Goal: Transaction & Acquisition: Purchase product/service

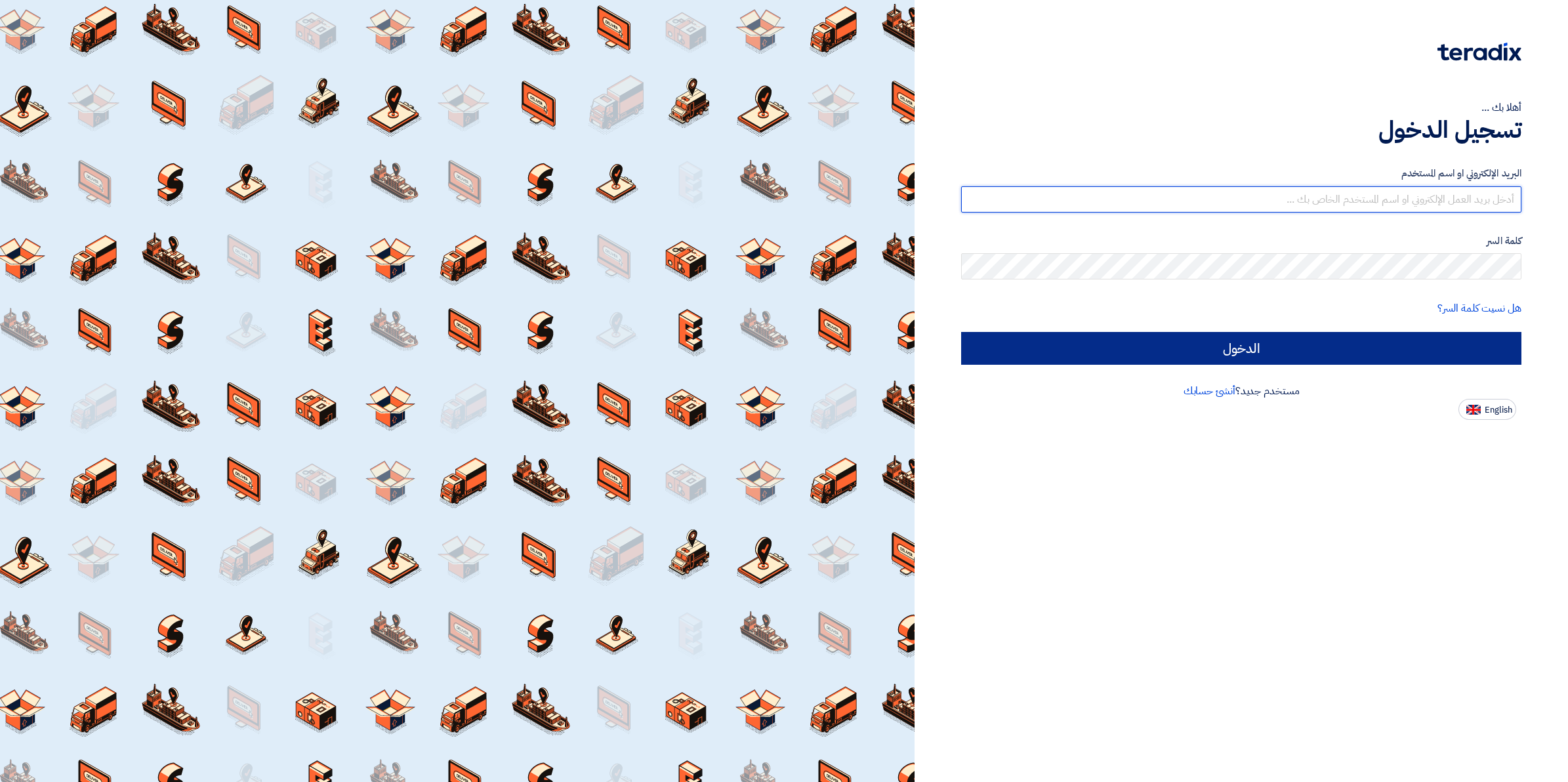
type input "[EMAIL_ADDRESS][DOMAIN_NAME]"
click at [1270, 359] on input "الدخول" at bounding box center [1240, 348] width 560 height 33
type input "Sign in"
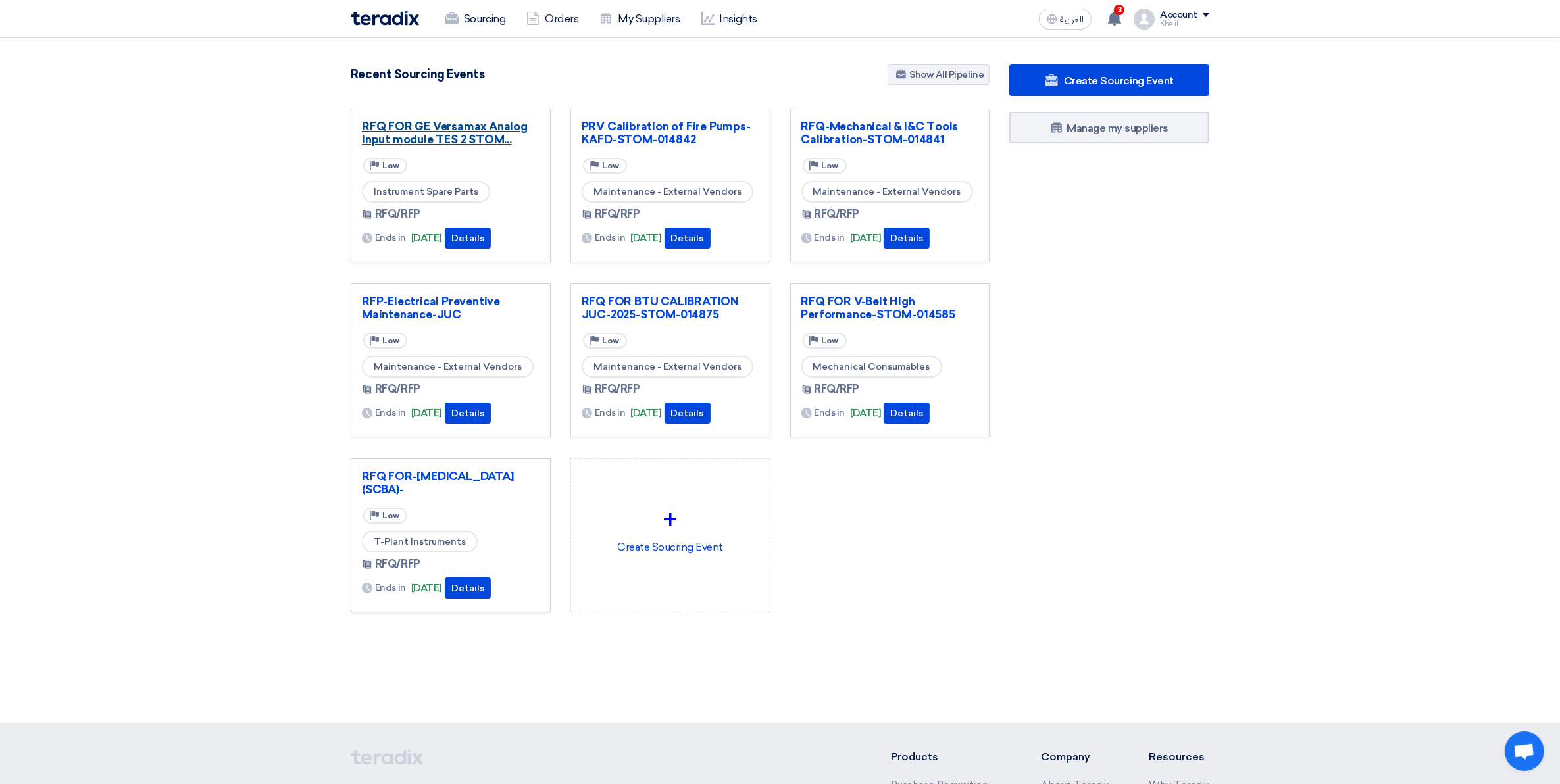
click at [435, 129] on link "RFQ FOR GE Versamax Analog Input module TES 2 STOM..." at bounding box center [450, 133] width 178 height 26
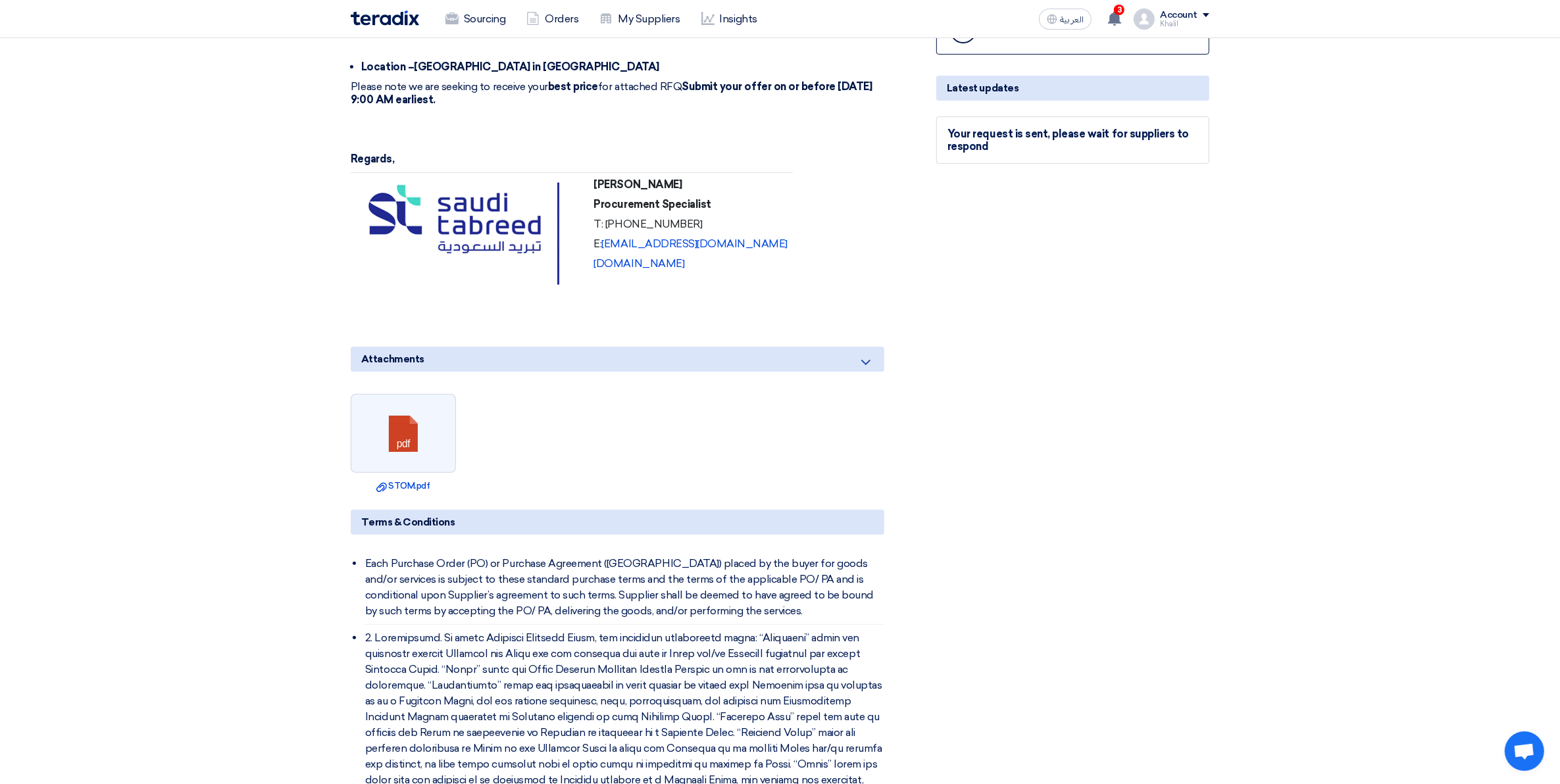
scroll to position [411, 0]
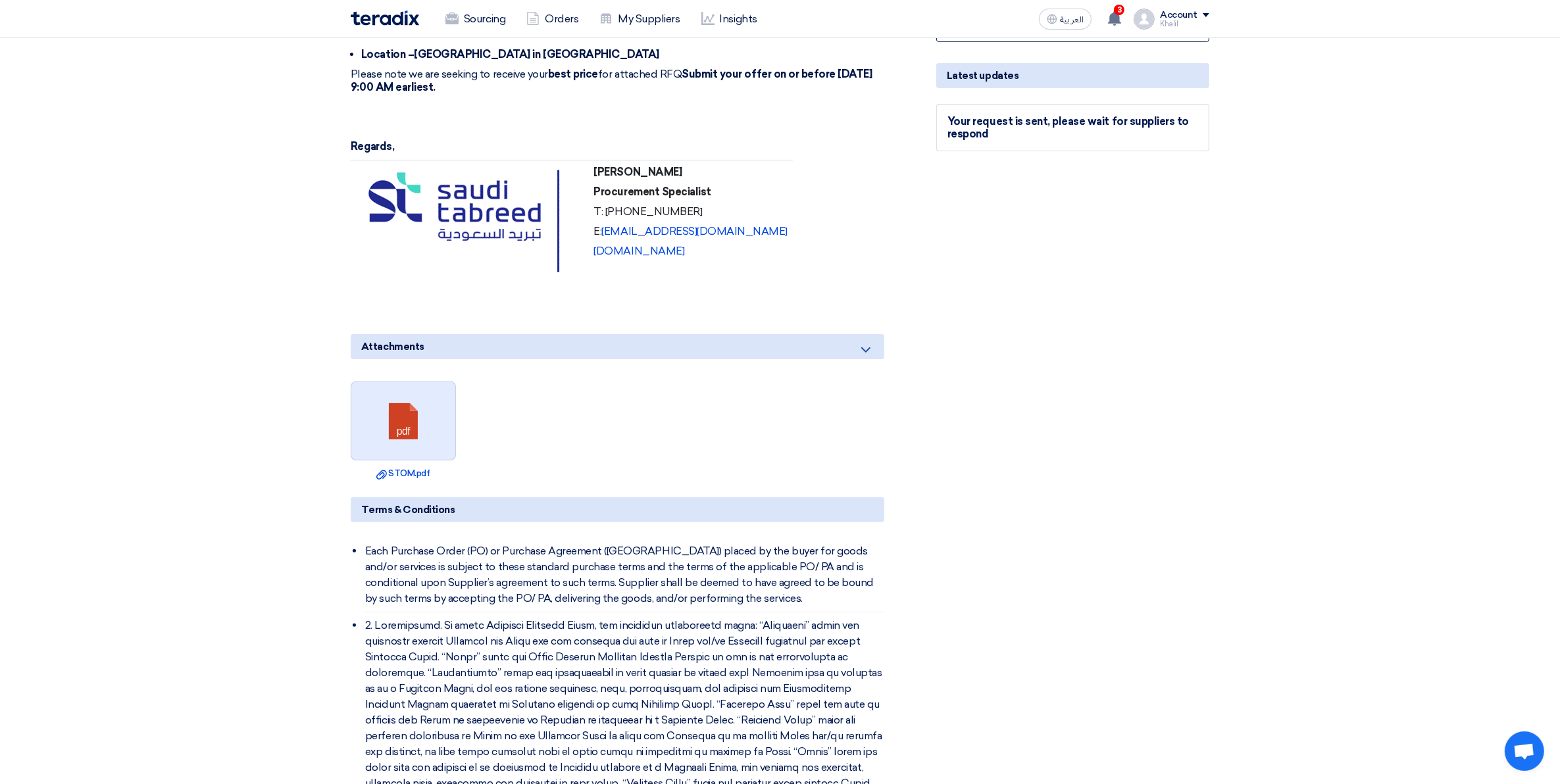
click at [386, 416] on link at bounding box center [404, 421] width 105 height 79
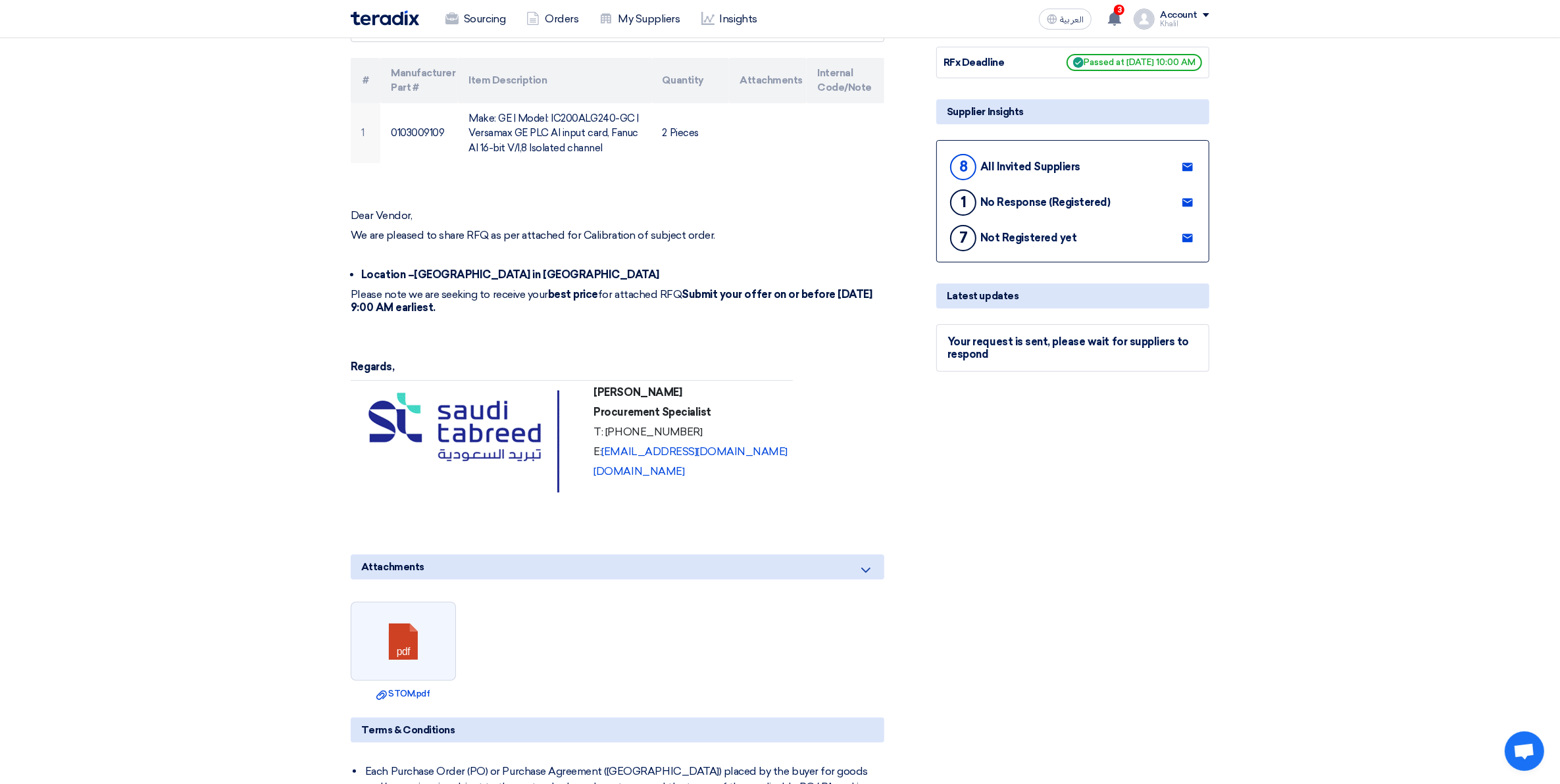
scroll to position [0, 0]
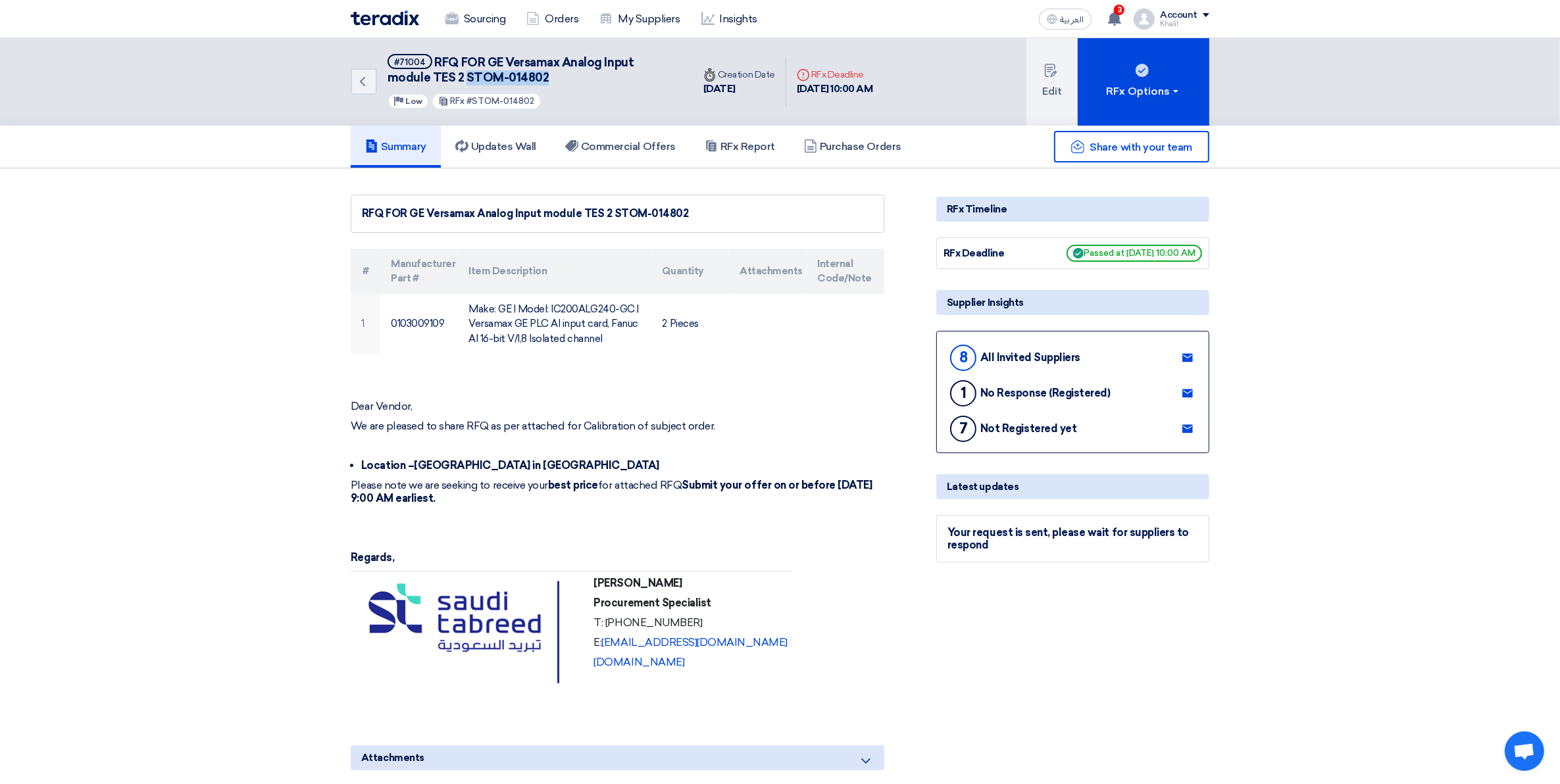
drag, startPoint x: 509, startPoint y: 75, endPoint x: 424, endPoint y: 77, distance: 85.0
click at [424, 77] on h5 "#71004 RFQ FOR GE Versamax Analog Input module TES 2 STOM-014802" at bounding box center [532, 71] width 290 height 32
copy span "STOM-014802"
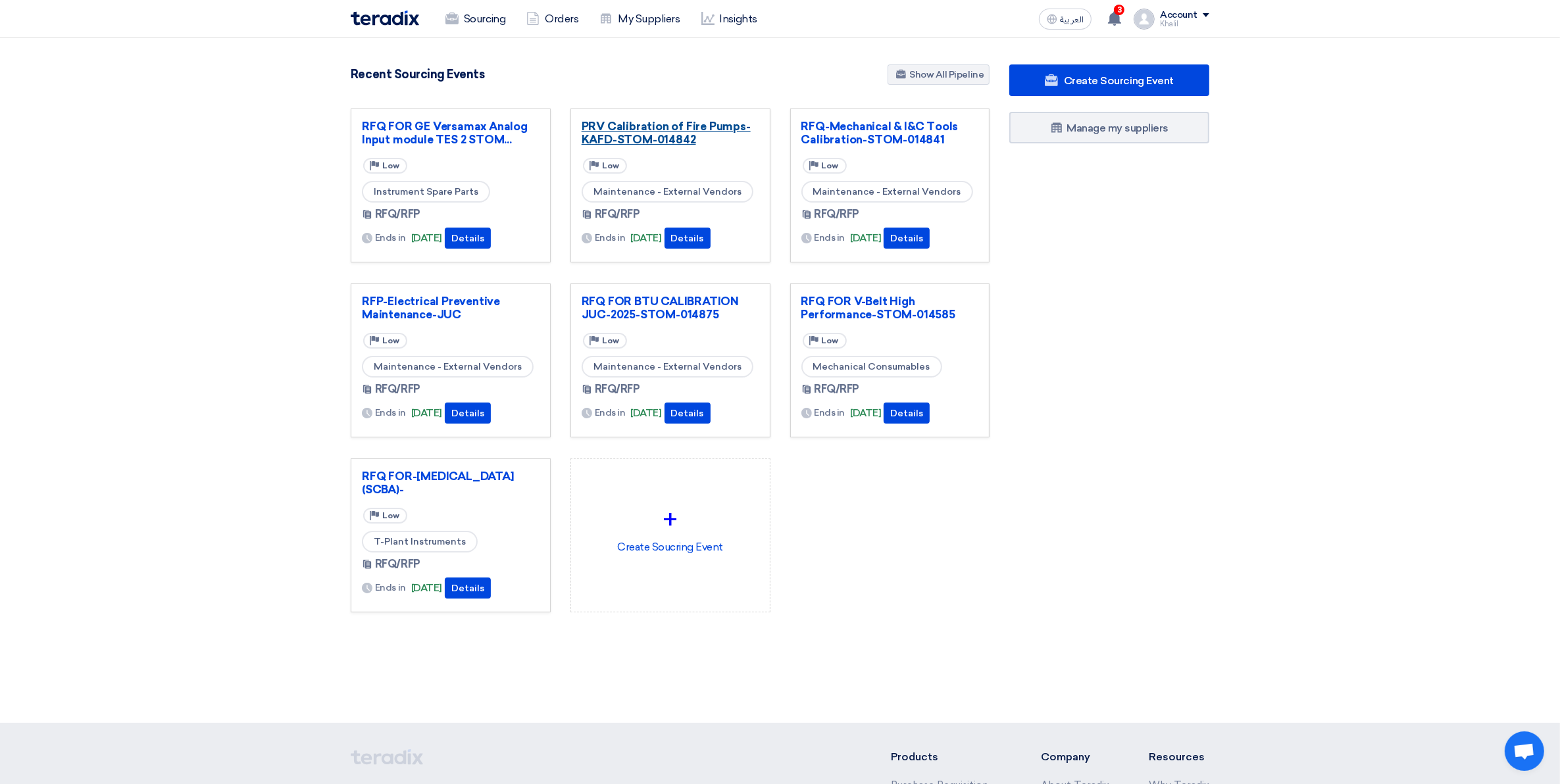
click at [683, 131] on link "PRV Calibration of Fire Pumps-KAFD-STOM-014842" at bounding box center [670, 133] width 178 height 26
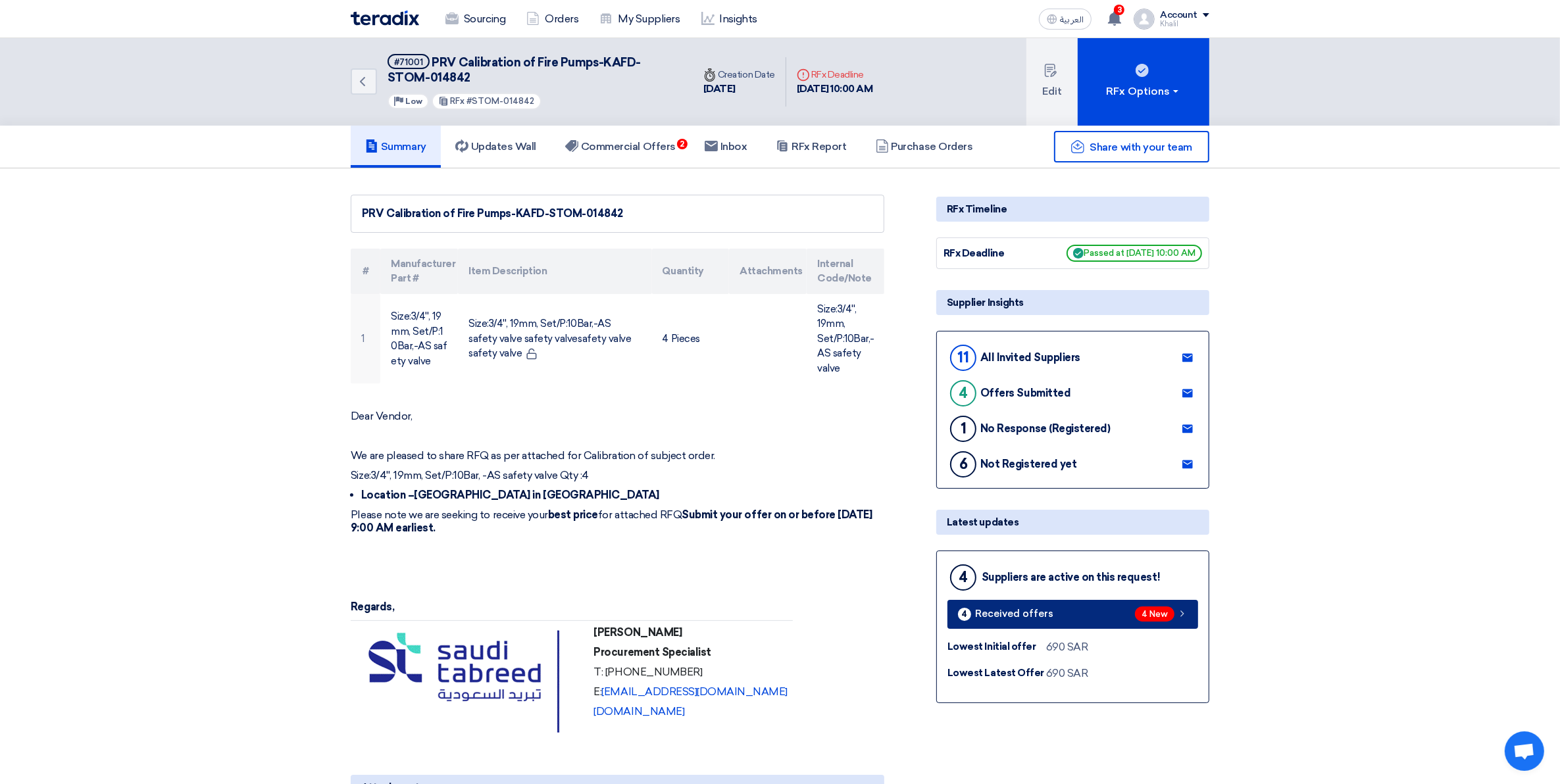
click at [1189, 612] on link "4 Received offers 4 New" at bounding box center [1072, 615] width 251 height 29
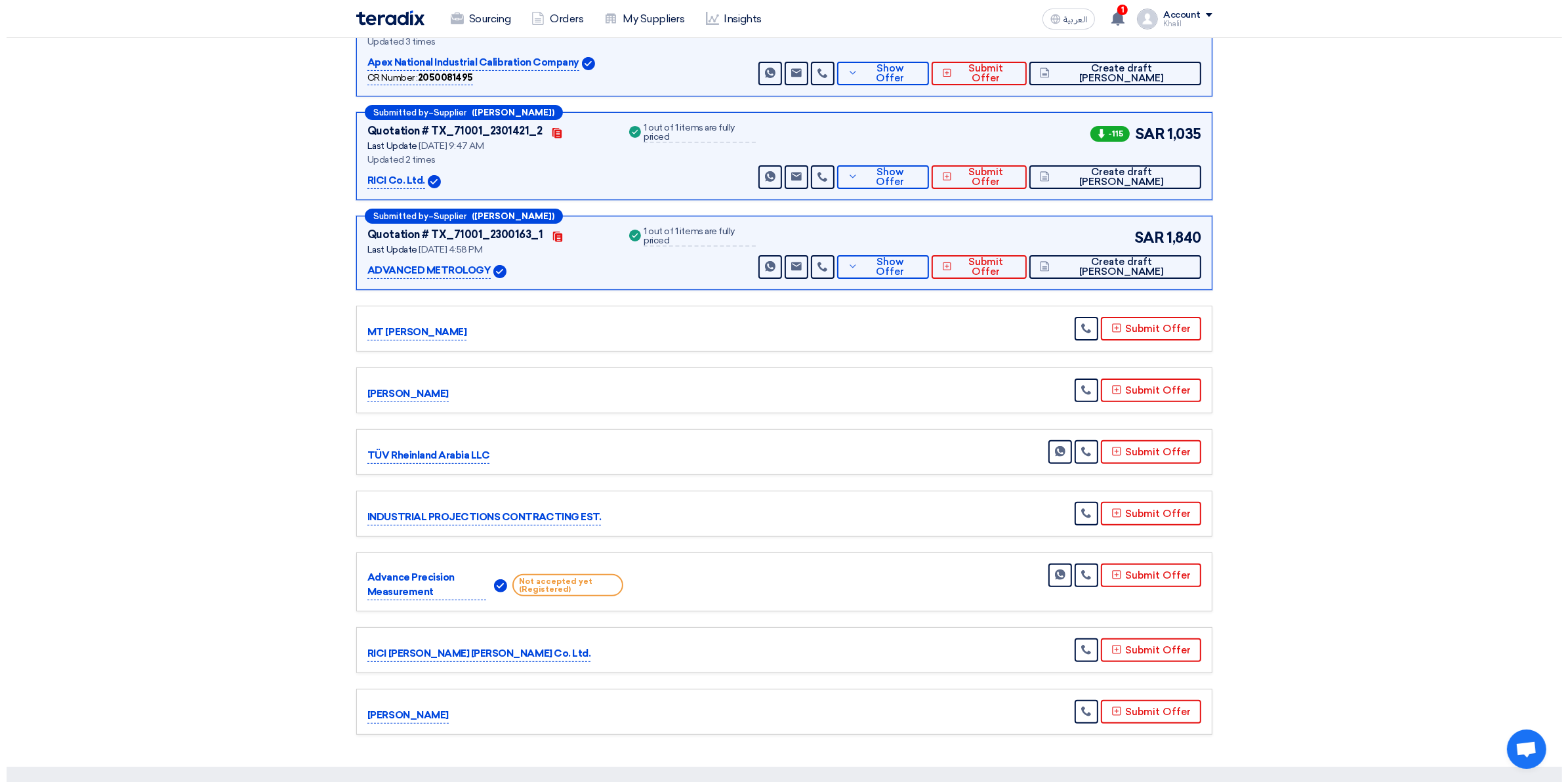
scroll to position [410, 0]
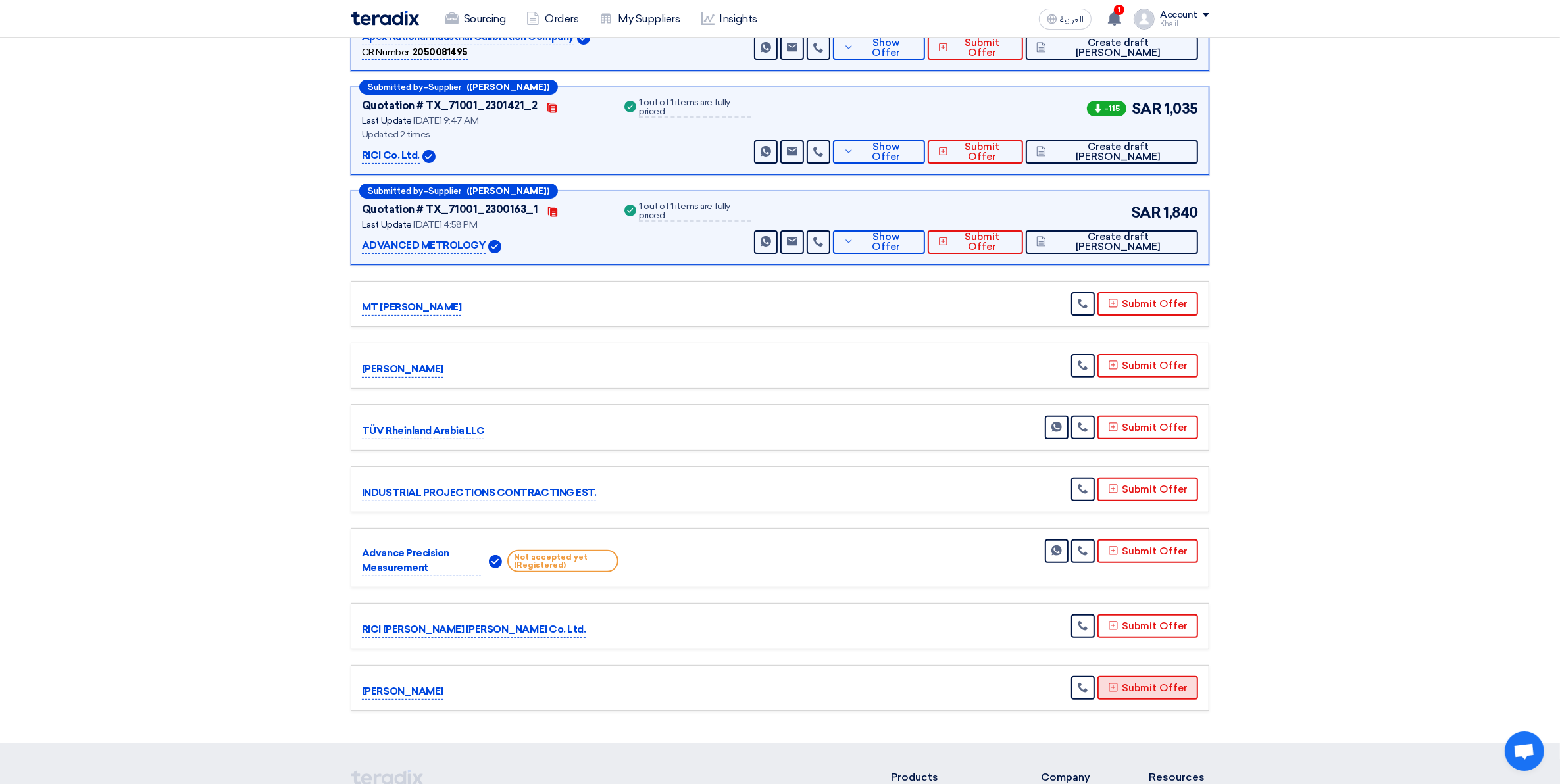
click at [1140, 691] on button "Submit Offer" at bounding box center [1148, 688] width 101 height 24
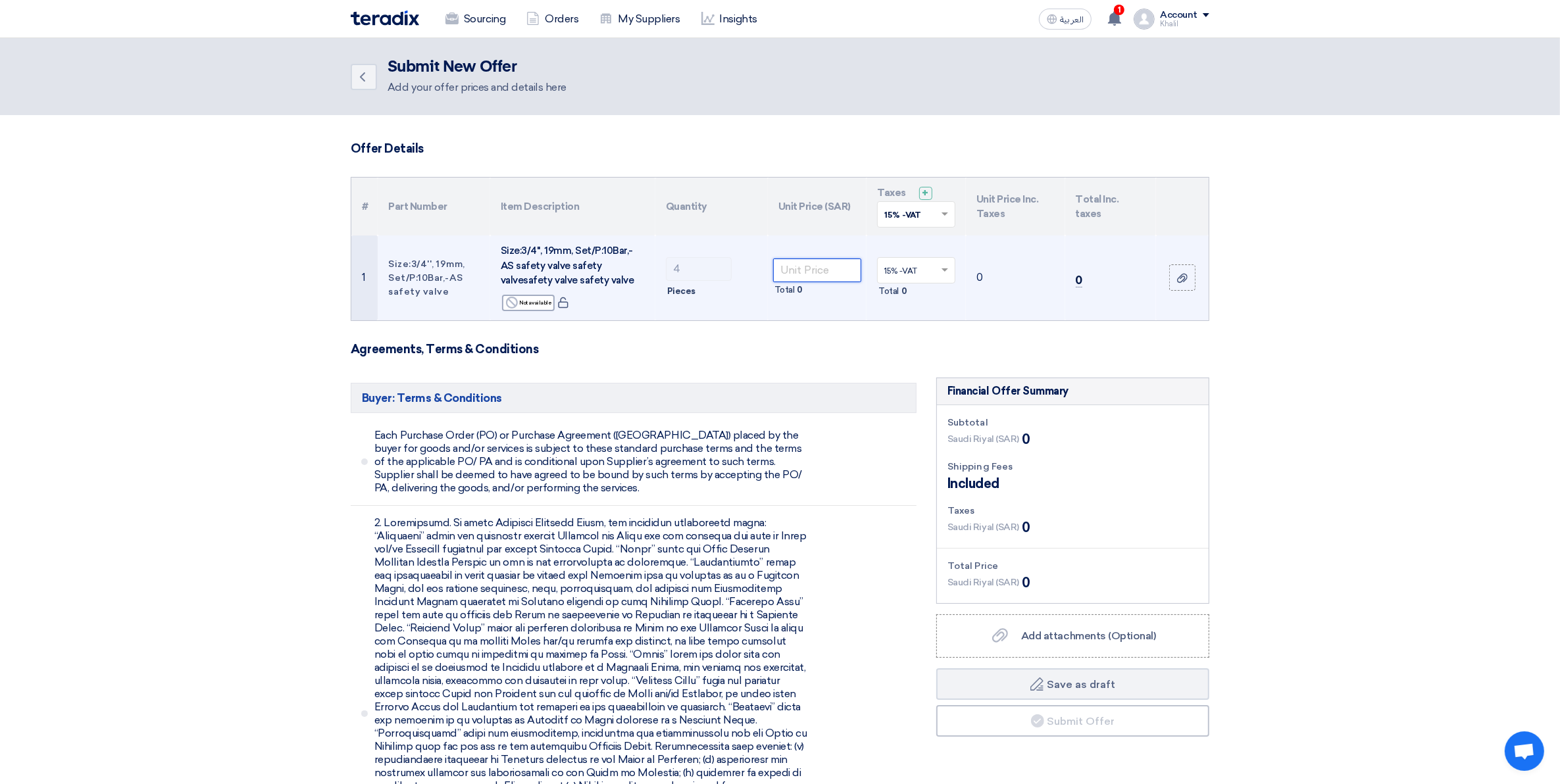
click at [797, 270] on input "number" at bounding box center [818, 270] width 89 height 24
paste input "250"
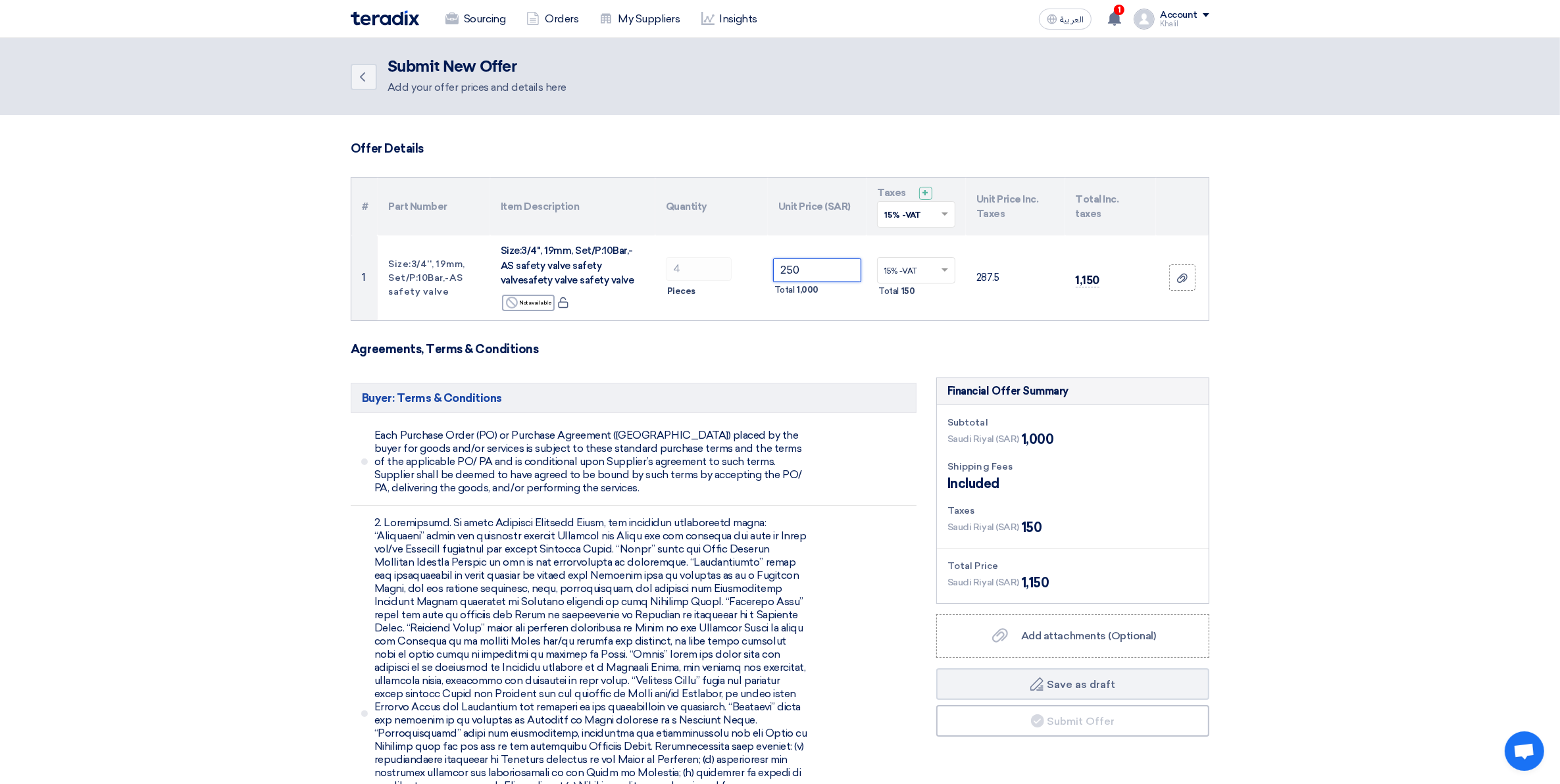
type input "250"
click at [874, 356] on h3 "Agreements, Terms & Conditions" at bounding box center [780, 349] width 859 height 15
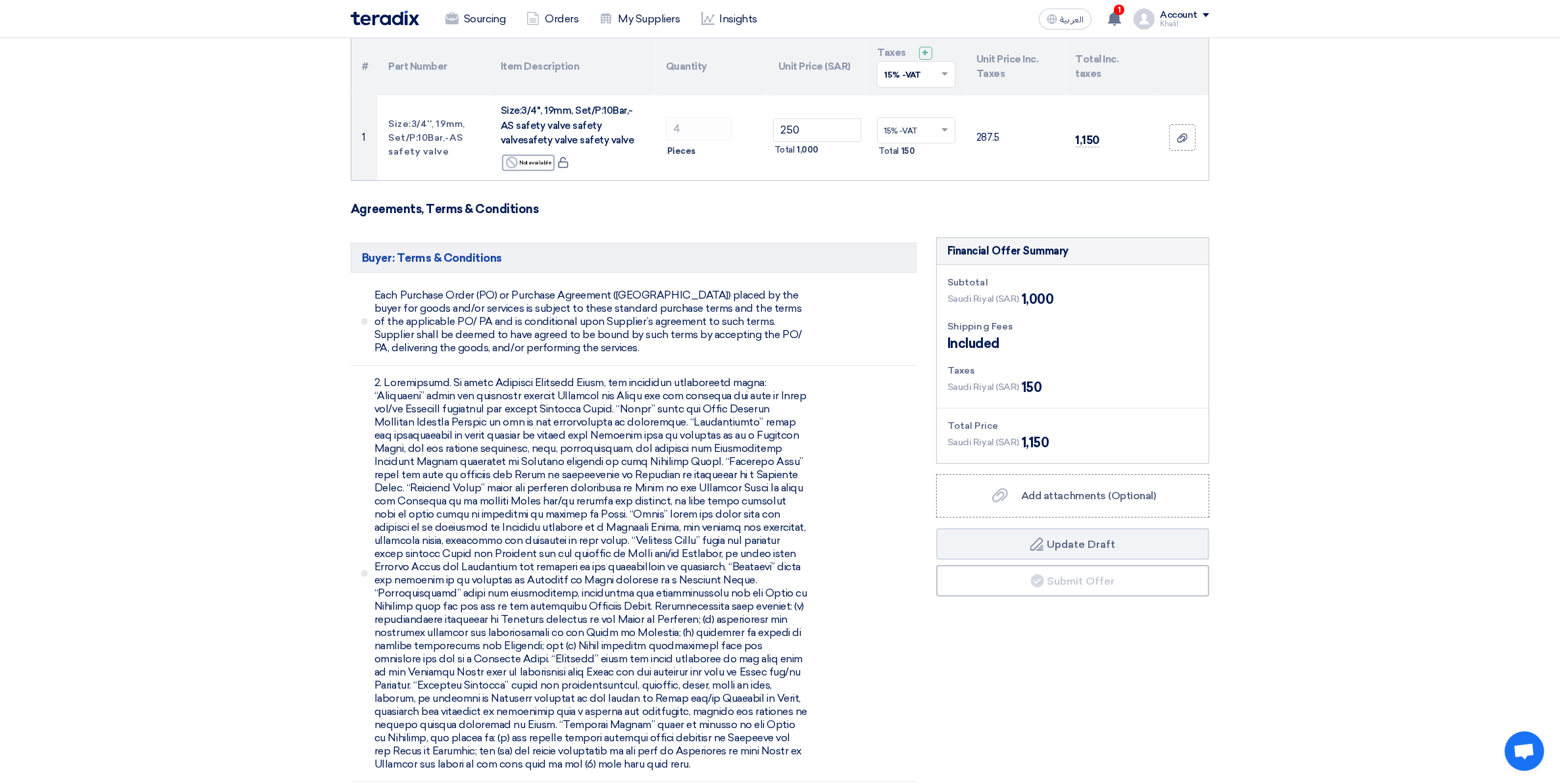
scroll to position [165, 0]
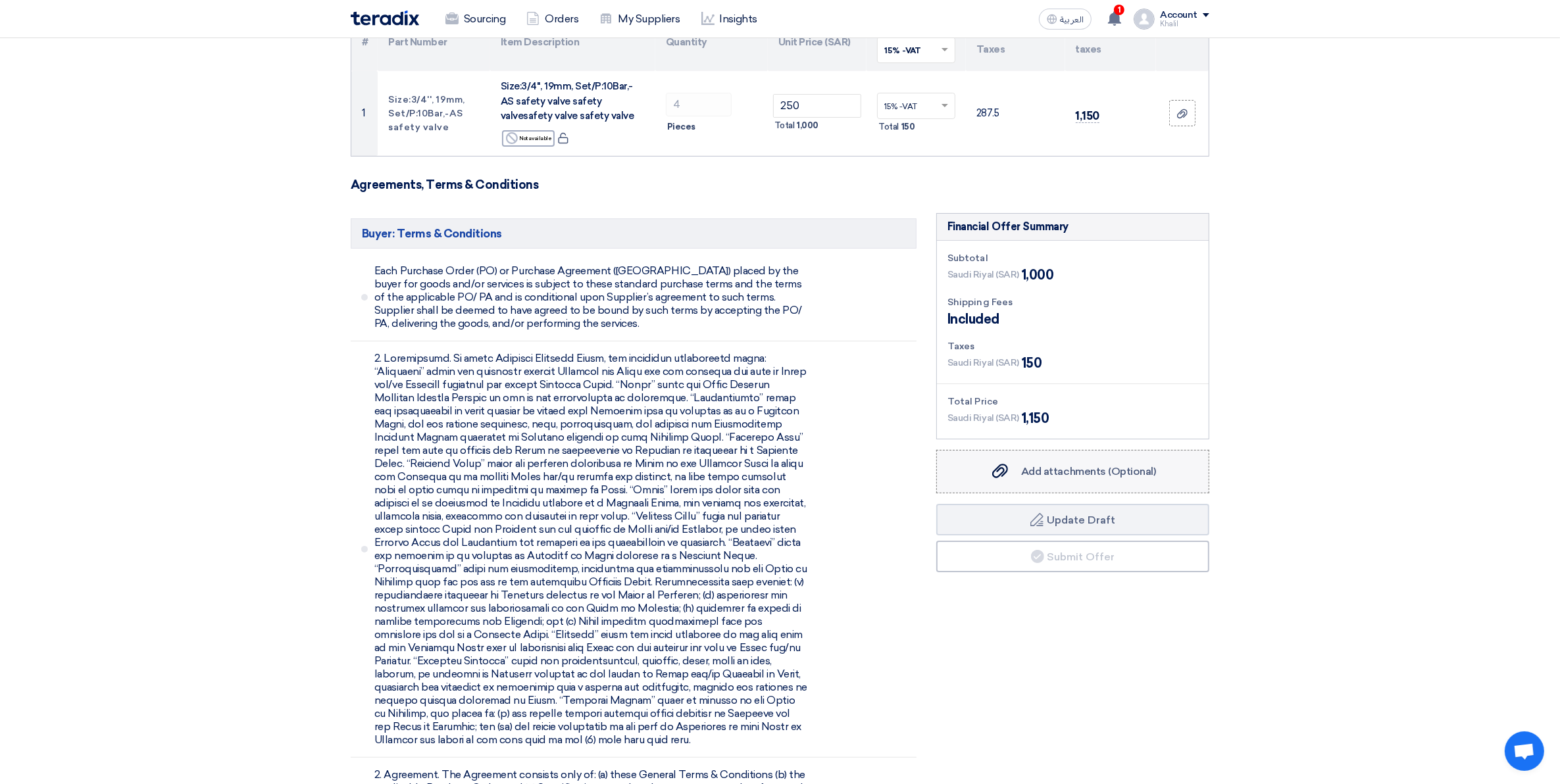
click at [1133, 470] on span "Add attachments (Optional)" at bounding box center [1089, 471] width 135 height 12
click at [0, 0] on input "Add attachments (Optional) Add attachments (Optional)" at bounding box center [0, 0] width 0 height 0
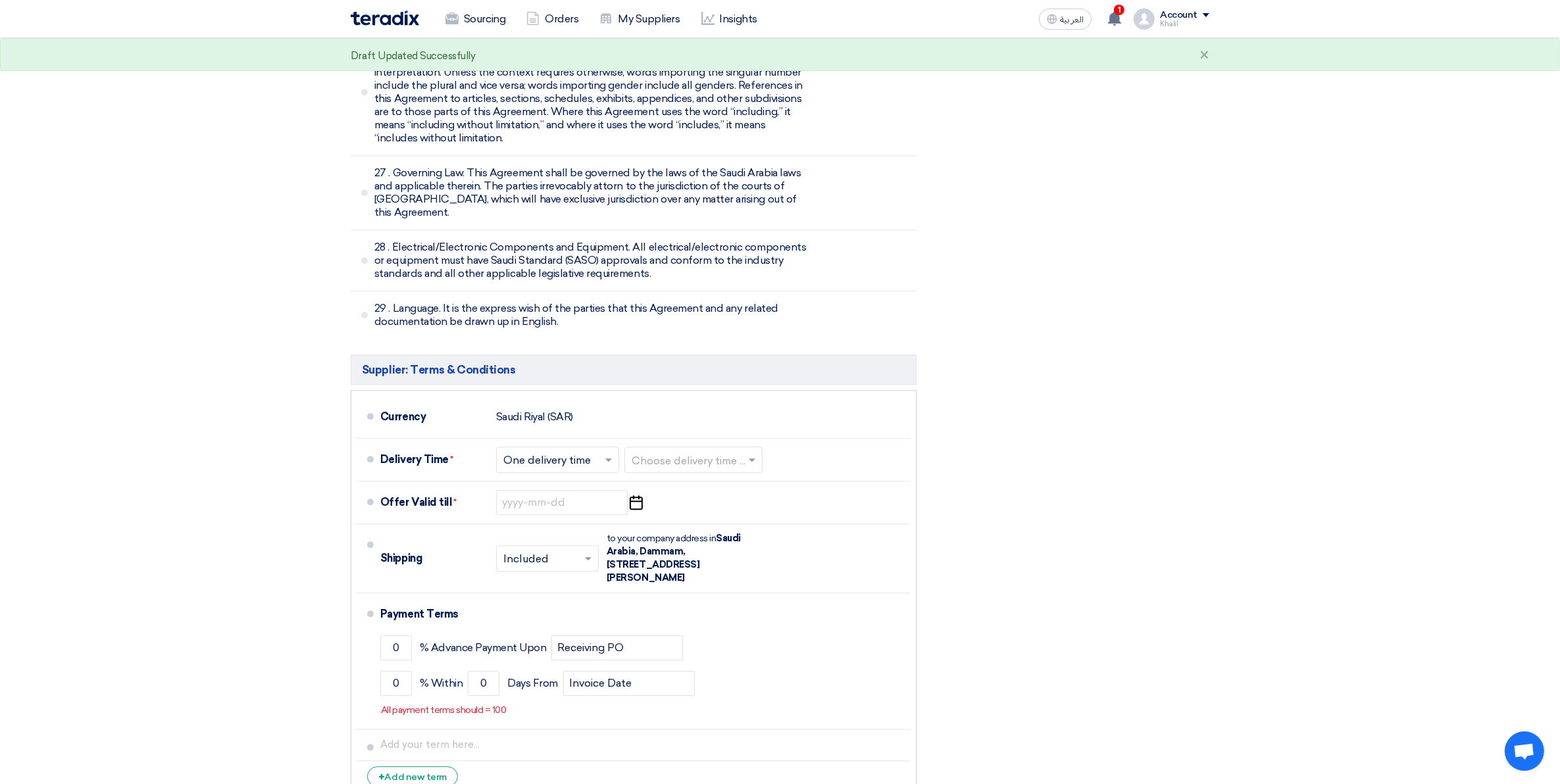
scroll to position [4423, 0]
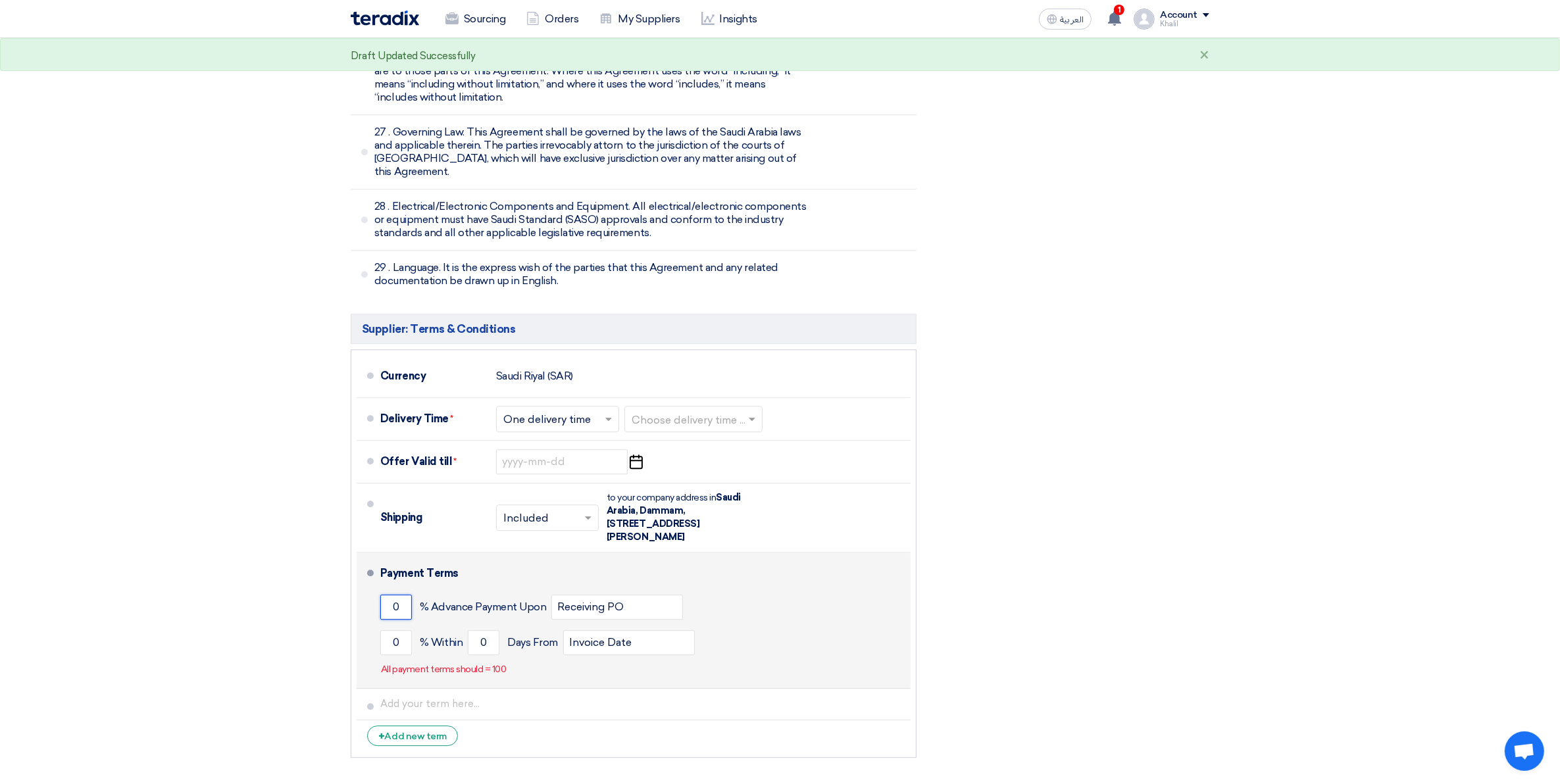
drag, startPoint x: 403, startPoint y: 534, endPoint x: 387, endPoint y: 533, distance: 16.0
click at [387, 594] on input "0" at bounding box center [396, 606] width 32 height 25
type input "1"
type input "30"
drag, startPoint x: 406, startPoint y: 569, endPoint x: 382, endPoint y: 568, distance: 24.0
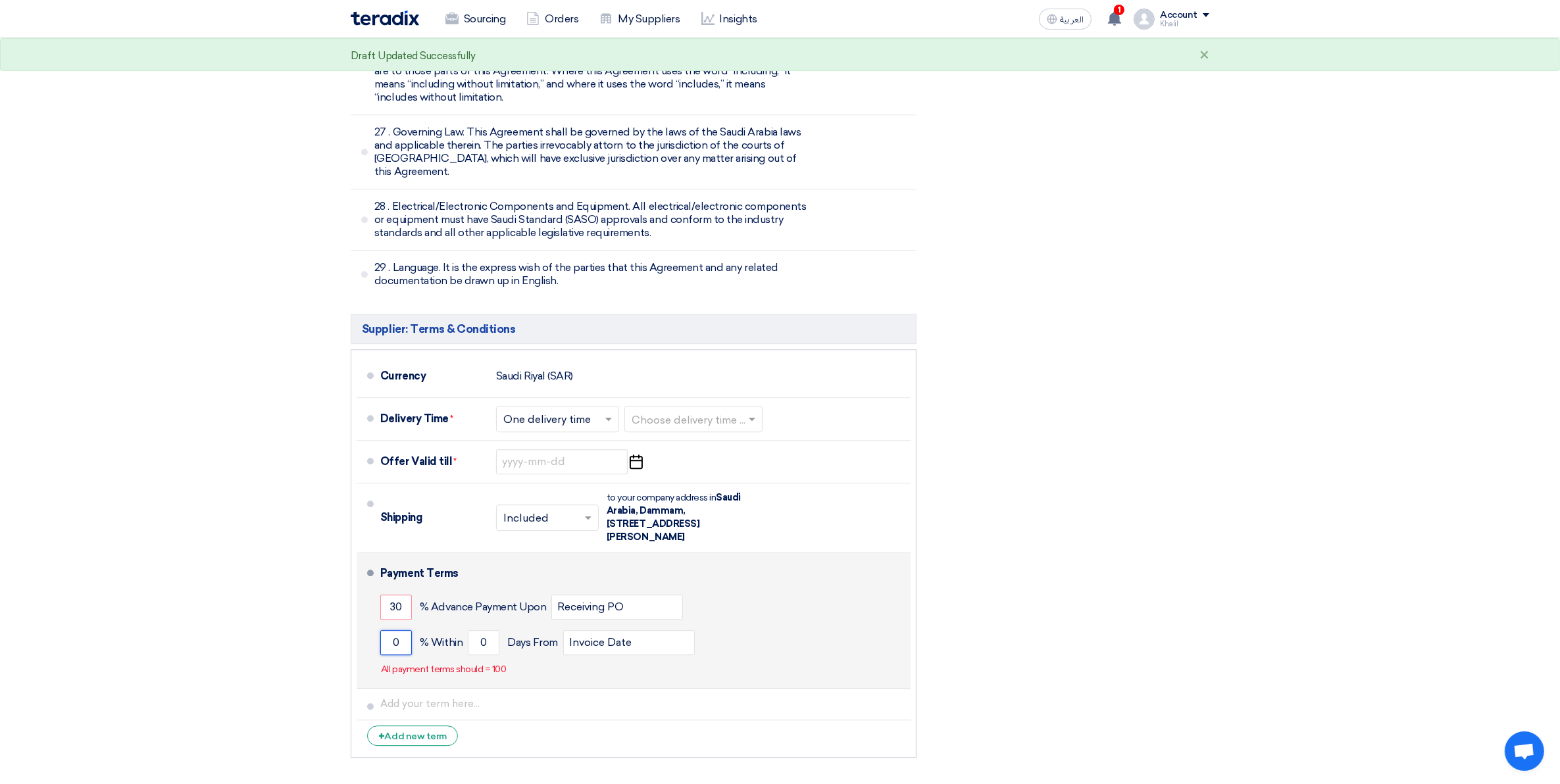
click at [382, 630] on input "0" at bounding box center [396, 642] width 32 height 25
type input "100"
drag, startPoint x: 495, startPoint y: 566, endPoint x: 475, endPoint y: 568, distance: 20.1
click at [475, 630] on input "0" at bounding box center [483, 642] width 32 height 25
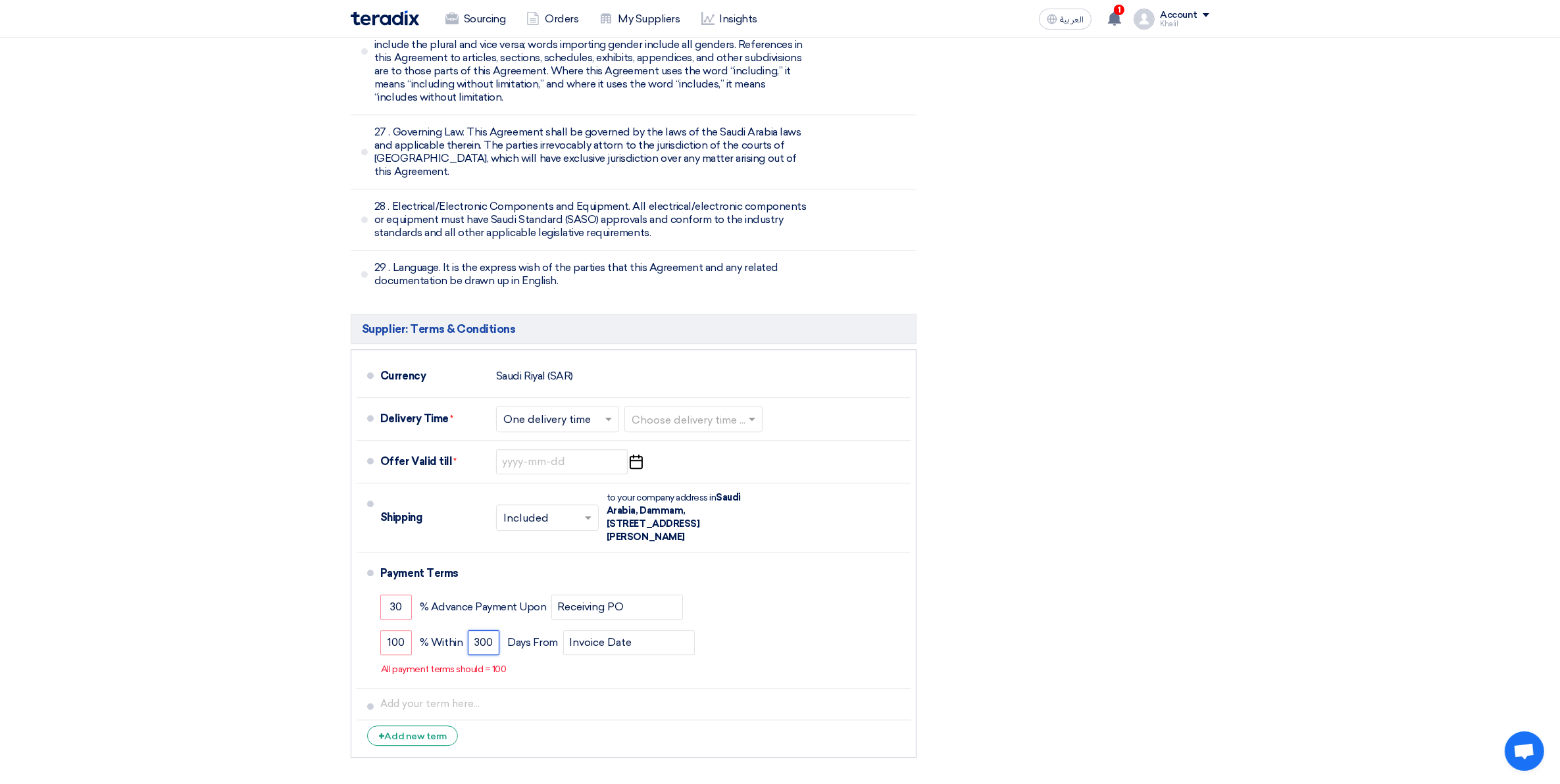
type input "300"
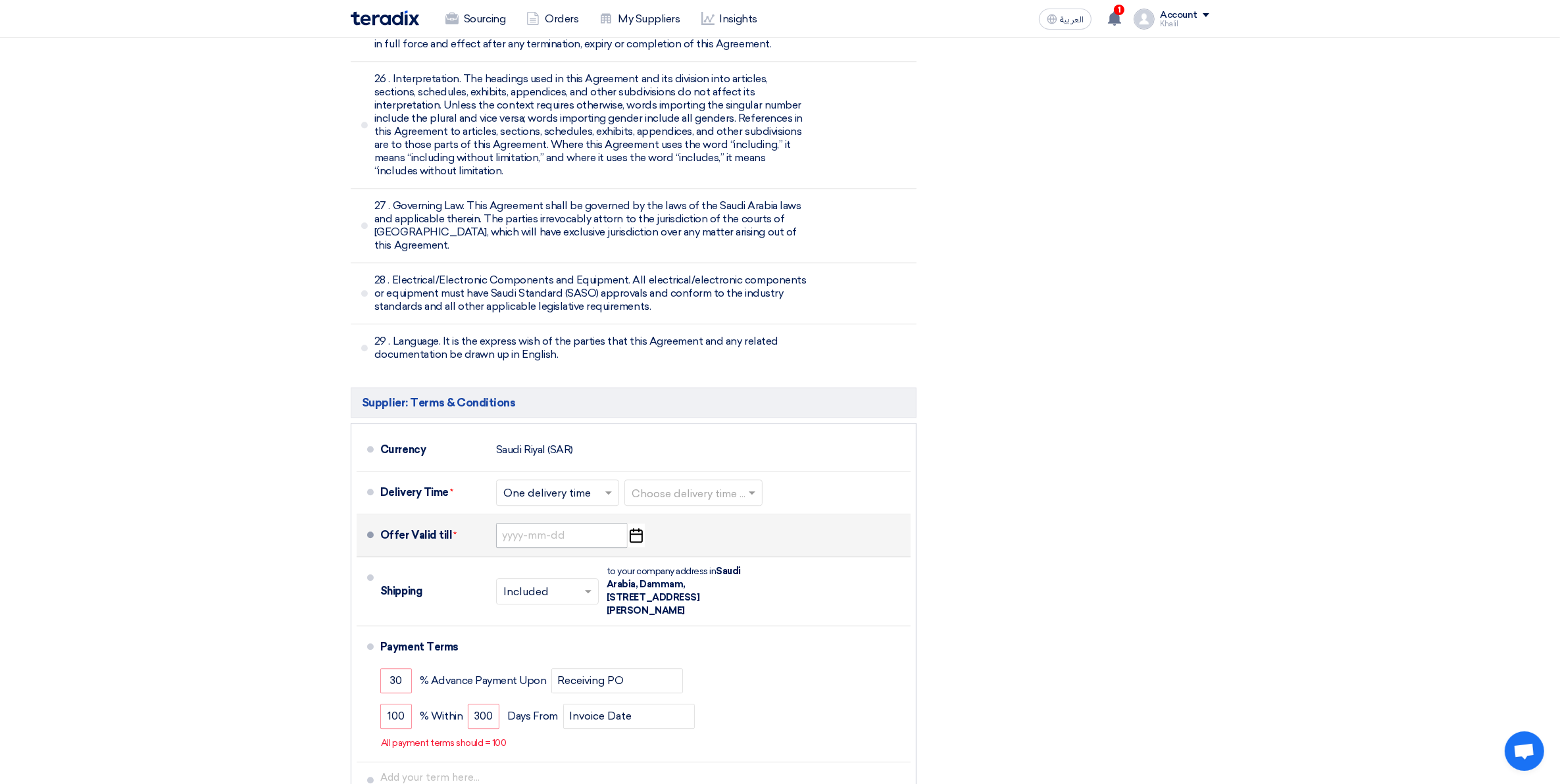
scroll to position [4341, 0]
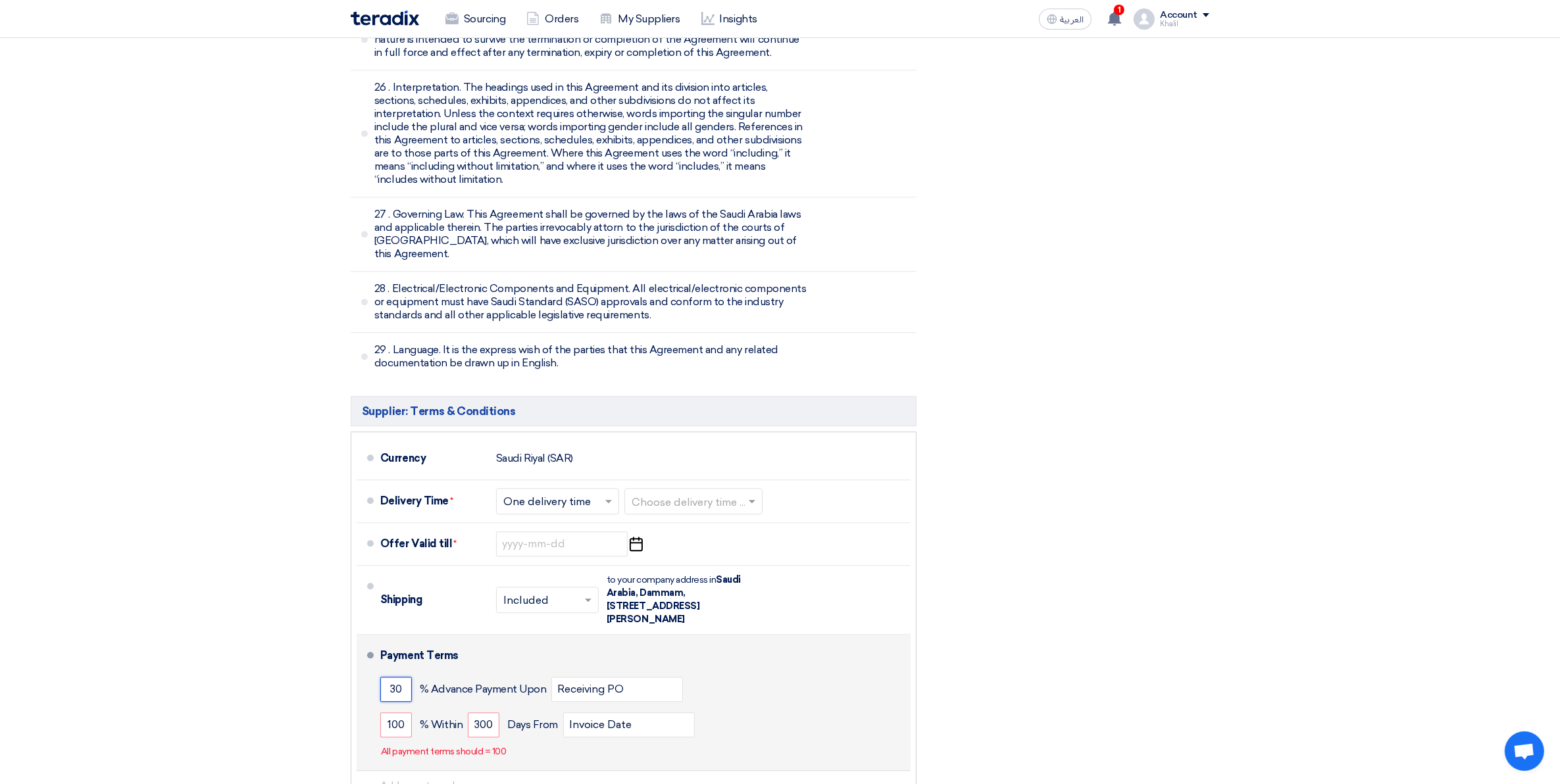
drag, startPoint x: 403, startPoint y: 619, endPoint x: 361, endPoint y: 611, distance: 42.8
click at [361, 635] on li "Payment Terms 30 % Advance Payment Upon Receiving PO 100 % Within" at bounding box center [634, 703] width 554 height 136
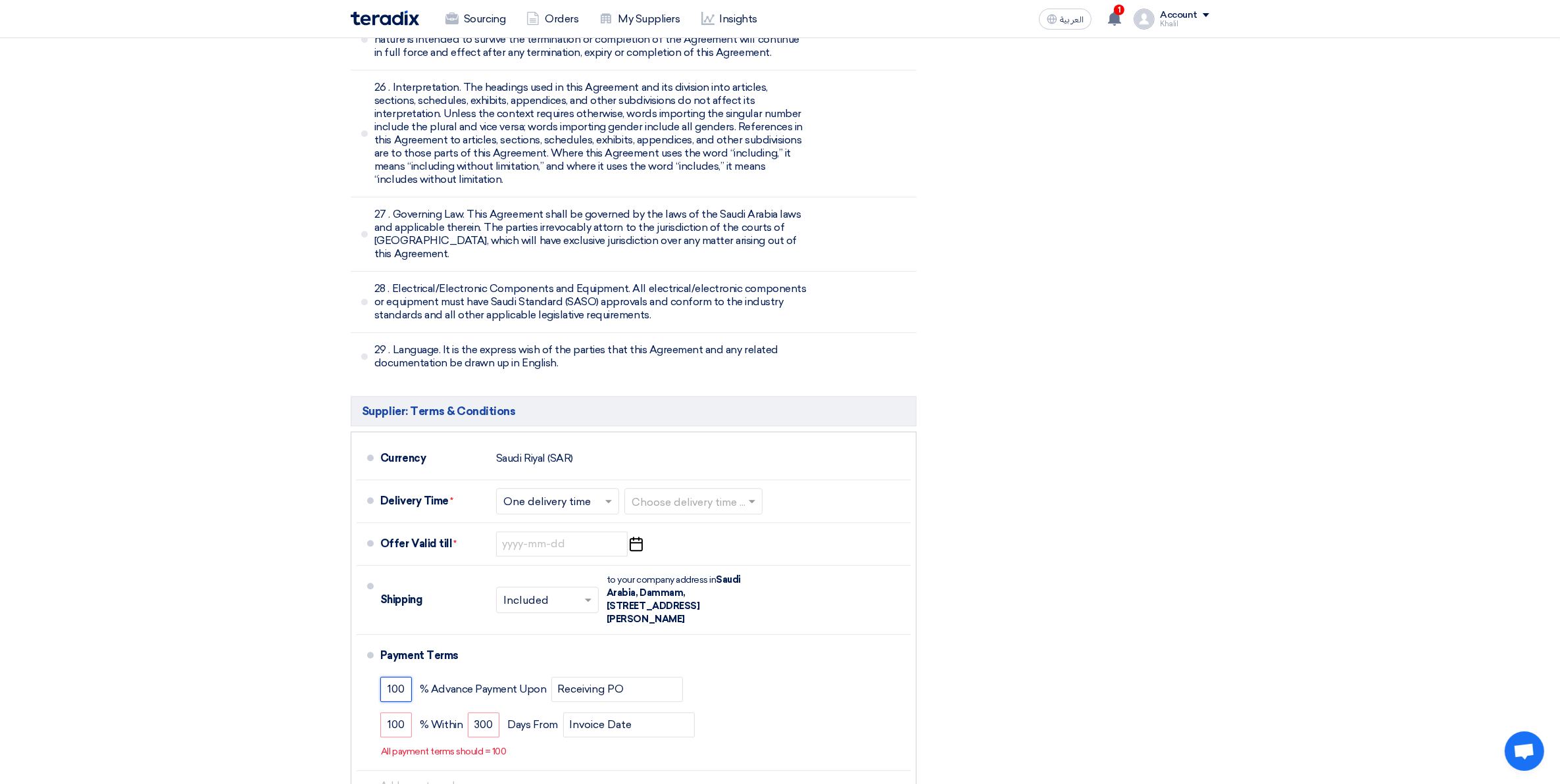
type input "100"
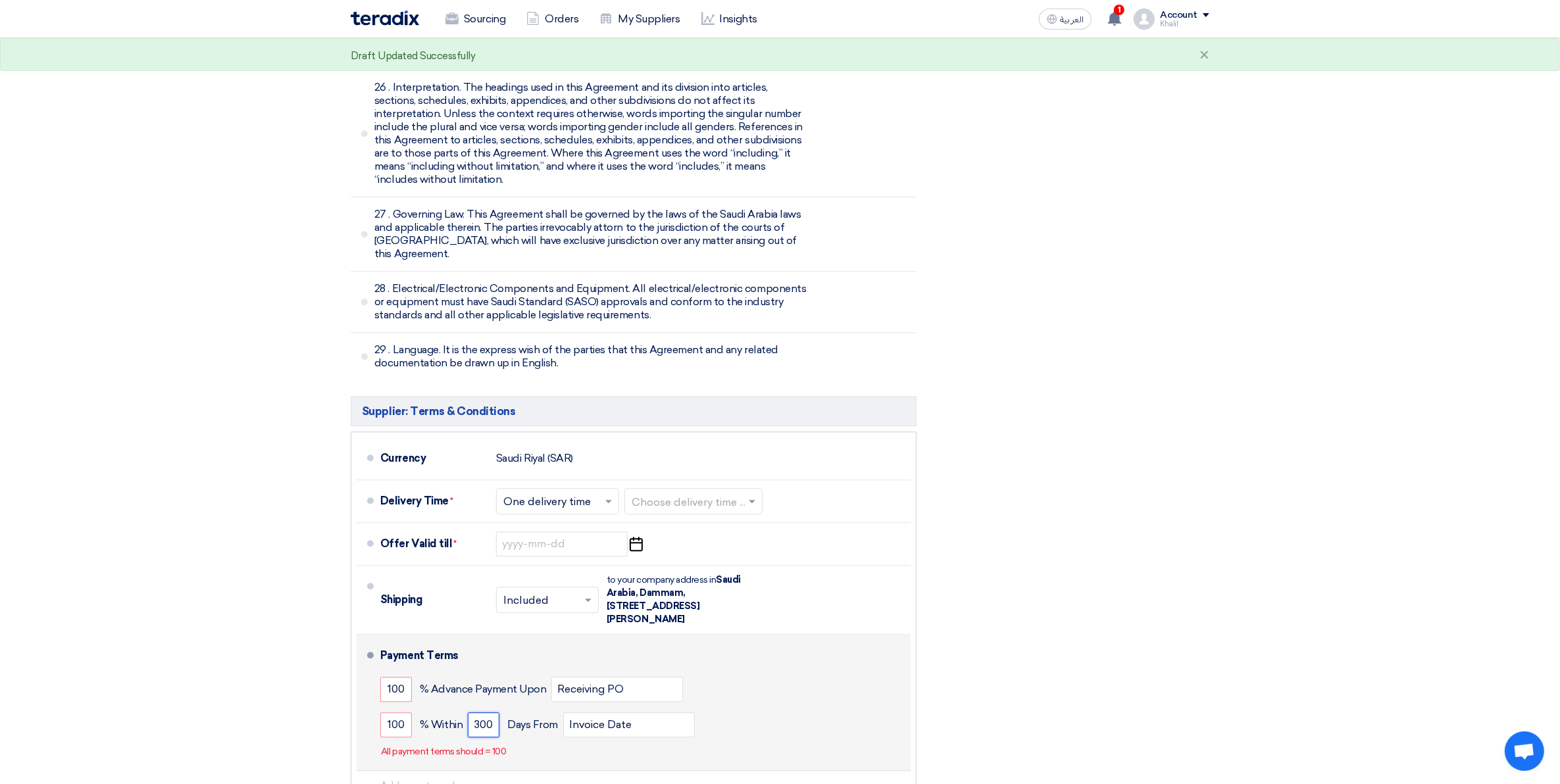
drag, startPoint x: 493, startPoint y: 651, endPoint x: 475, endPoint y: 649, distance: 18.1
click at [475, 713] on input "300" at bounding box center [483, 725] width 32 height 25
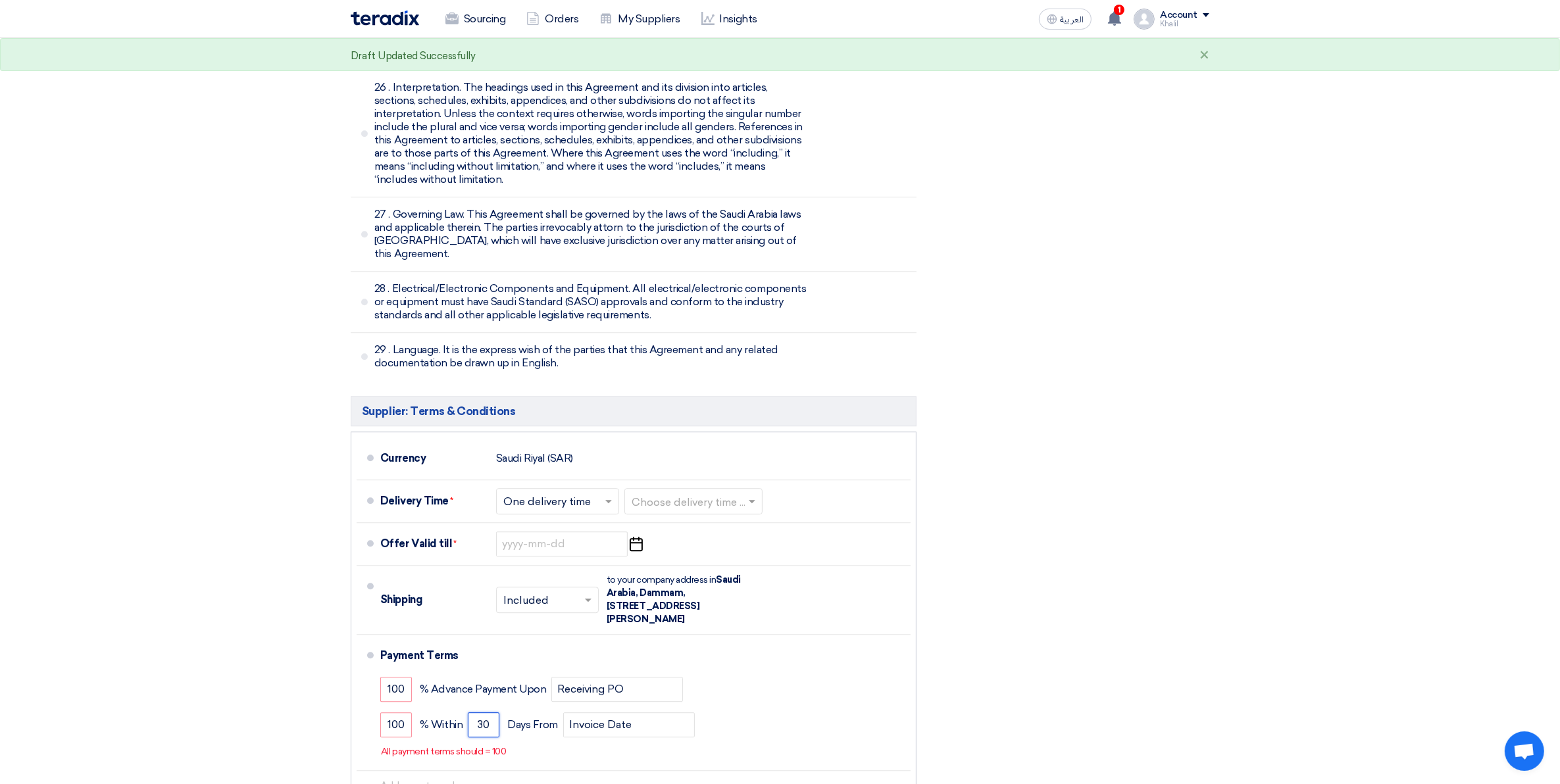
type input "30"
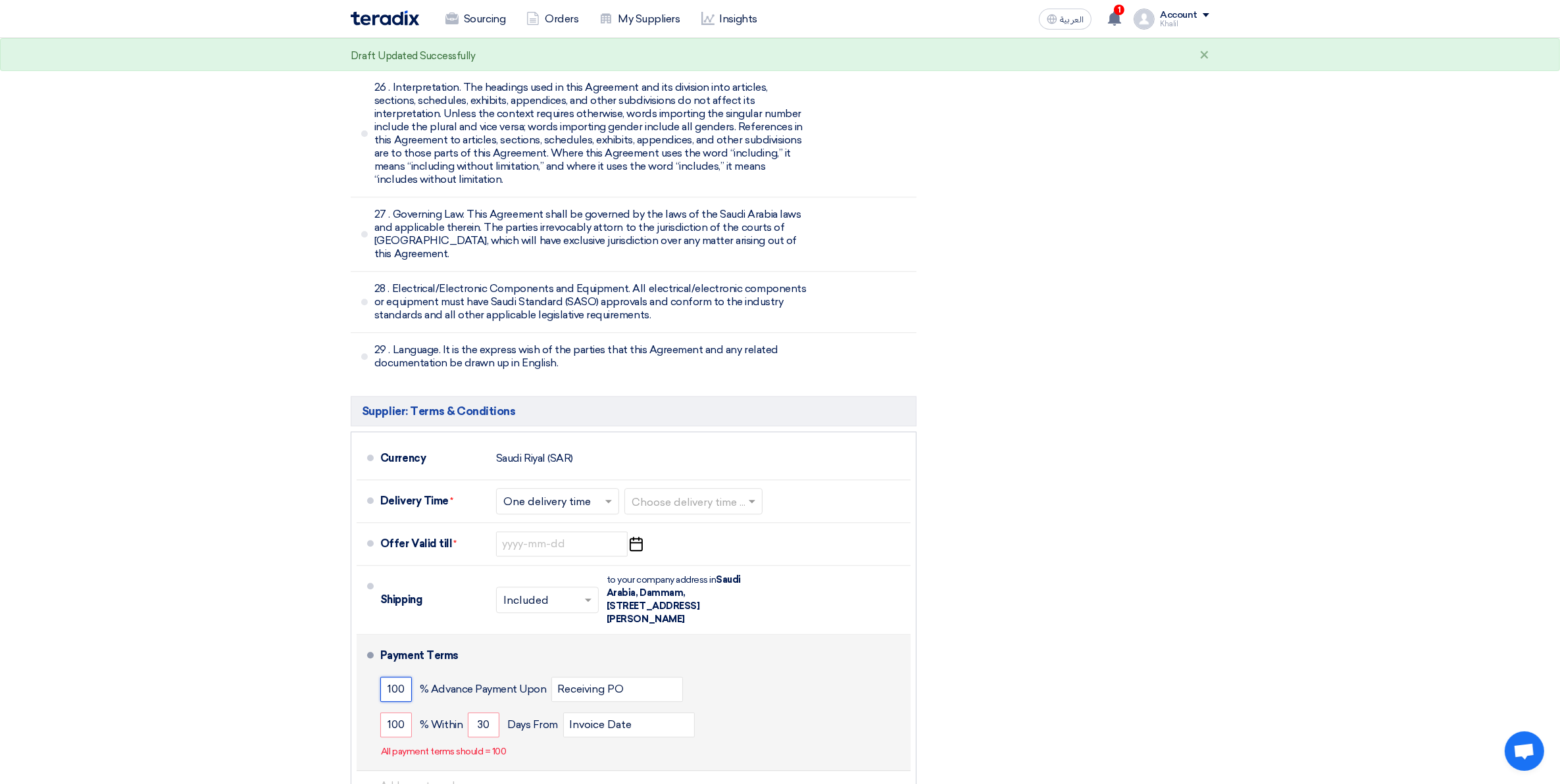
drag, startPoint x: 403, startPoint y: 615, endPoint x: 373, endPoint y: 615, distance: 30.0
click at [373, 635] on li "Payment Terms 100 % Advance Payment Upon Receiving PO 100 % Within" at bounding box center [634, 703] width 554 height 136
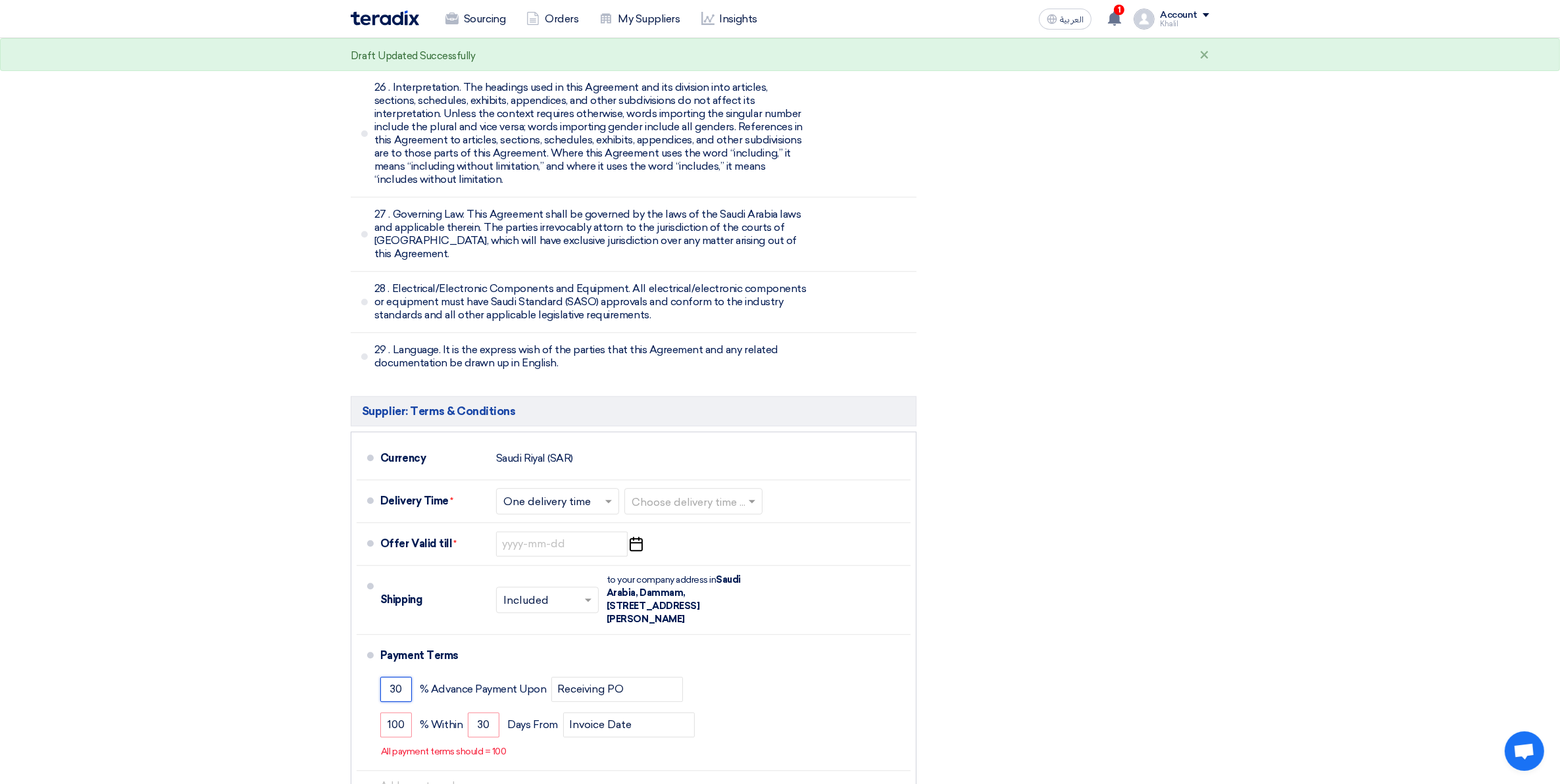
type input "30"
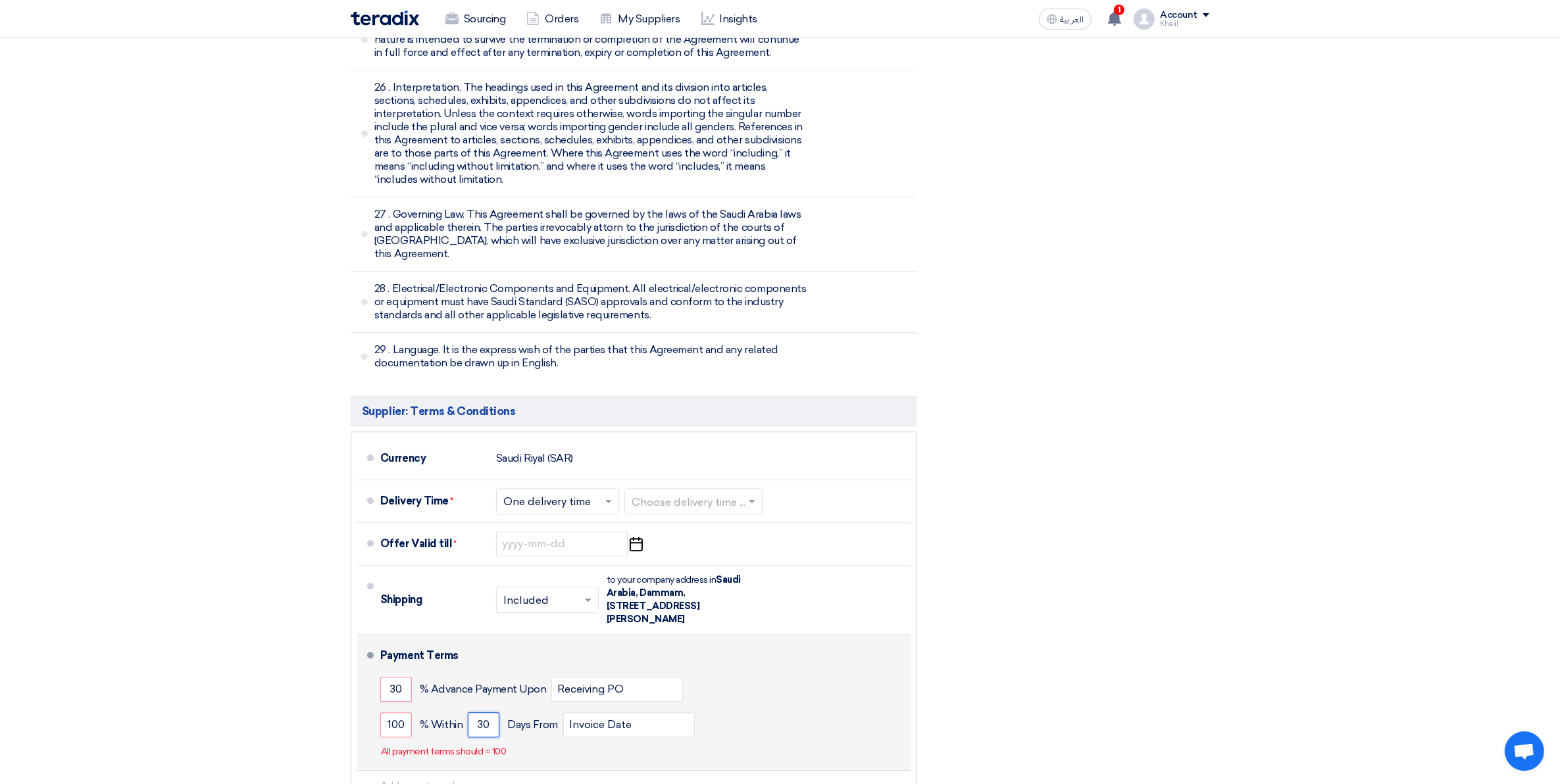
drag, startPoint x: 492, startPoint y: 651, endPoint x: 466, endPoint y: 649, distance: 26.1
click at [466, 707] on div "100 % [DATE] From Invoice Date" at bounding box center [642, 725] width 525 height 36
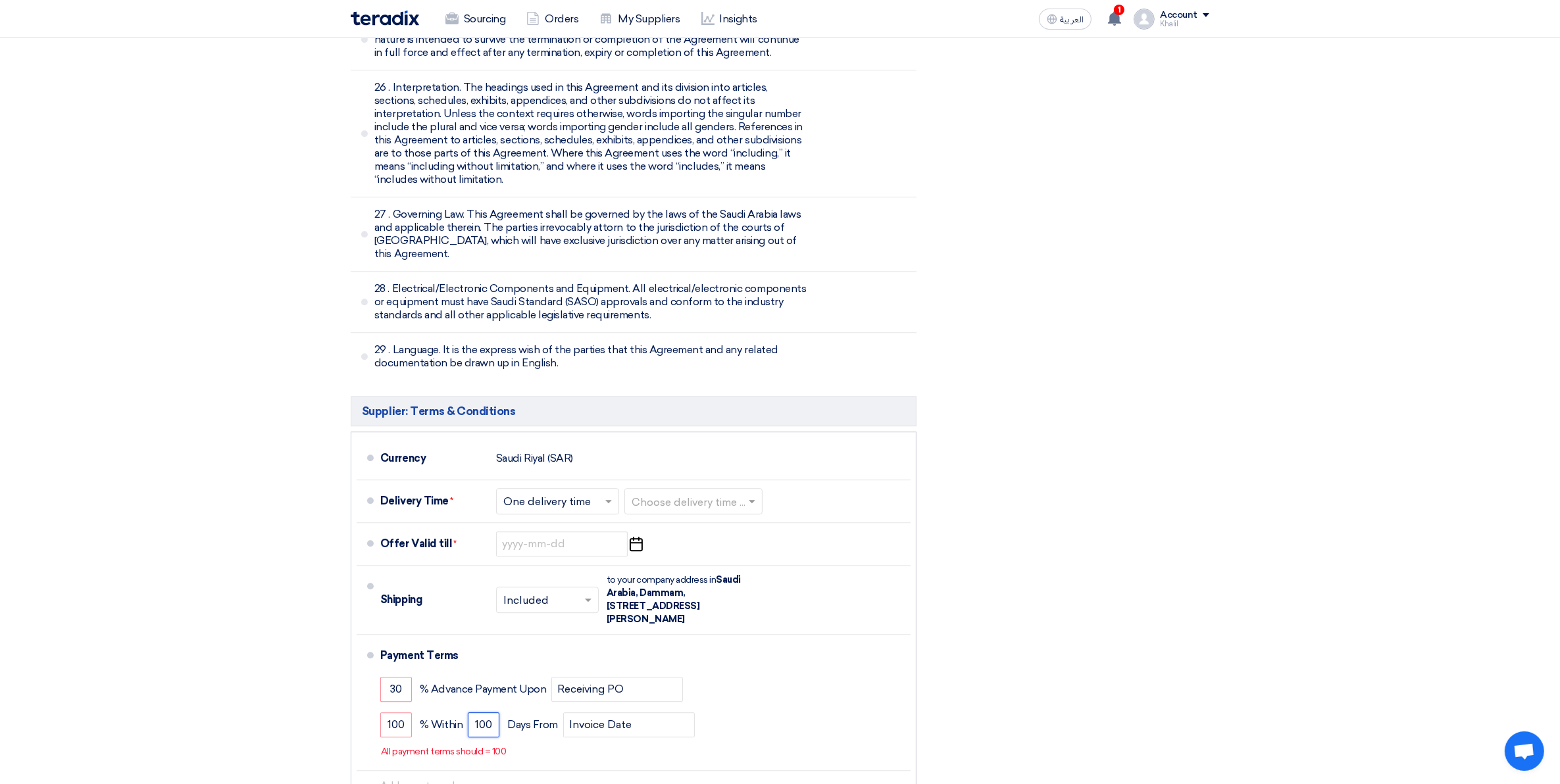
type input "100"
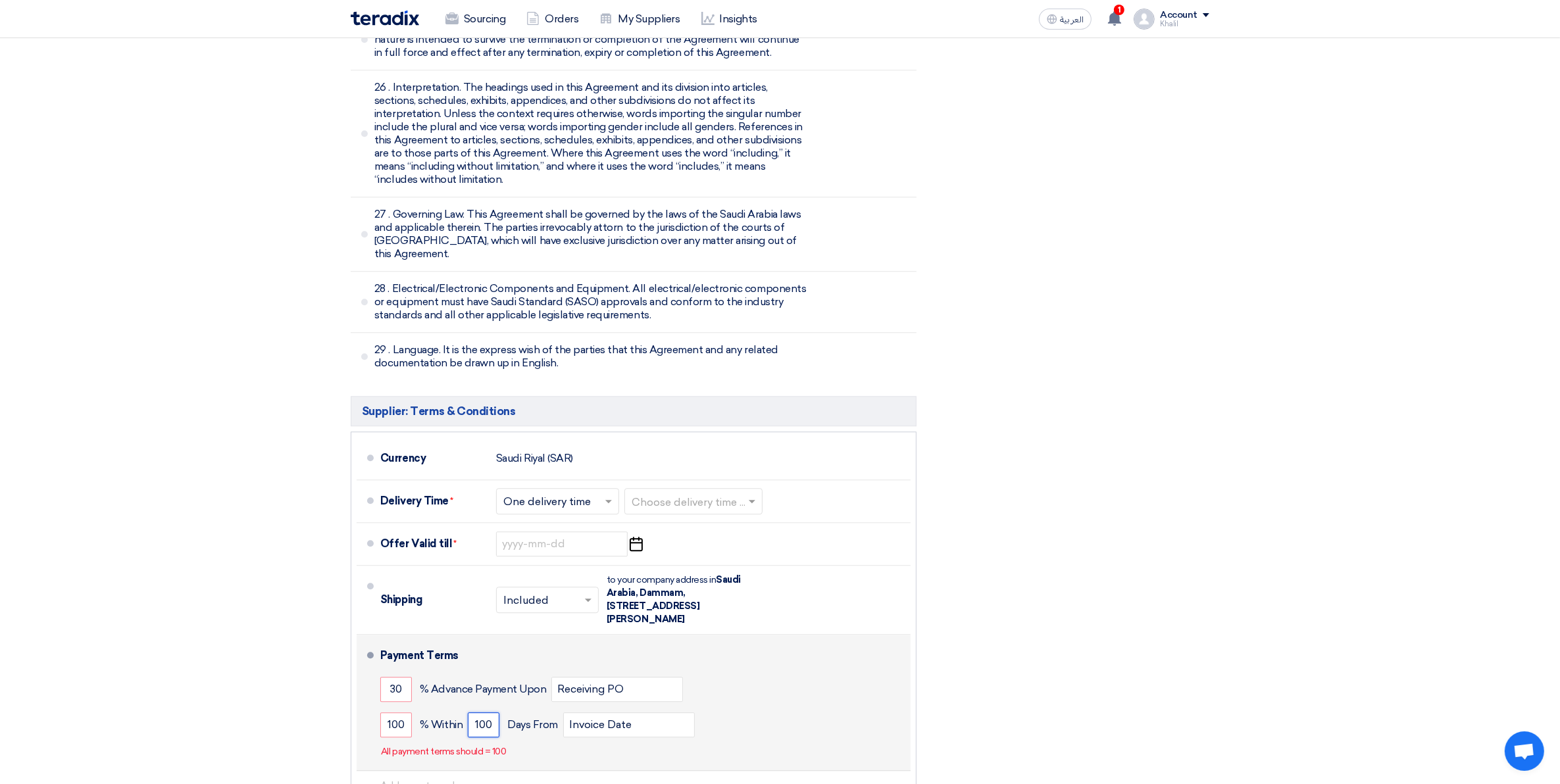
drag, startPoint x: 492, startPoint y: 651, endPoint x: 471, endPoint y: 650, distance: 21.0
click at [471, 713] on input "100" at bounding box center [483, 725] width 32 height 25
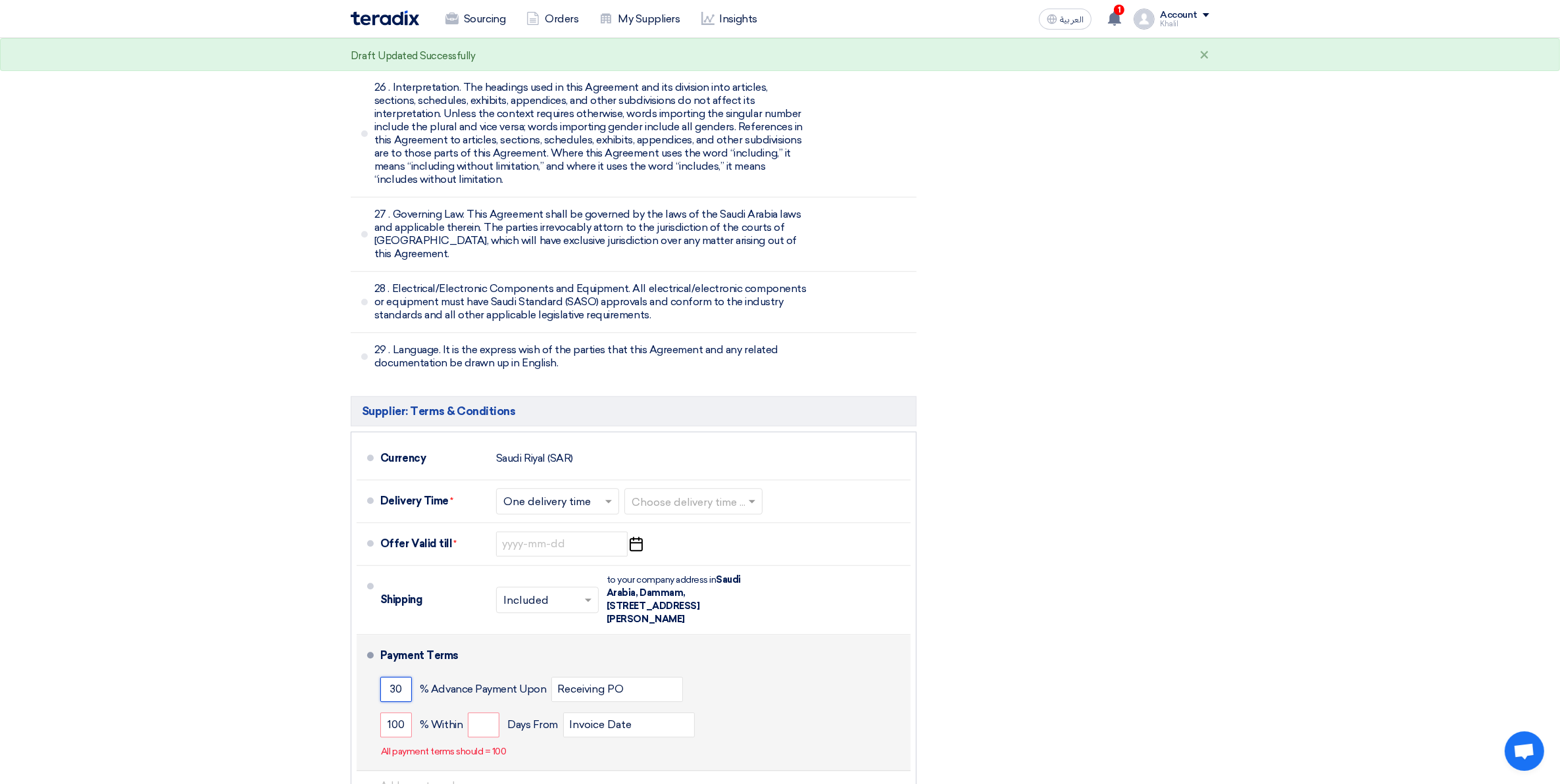
drag, startPoint x: 402, startPoint y: 611, endPoint x: 385, endPoint y: 611, distance: 17.0
click at [385, 677] on input "30" at bounding box center [396, 689] width 32 height 25
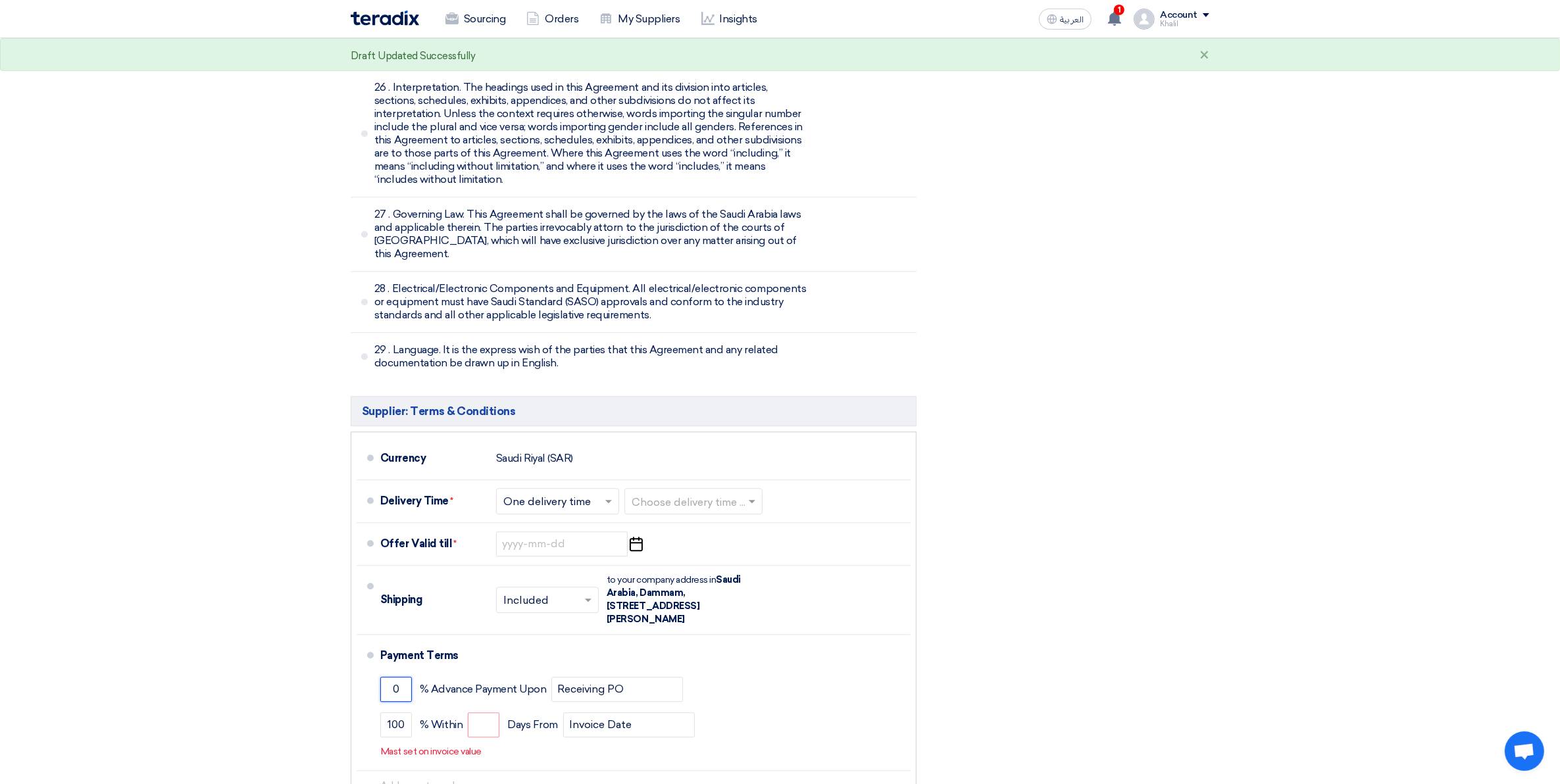
type input "0"
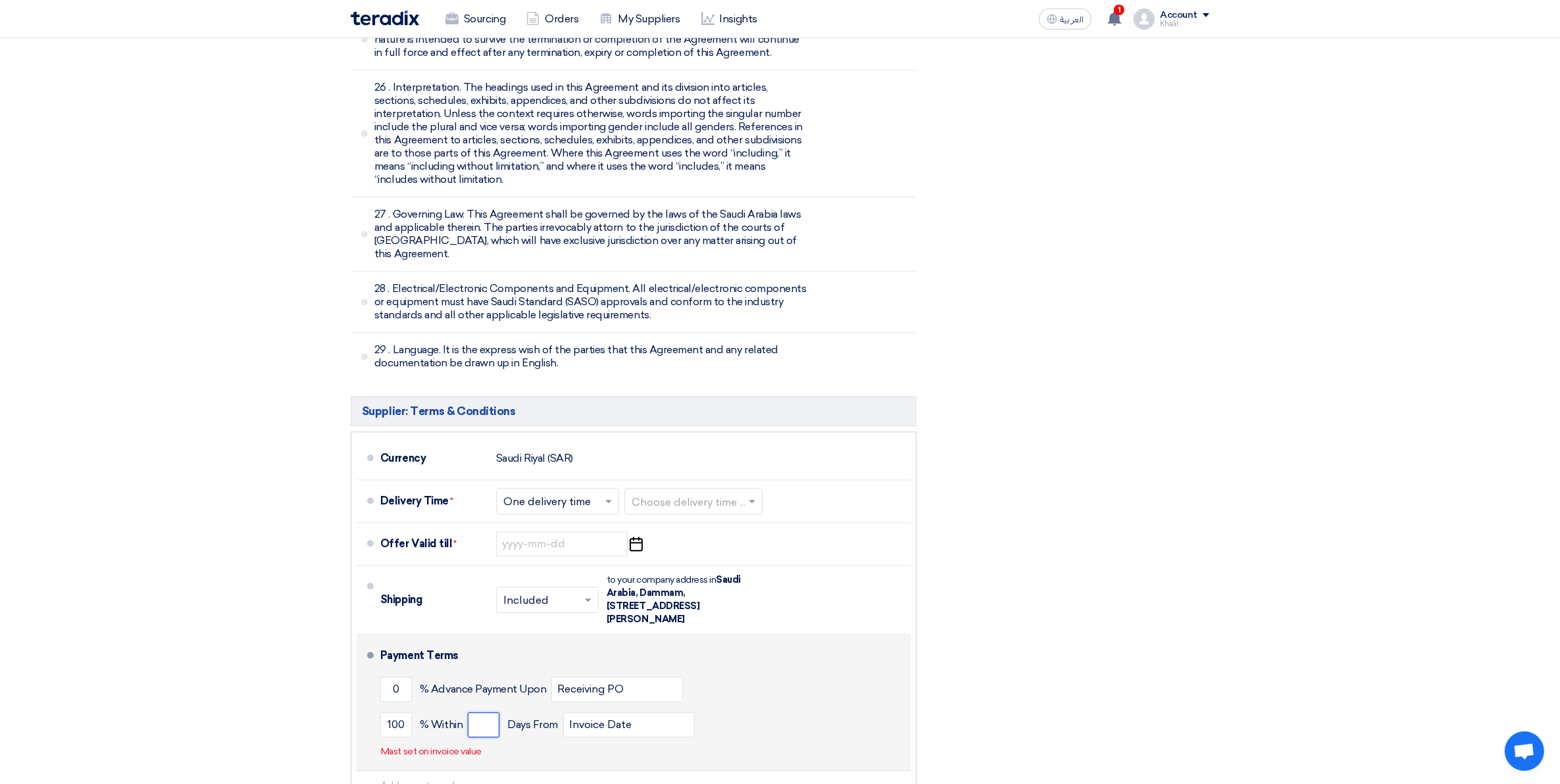
click at [480, 713] on input "number" at bounding box center [483, 725] width 32 height 25
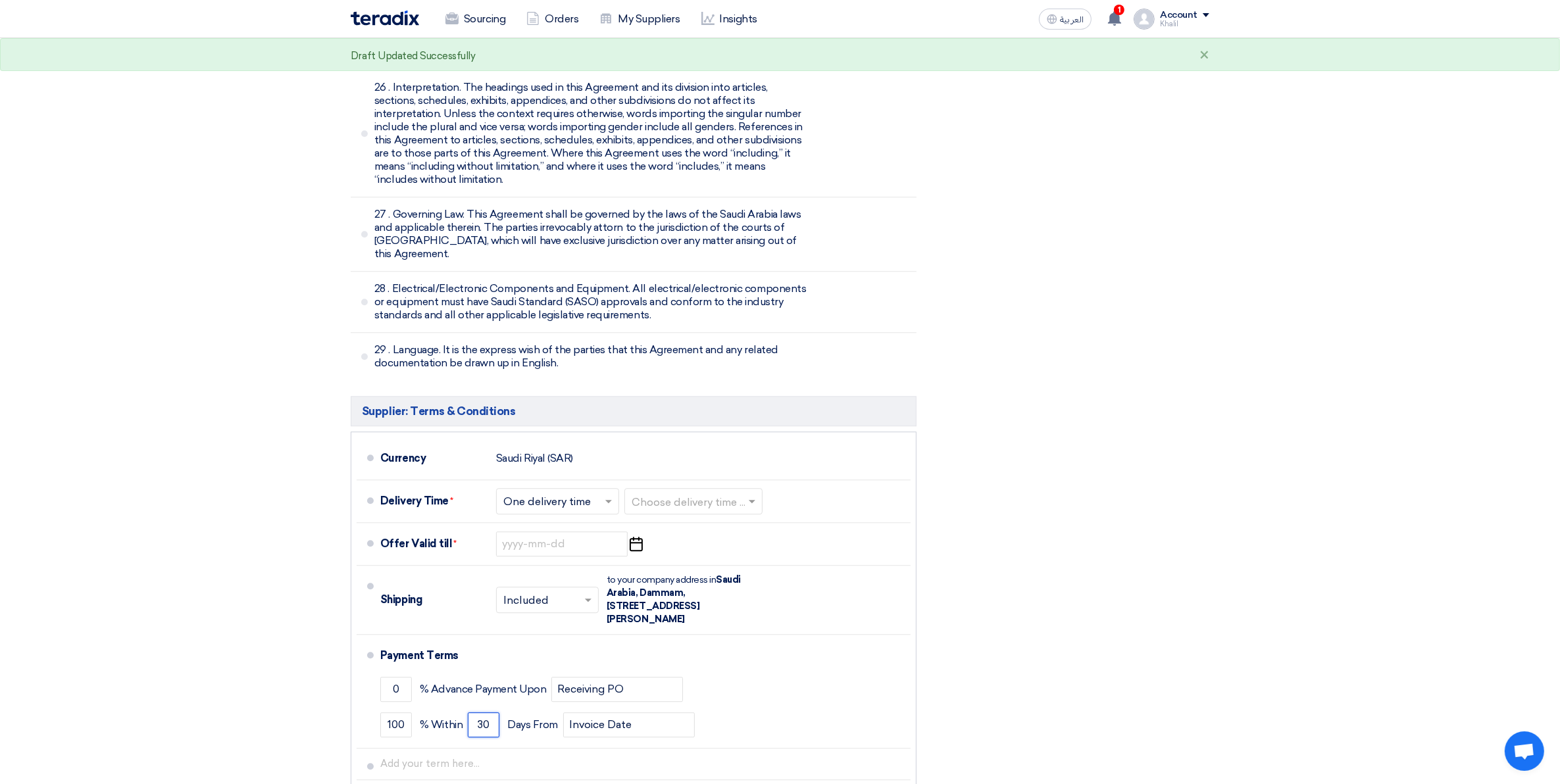
type input "30"
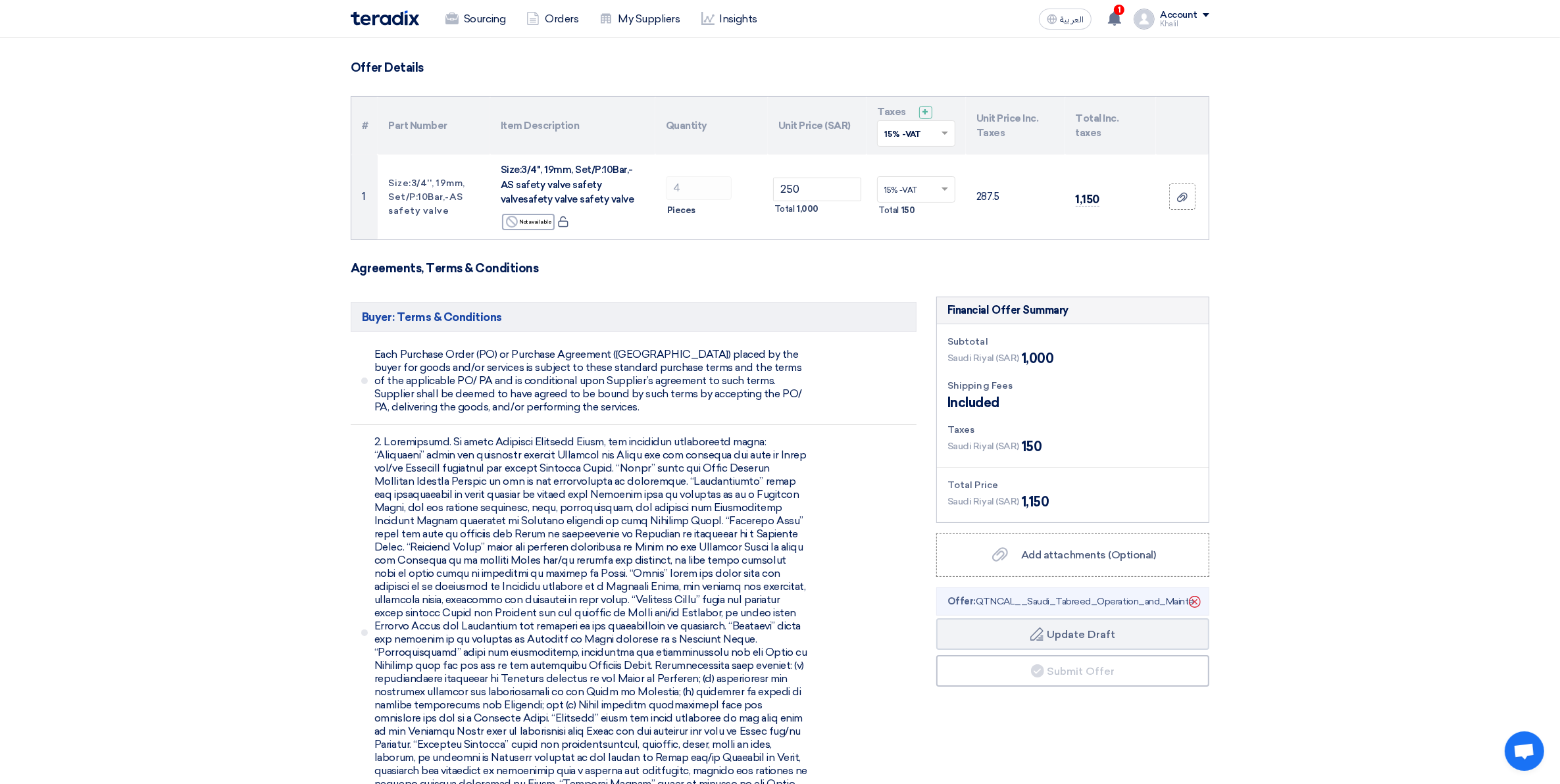
scroll to position [82, 0]
click at [1056, 602] on span "Offer: QTNCAL__Saudi_Tabreed_Operation_and_Maintenance_Co_STOM_1755411059910.pdf" at bounding box center [1075, 600] width 255 height 14
click at [1061, 636] on button "Draft Update Draft" at bounding box center [1072, 632] width 273 height 32
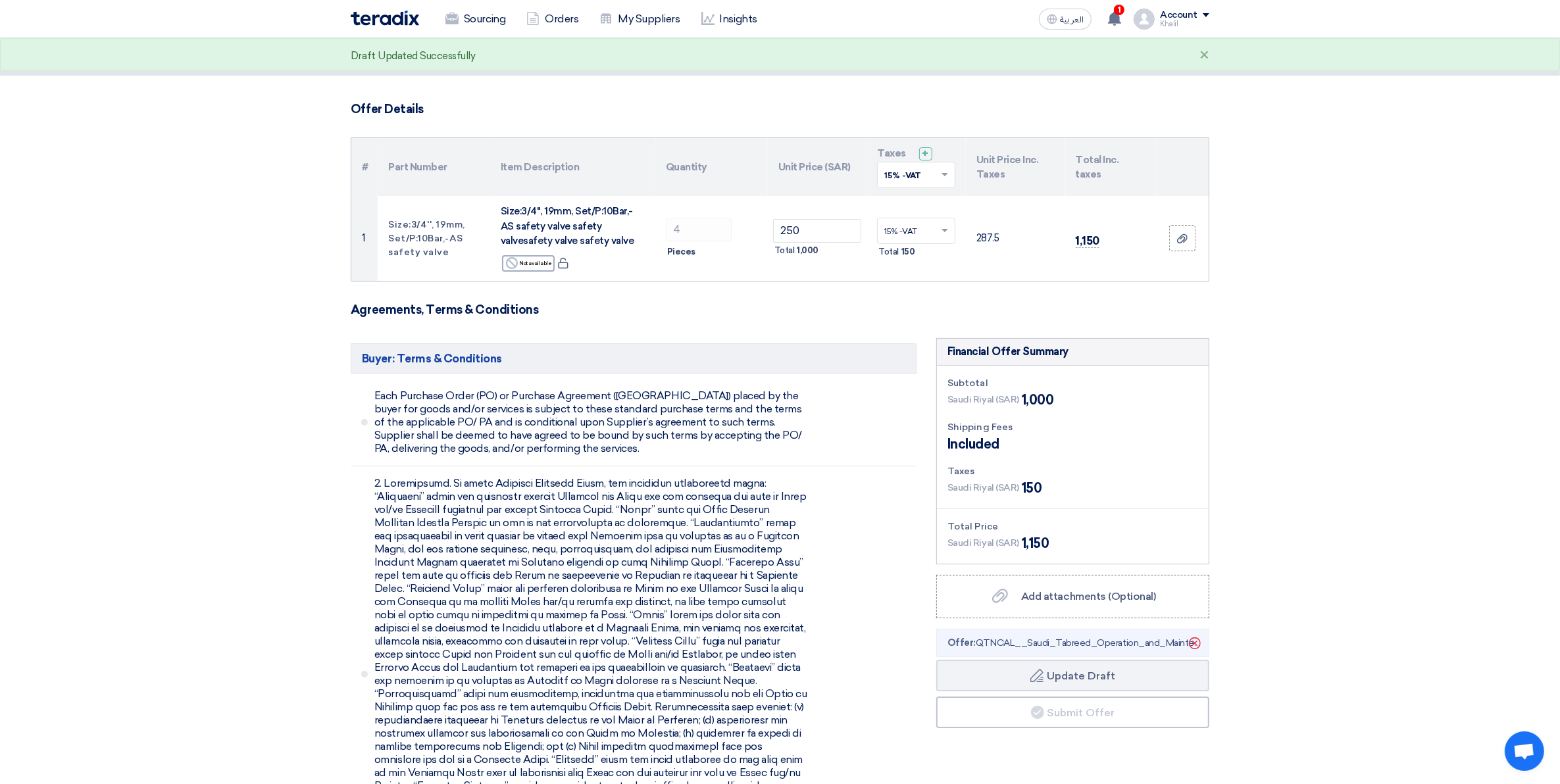
scroll to position [0, 0]
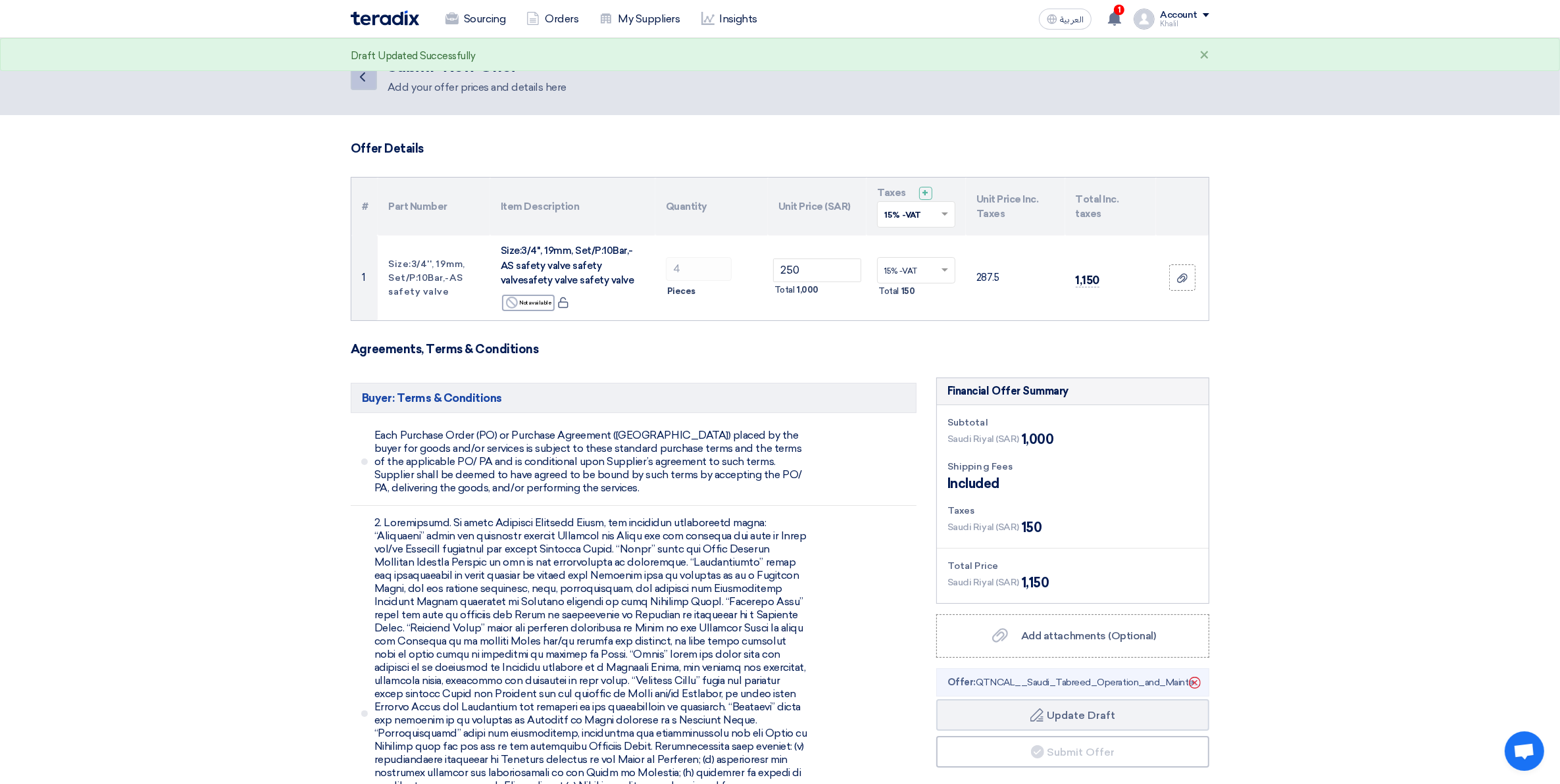
click at [367, 83] on icon "Back" at bounding box center [362, 76] width 15 height 15
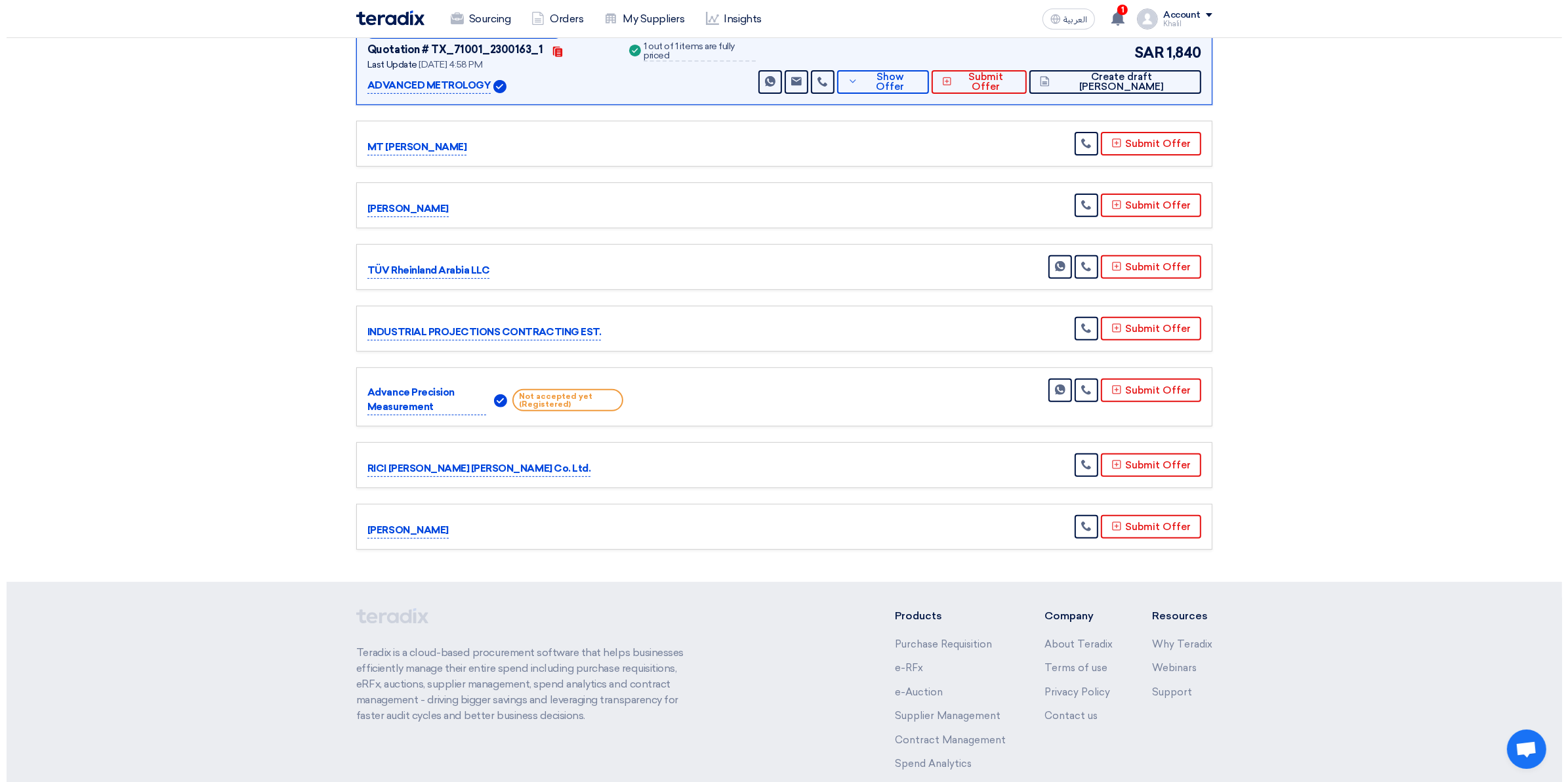
scroll to position [574, 0]
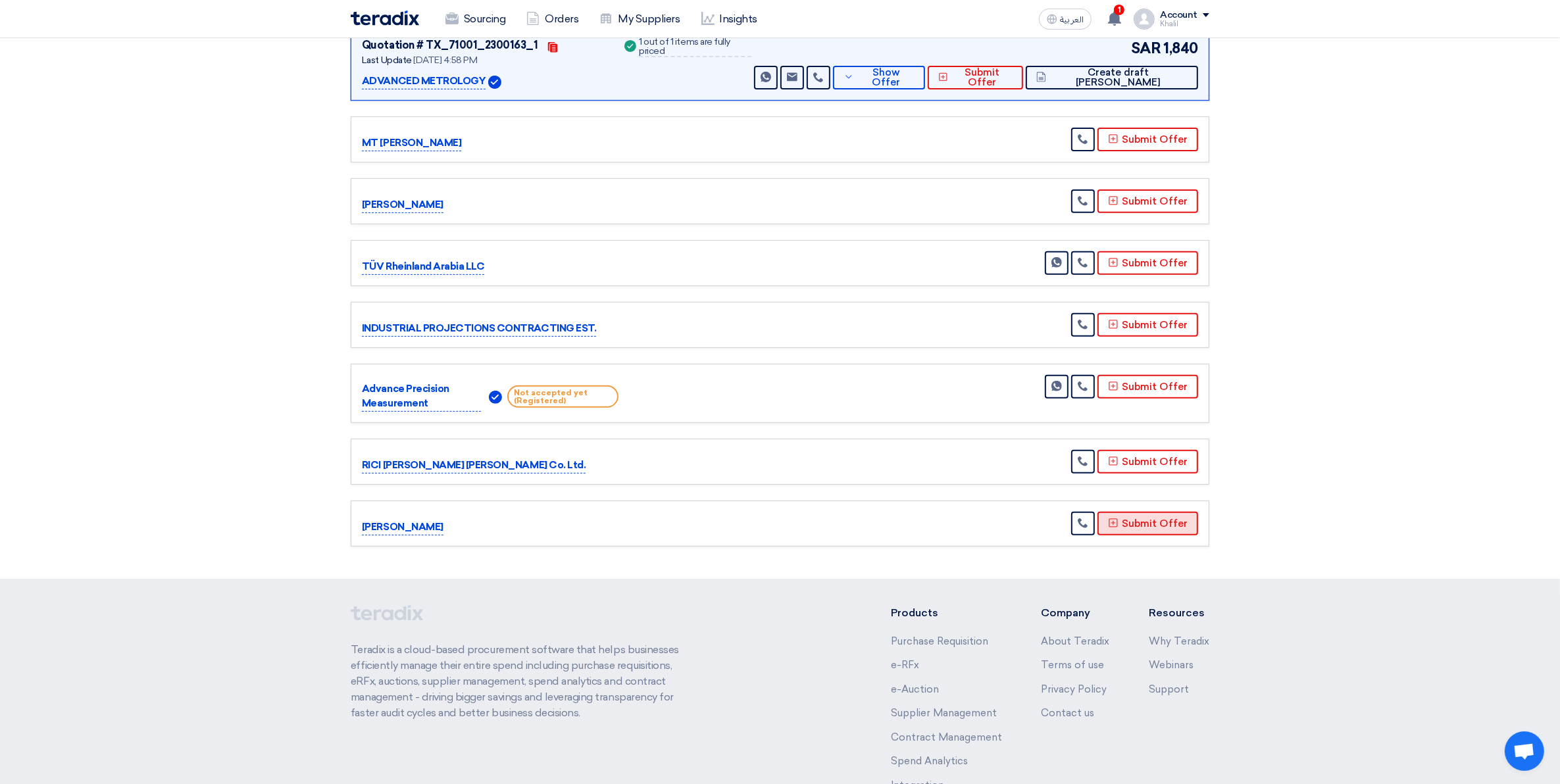
click at [1152, 525] on button "Submit Offer" at bounding box center [1148, 523] width 101 height 24
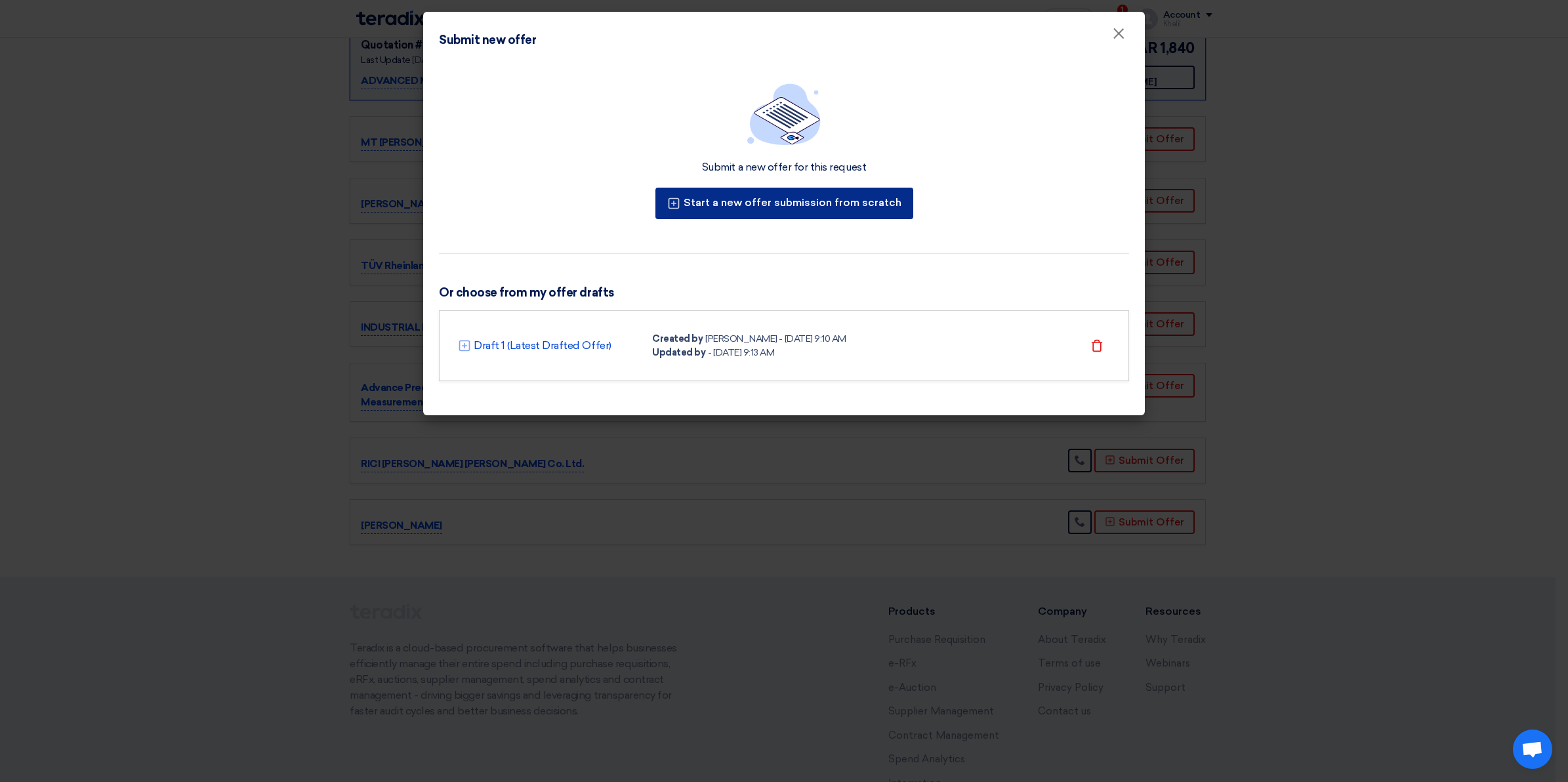
click at [853, 207] on button "Start a new offer submission from scratch" at bounding box center [784, 203] width 258 height 32
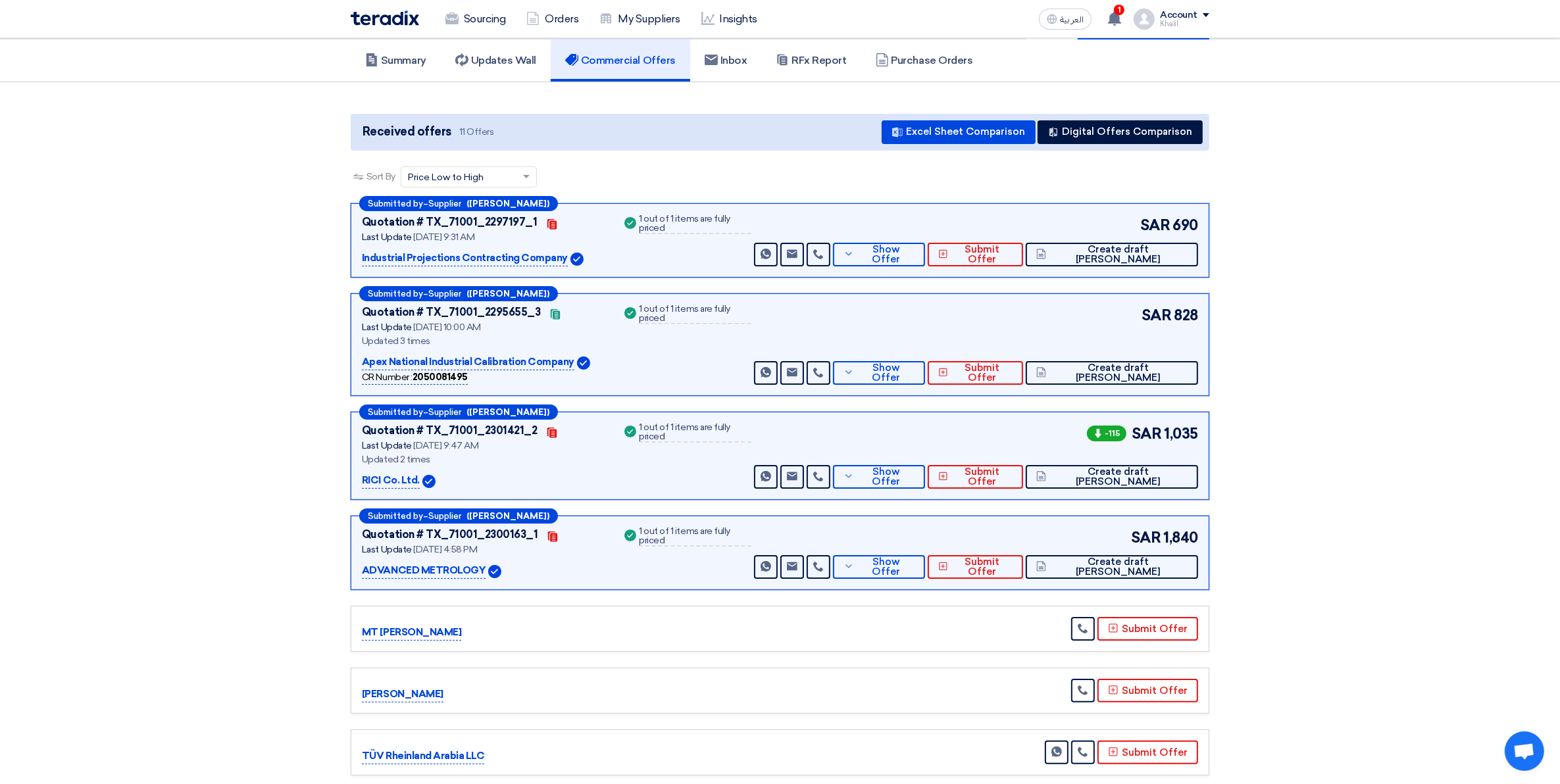
scroll to position [82, 0]
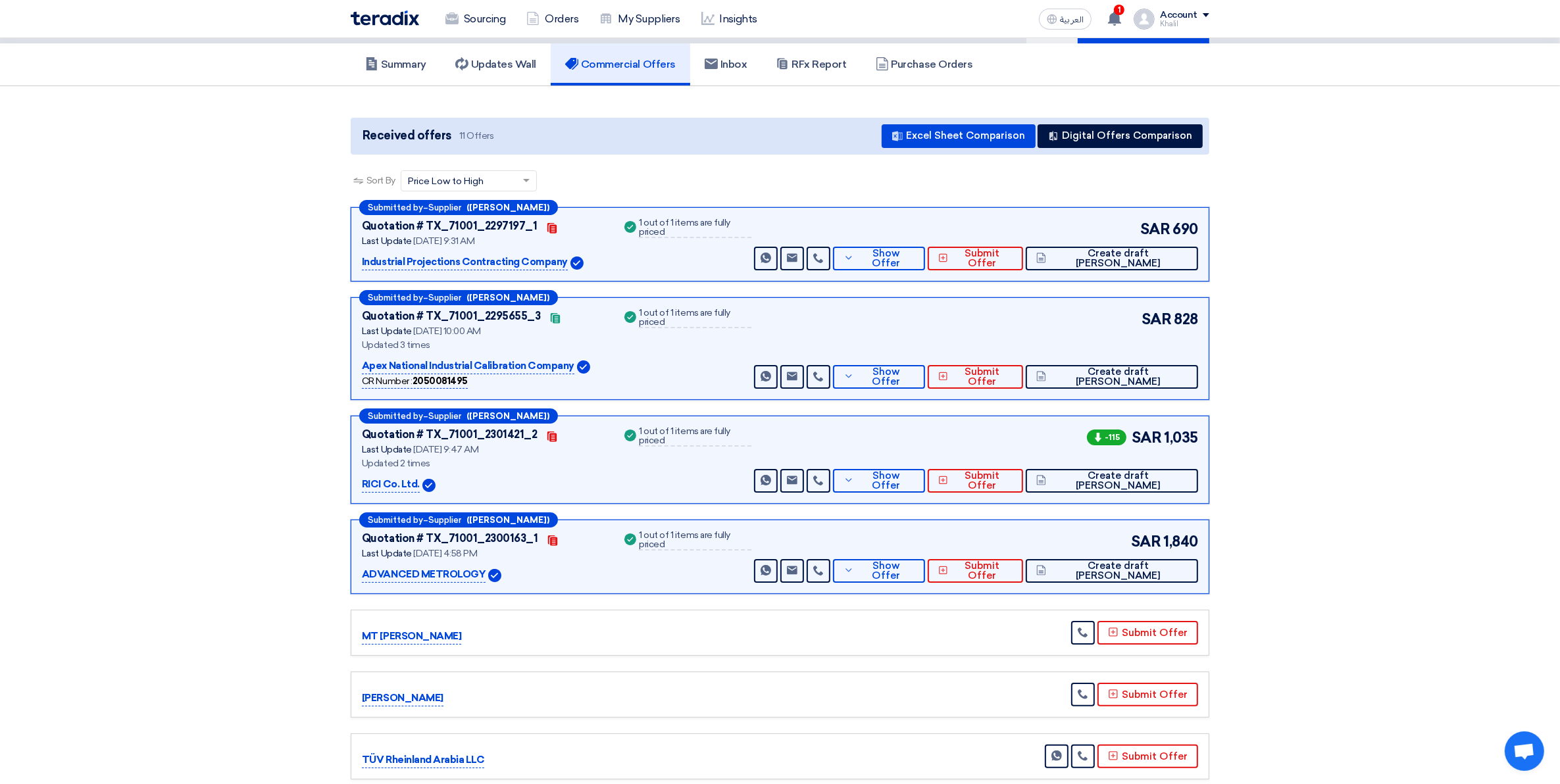
click at [509, 260] on p "Industrial Projections Contracting Company" at bounding box center [465, 262] width 206 height 15
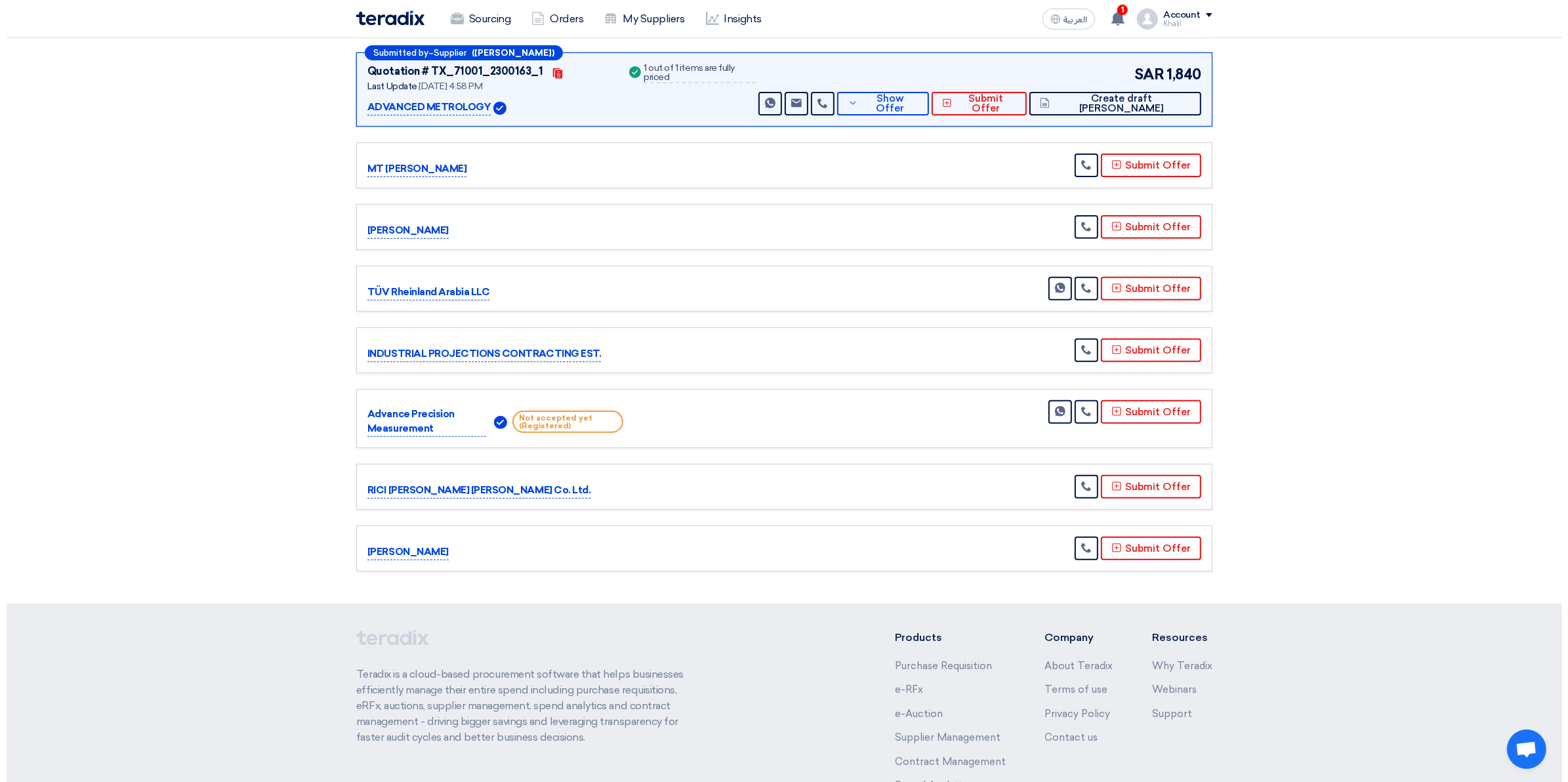
scroll to position [574, 0]
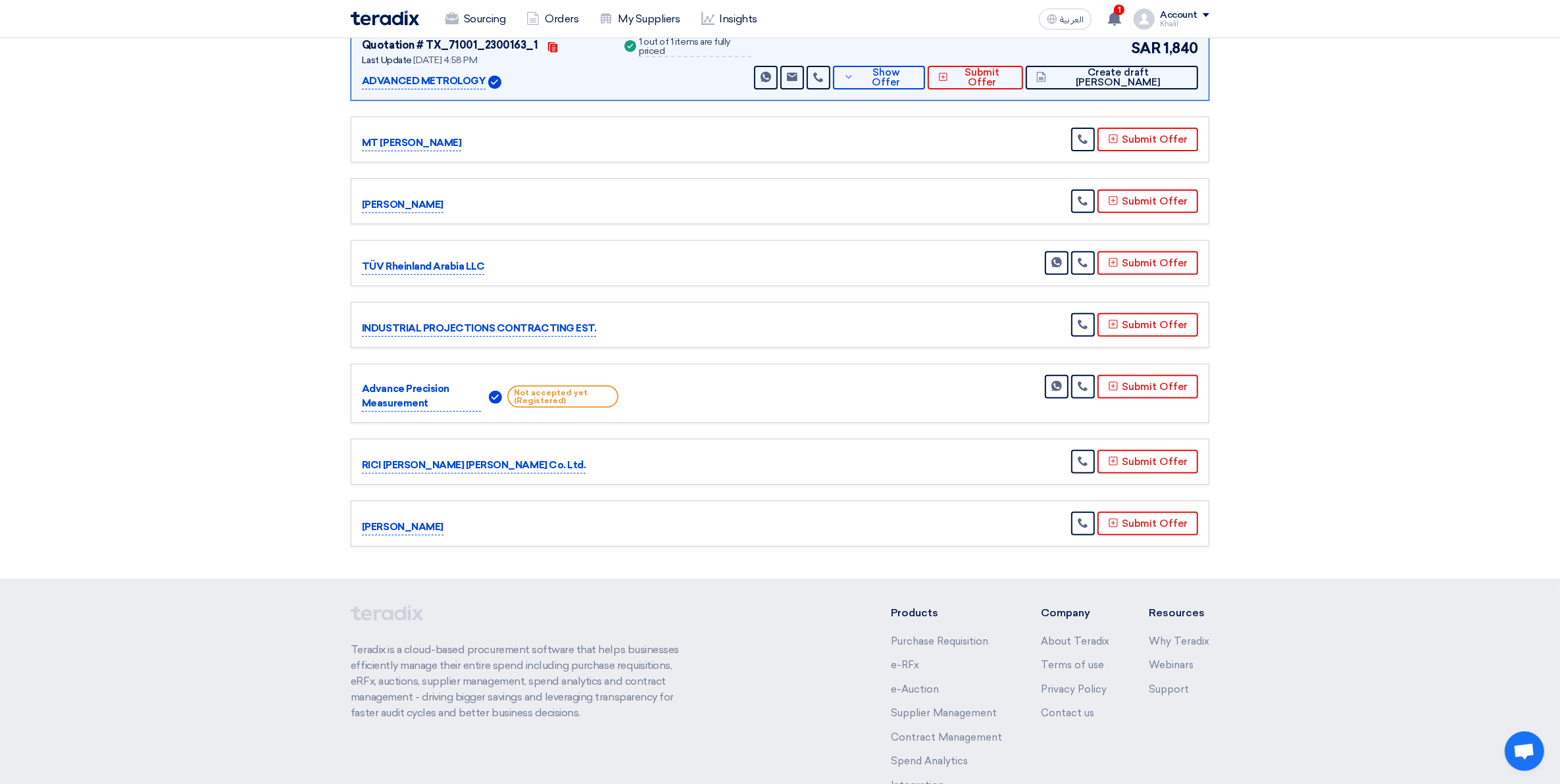
click at [416, 528] on p "[PERSON_NAME]" at bounding box center [402, 527] width 82 height 15
click at [1142, 529] on button "Submit Offer" at bounding box center [1148, 523] width 101 height 24
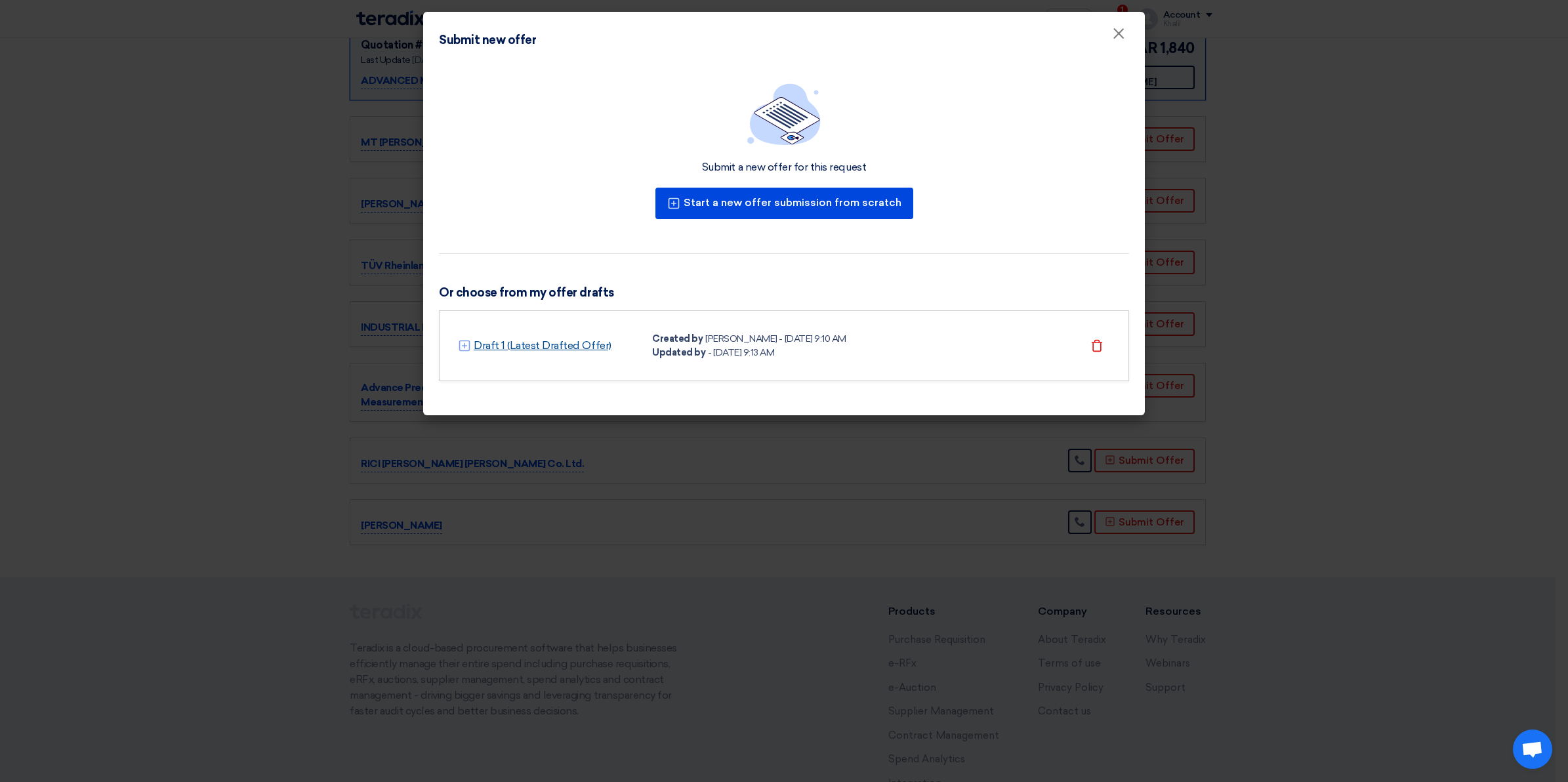
click at [560, 345] on link "Draft 1 (Latest Drafted Offer)" at bounding box center [543, 345] width 137 height 15
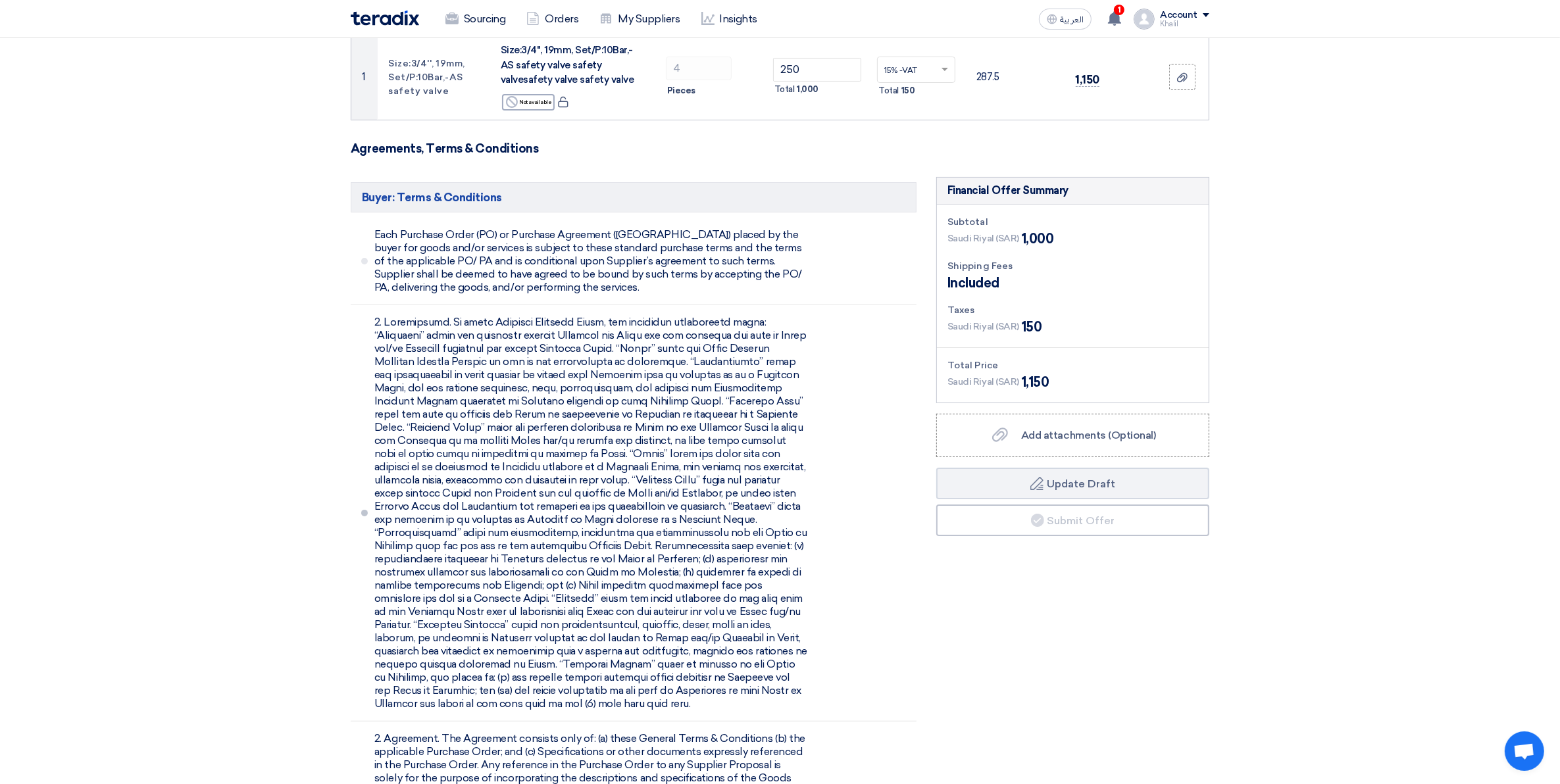
scroll to position [246, 0]
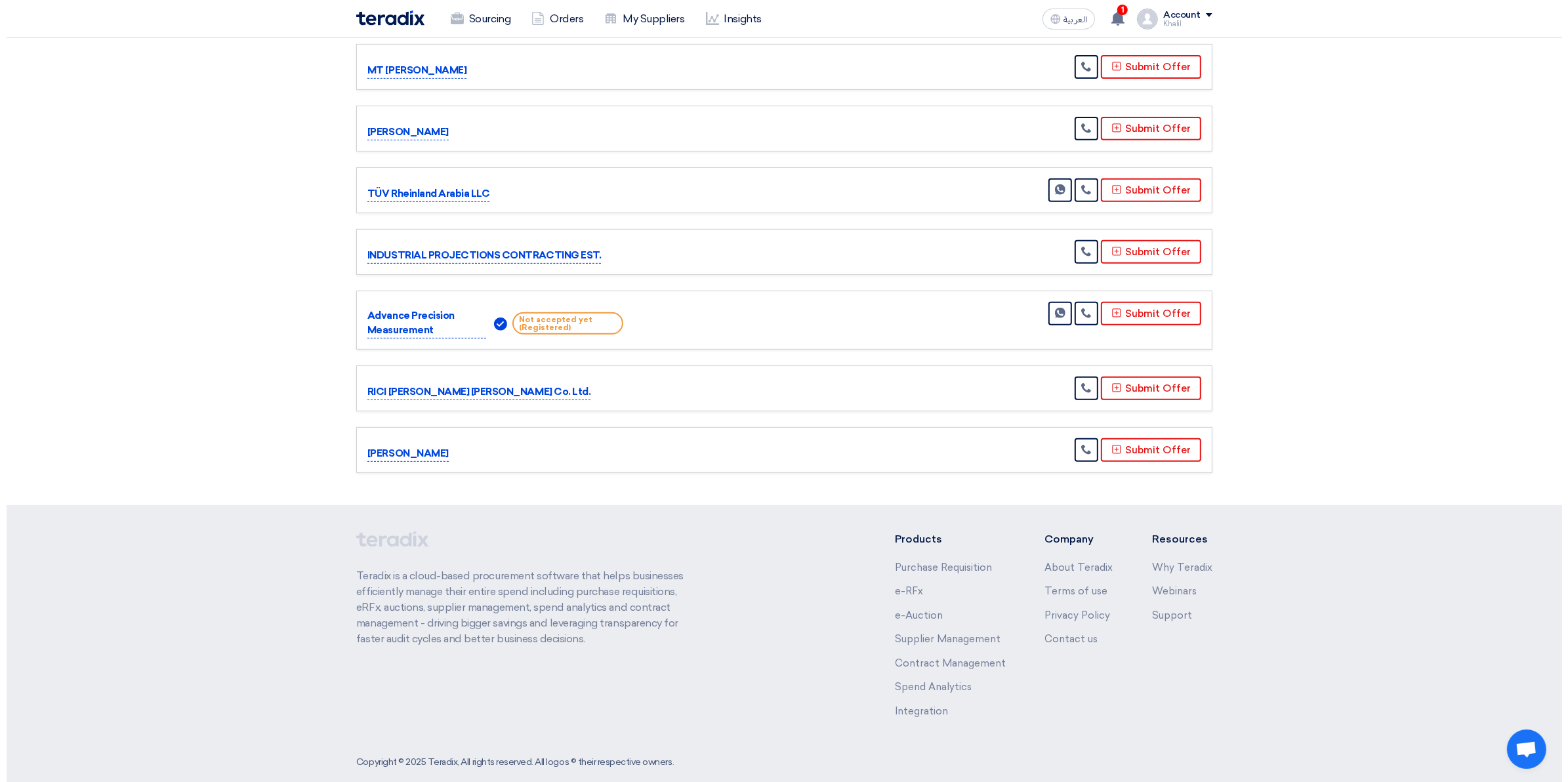
scroll to position [668, 0]
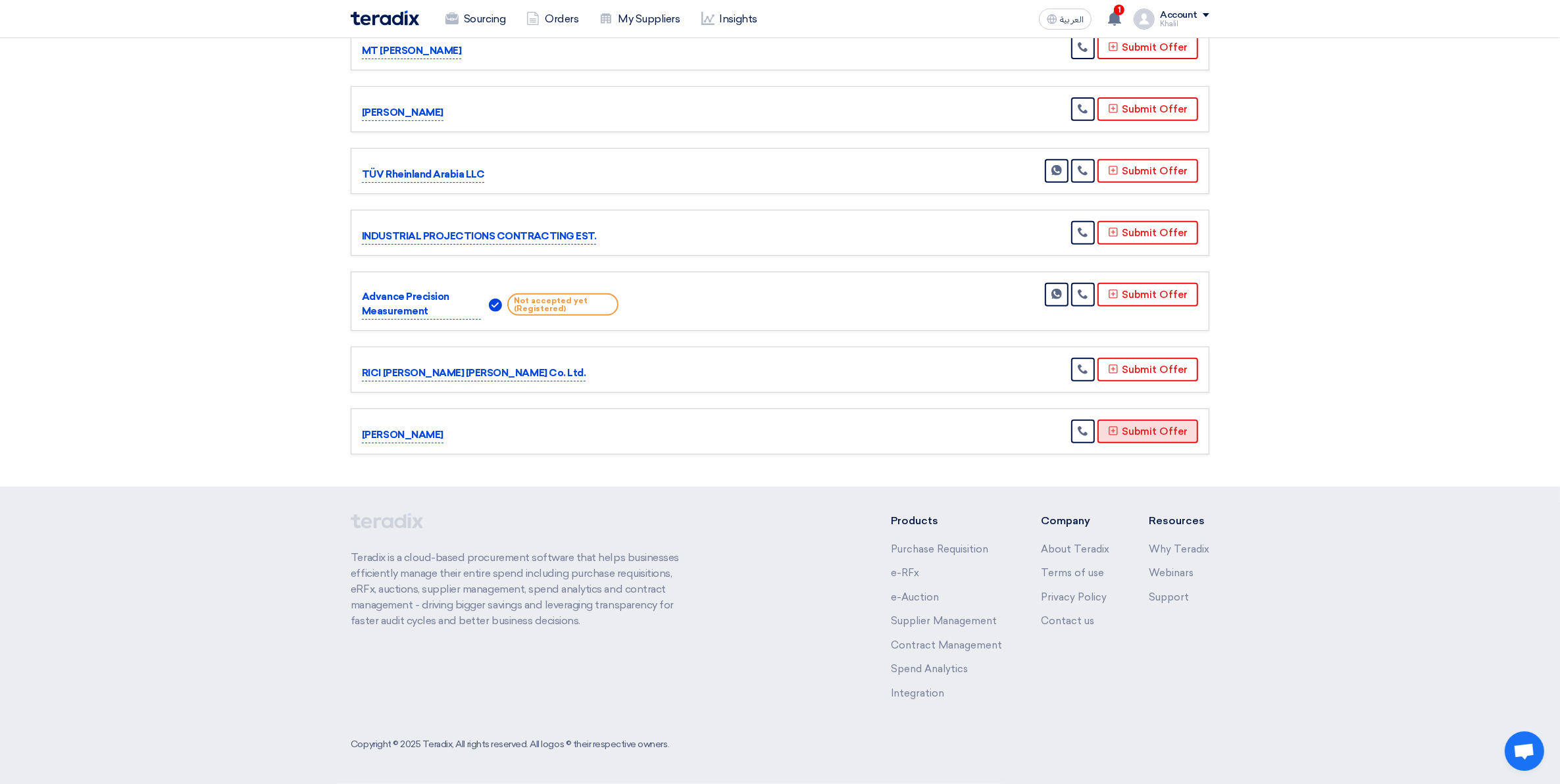
click at [1139, 433] on button "Submit Offer" at bounding box center [1148, 431] width 101 height 24
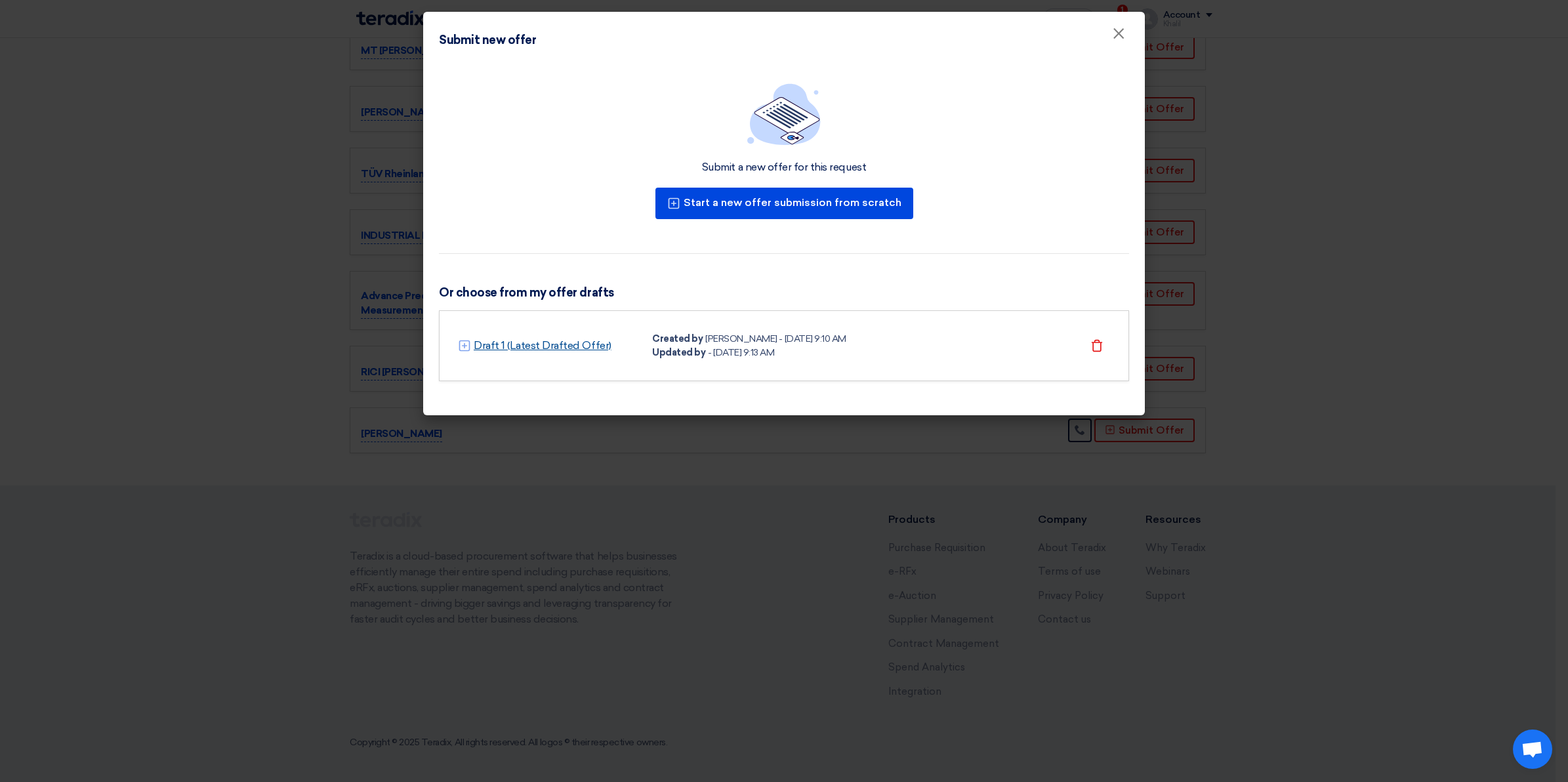
click at [535, 345] on link "Draft 1 (Latest Drafted Offer)" at bounding box center [543, 345] width 137 height 15
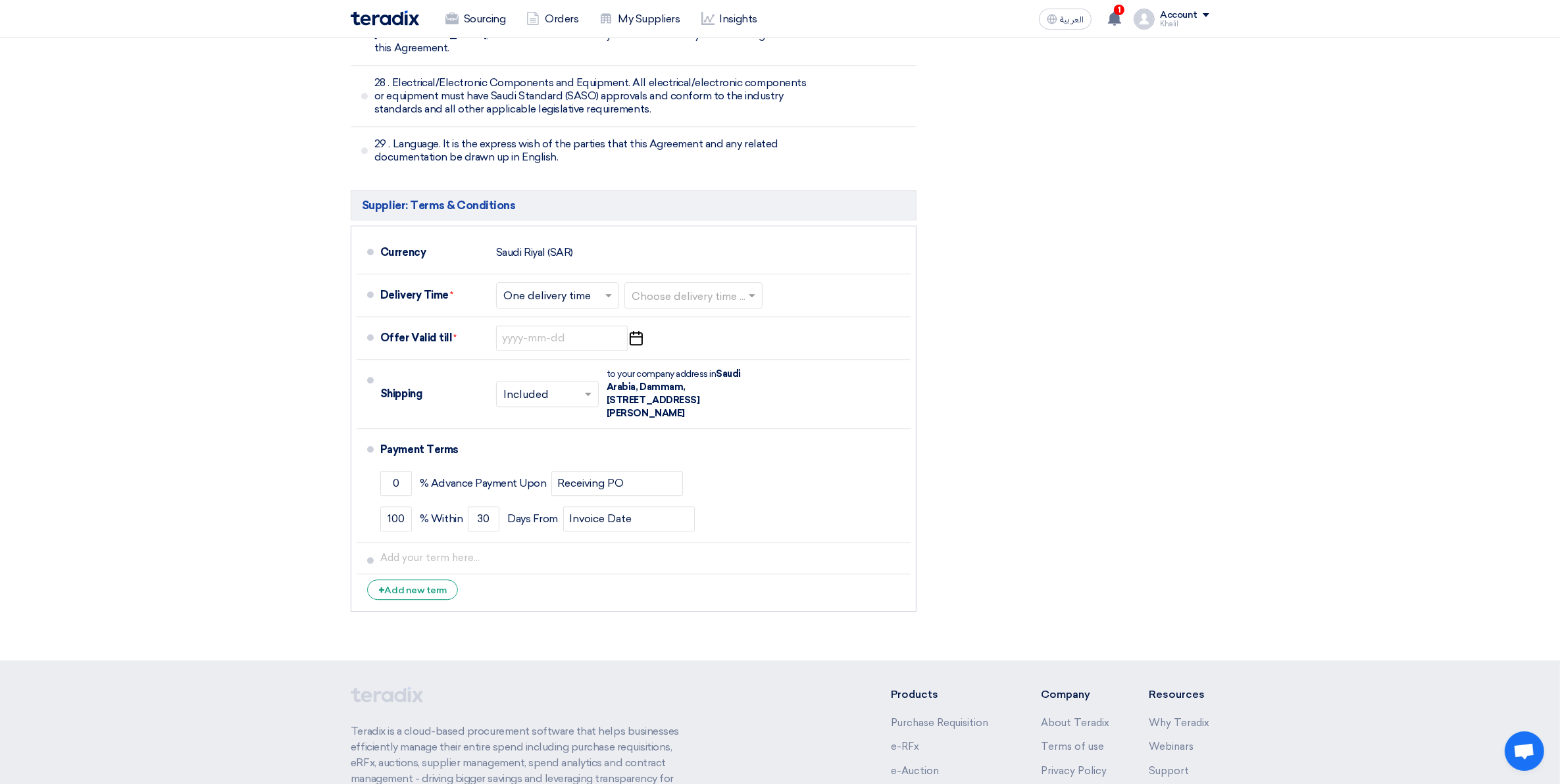
scroll to position [4647, 0]
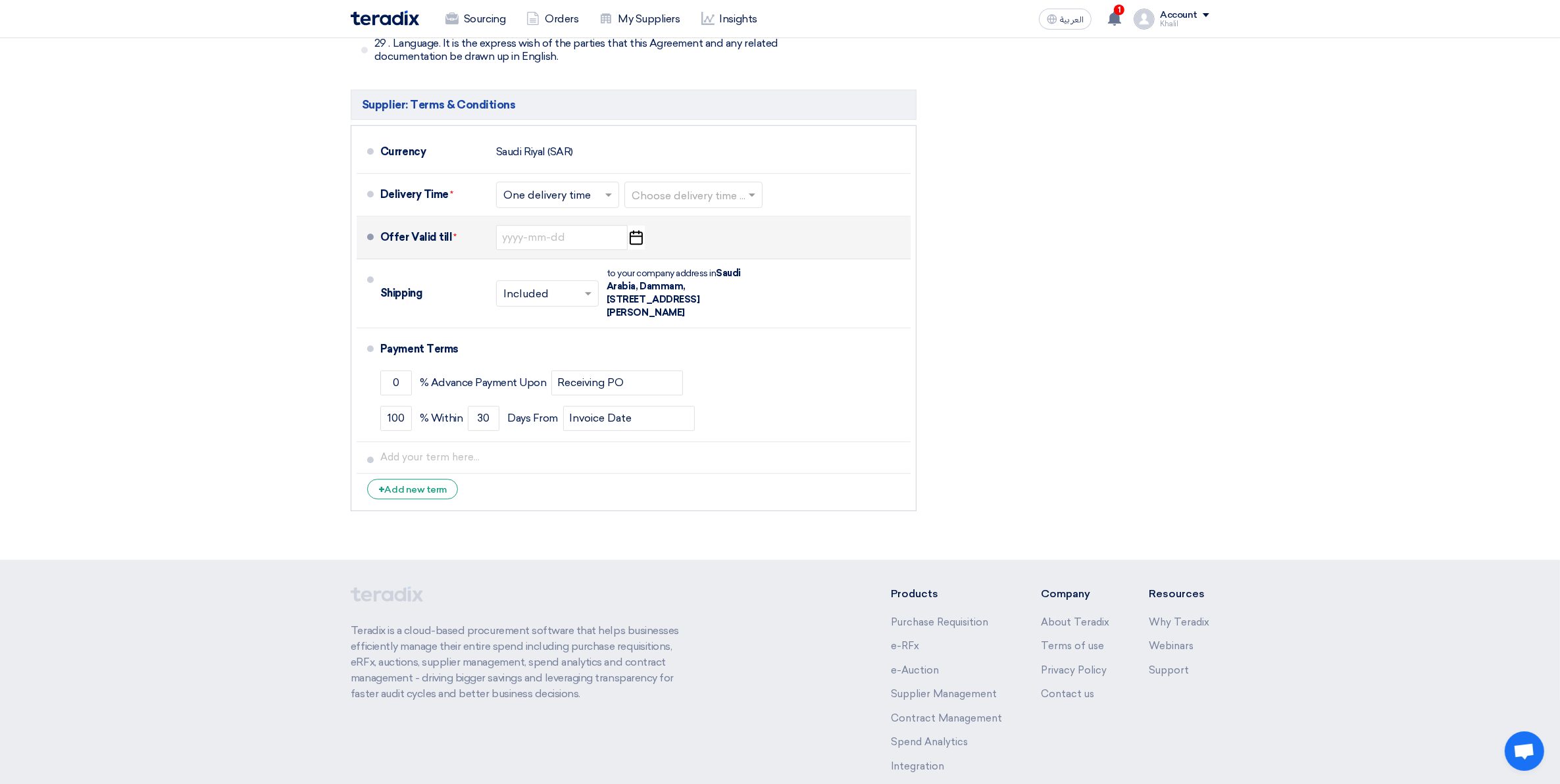
click at [639, 225] on icon "Pick a date" at bounding box center [636, 237] width 18 height 24
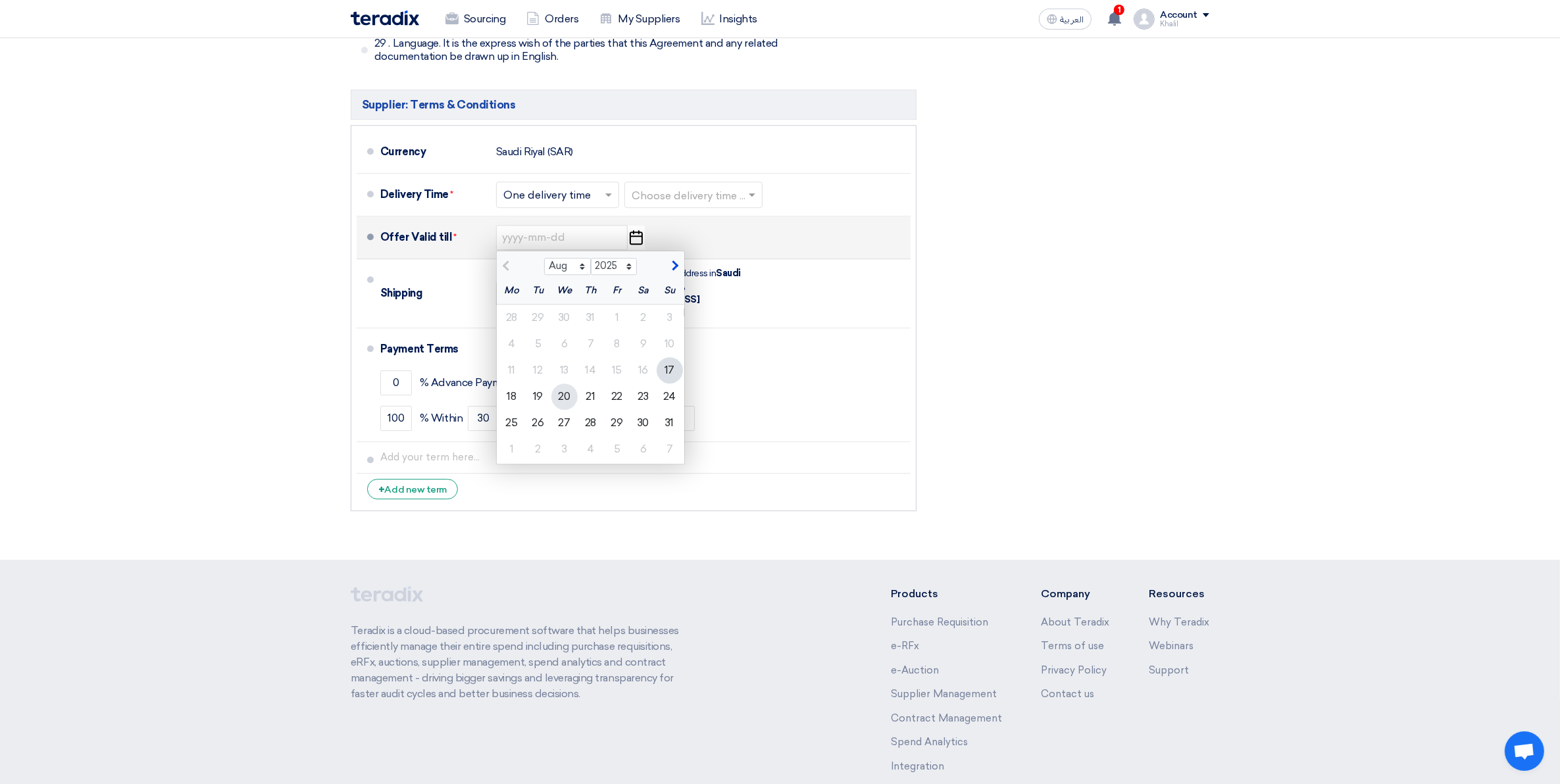
click at [569, 383] on div "20" at bounding box center [565, 396] width 26 height 26
type input "[DATE]"
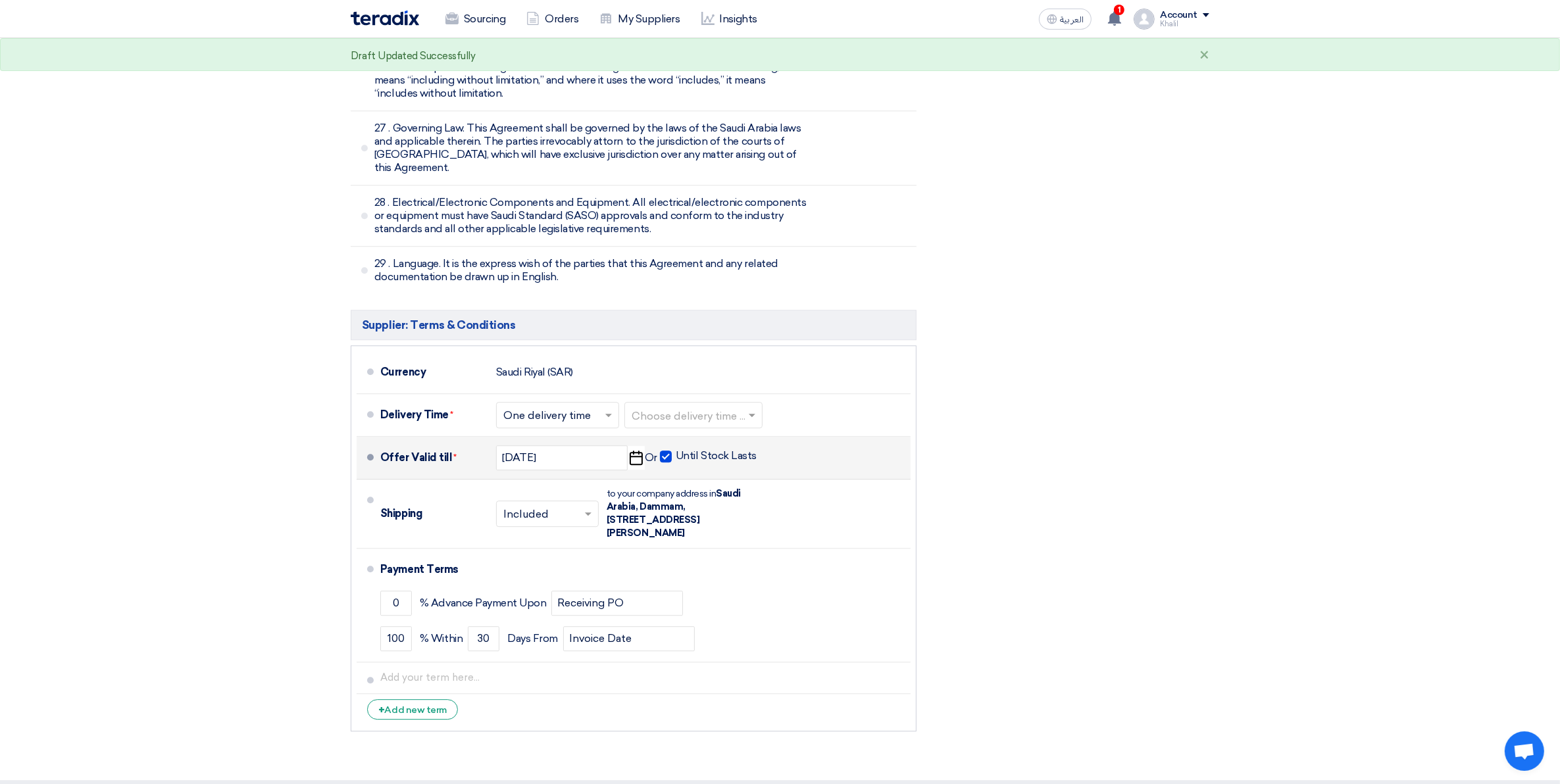
scroll to position [4401, 0]
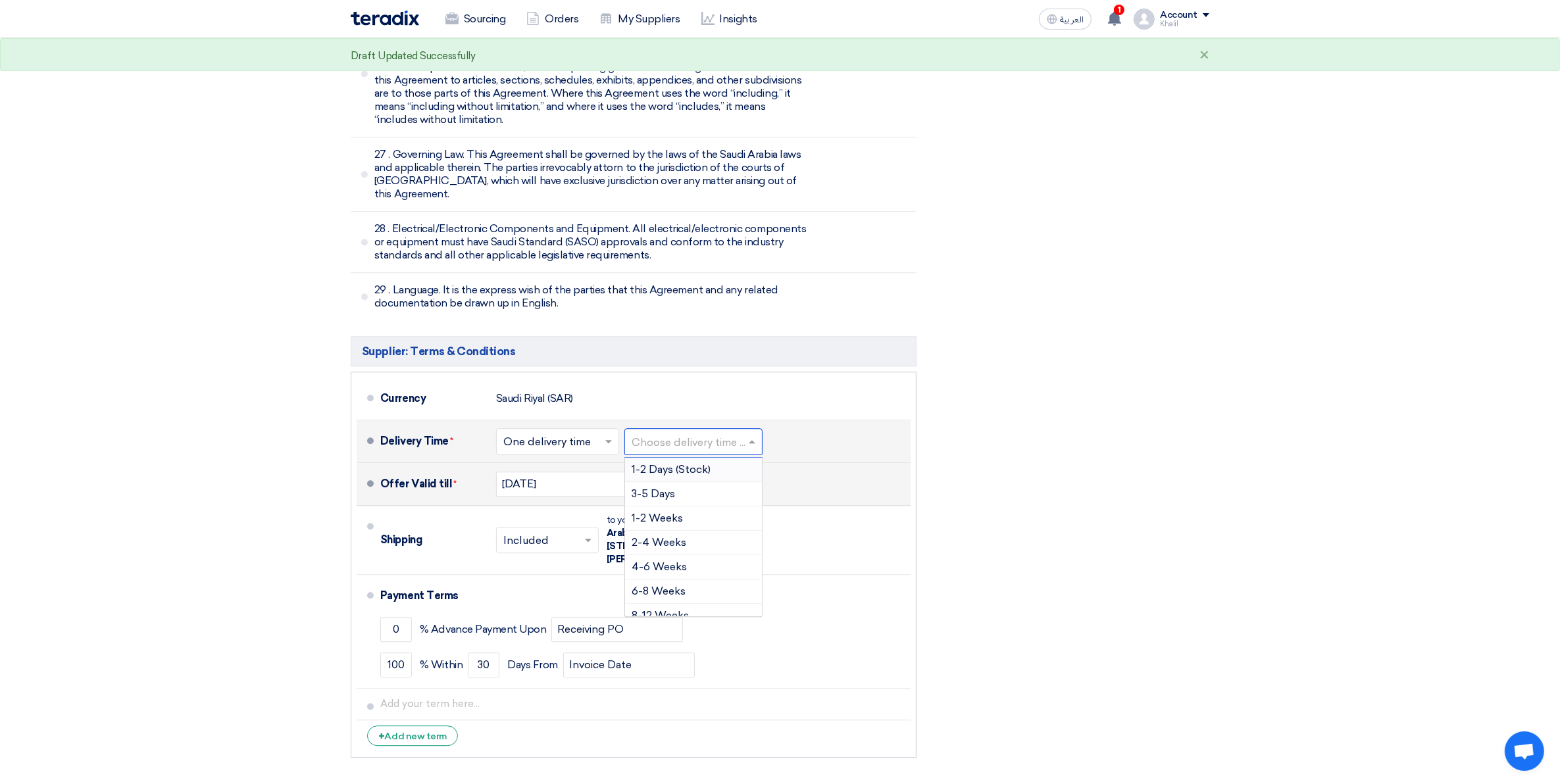
click at [761, 435] on span at bounding box center [754, 441] width 16 height 13
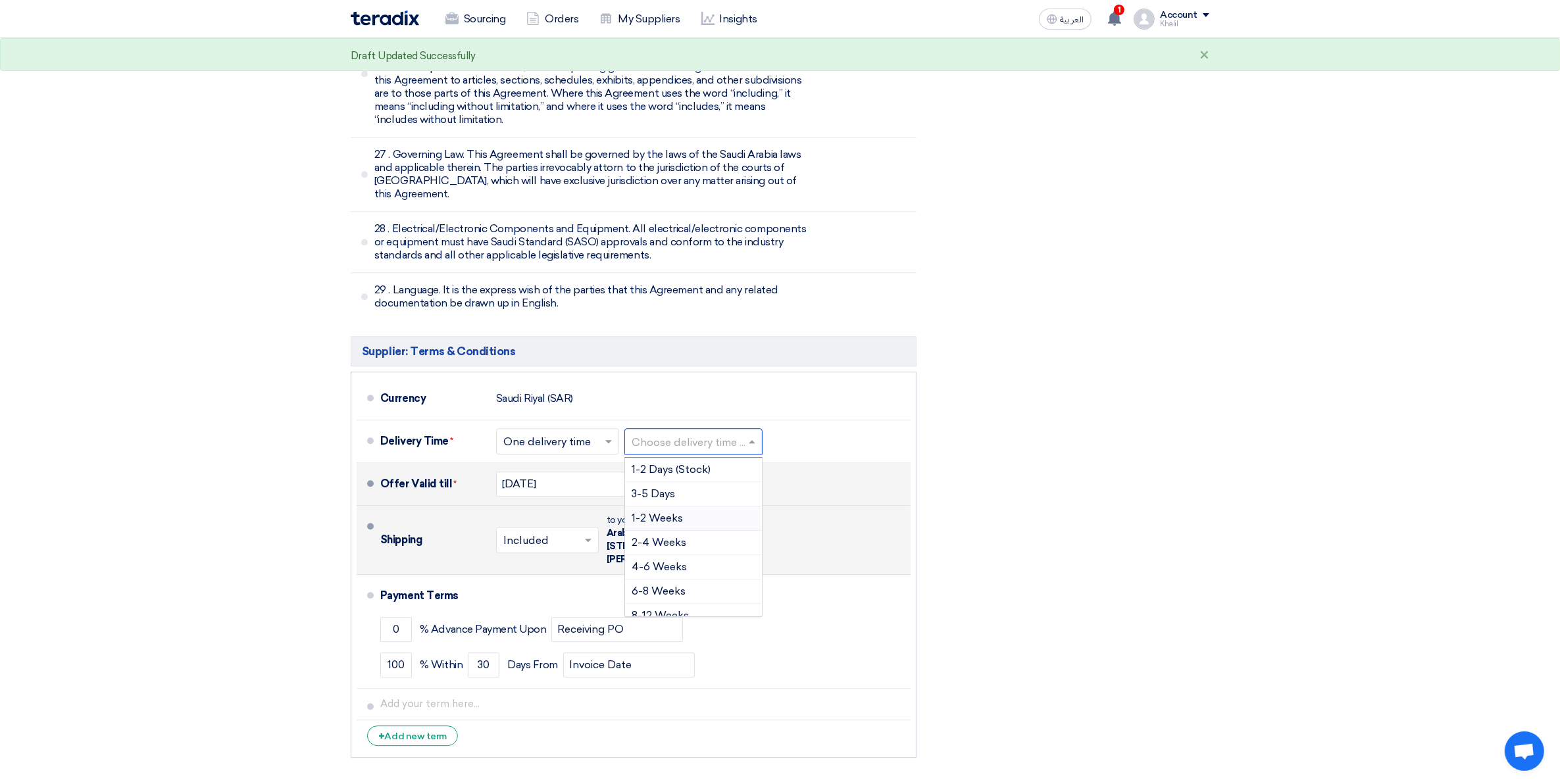
click at [715, 507] on div "1-2 Weeks" at bounding box center [694, 519] width 137 height 24
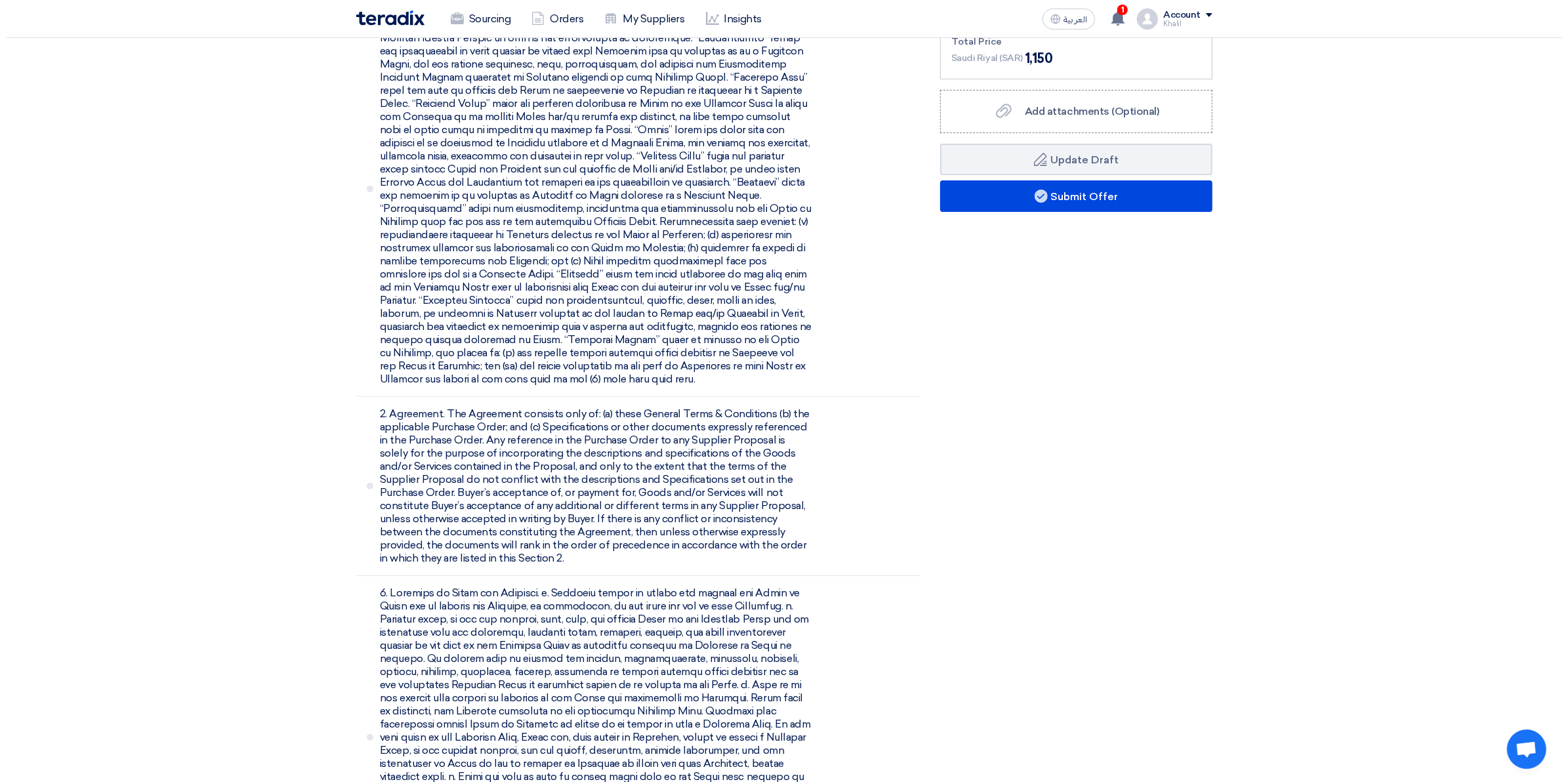
scroll to position [44, 0]
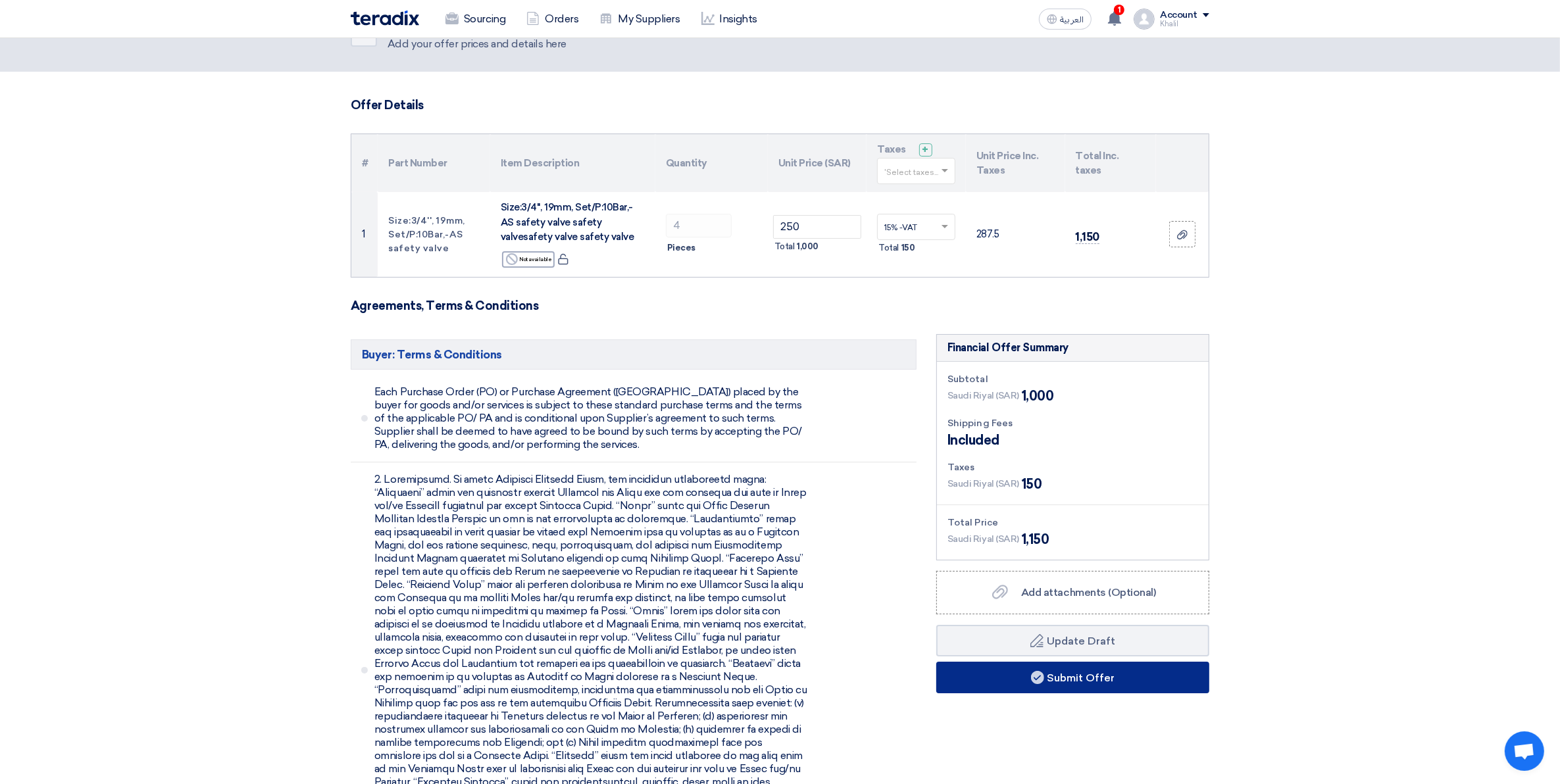
click at [1093, 683] on button "Submit Offer" at bounding box center [1072, 677] width 273 height 32
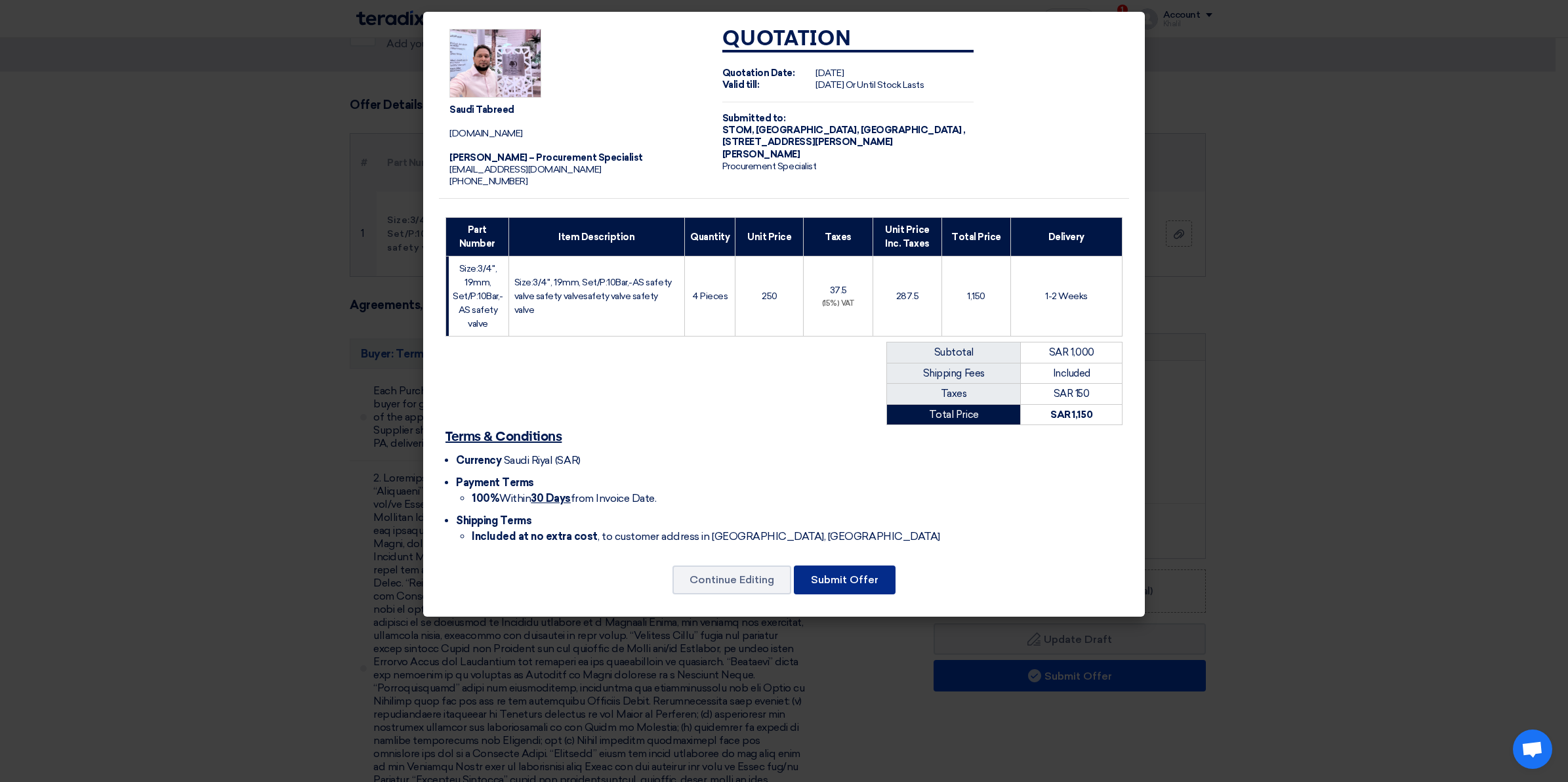
click at [871, 575] on button "Submit Offer" at bounding box center [845, 580] width 102 height 29
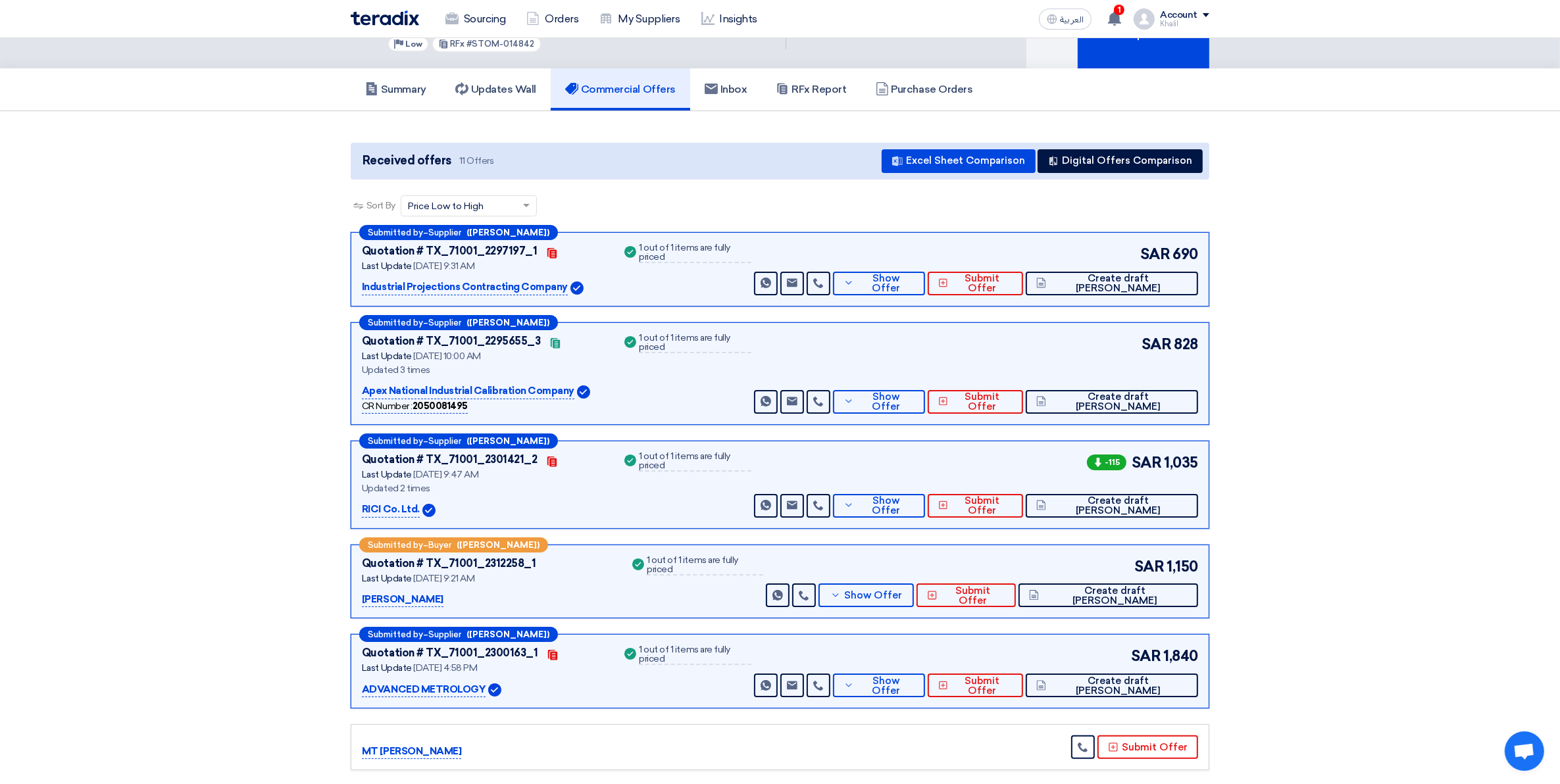
scroll to position [82, 0]
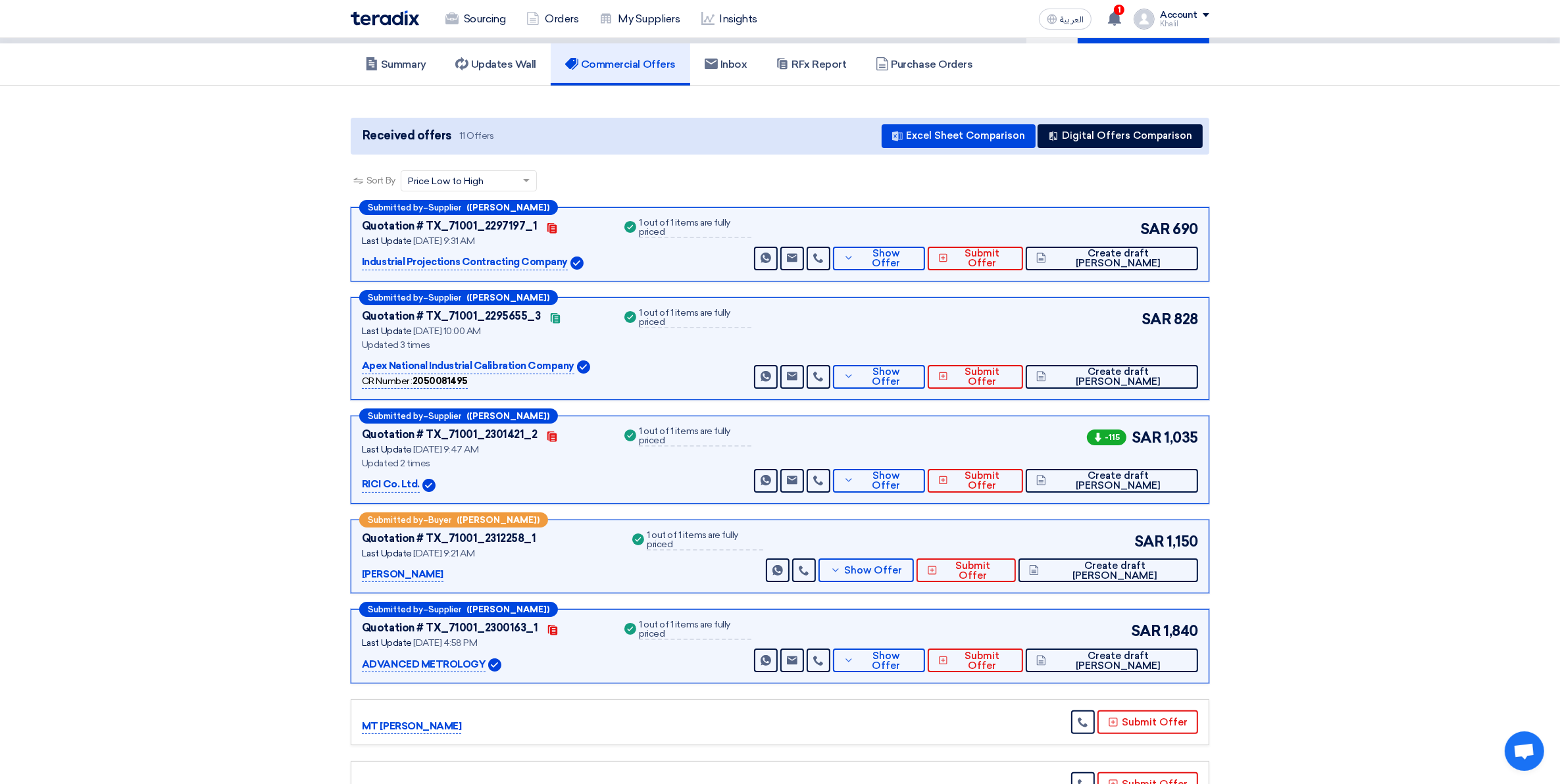
click at [399, 484] on p "RICI Co. Ltd." at bounding box center [390, 484] width 58 height 15
click at [919, 474] on button "Show Offer" at bounding box center [879, 480] width 92 height 24
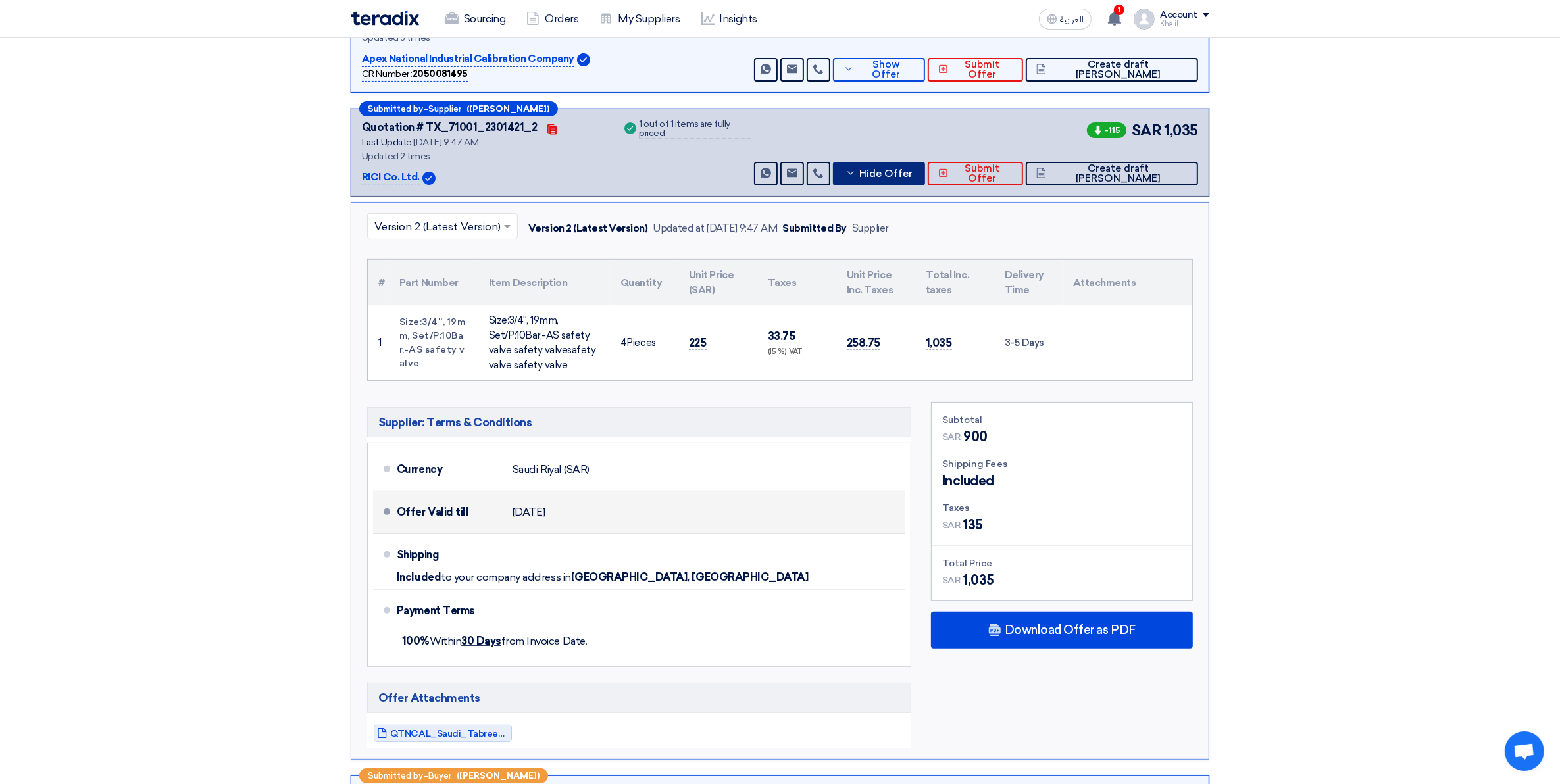
scroll to position [411, 0]
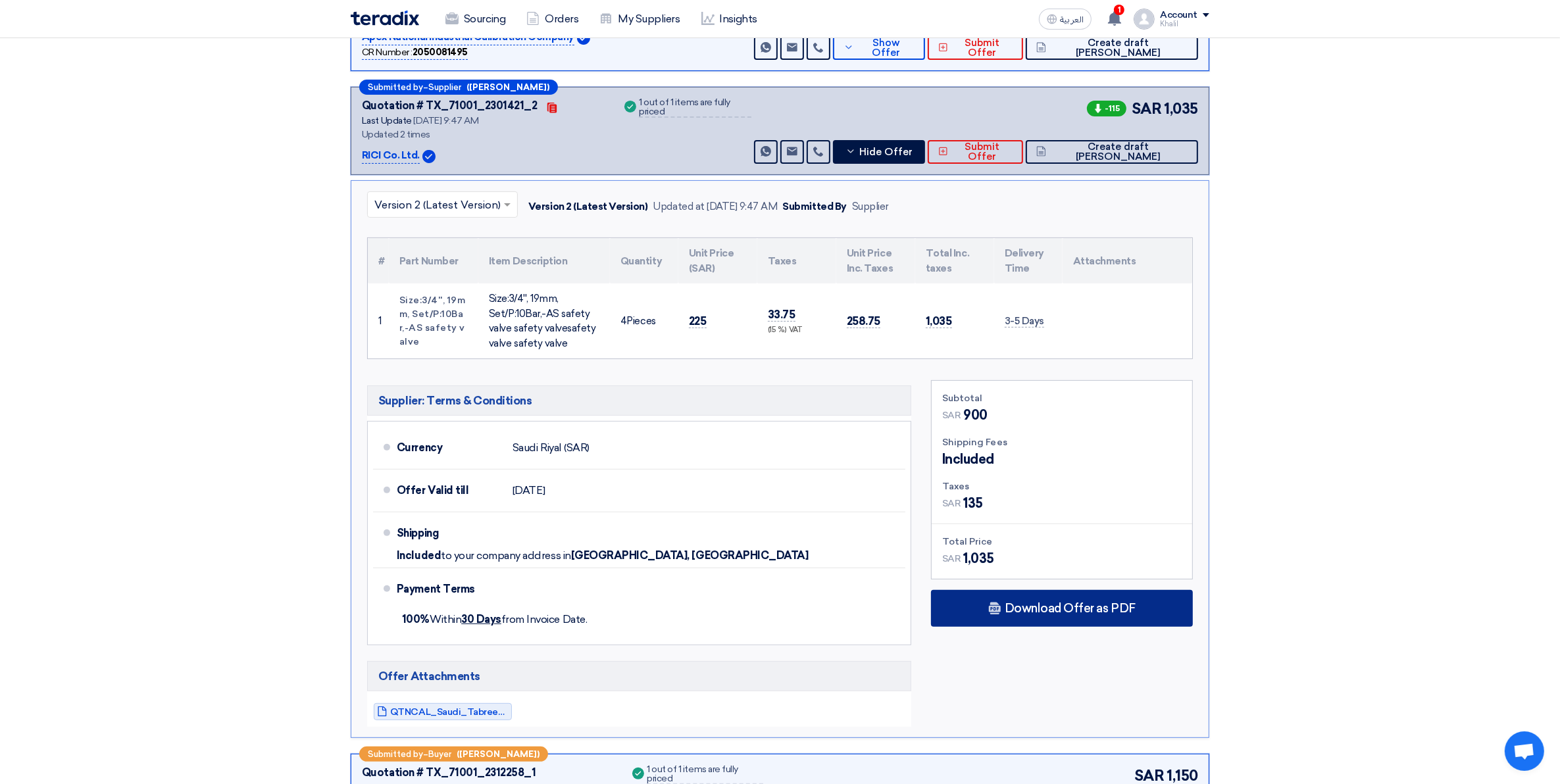
click at [1011, 607] on span "Download Offer as PDF" at bounding box center [1070, 608] width 131 height 12
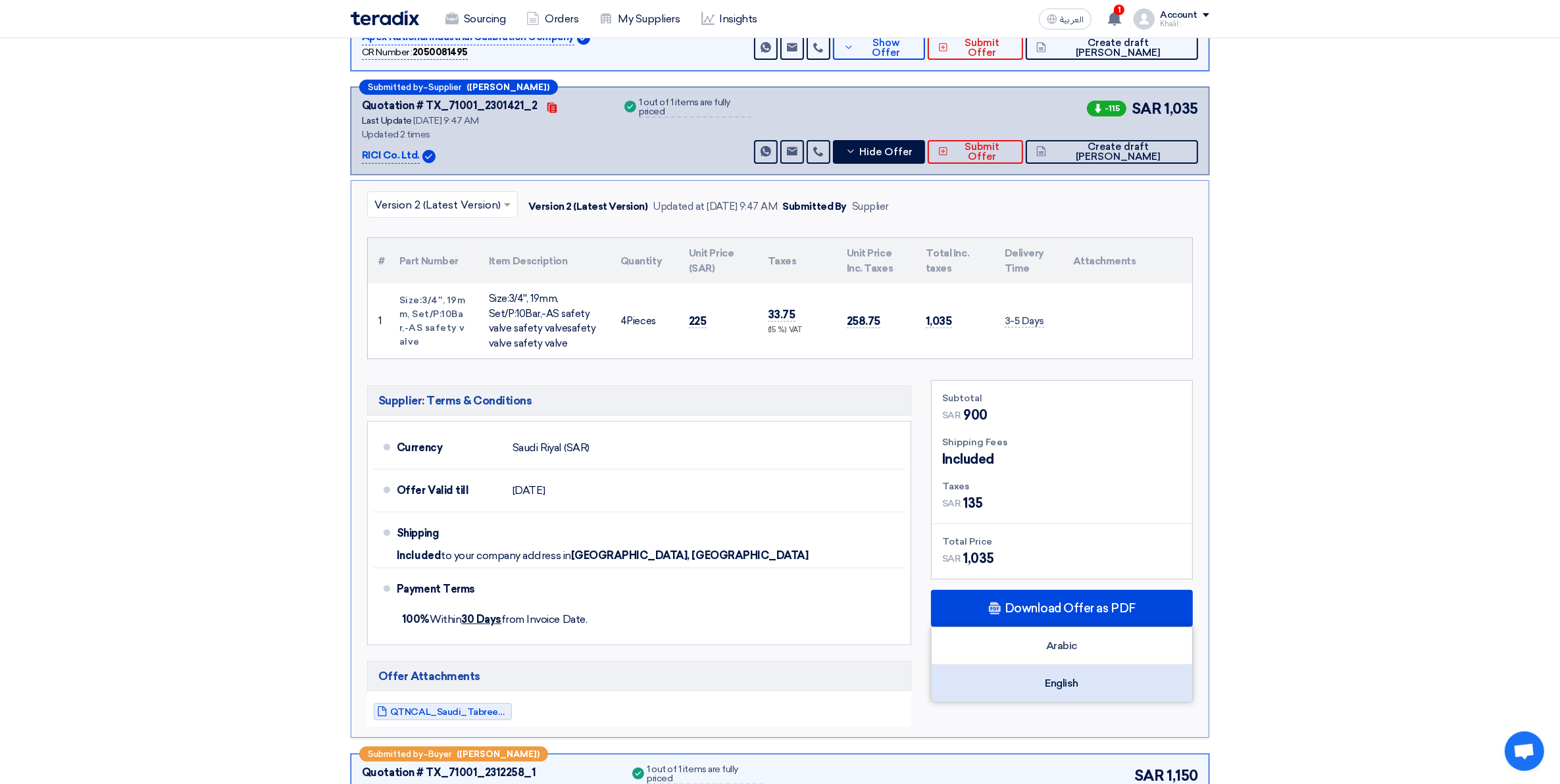
click at [1034, 675] on div "English" at bounding box center [1062, 683] width 260 height 36
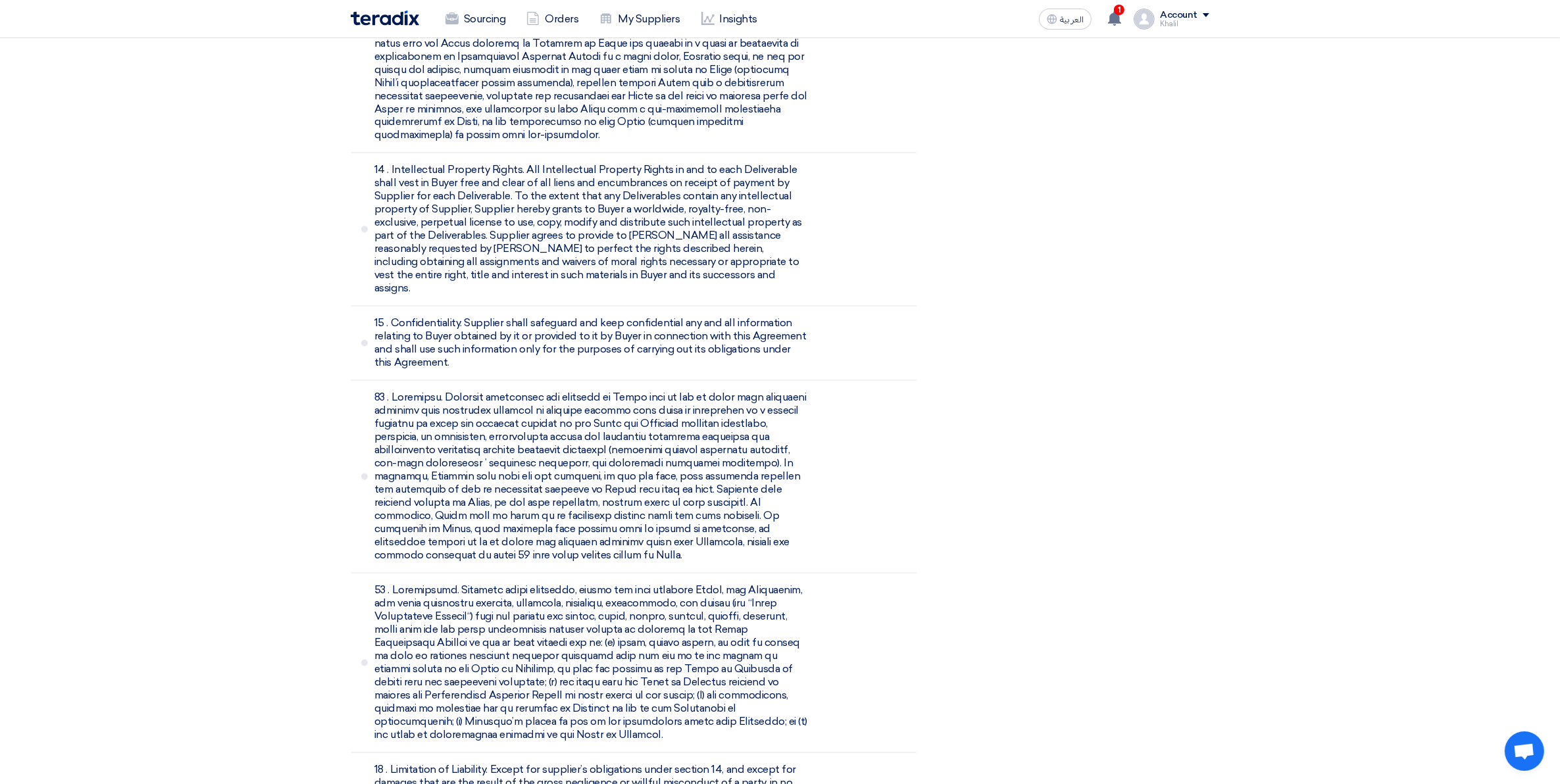
scroll to position [2877, 0]
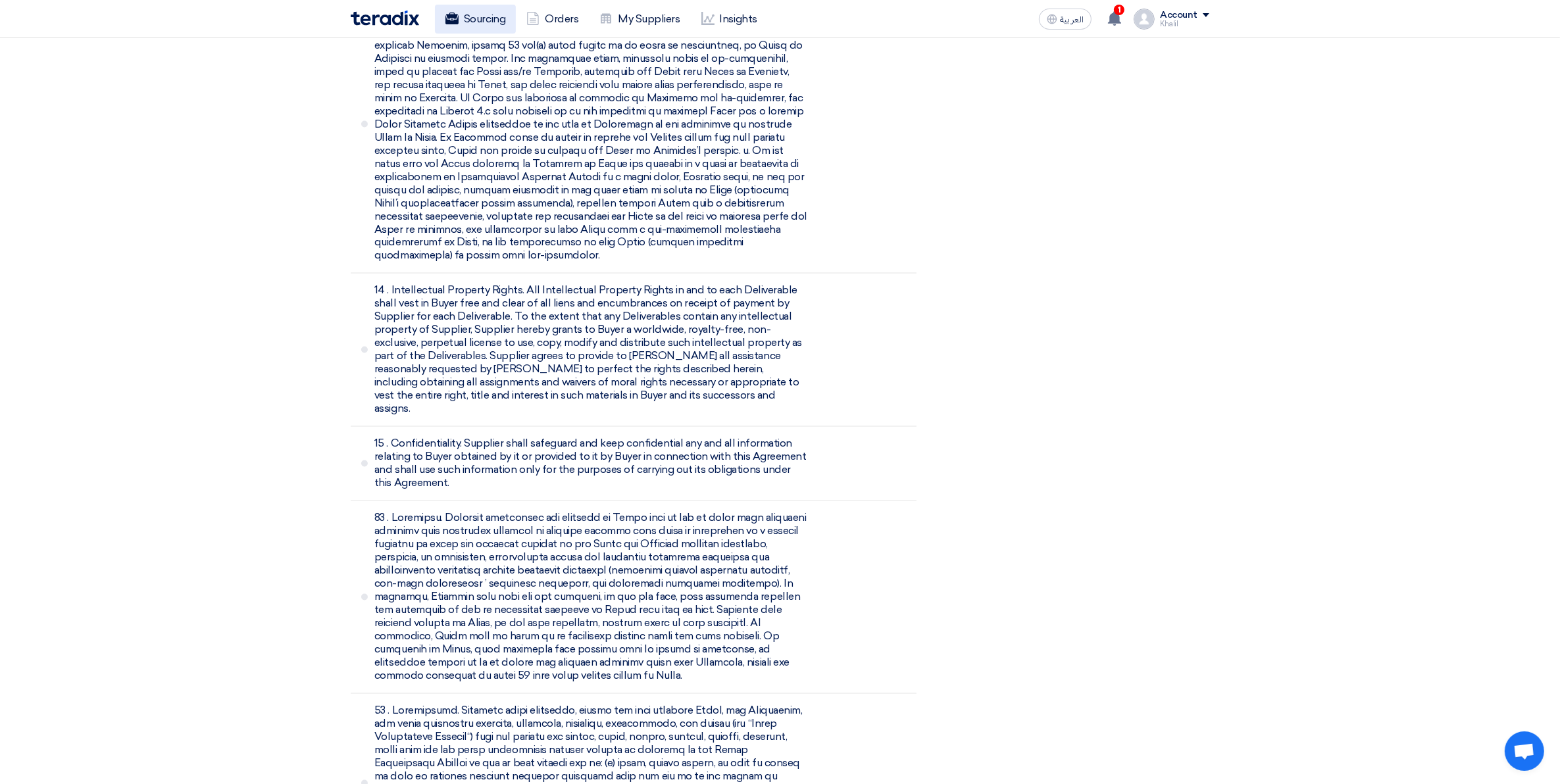
click at [498, 16] on link "Sourcing" at bounding box center [475, 19] width 81 height 29
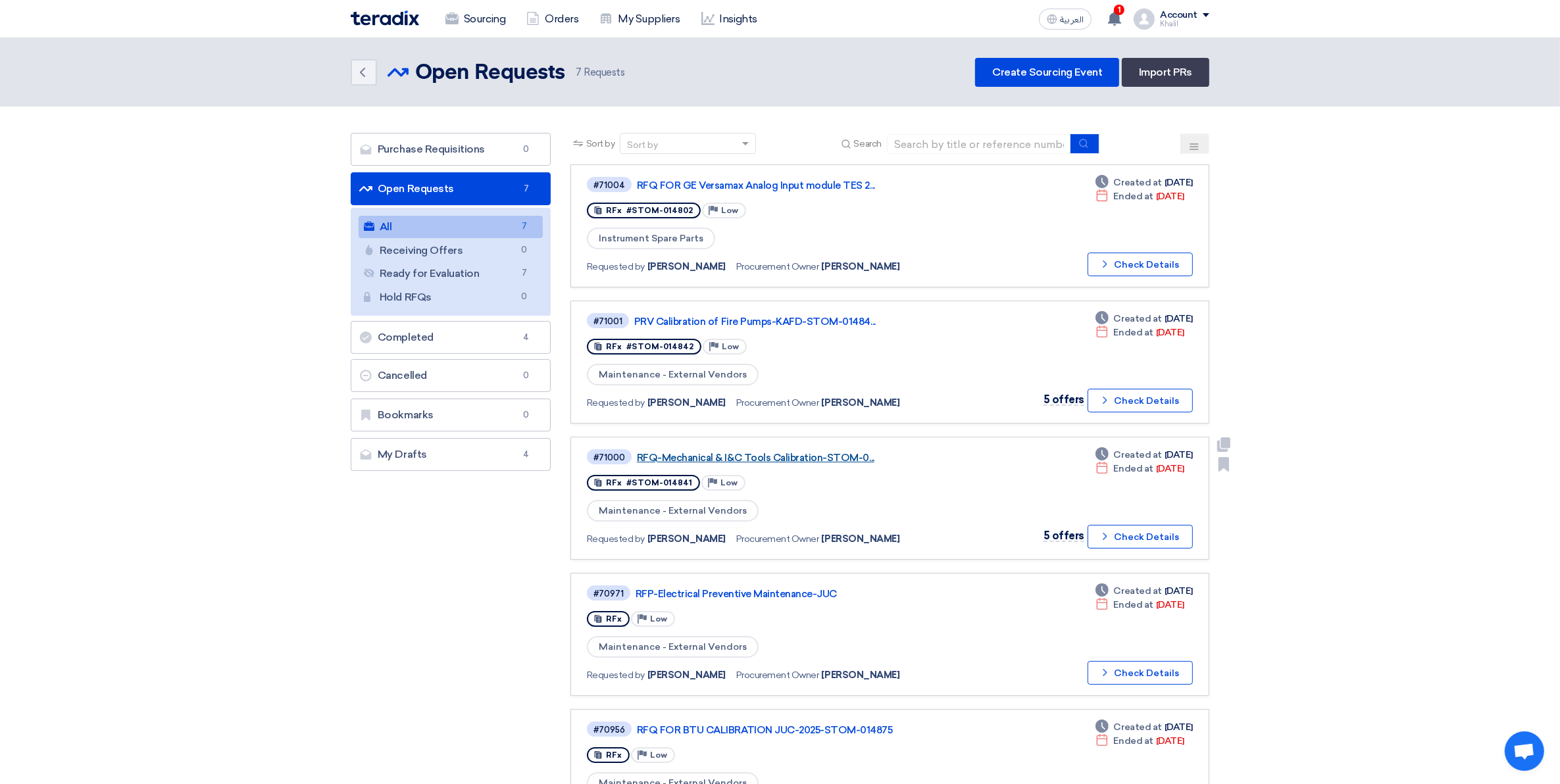
click at [807, 452] on link "RFQ-Mechanical & I&C Tools Calibration-STOM-0..." at bounding box center [801, 457] width 329 height 12
click at [776, 315] on link "PRV Calibration of Fire Pumps-KAFD-STOM-01484..." at bounding box center [799, 321] width 329 height 12
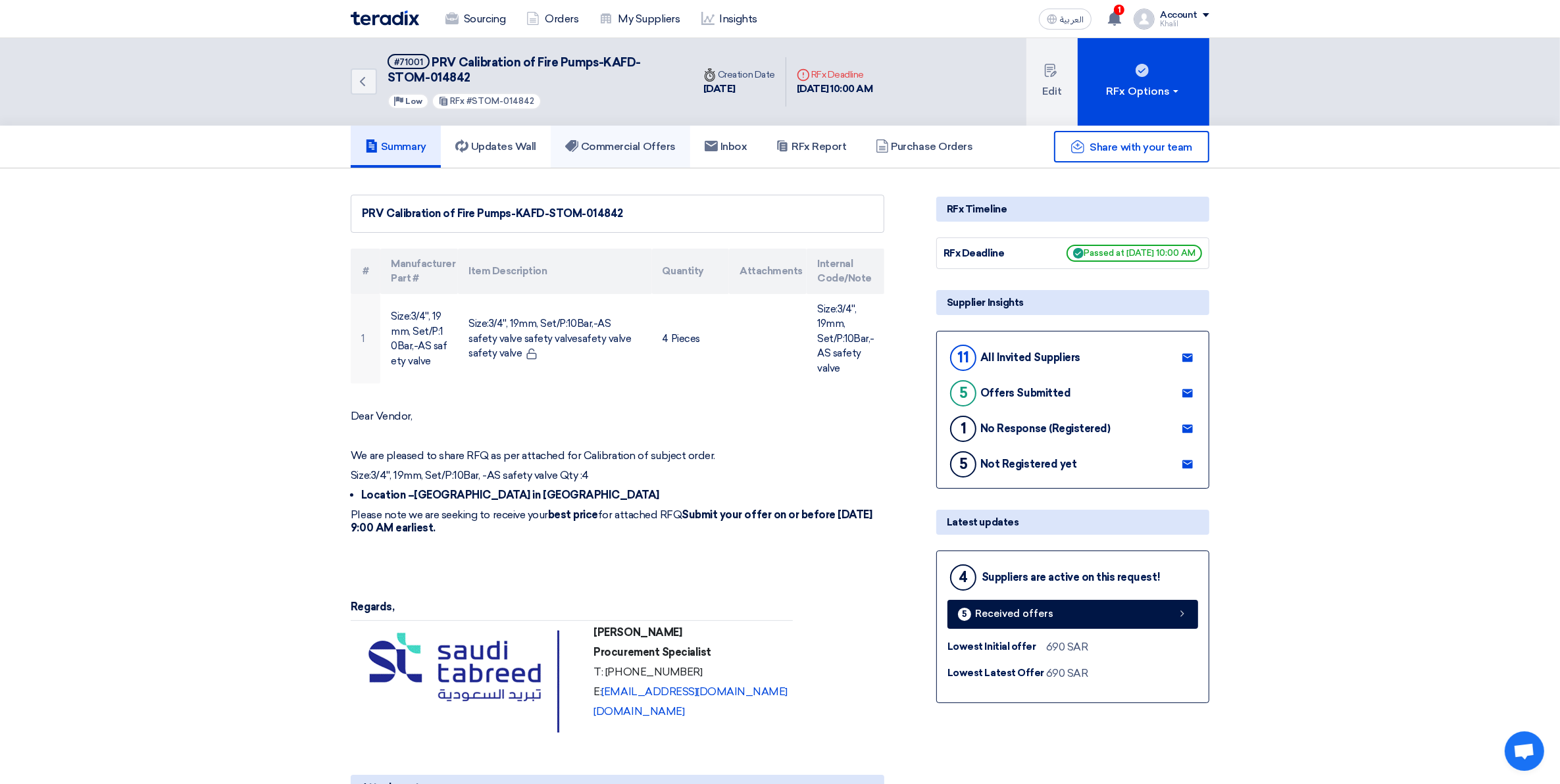
click at [643, 140] on h5 "Commercial Offers" at bounding box center [621, 147] width 110 height 13
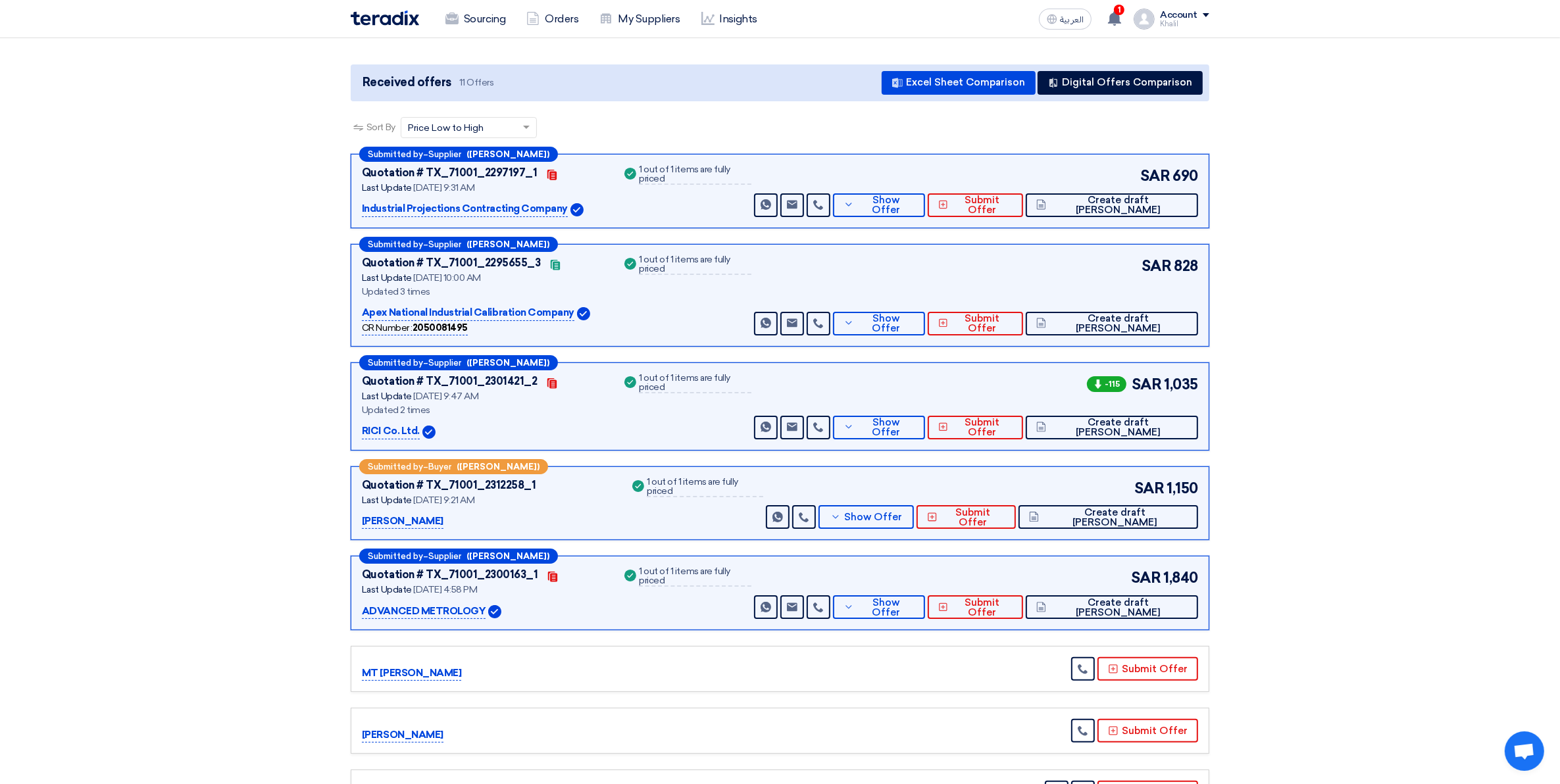
scroll to position [165, 0]
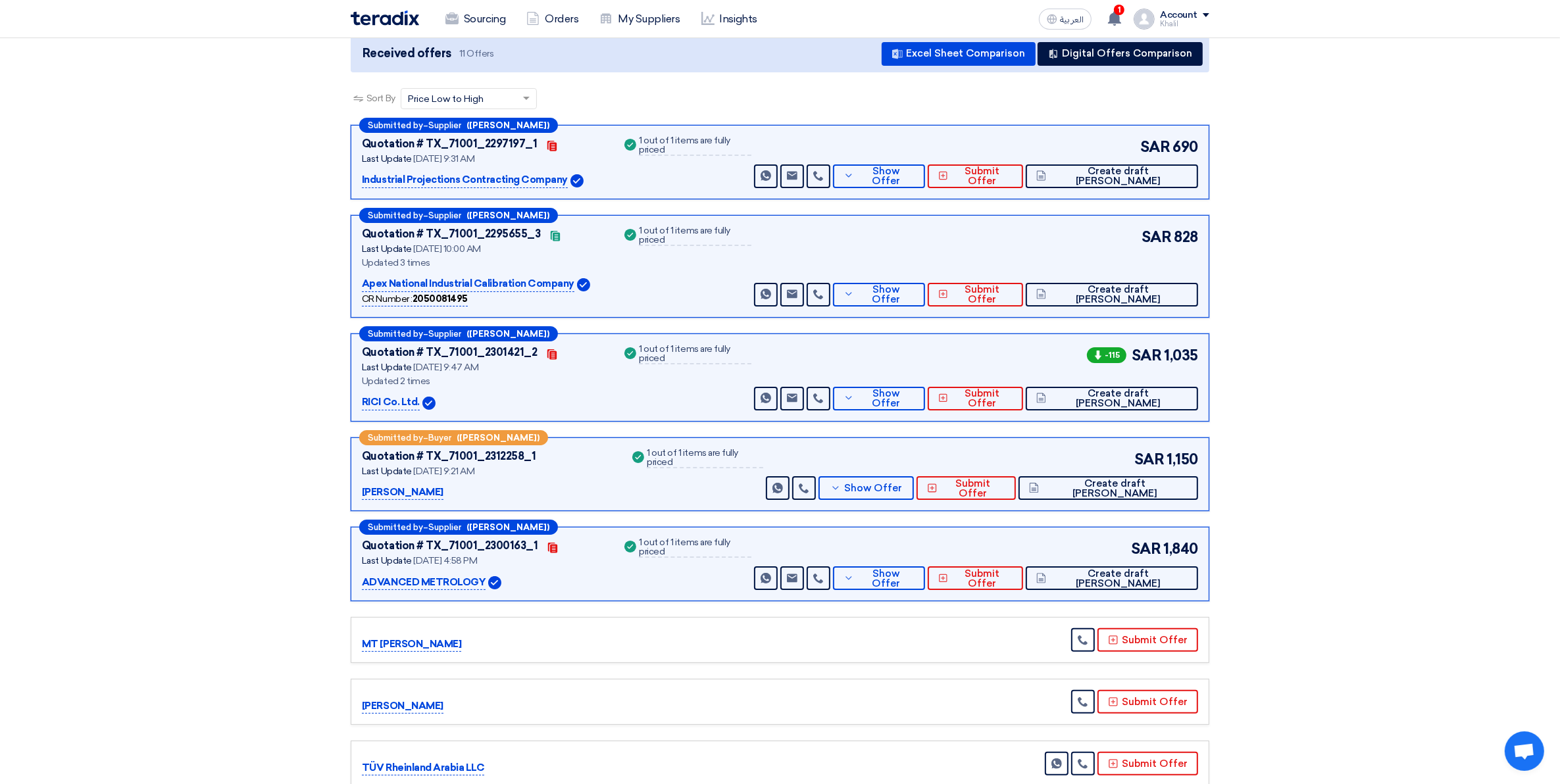
drag, startPoint x: 692, startPoint y: 470, endPoint x: 1294, endPoint y: 491, distance: 602.4
click at [1291, 491] on section "Received offers 11 Offers Excel Sheet Comparison Digital Offers Comparison Sort…" at bounding box center [780, 511] width 1560 height 1014
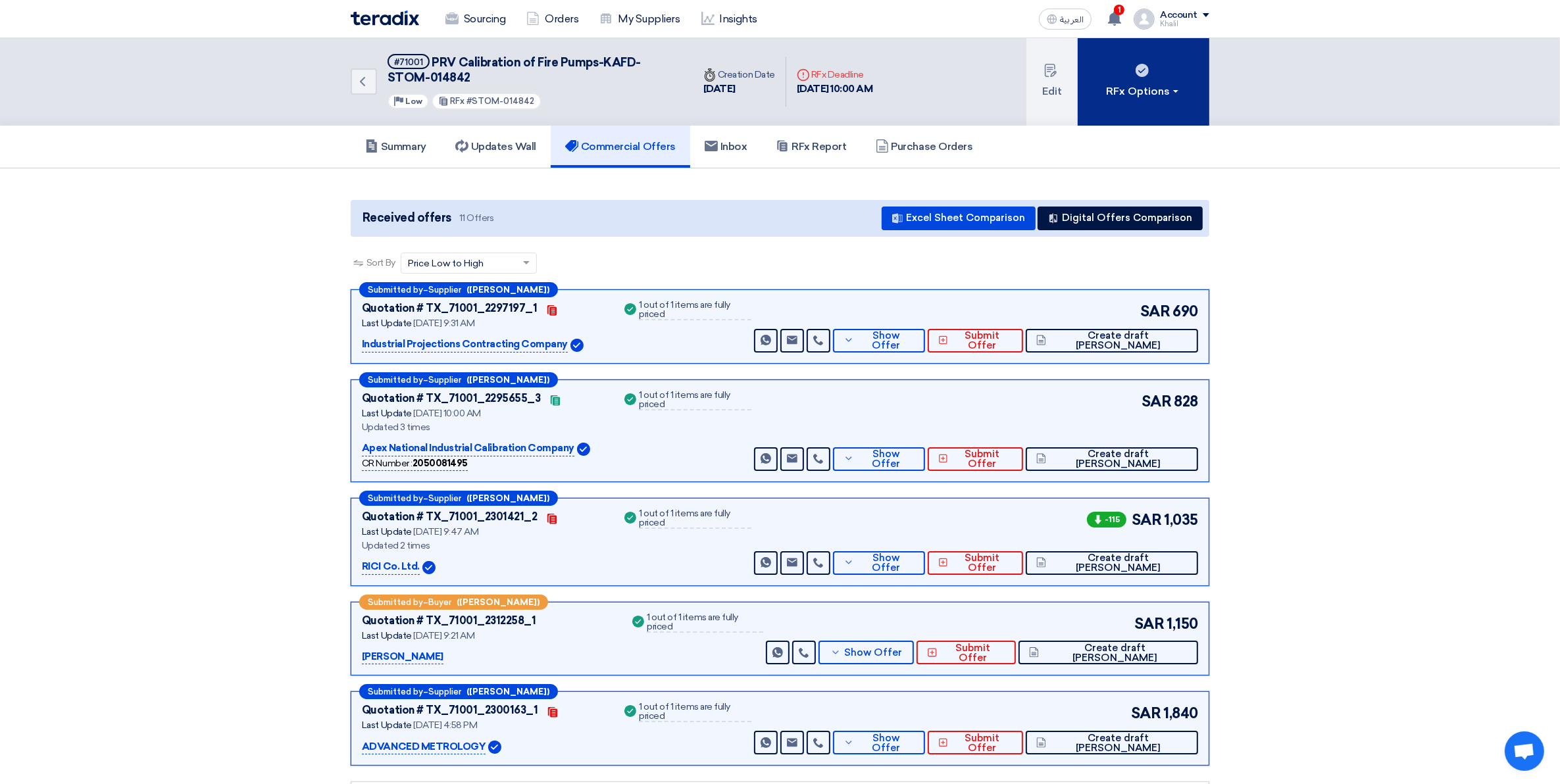
click at [1180, 94] on button "RFx Options" at bounding box center [1144, 82] width 131 height 88
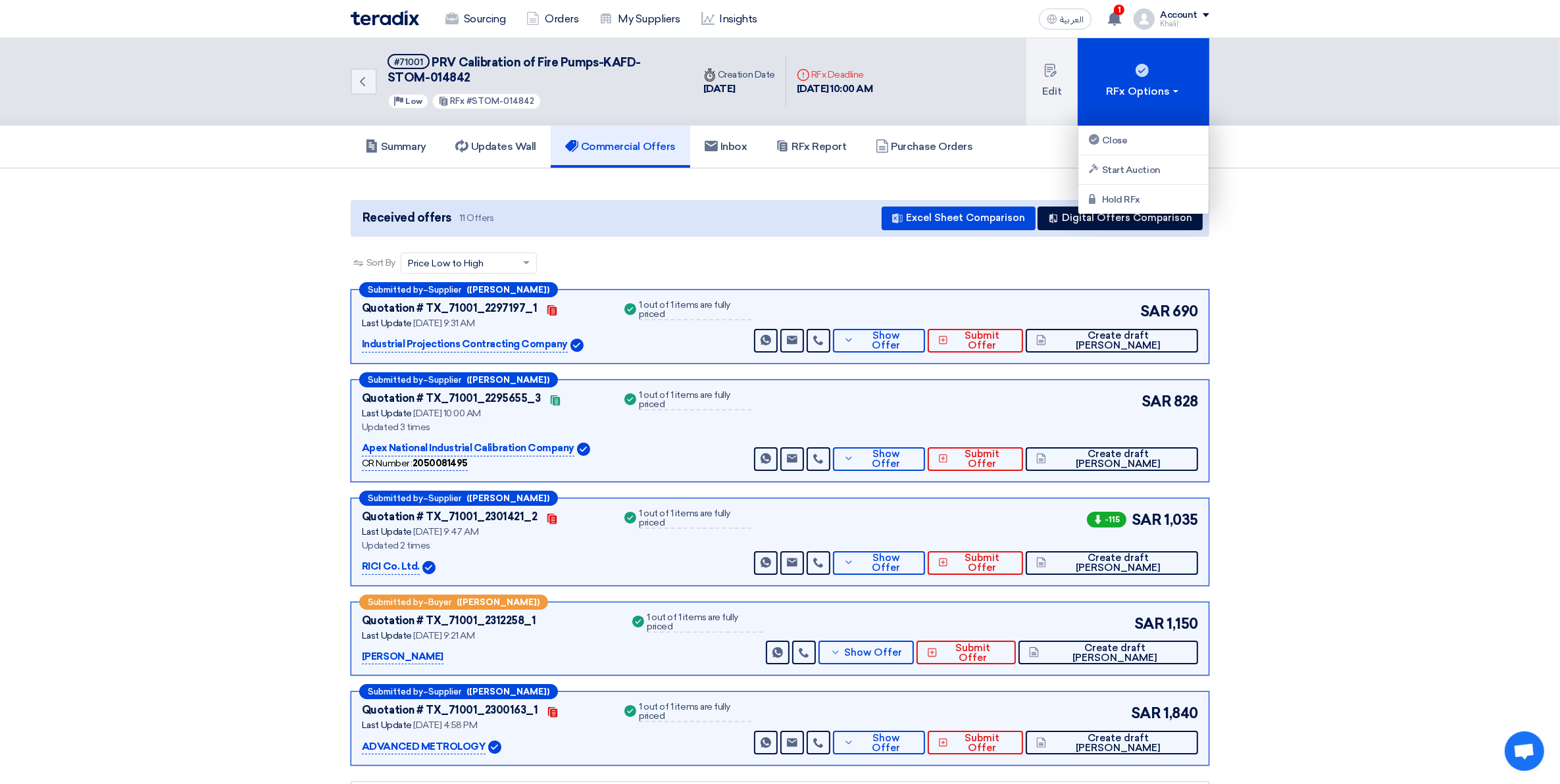
click at [1367, 185] on section "Received offers 11 Offers Excel Sheet Comparison Digital Offers Comparison Sort…" at bounding box center [780, 675] width 1560 height 1014
click at [402, 140] on h5 "Summary" at bounding box center [395, 147] width 61 height 13
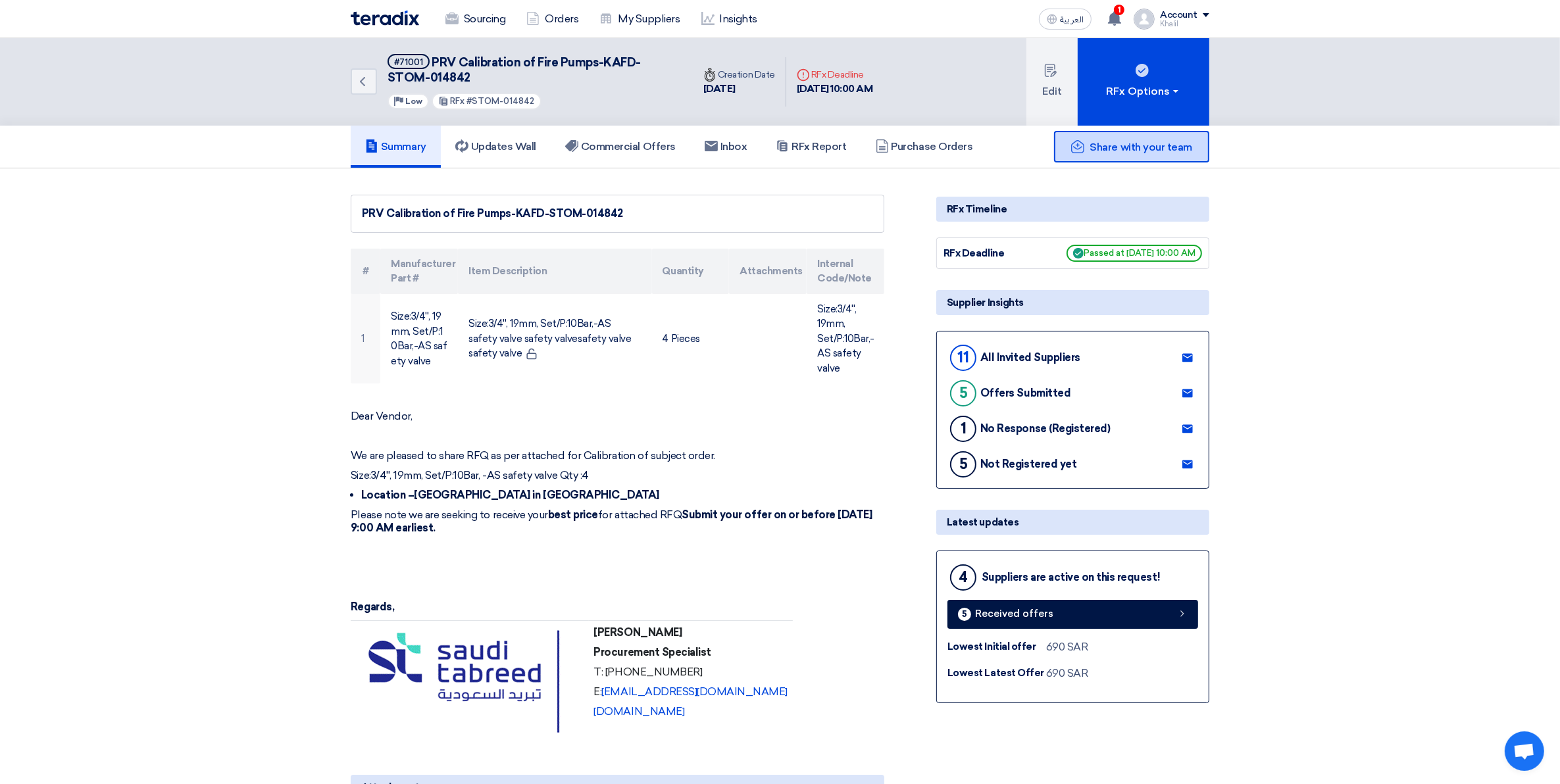
click at [1129, 152] on div "Share with your team" at bounding box center [1132, 146] width 155 height 32
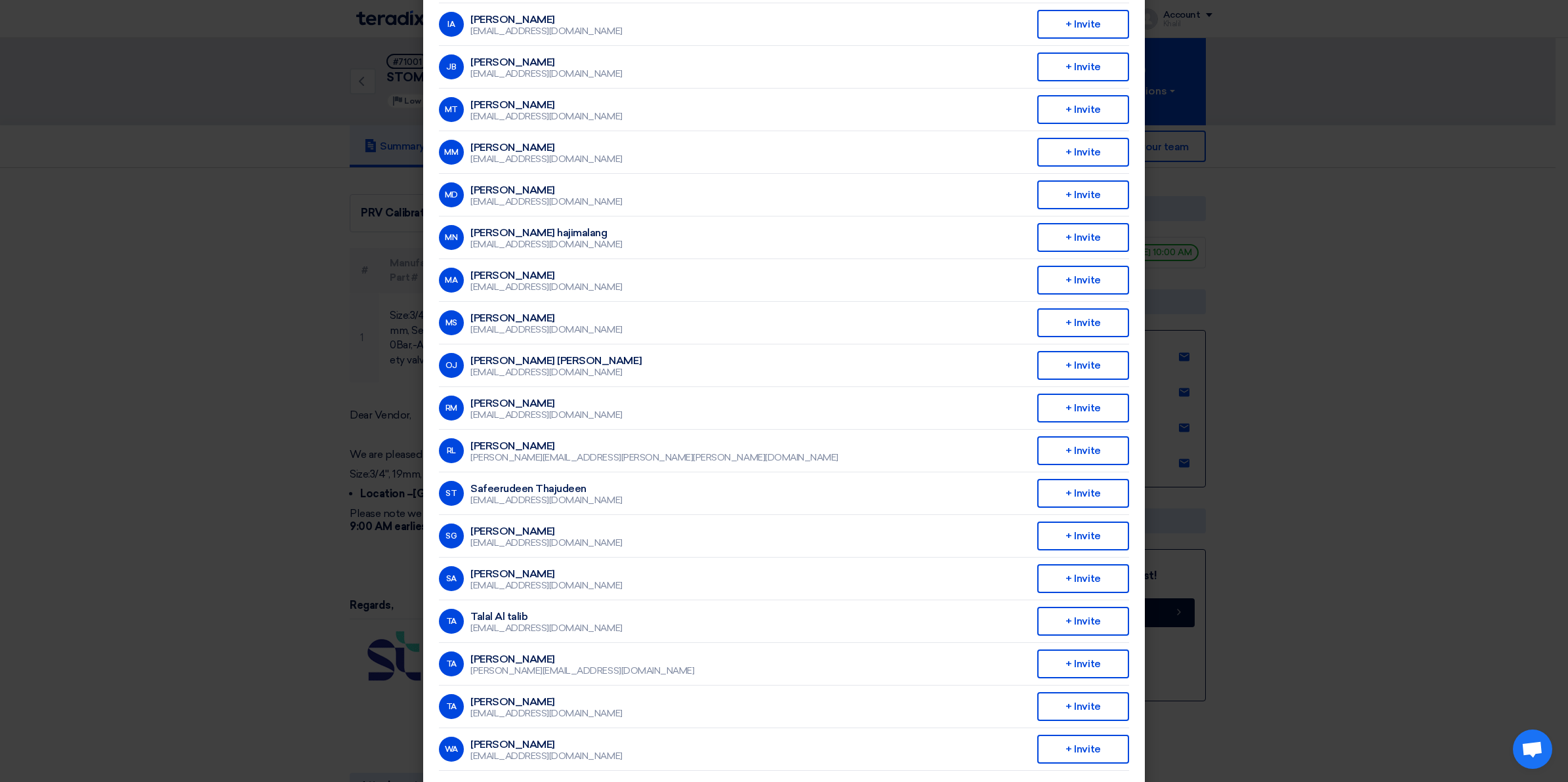
scroll to position [241, 0]
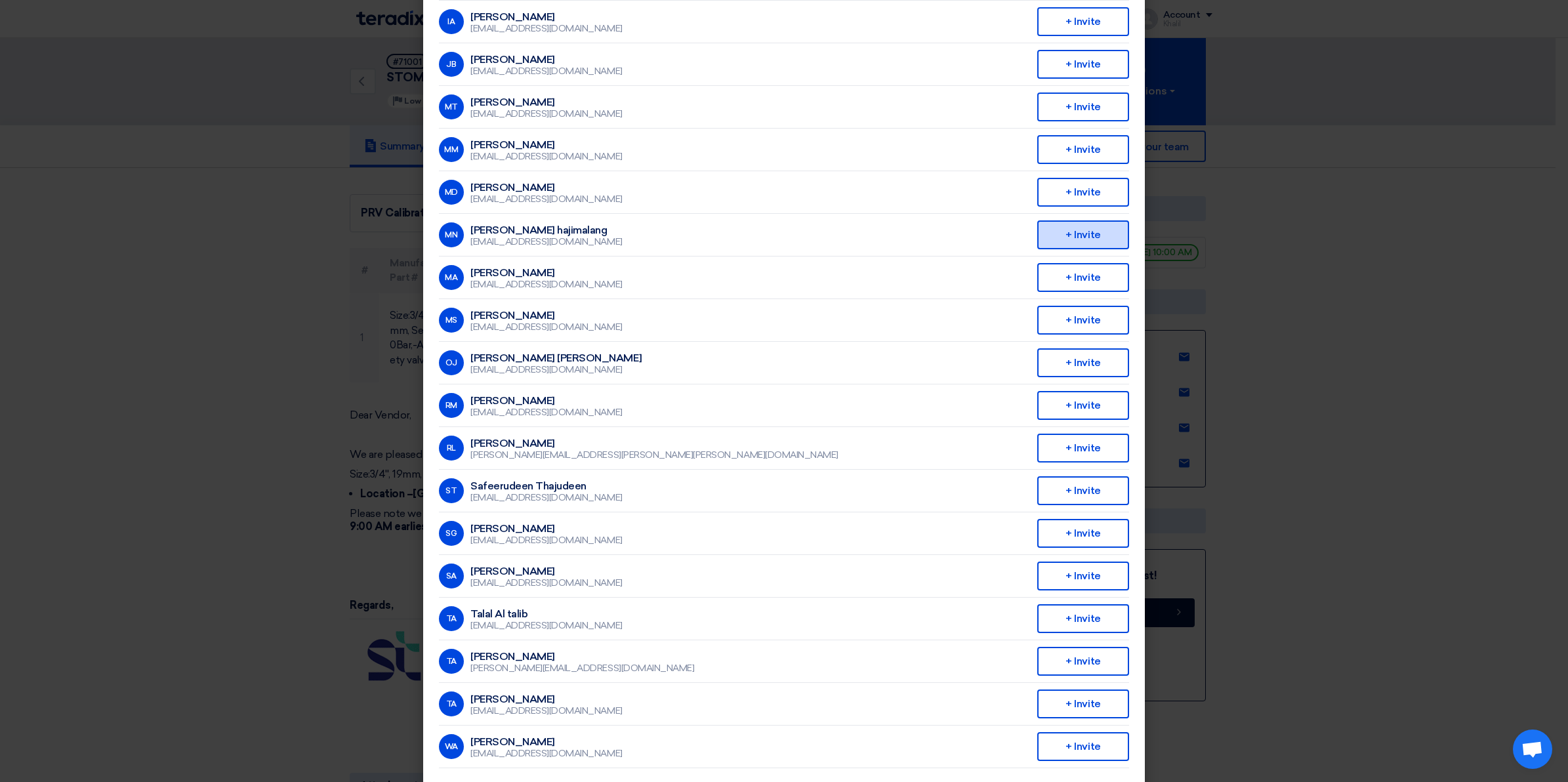
click at [1086, 230] on div "+ Invite" at bounding box center [1084, 235] width 92 height 29
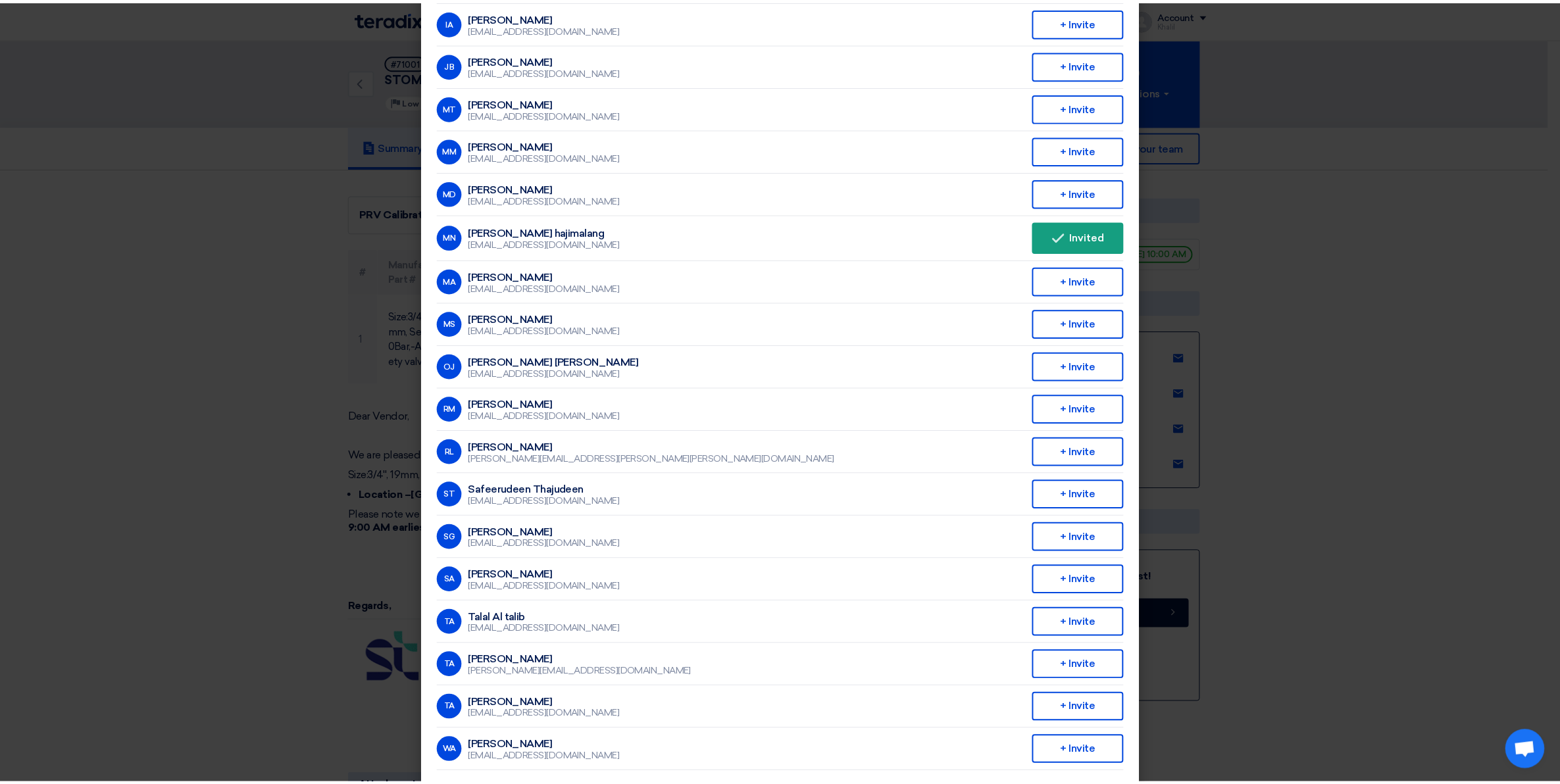
scroll to position [244, 0]
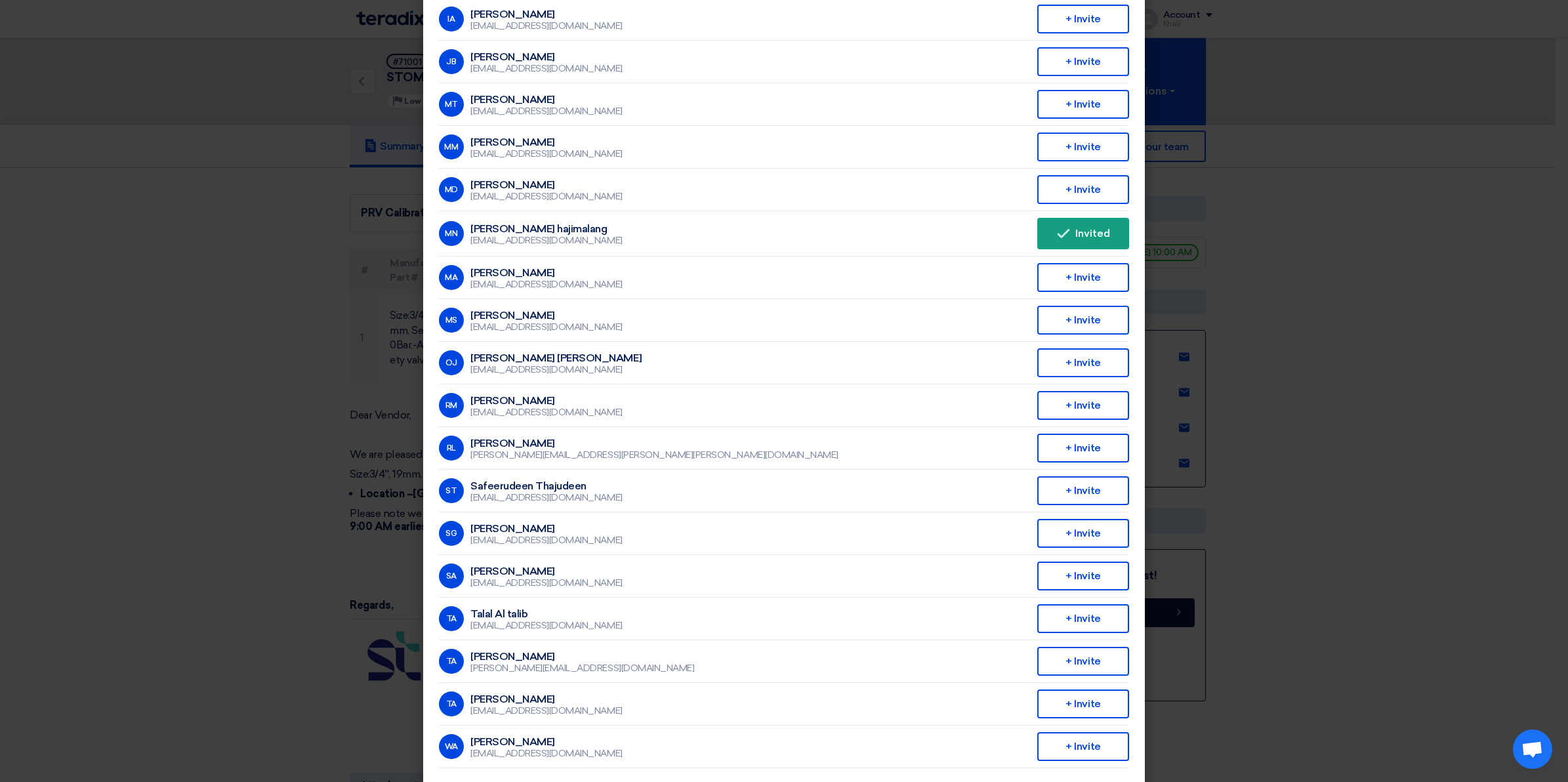
click at [1378, 476] on modal-container "Invite From Your Company × Company Team Saudi Tabreed AK [PERSON_NAME] [EMAIL_A…" at bounding box center [784, 391] width 1568 height 782
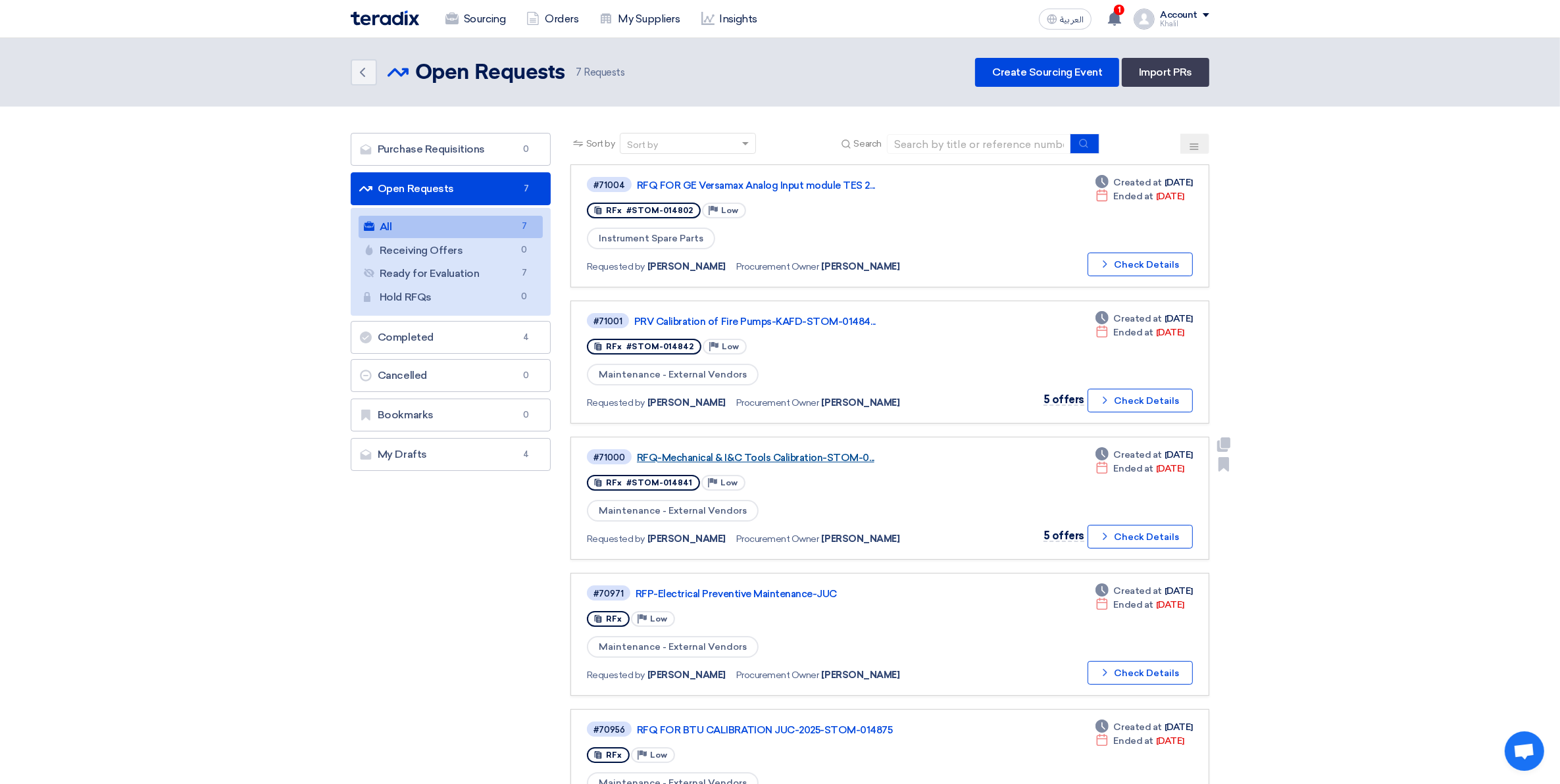
click at [791, 454] on link "RFQ-Mechanical & I&C Tools Calibration-STOM-0..." at bounding box center [801, 457] width 329 height 12
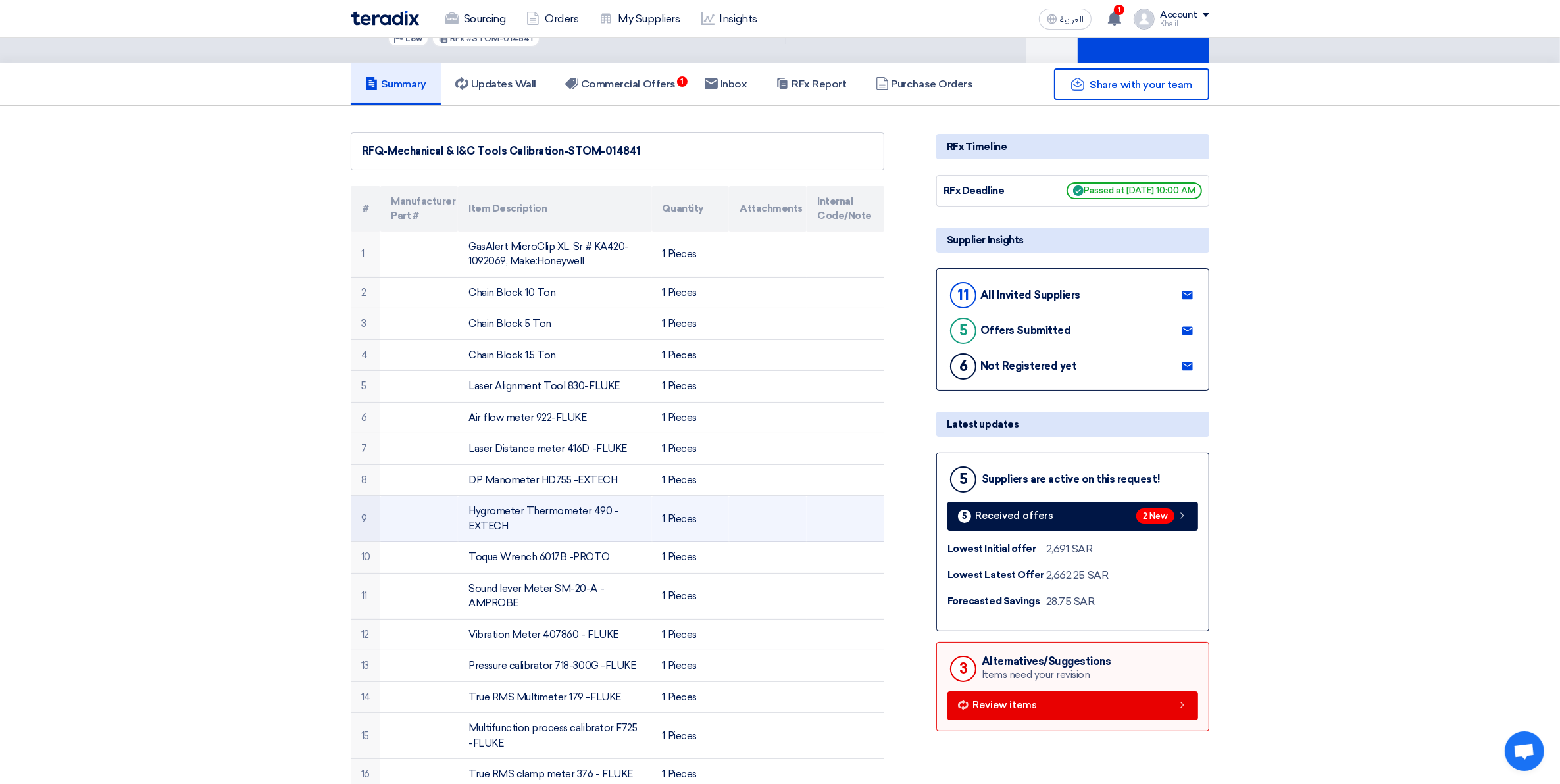
scroll to position [329, 0]
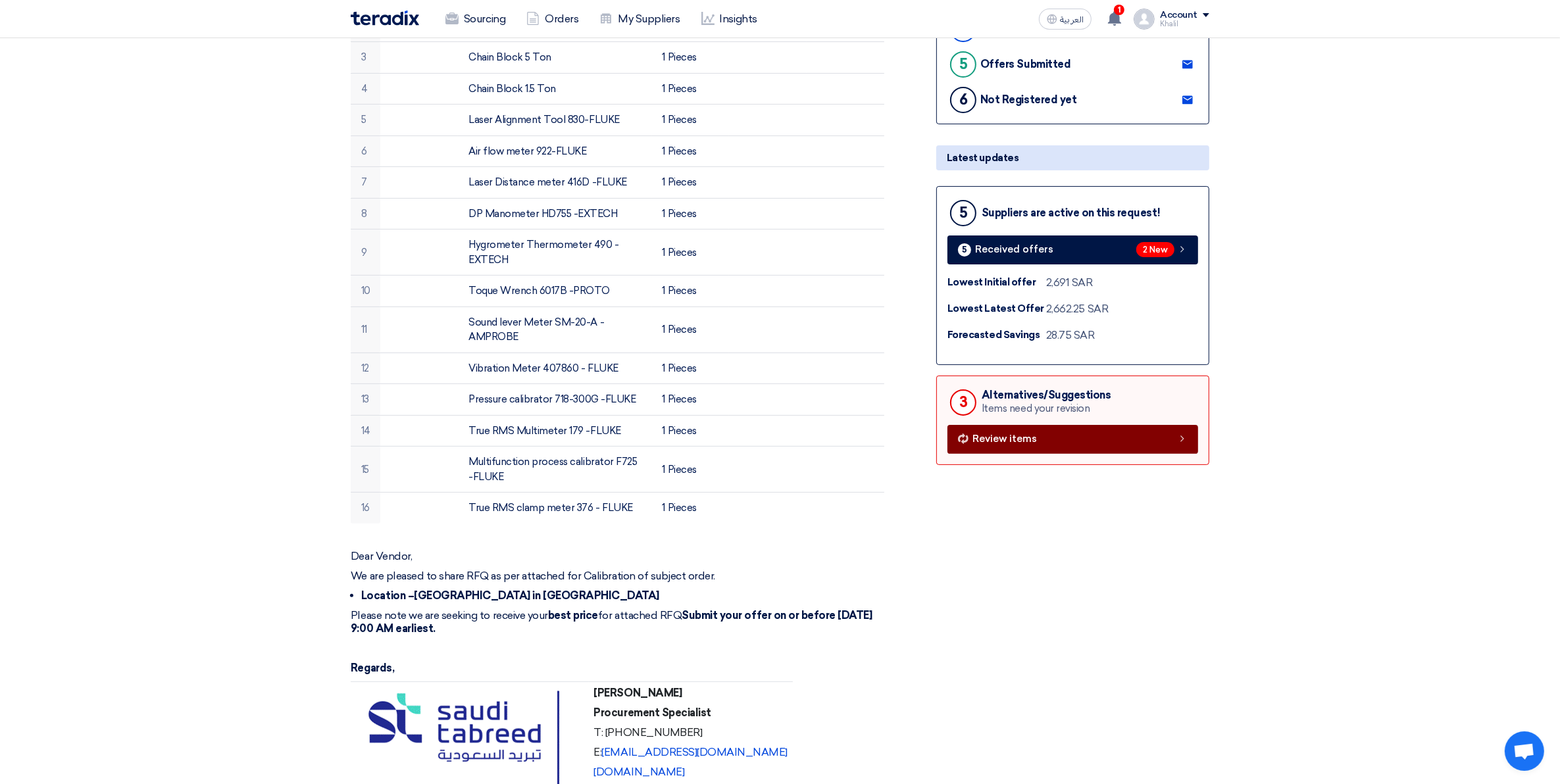
click at [1182, 441] on icon at bounding box center [1182, 439] width 11 height 11
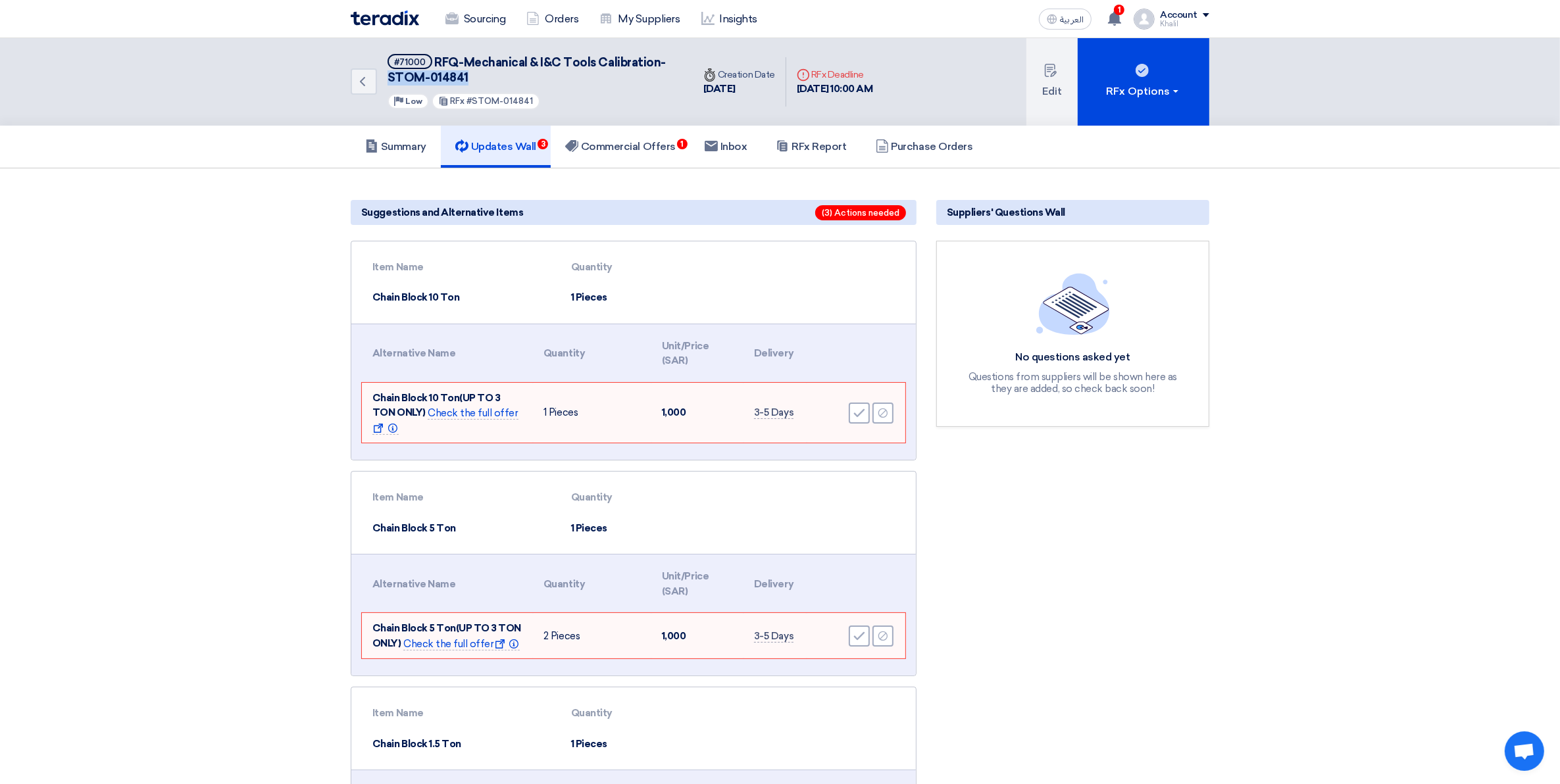
drag, startPoint x: 475, startPoint y: 79, endPoint x: 386, endPoint y: 75, distance: 89.1
click at [386, 75] on div "Back #71000 RFQ-Mechanical & I&C Tools Calibration-STOM-014841 Priority Low RFx…" at bounding box center [522, 82] width 342 height 88
copy span "STOM-014841"
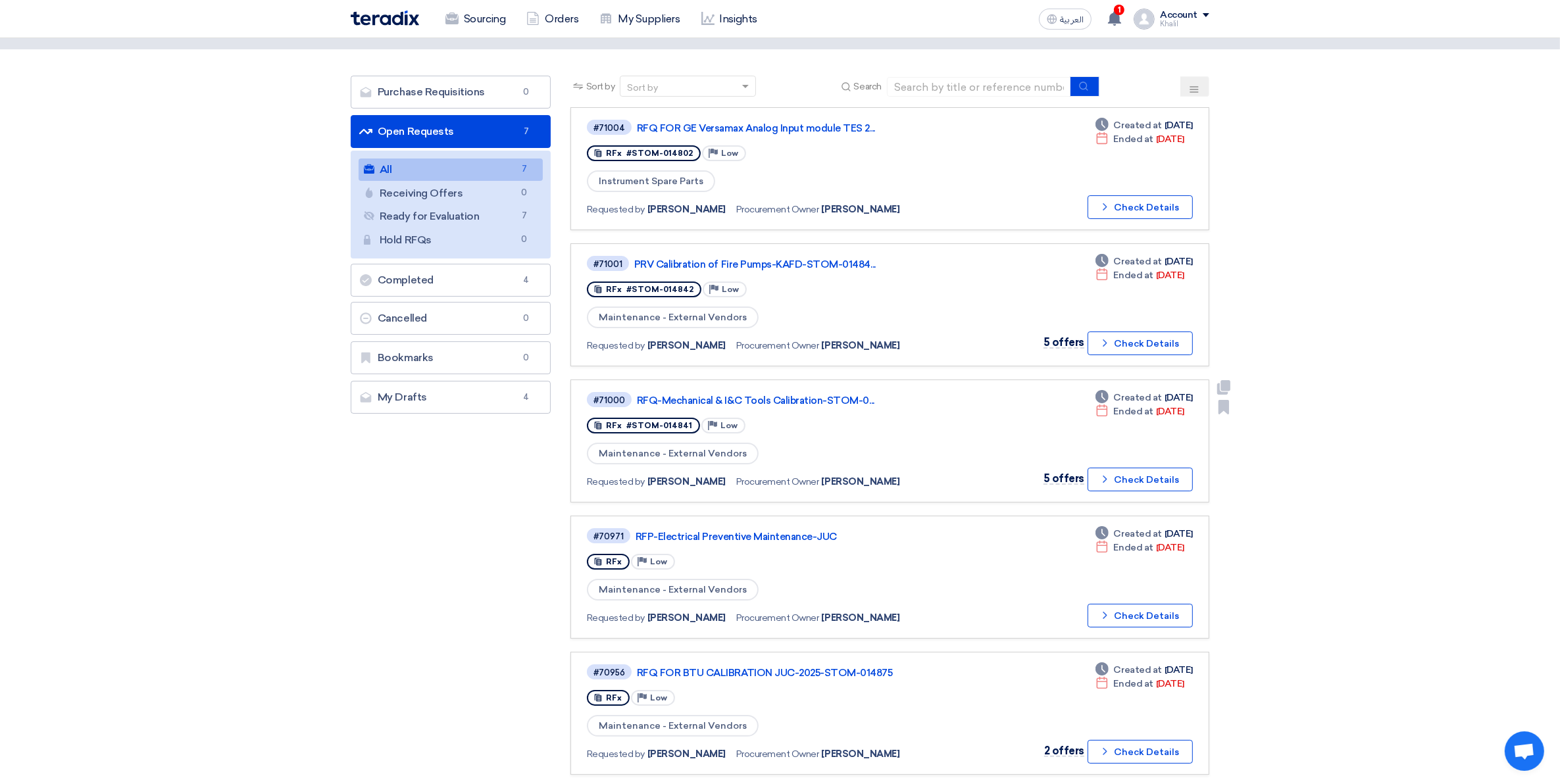
scroll to position [82, 0]
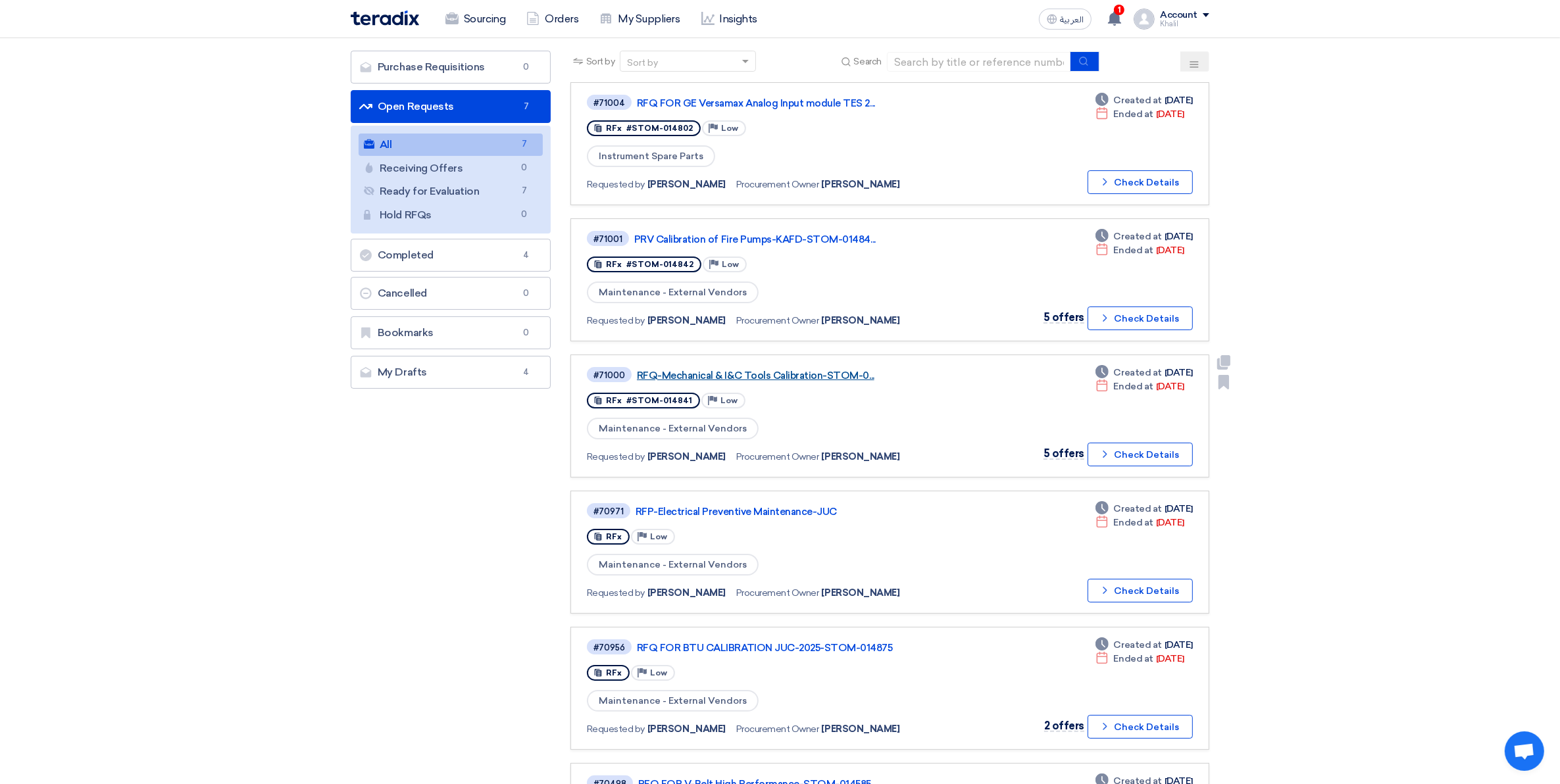
click at [767, 370] on link "RFQ-Mechanical & I&C Tools Calibration-STOM-0..." at bounding box center [801, 375] width 329 height 12
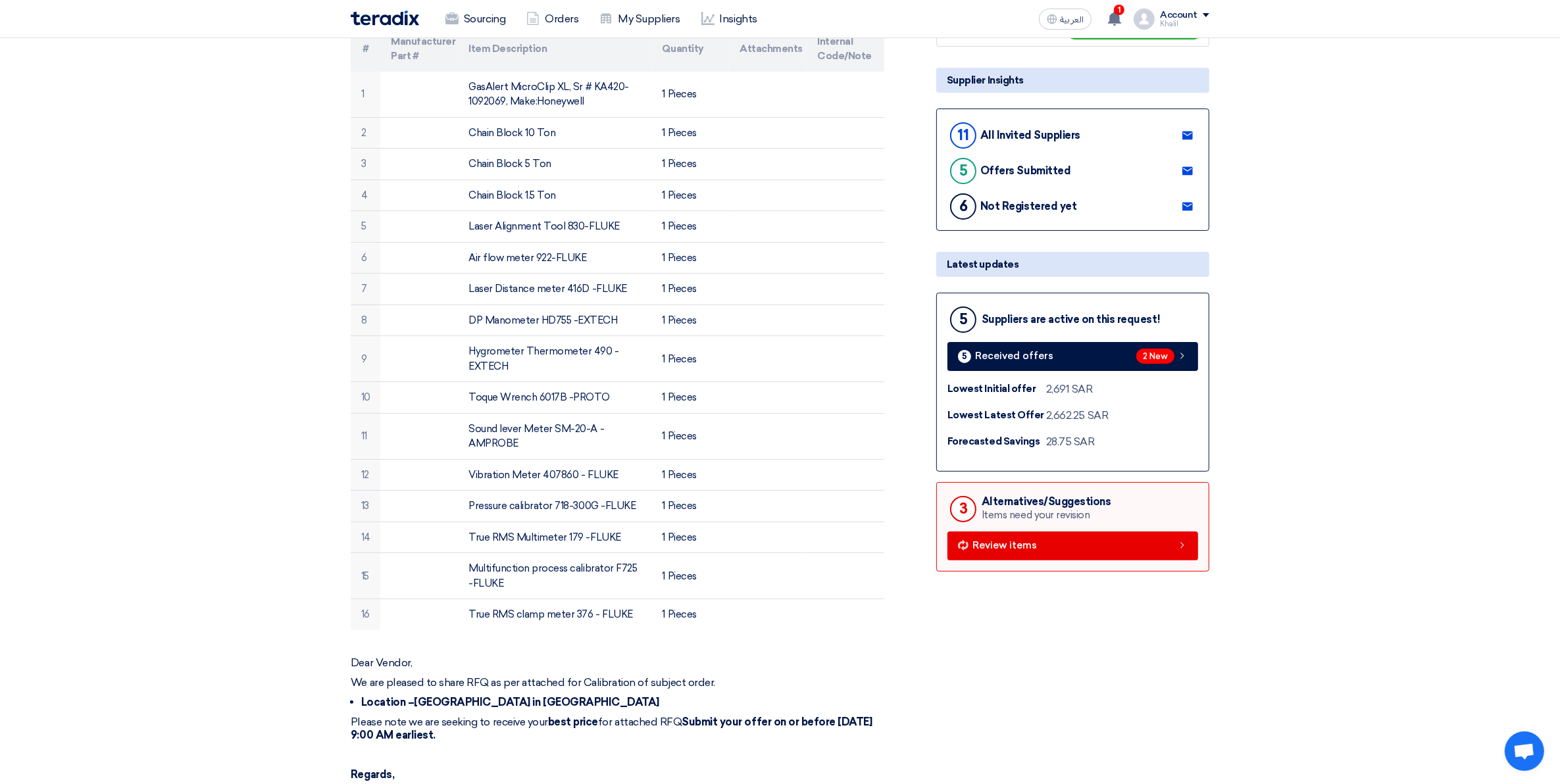
scroll to position [246, 0]
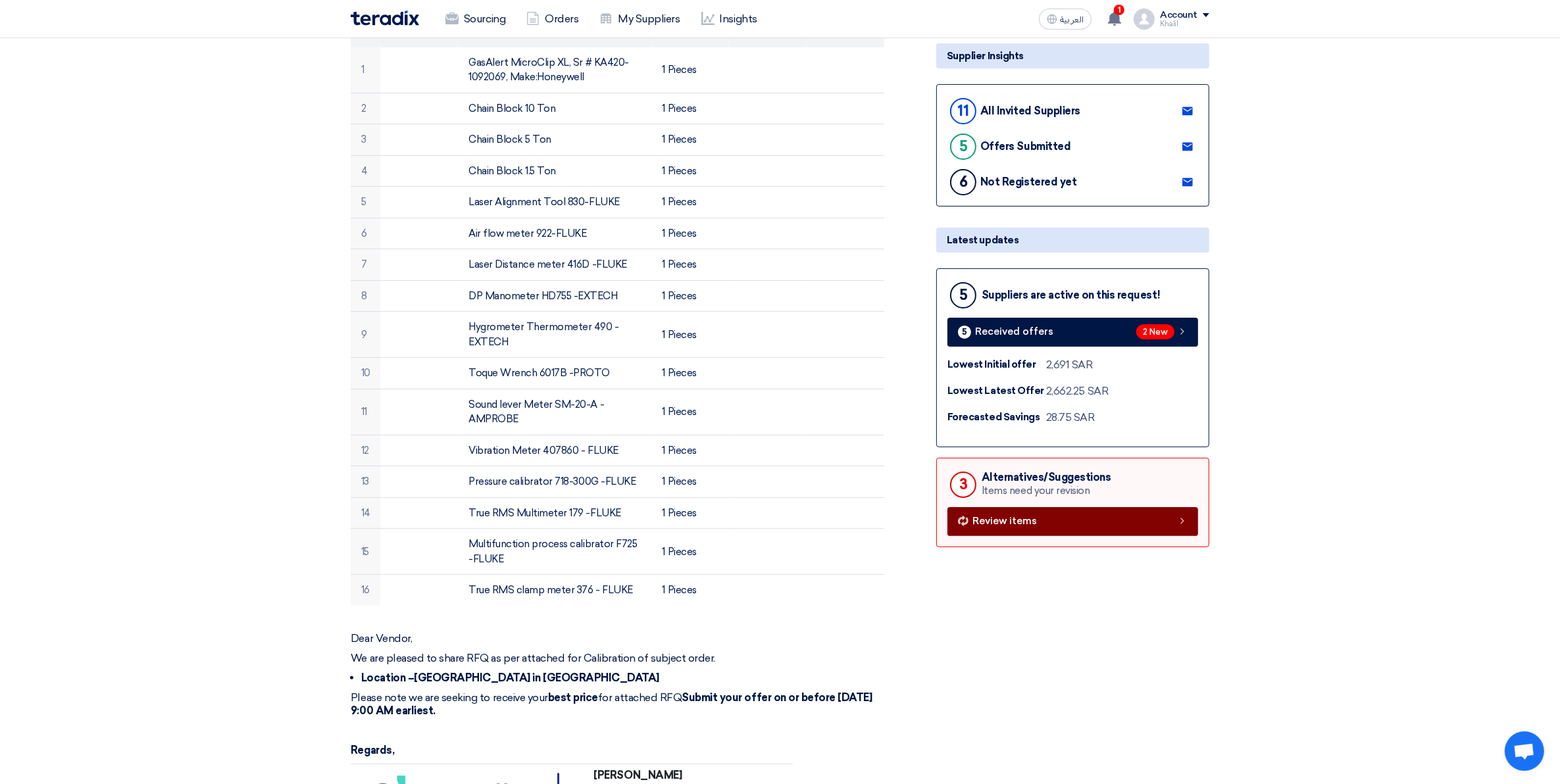
click at [1183, 521] on icon at bounding box center [1182, 521] width 11 height 11
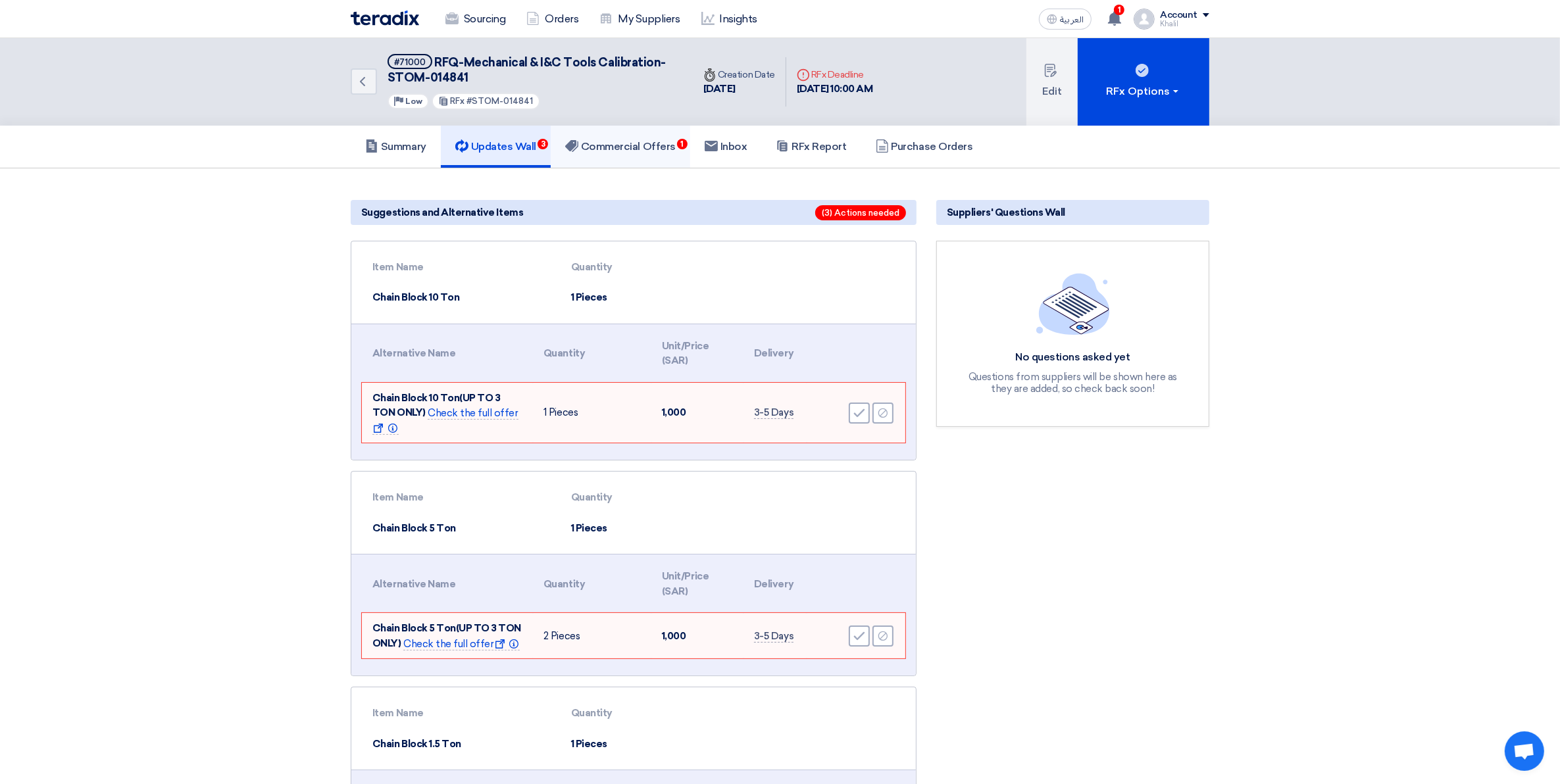
click at [639, 144] on h5 "Commercial Offers 1" at bounding box center [621, 147] width 110 height 13
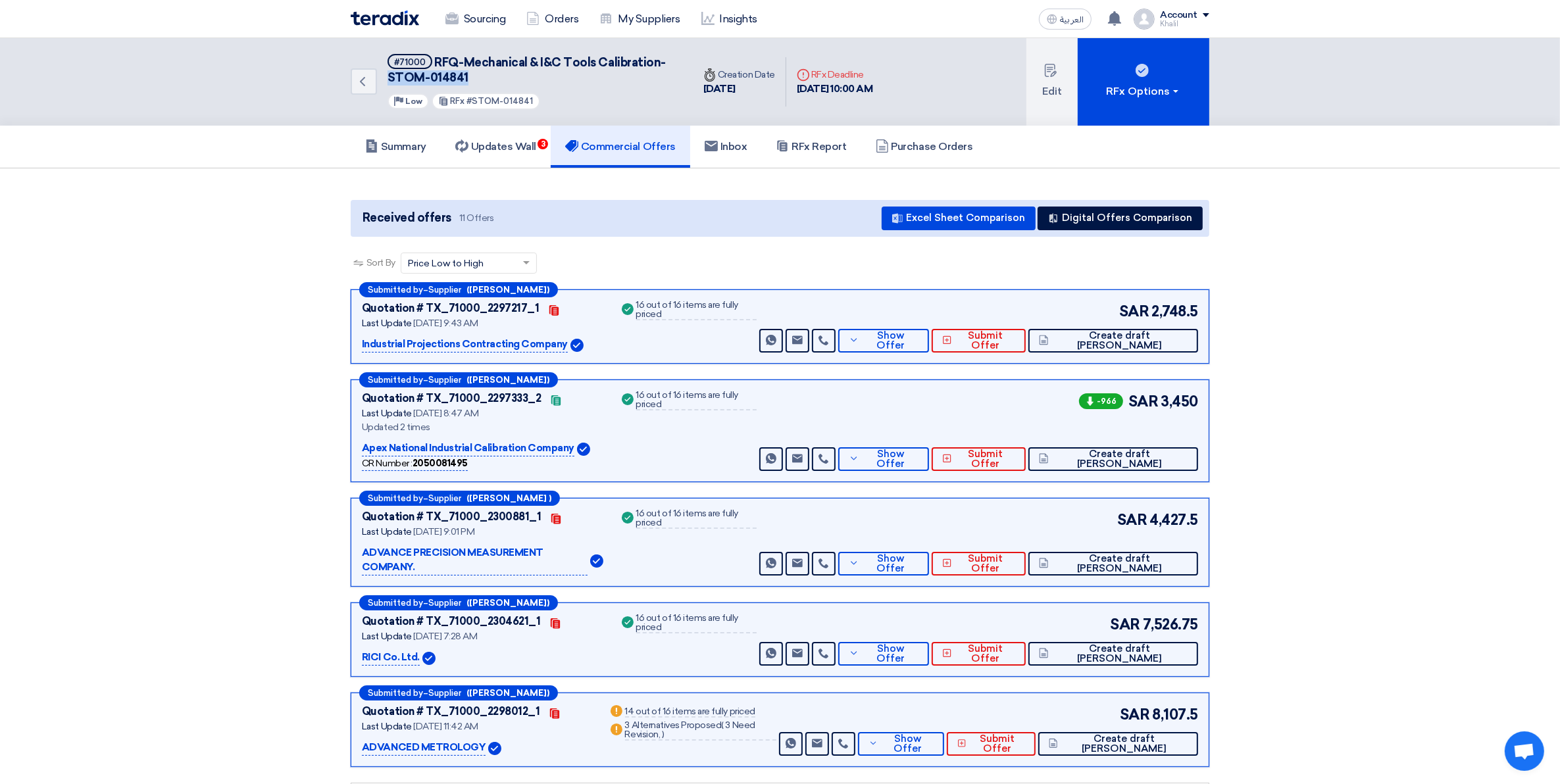
drag, startPoint x: 483, startPoint y: 78, endPoint x: 387, endPoint y: 75, distance: 96.0
click at [388, 75] on h5 "#71000 RFQ-Mechanical & I&C Tools Calibration-STOM-014841" at bounding box center [532, 71] width 290 height 32
copy span "STOM-014841"
click at [1180, 92] on div "RFx Options" at bounding box center [1145, 91] width 75 height 15
click at [1326, 145] on div "Summary Updates Wall 3 Commercial Offers Inbox RFx Report Purchase Orders" at bounding box center [780, 147] width 1560 height 43
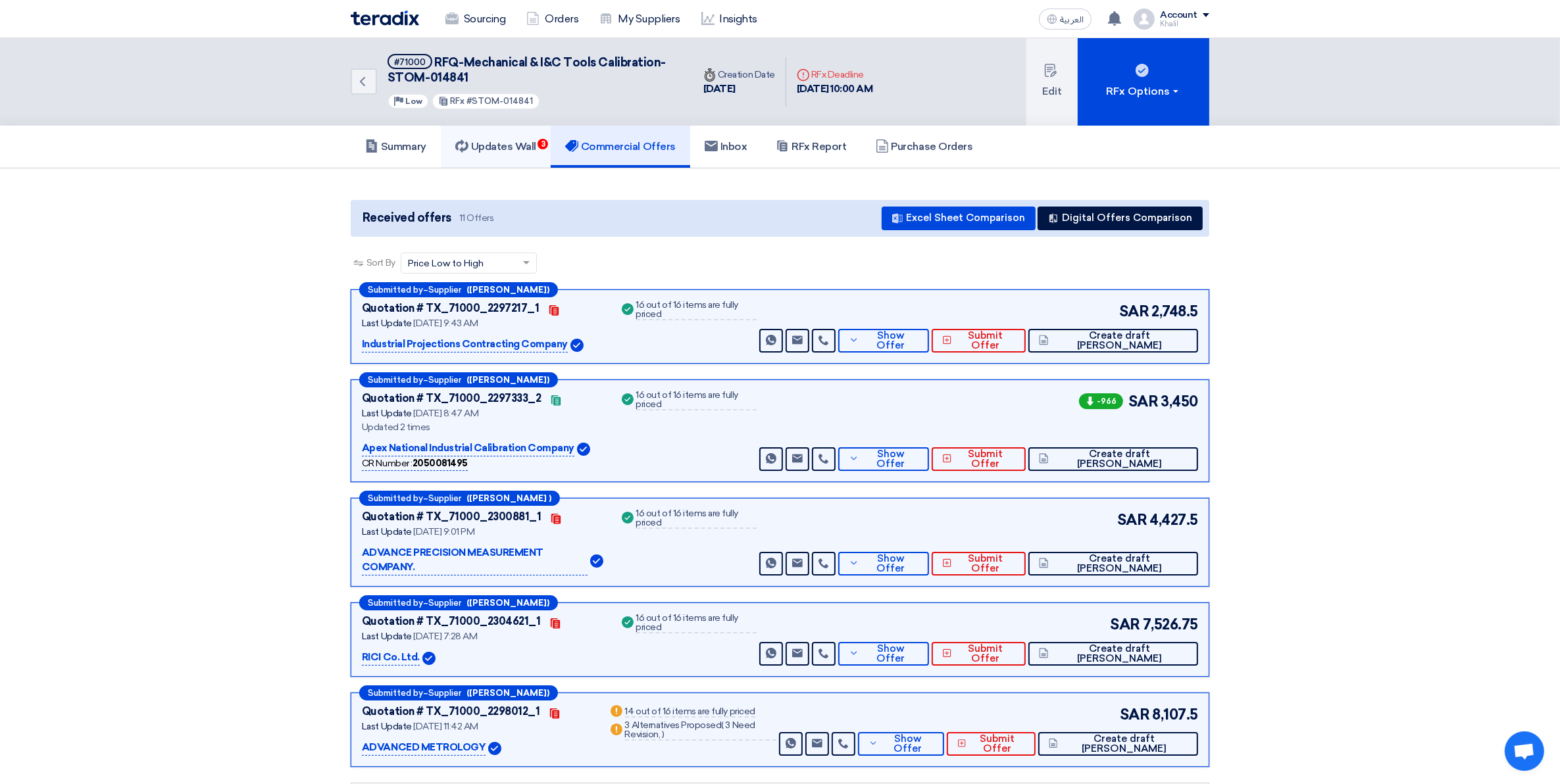
click at [474, 145] on h5 "Updates Wall 3" at bounding box center [496, 147] width 81 height 13
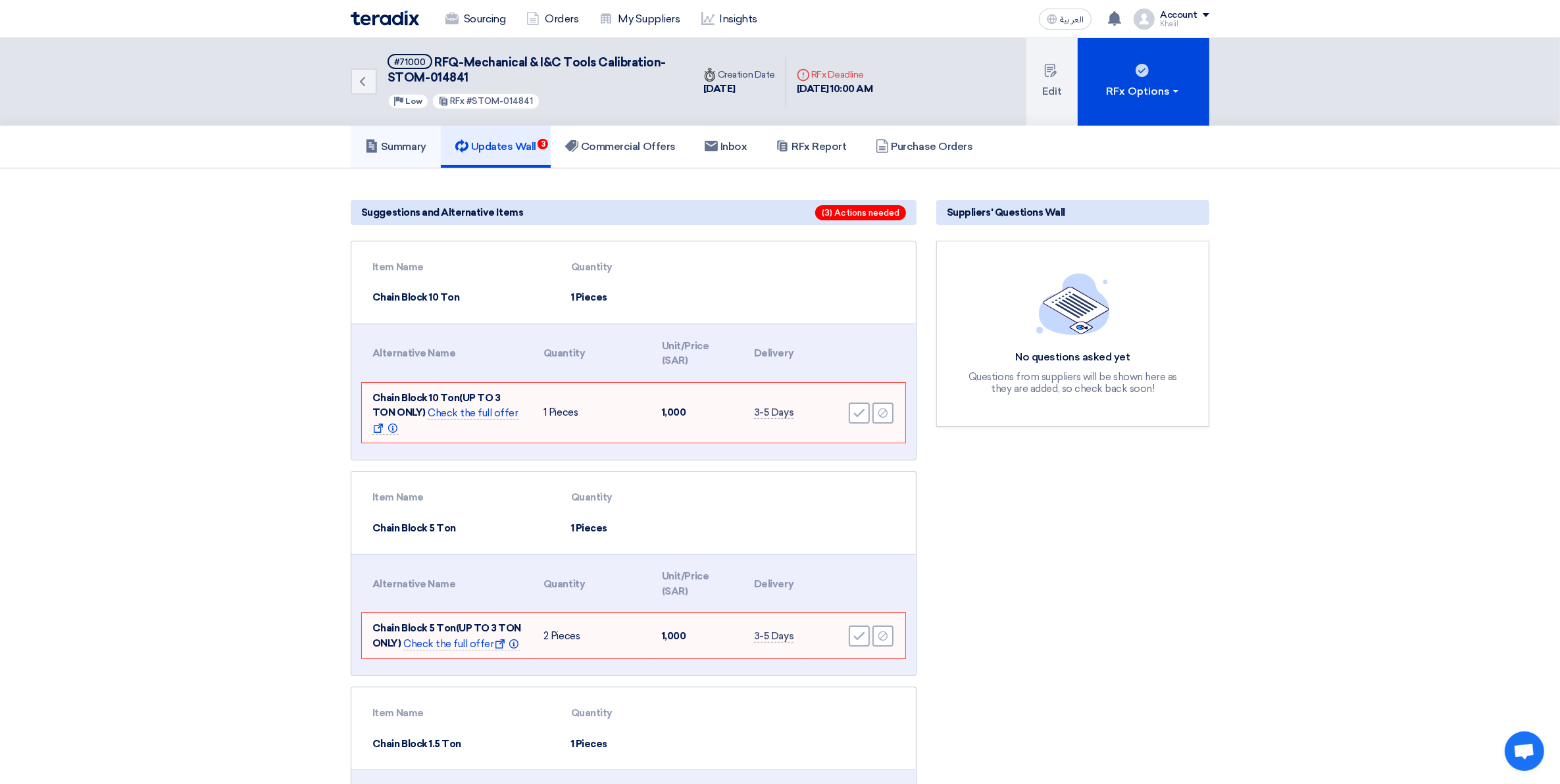
click at [415, 143] on h5 "Summary" at bounding box center [395, 147] width 61 height 13
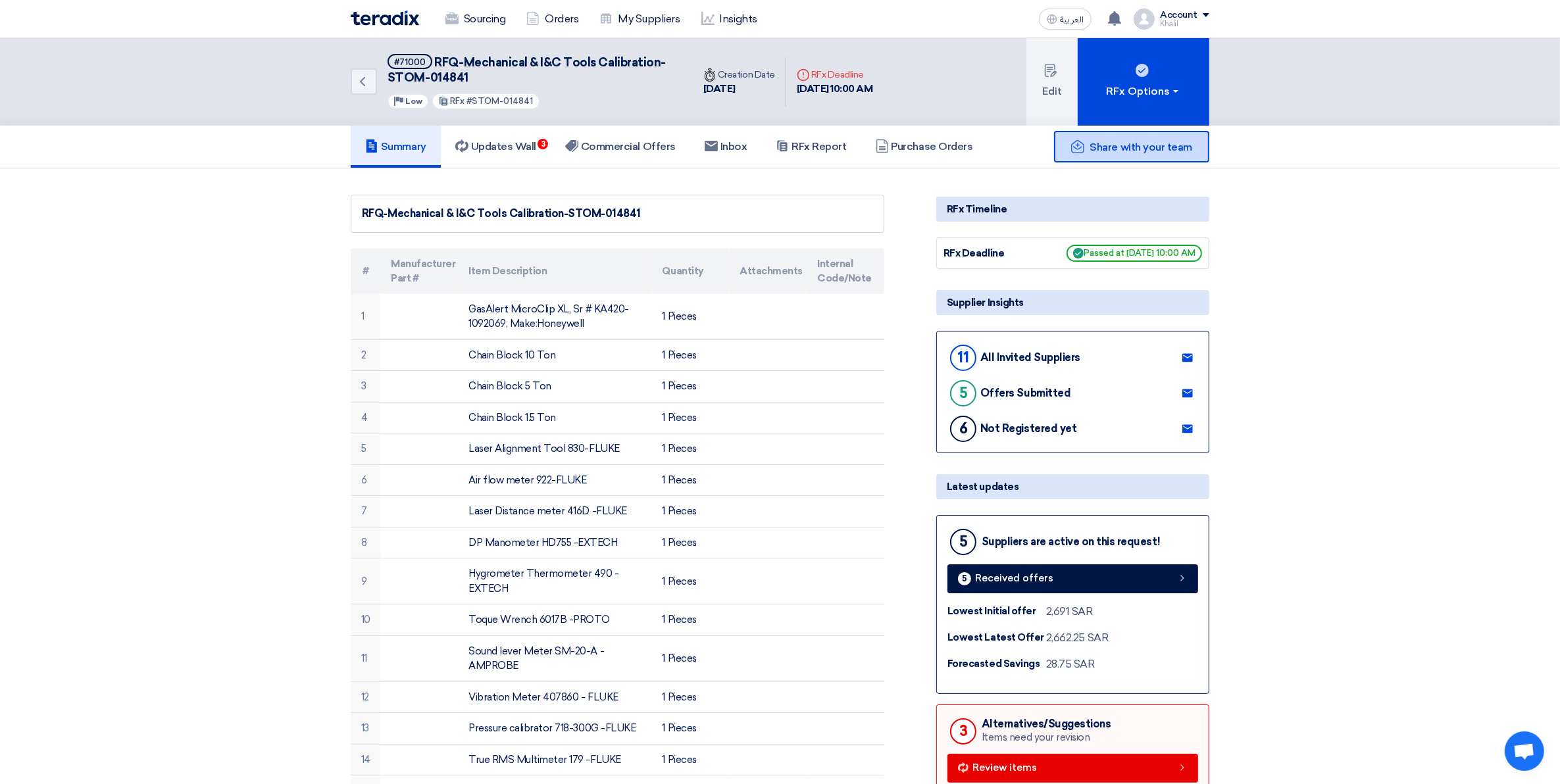
click at [1137, 148] on span "Share with your team" at bounding box center [1141, 147] width 102 height 12
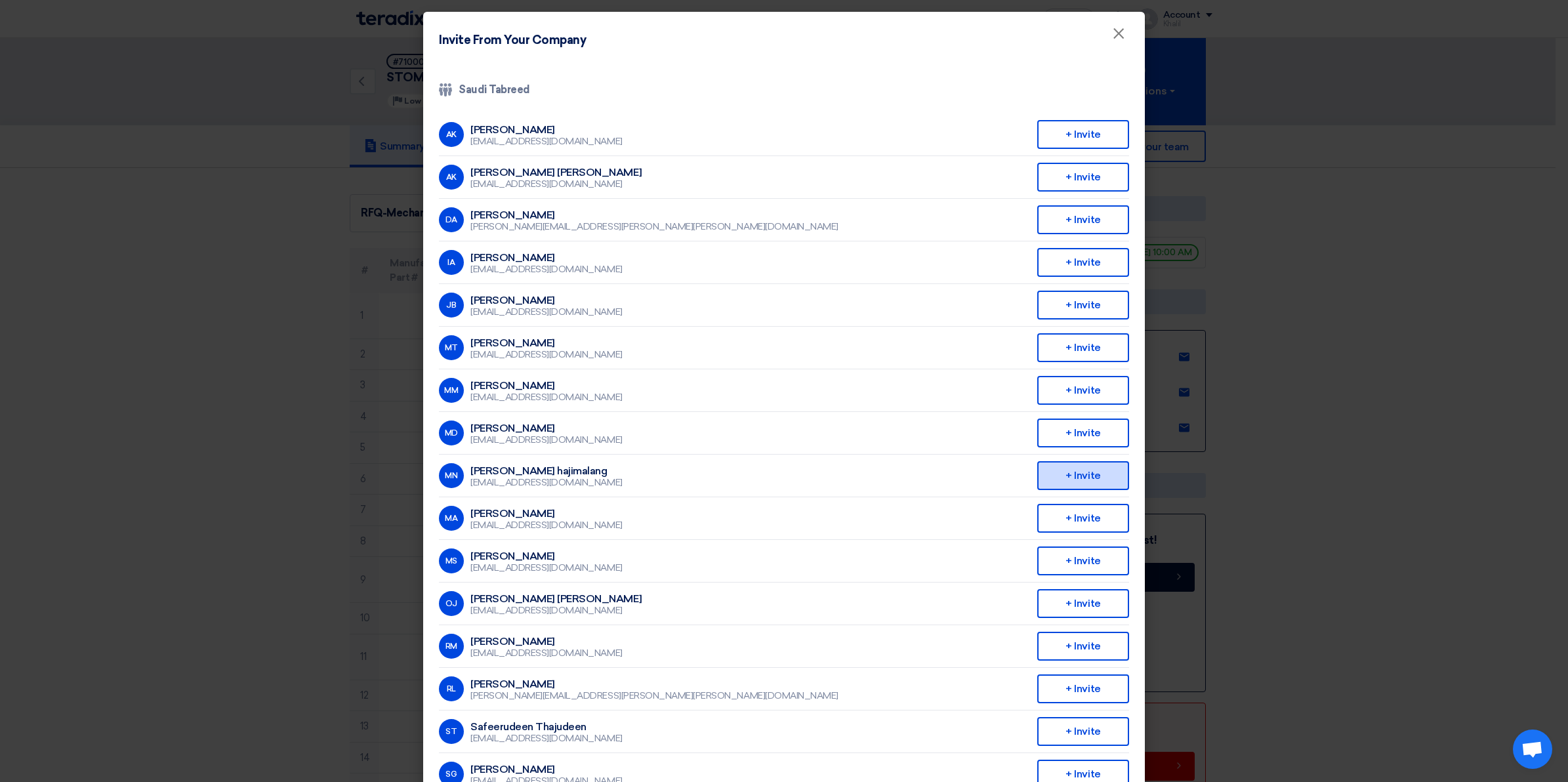
click at [1057, 466] on div "+ Invite" at bounding box center [1084, 476] width 92 height 29
click at [1061, 302] on div "+ Invite" at bounding box center [1084, 305] width 92 height 29
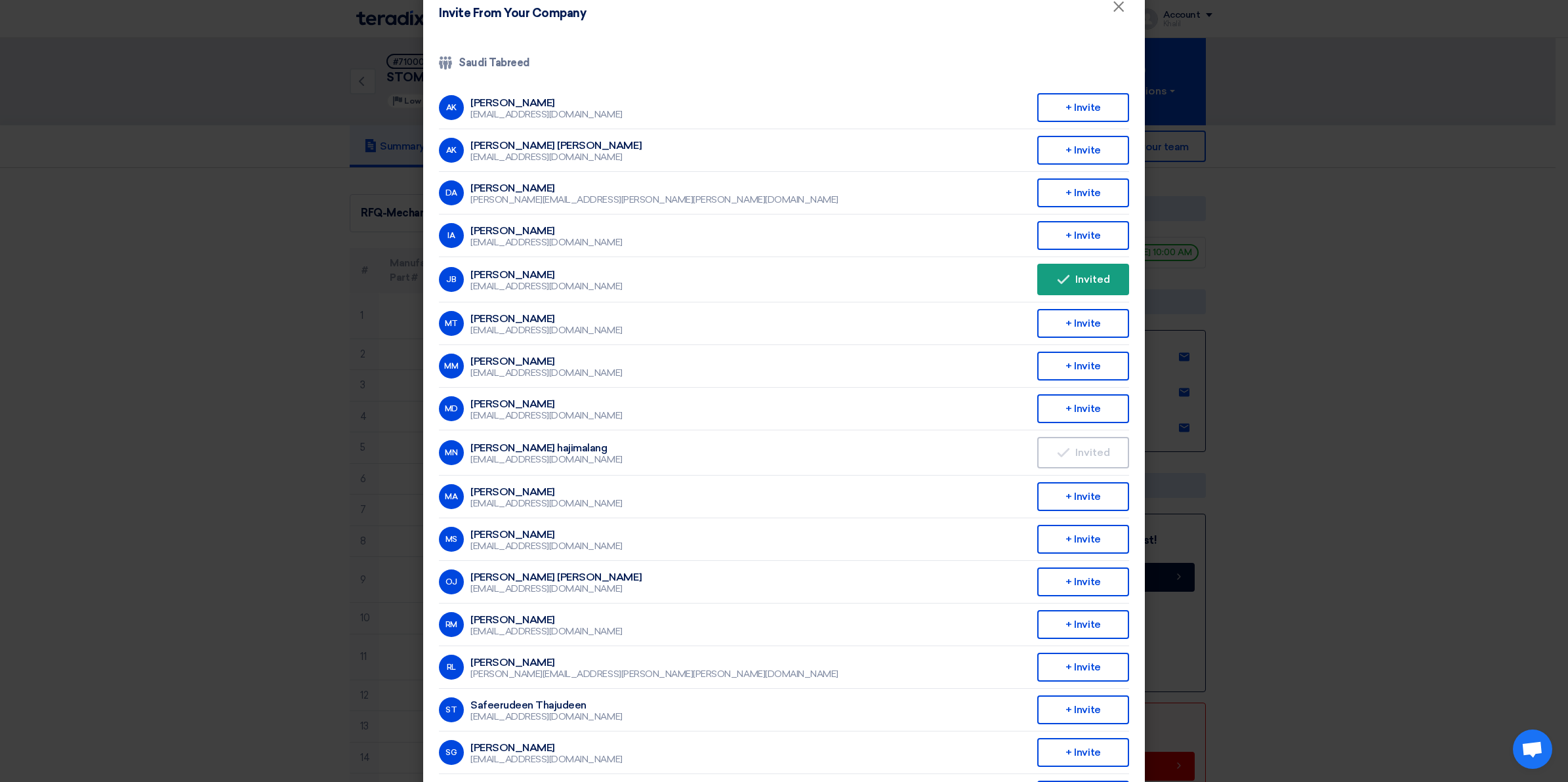
scroll to position [1, 0]
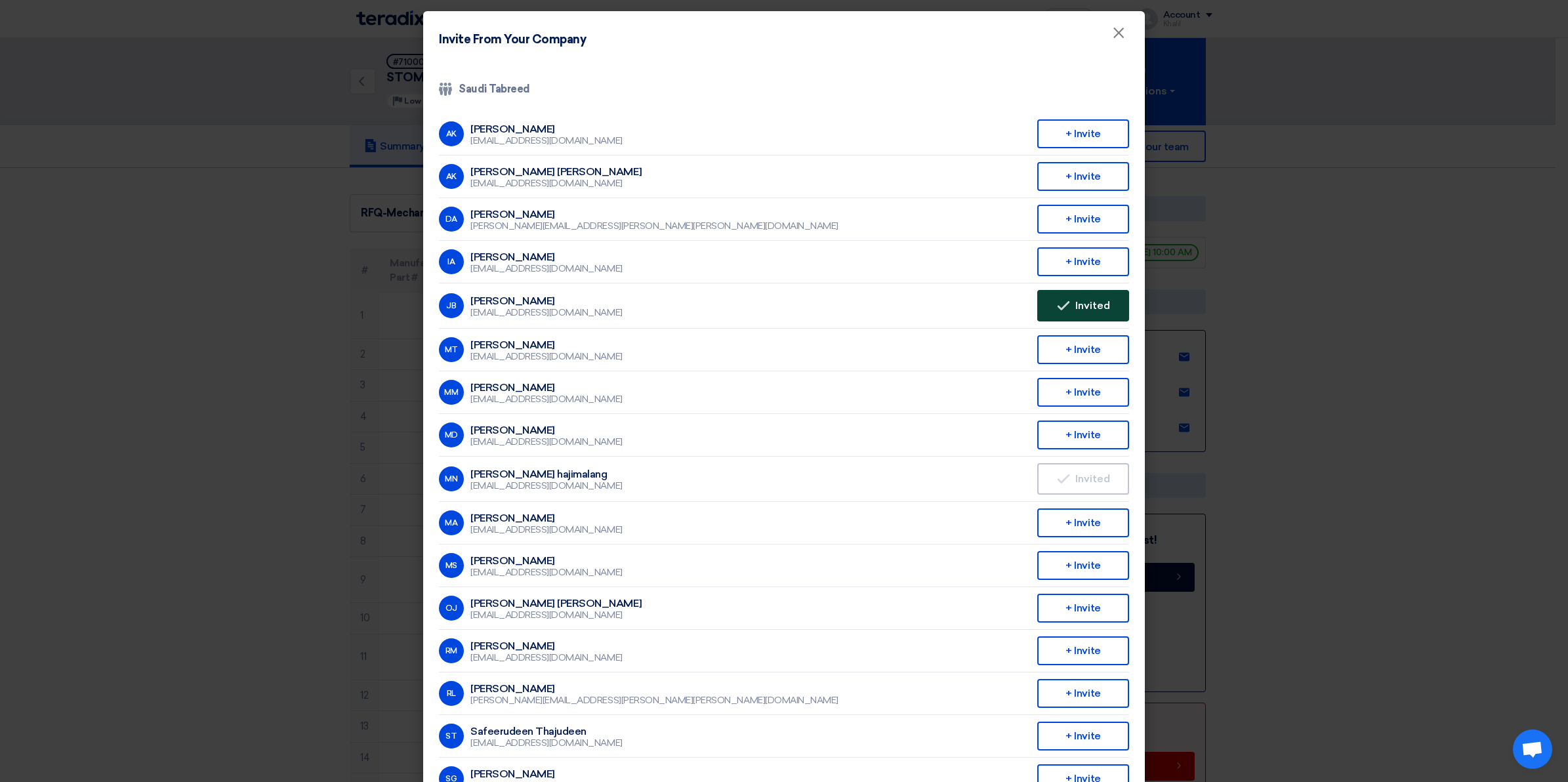
click at [1088, 301] on span "Invited" at bounding box center [1093, 306] width 35 height 11
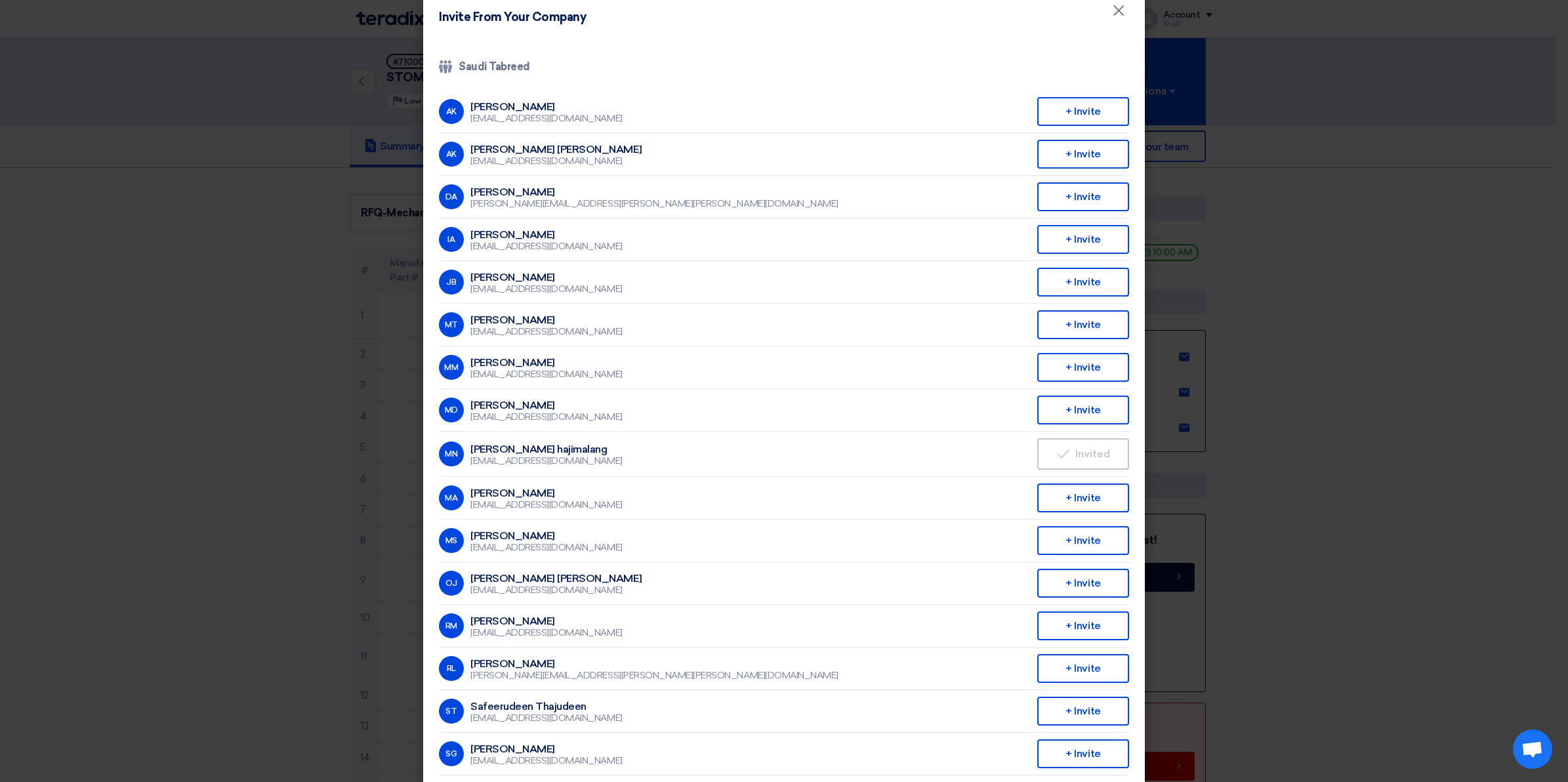
scroll to position [0, 0]
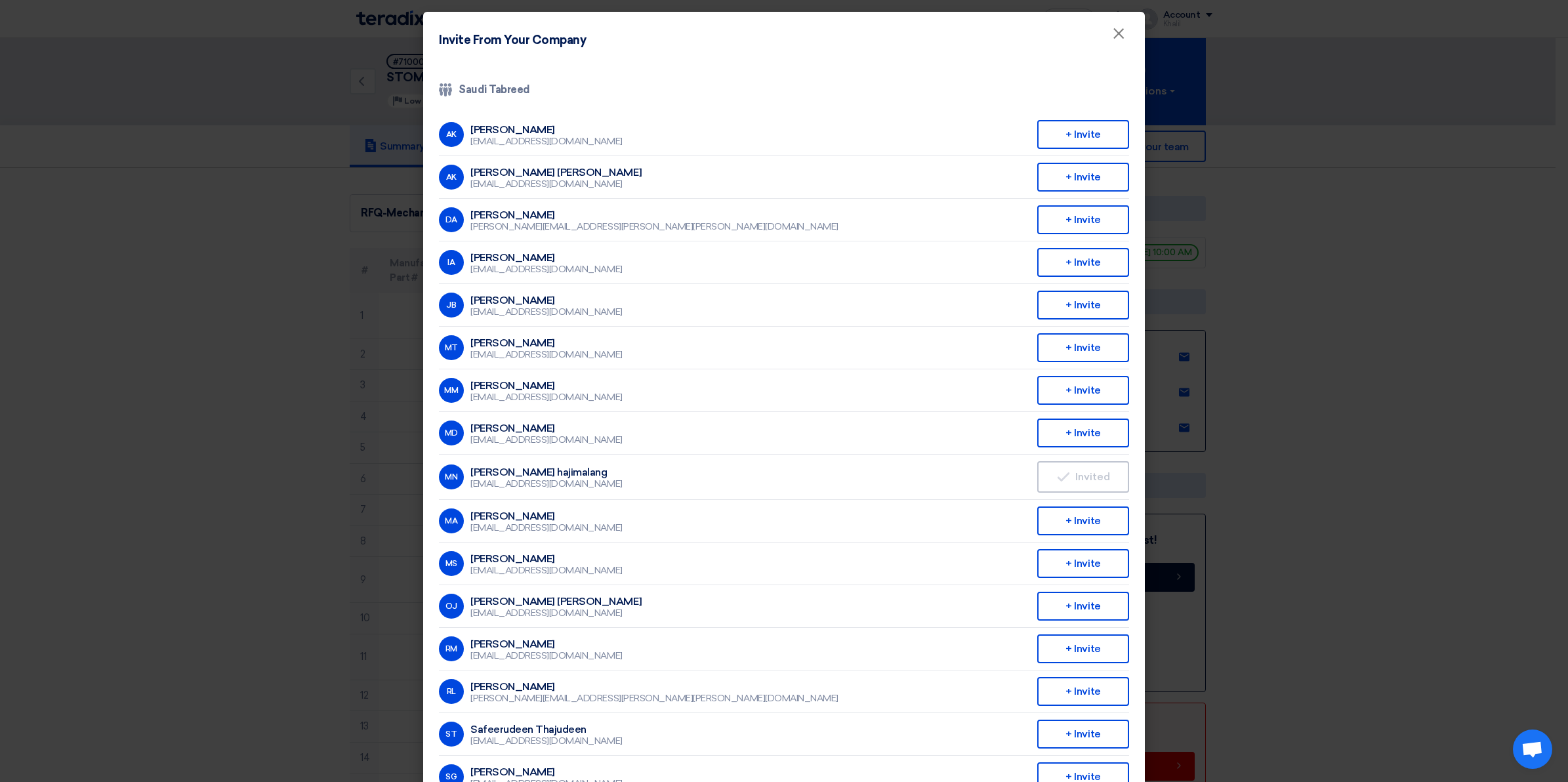
click at [481, 87] on div "Company Team Saudi Tabreed" at bounding box center [784, 89] width 690 height 15
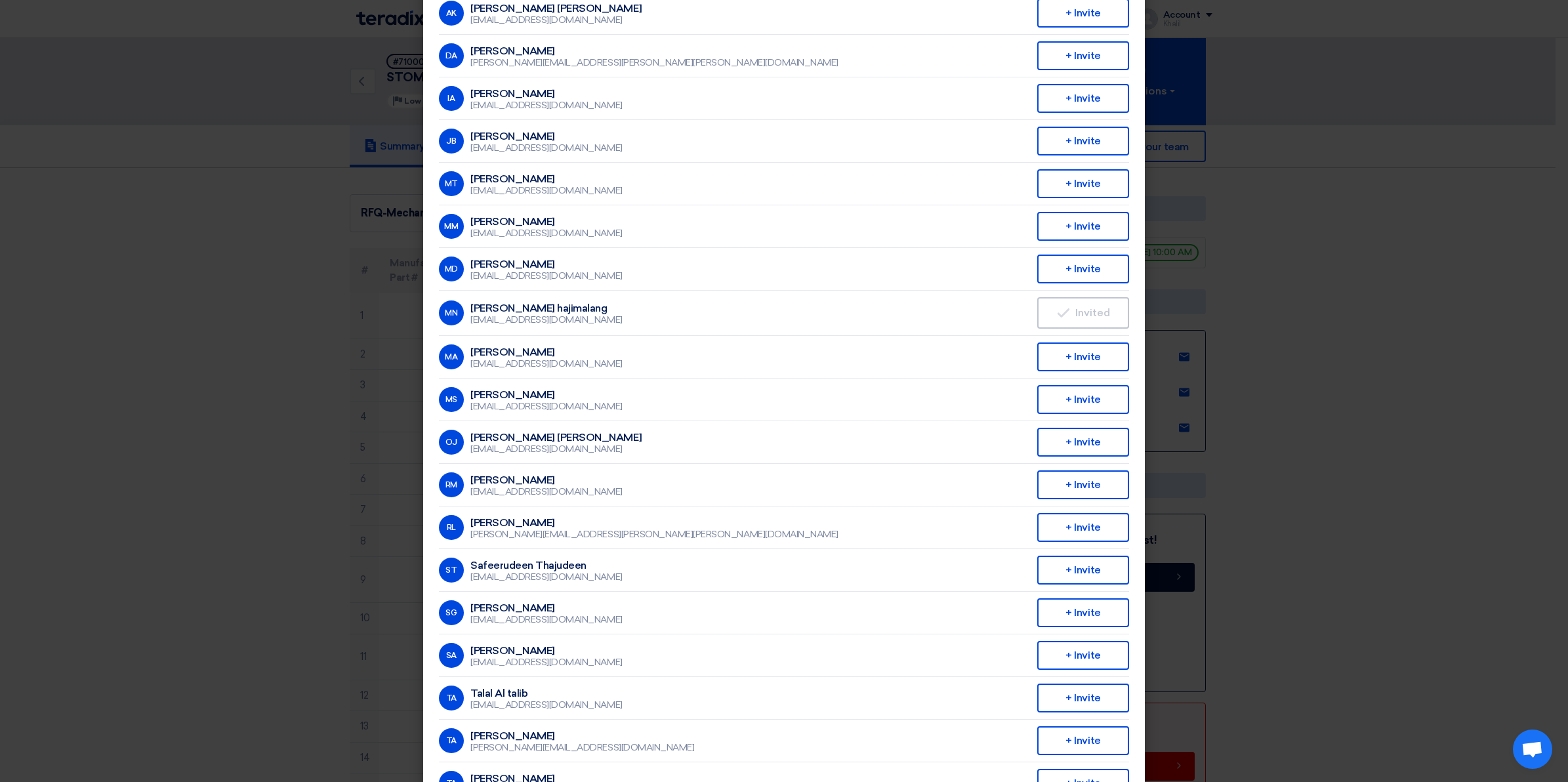
scroll to position [243, 0]
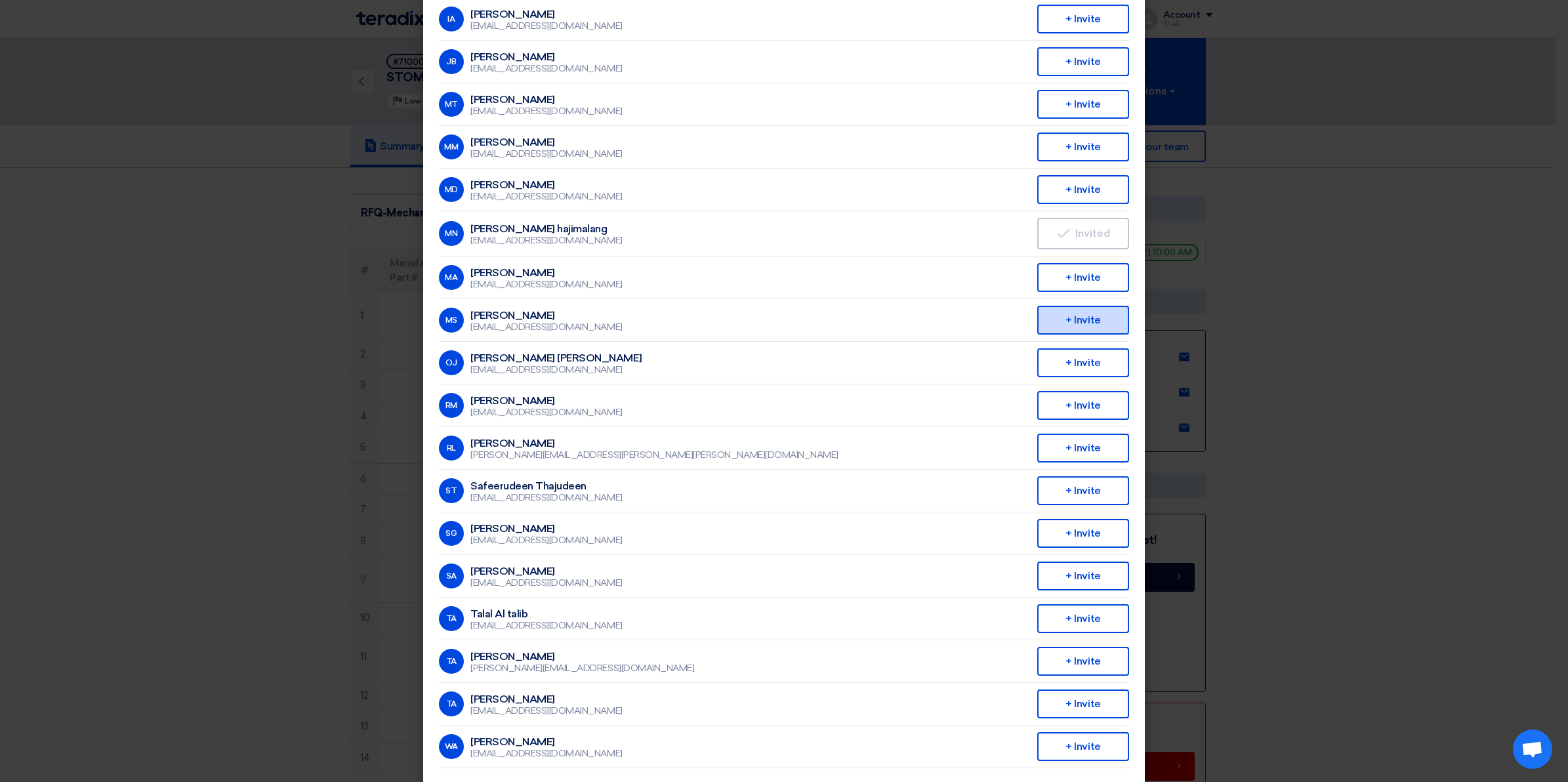
click at [1071, 319] on div "+ Invite" at bounding box center [1084, 320] width 92 height 29
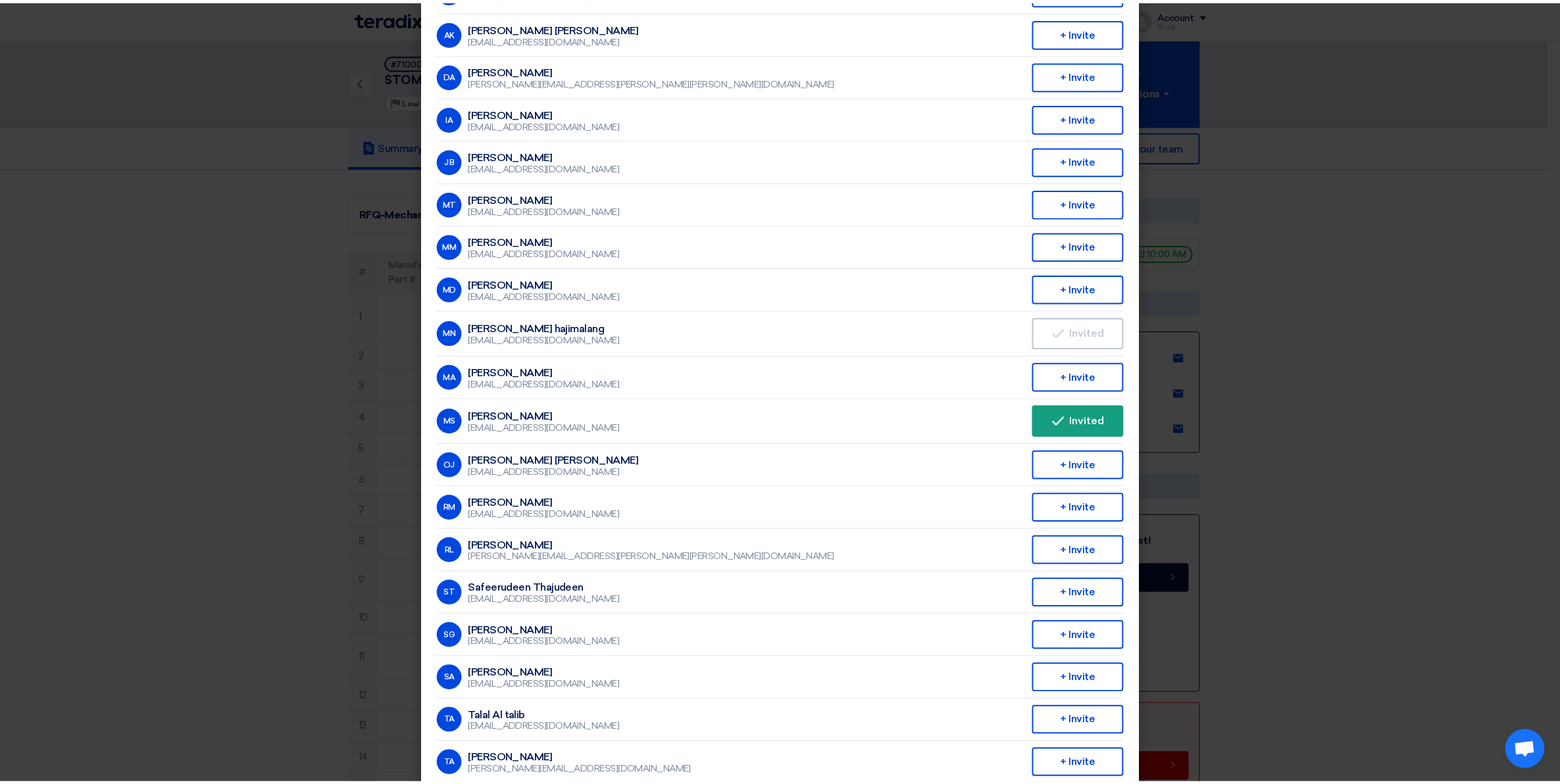
scroll to position [0, 0]
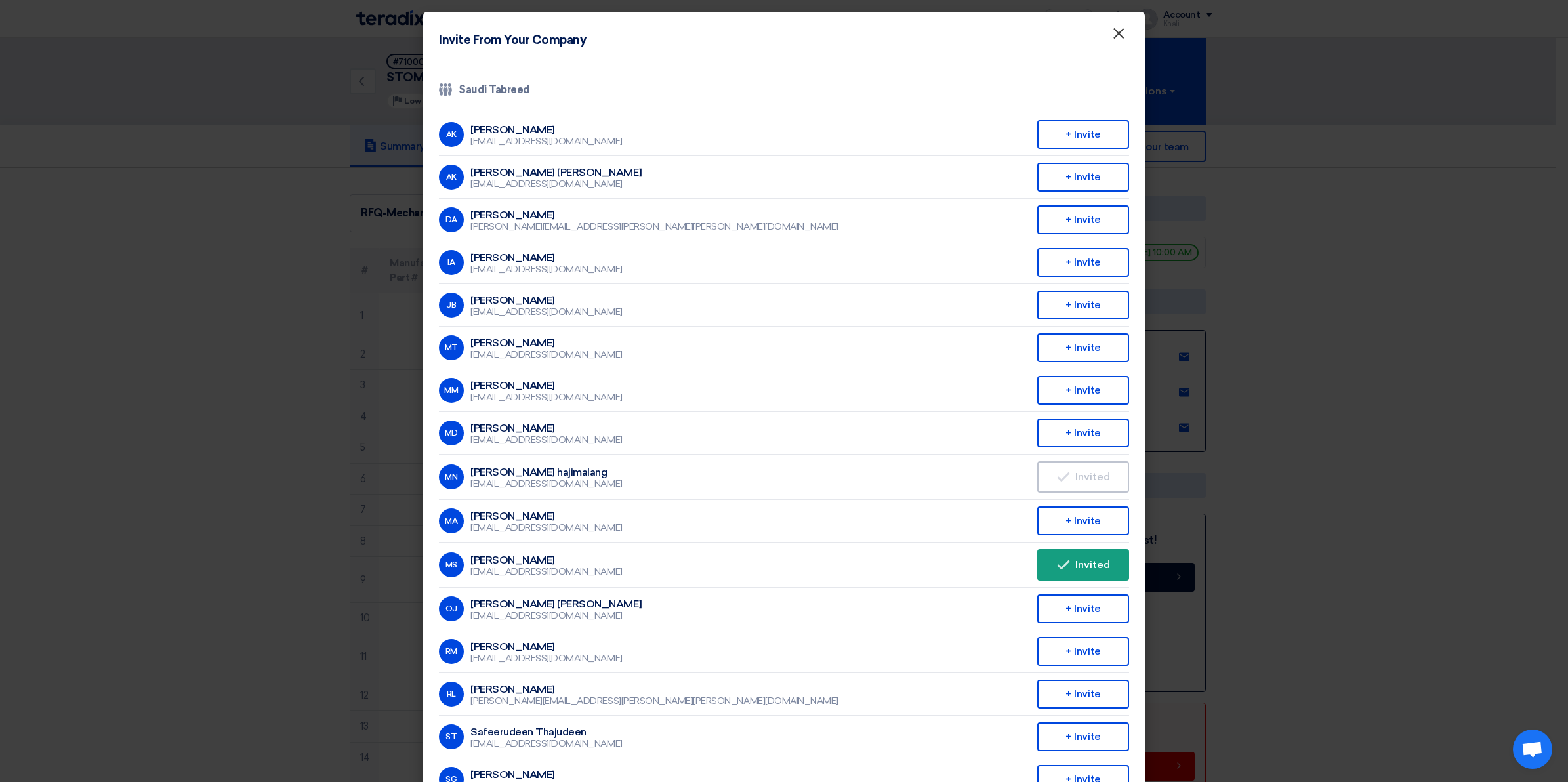
click at [1115, 40] on span "×" at bounding box center [1118, 36] width 13 height 26
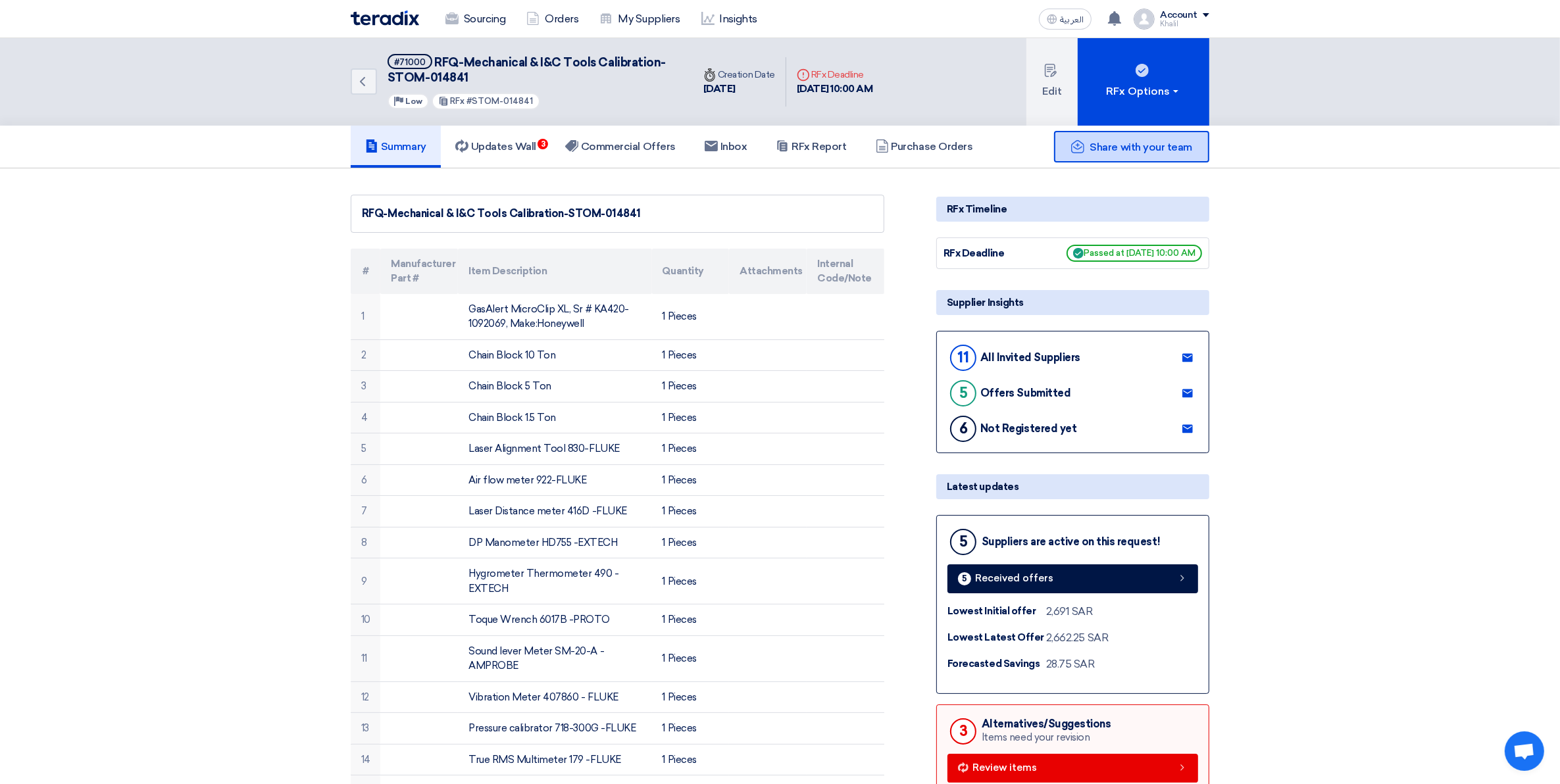
click at [1114, 144] on span "Share with your team" at bounding box center [1141, 147] width 102 height 12
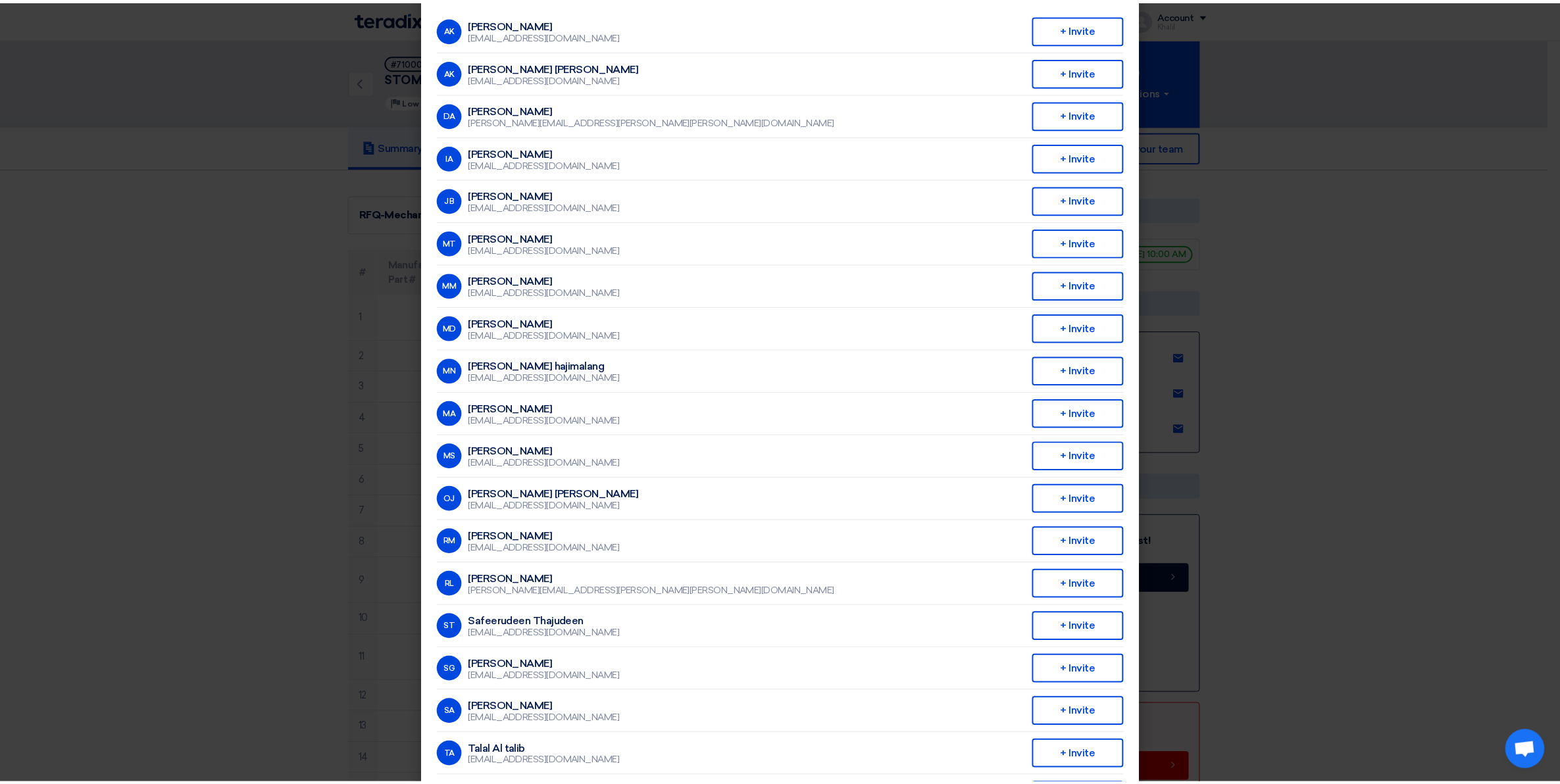
scroll to position [242, 0]
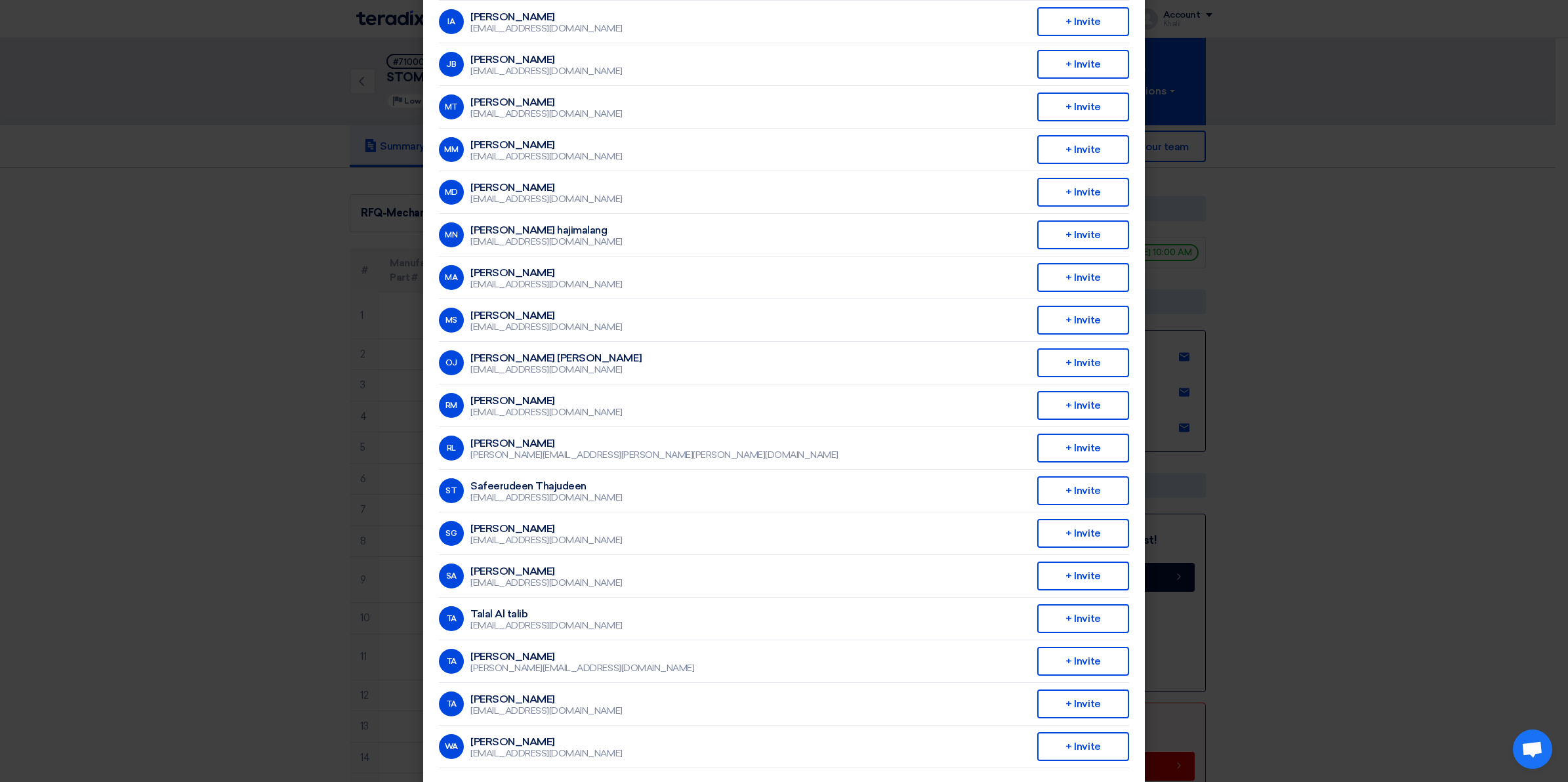
drag, startPoint x: 1437, startPoint y: 444, endPoint x: 1412, endPoint y: 440, distance: 25.3
click at [1435, 444] on modal-container "Invite From Your Company × Company Team Saudi Tabreed AK [PERSON_NAME] [EMAIL_A…" at bounding box center [784, 391] width 1568 height 782
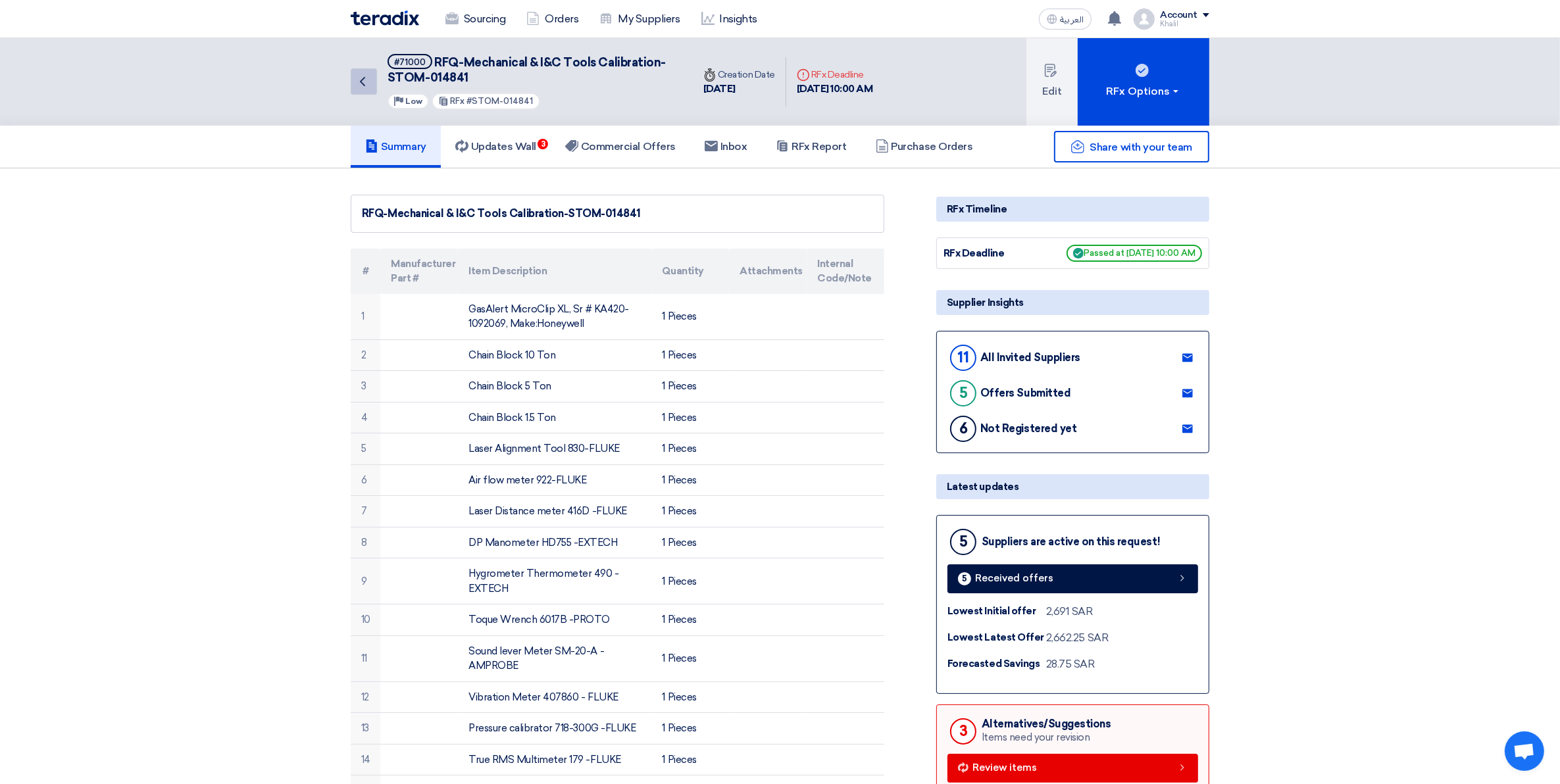
click at [356, 78] on icon "Back" at bounding box center [362, 81] width 15 height 15
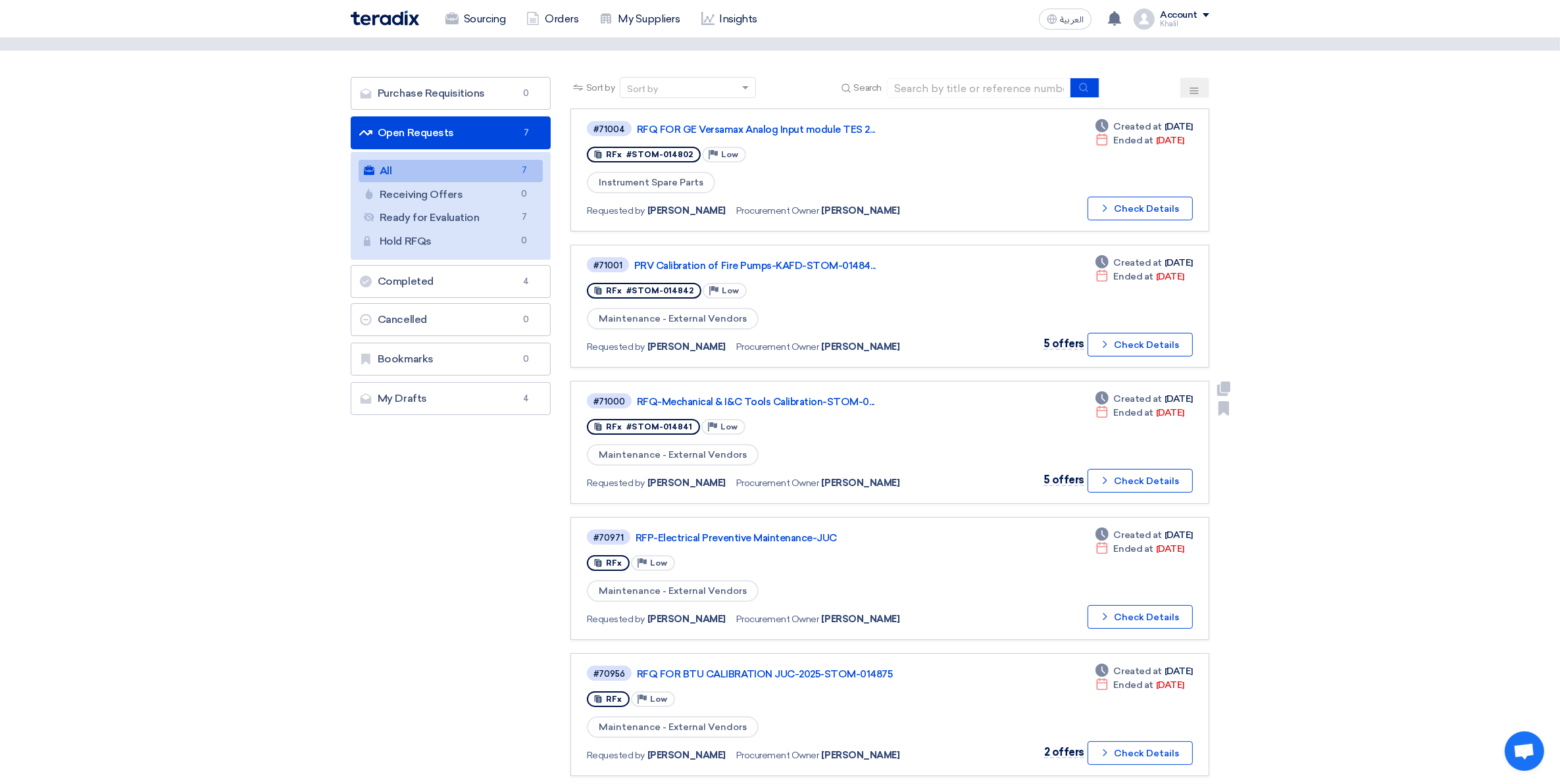
scroll to position [82, 0]
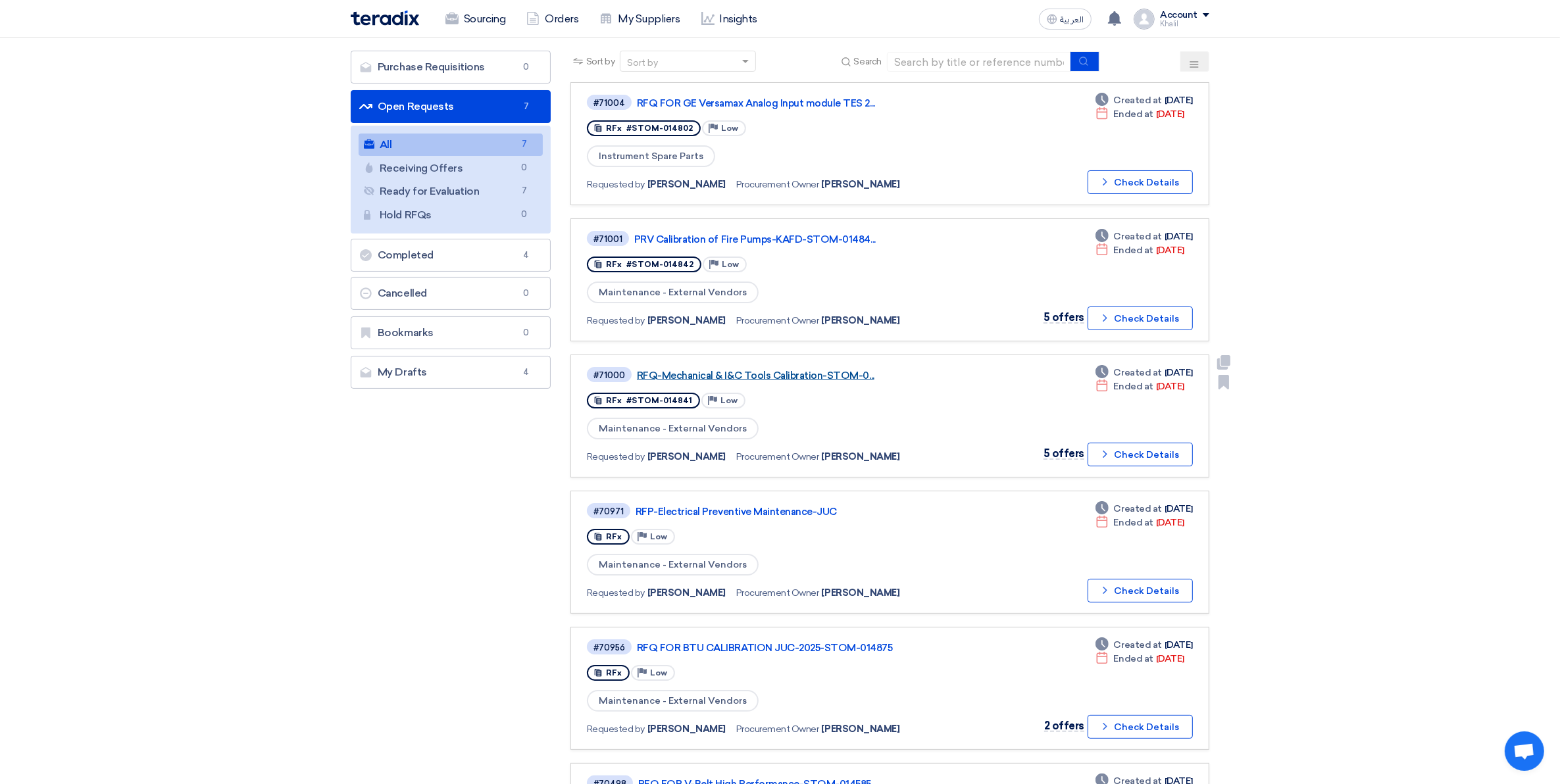
click at [771, 370] on link "RFQ-Mechanical & I&C Tools Calibration-STOM-0..." at bounding box center [801, 375] width 329 height 12
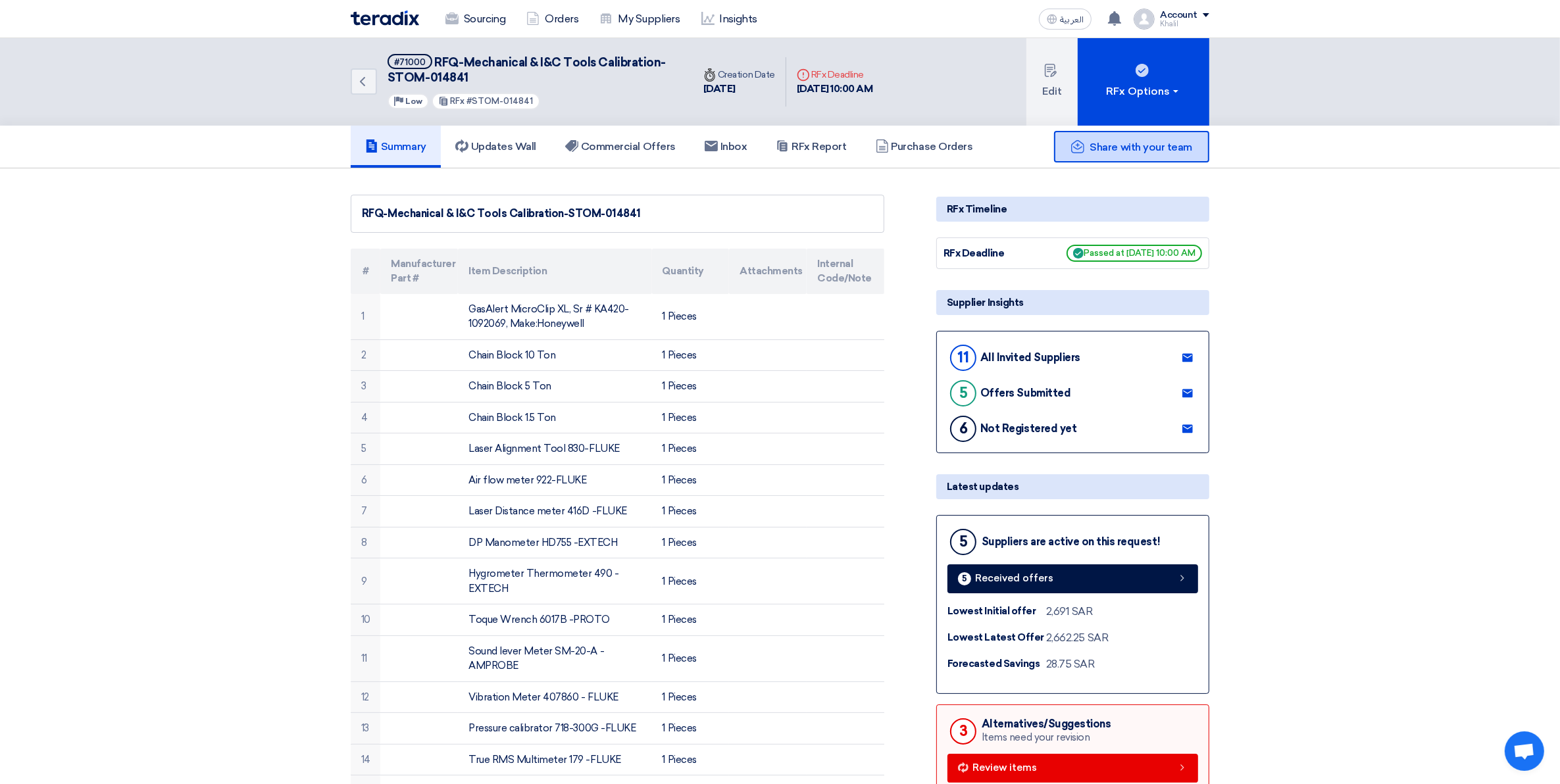
click at [1100, 141] on span "Share with your team" at bounding box center [1141, 147] width 102 height 12
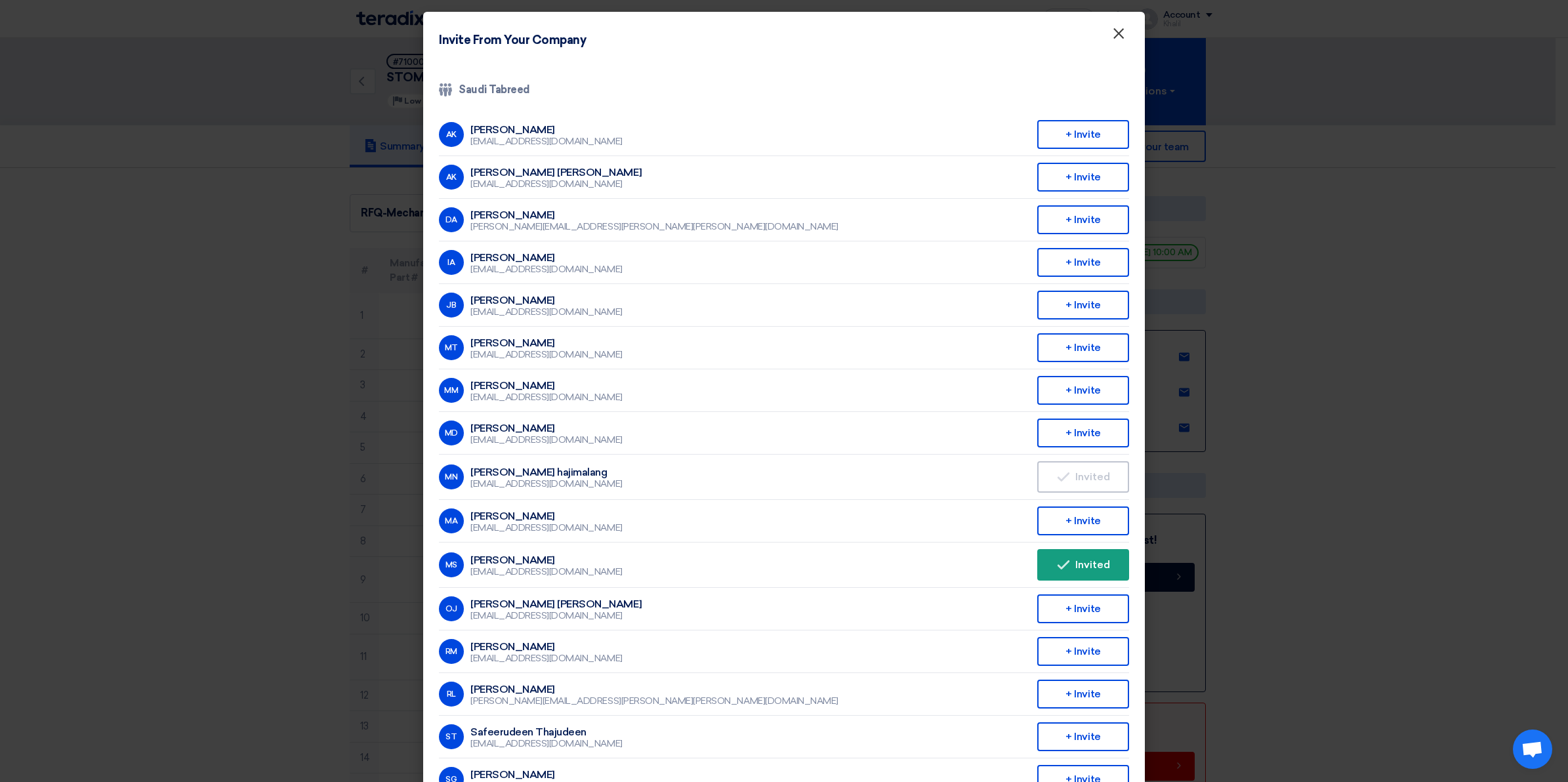
click at [1118, 31] on span "×" at bounding box center [1118, 36] width 13 height 26
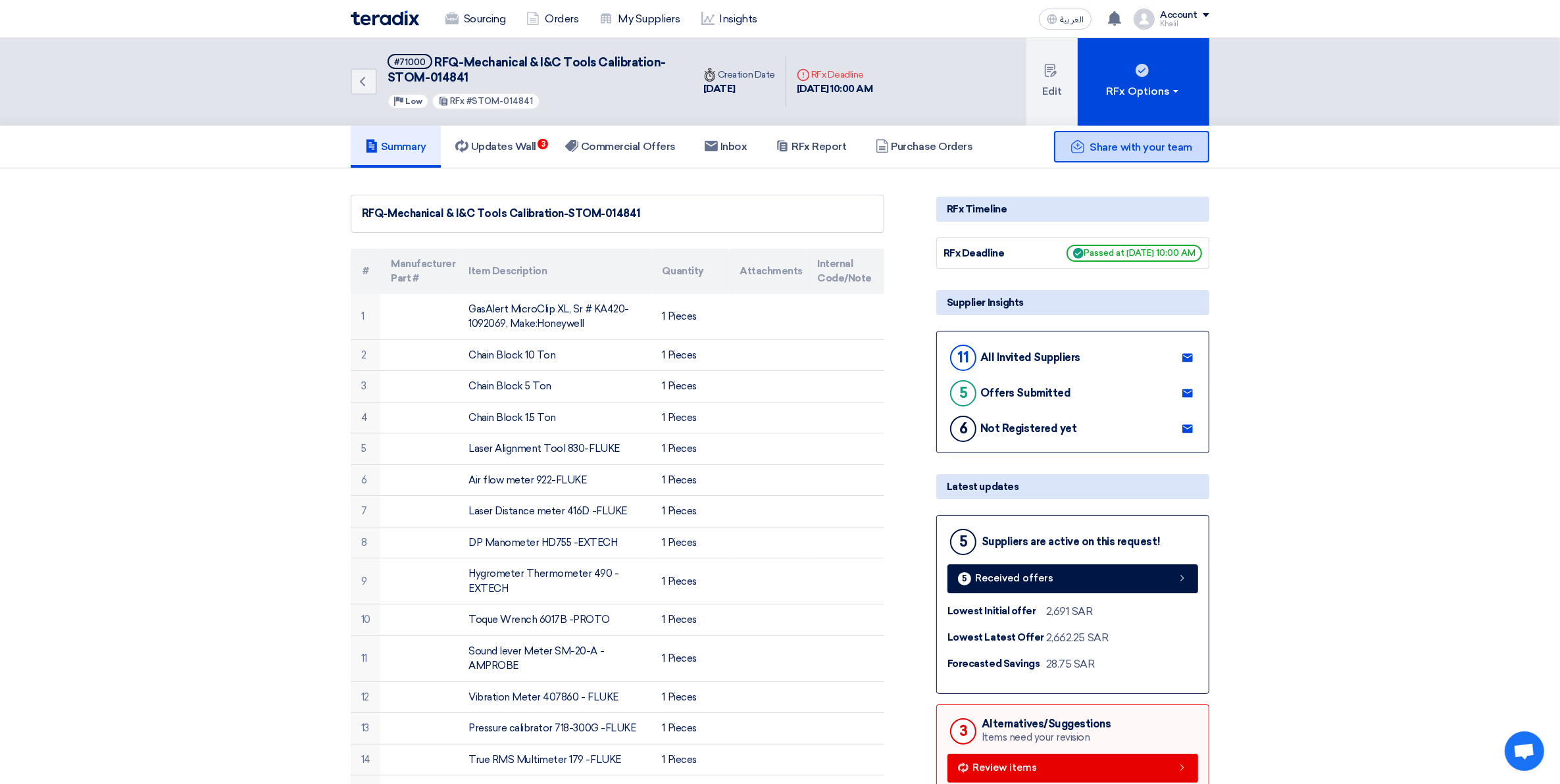
click at [1134, 148] on span "Share with your team" at bounding box center [1141, 147] width 102 height 12
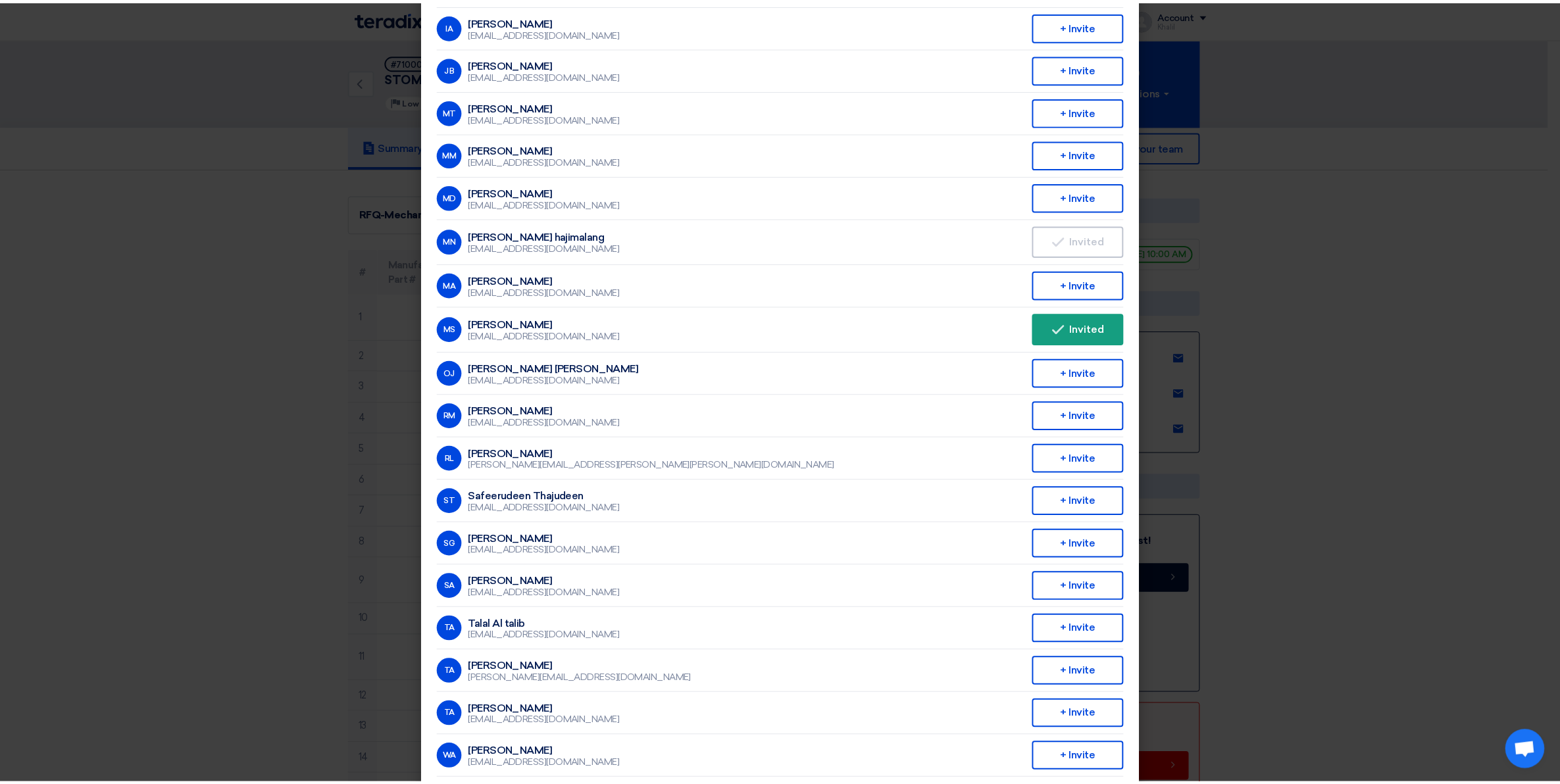
scroll to position [247, 0]
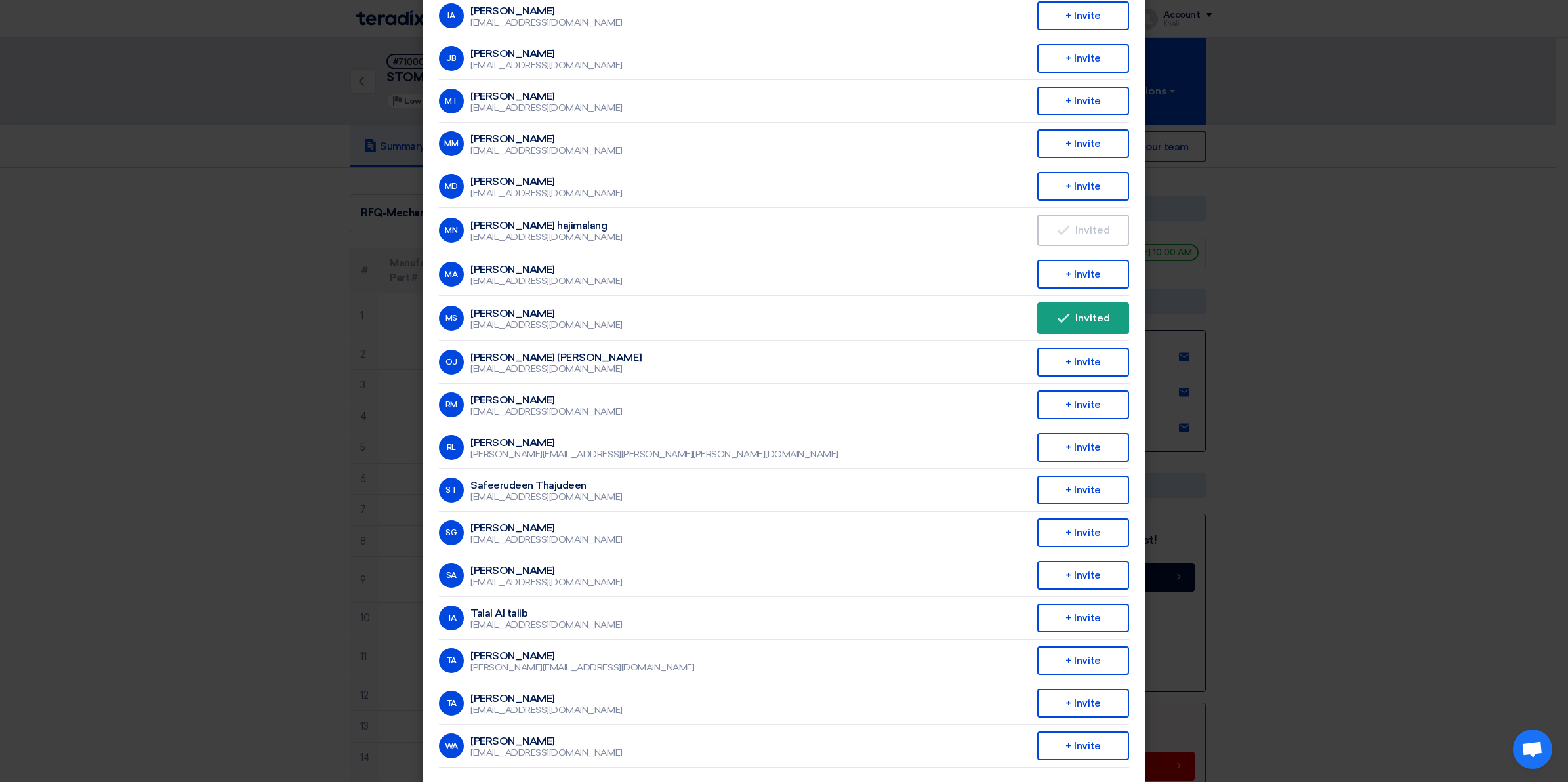
click at [1361, 320] on modal-container "Invite From Your Company × Company Team Saudi Tabreed AK [PERSON_NAME] [EMAIL_A…" at bounding box center [784, 391] width 1568 height 782
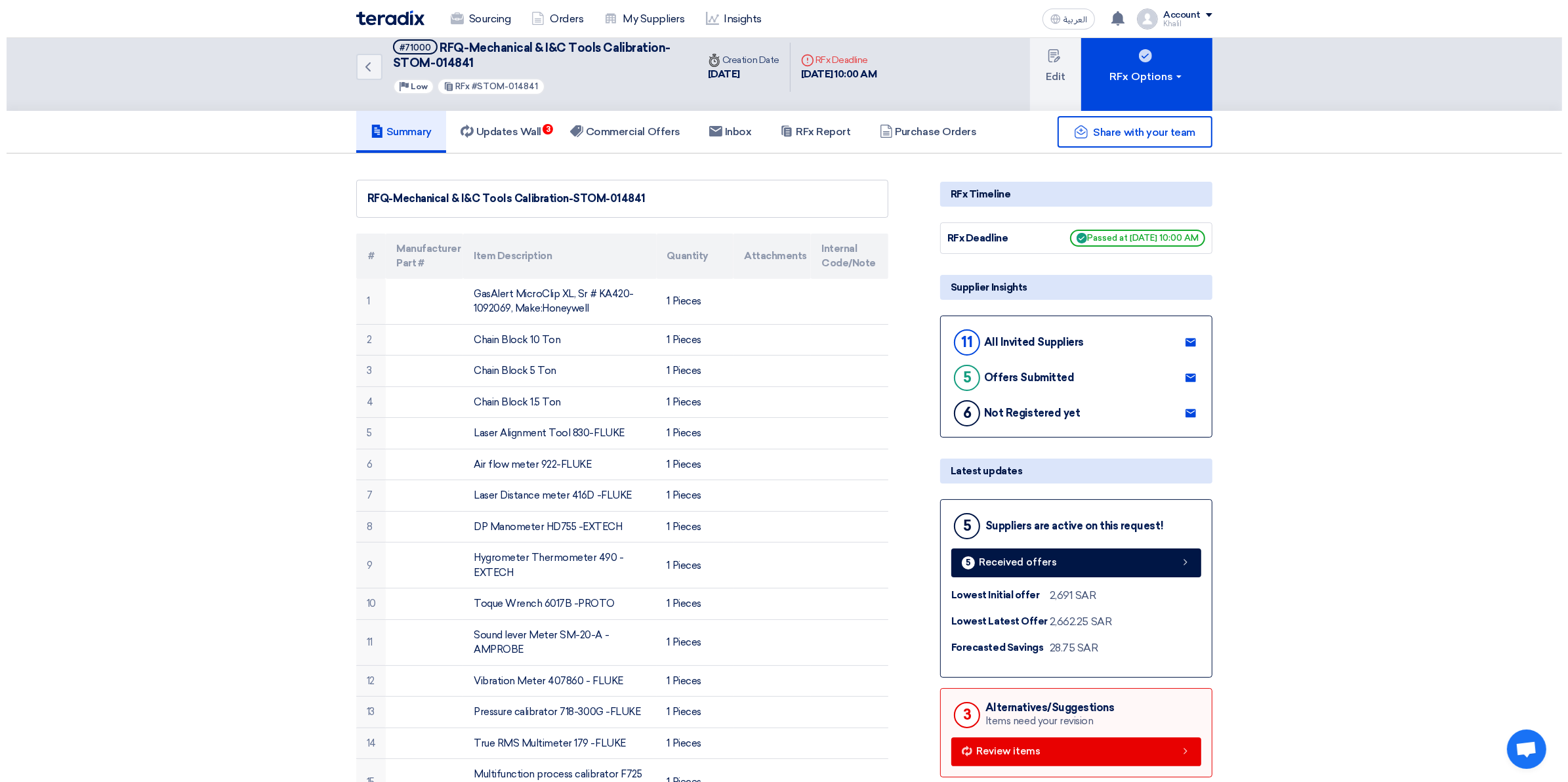
scroll to position [0, 0]
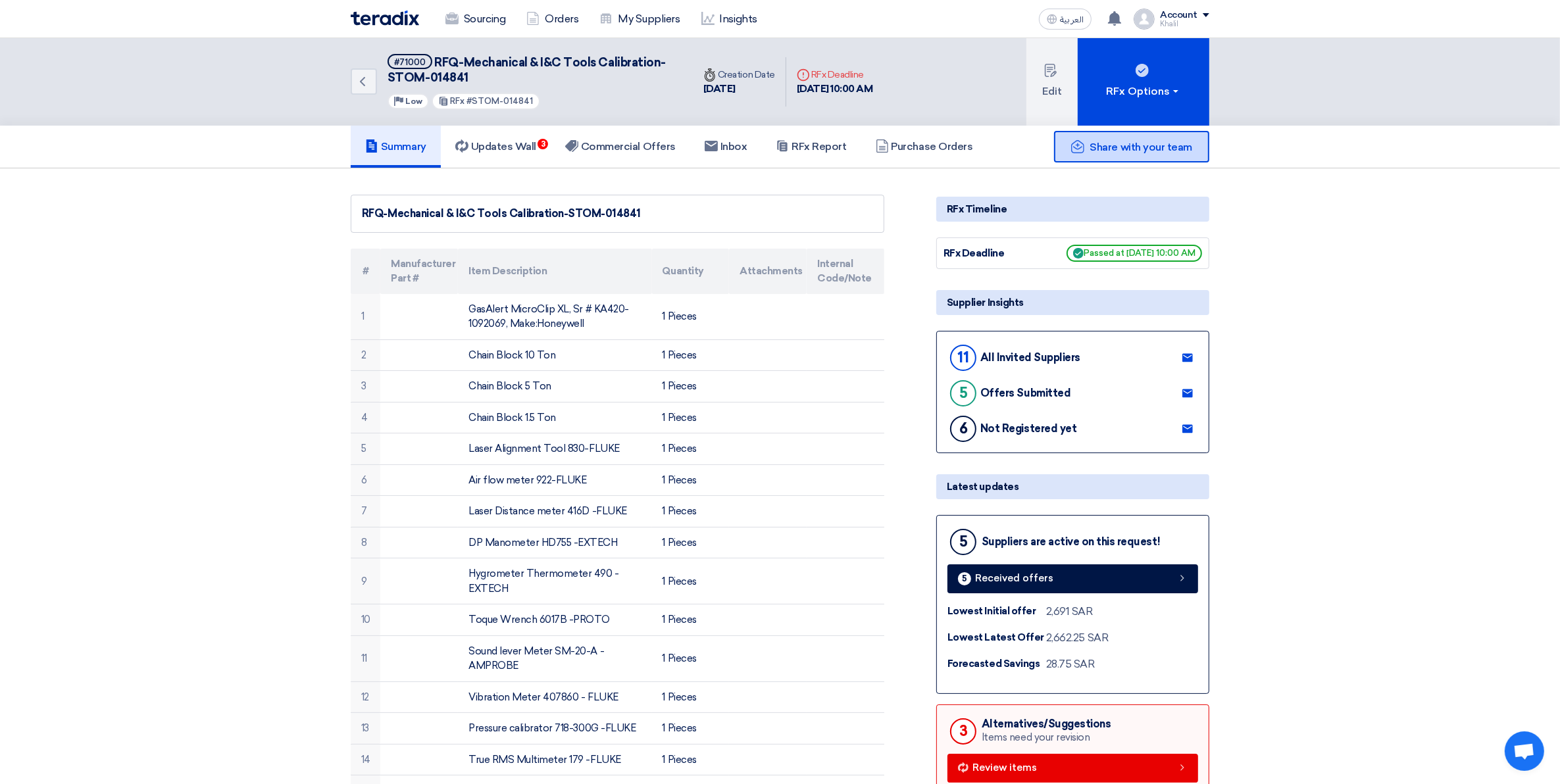
click at [1112, 143] on span "Share with your team" at bounding box center [1141, 147] width 102 height 12
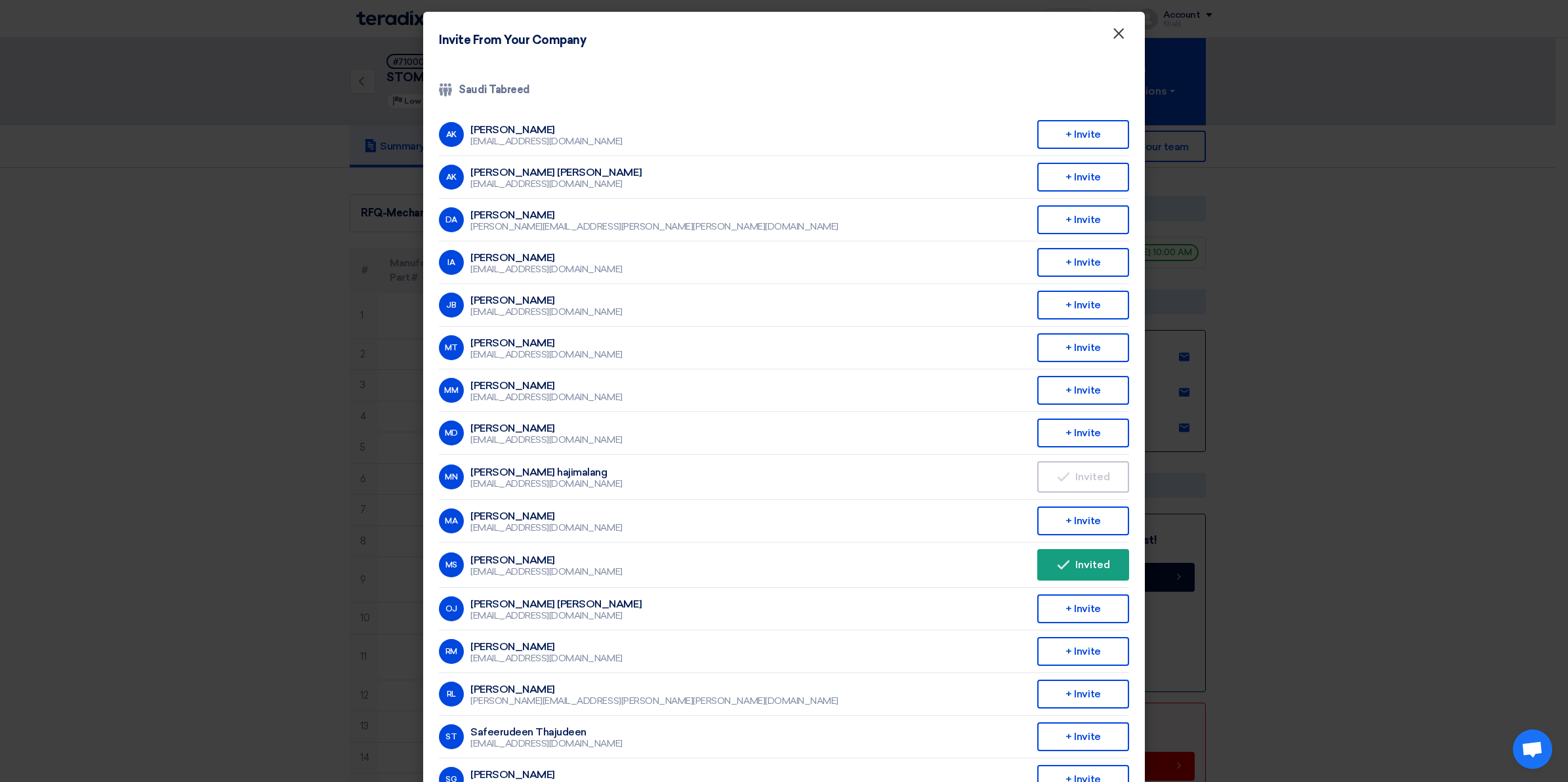
click at [1112, 30] on span "×" at bounding box center [1118, 36] width 13 height 26
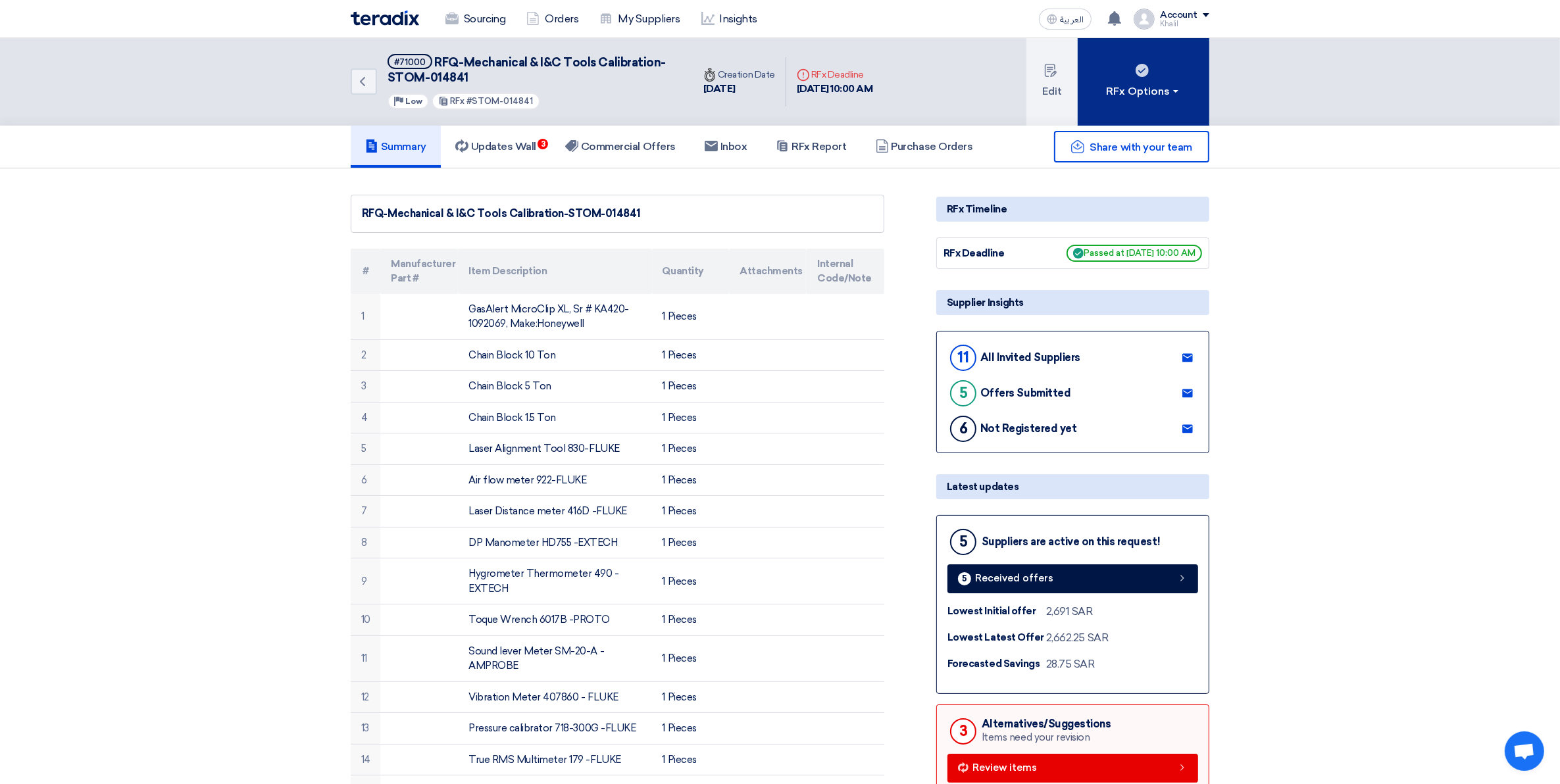
click at [1175, 92] on div "RFx Options" at bounding box center [1145, 91] width 75 height 15
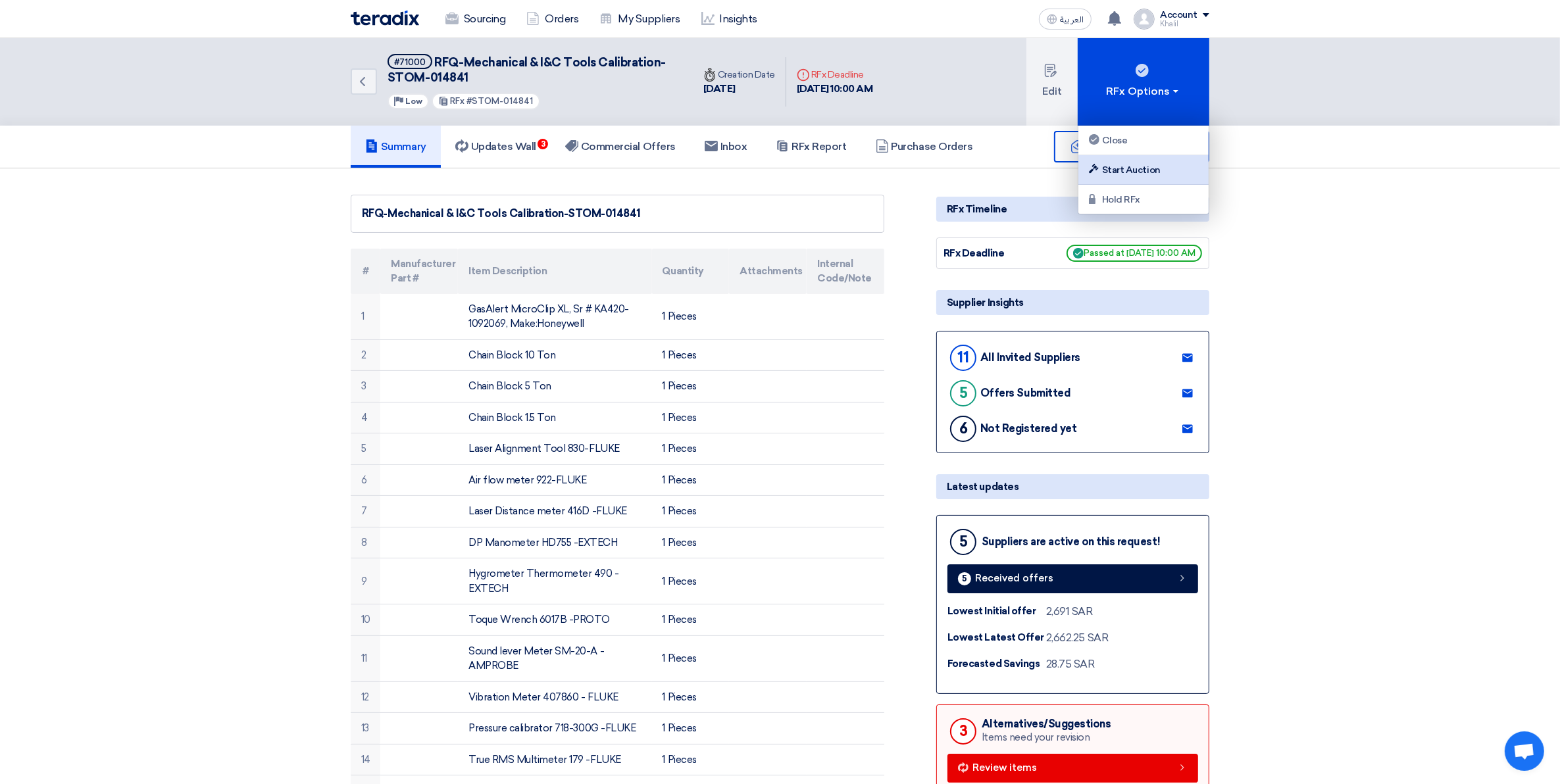
click at [1159, 175] on div "Start Auction" at bounding box center [1143, 169] width 114 height 15
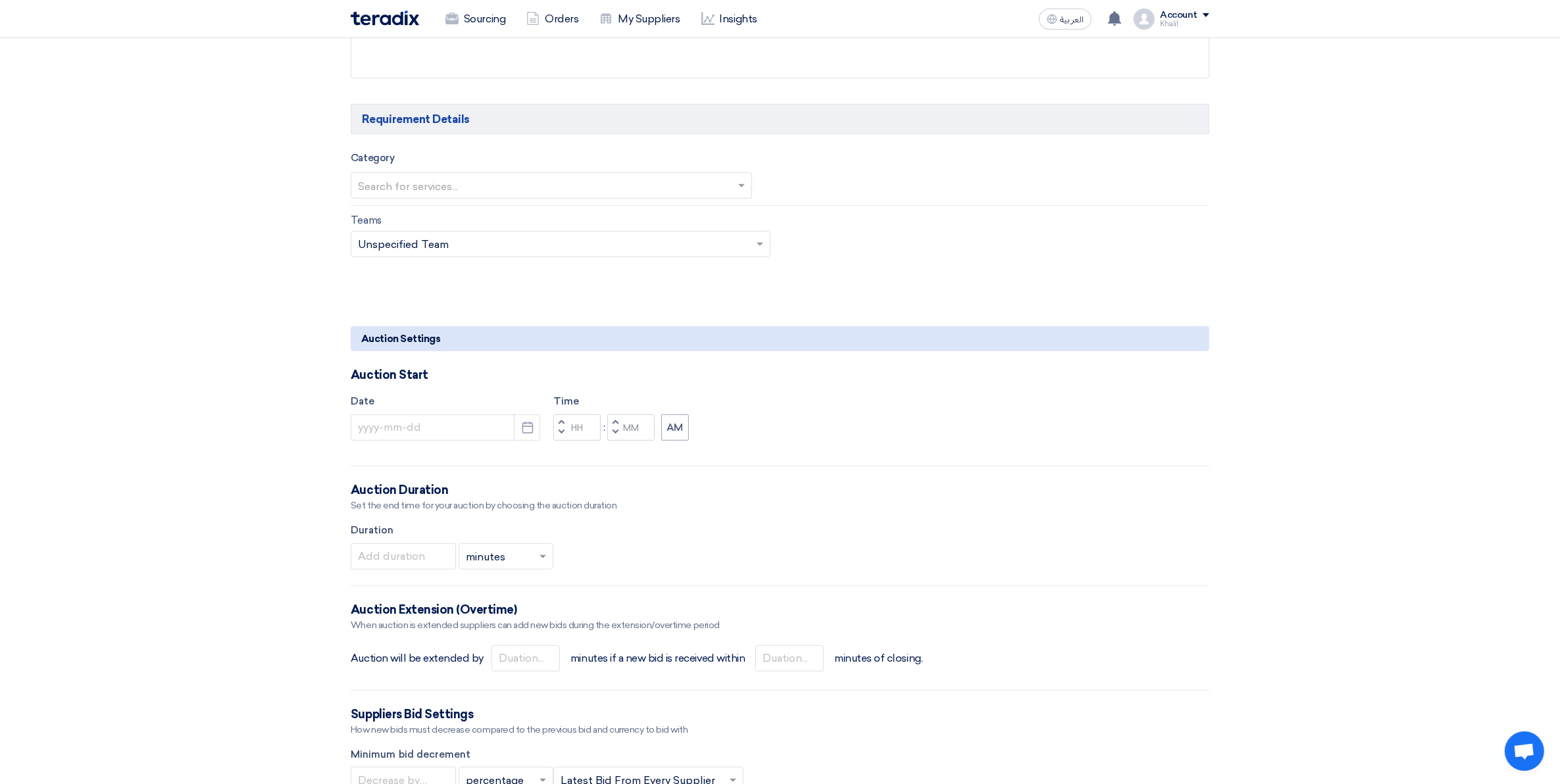
scroll to position [822, 0]
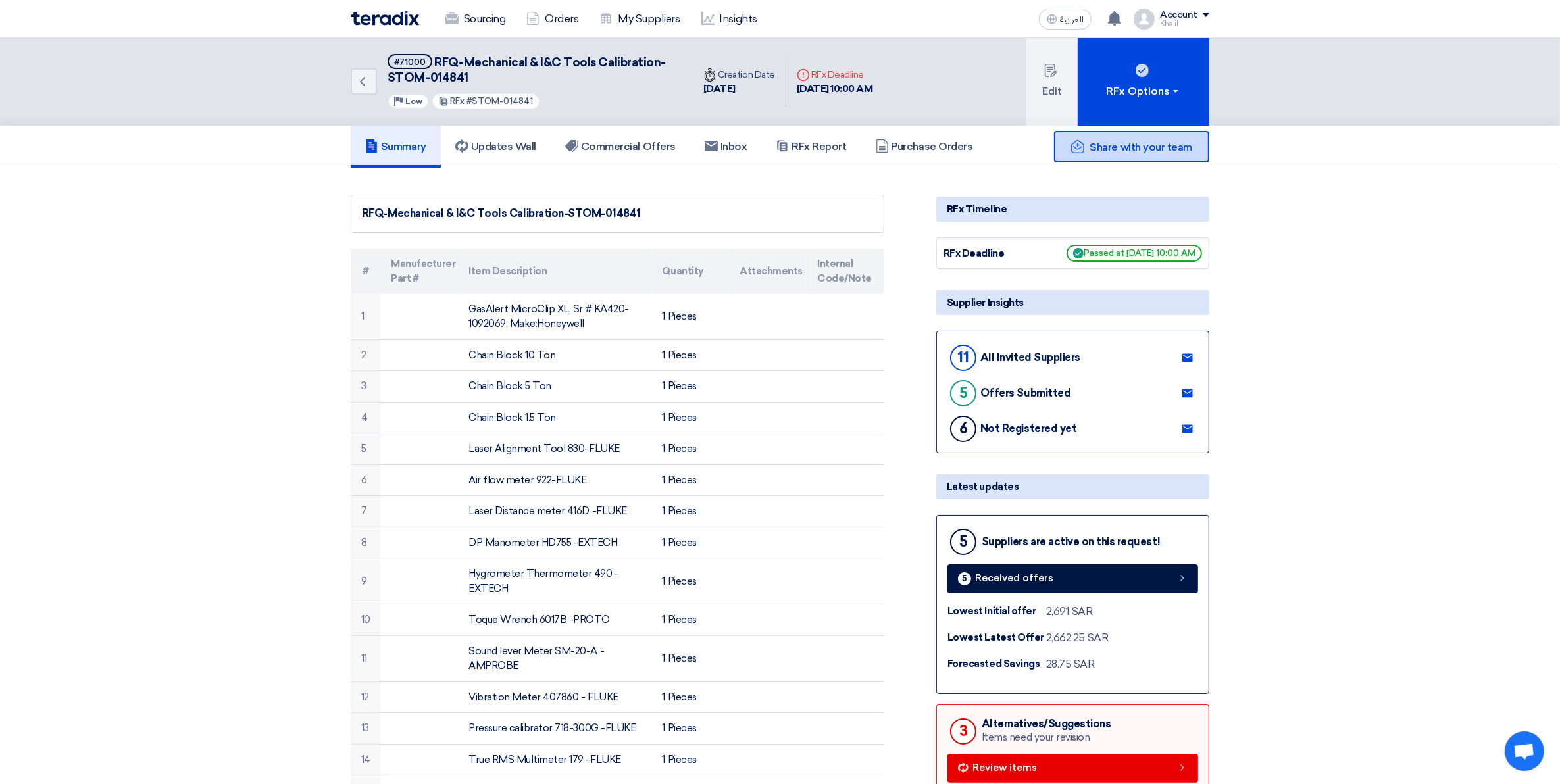
click at [1143, 144] on span "Share with your team" at bounding box center [1141, 147] width 102 height 12
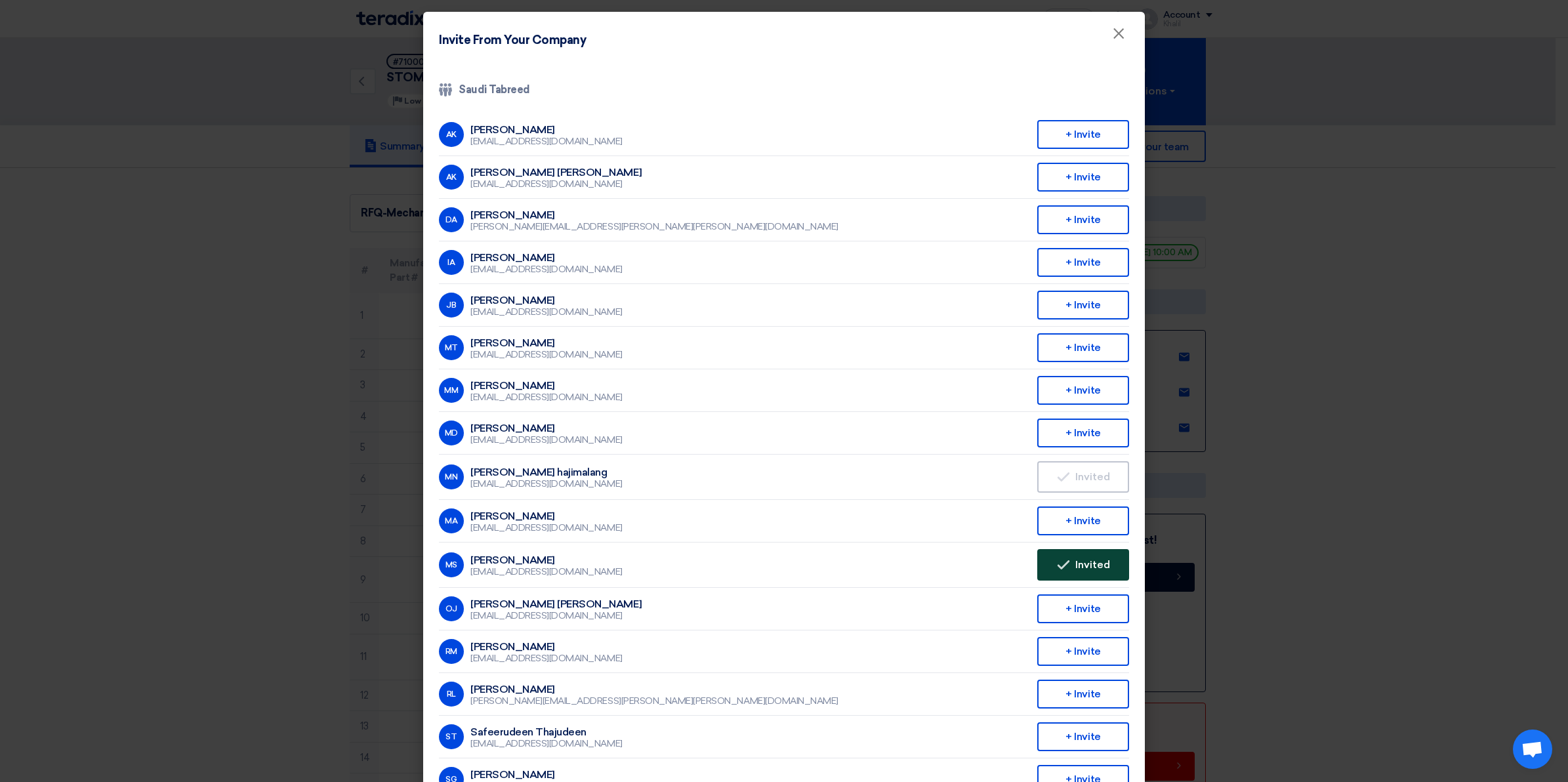
click at [1080, 549] on button "Invited Invited" at bounding box center [1084, 564] width 92 height 32
click at [1048, 553] on div "+ Invite" at bounding box center [1084, 564] width 92 height 29
click at [1059, 549] on button "Invited Invited" at bounding box center [1084, 564] width 92 height 32
click at [1112, 44] on span "×" at bounding box center [1118, 36] width 13 height 26
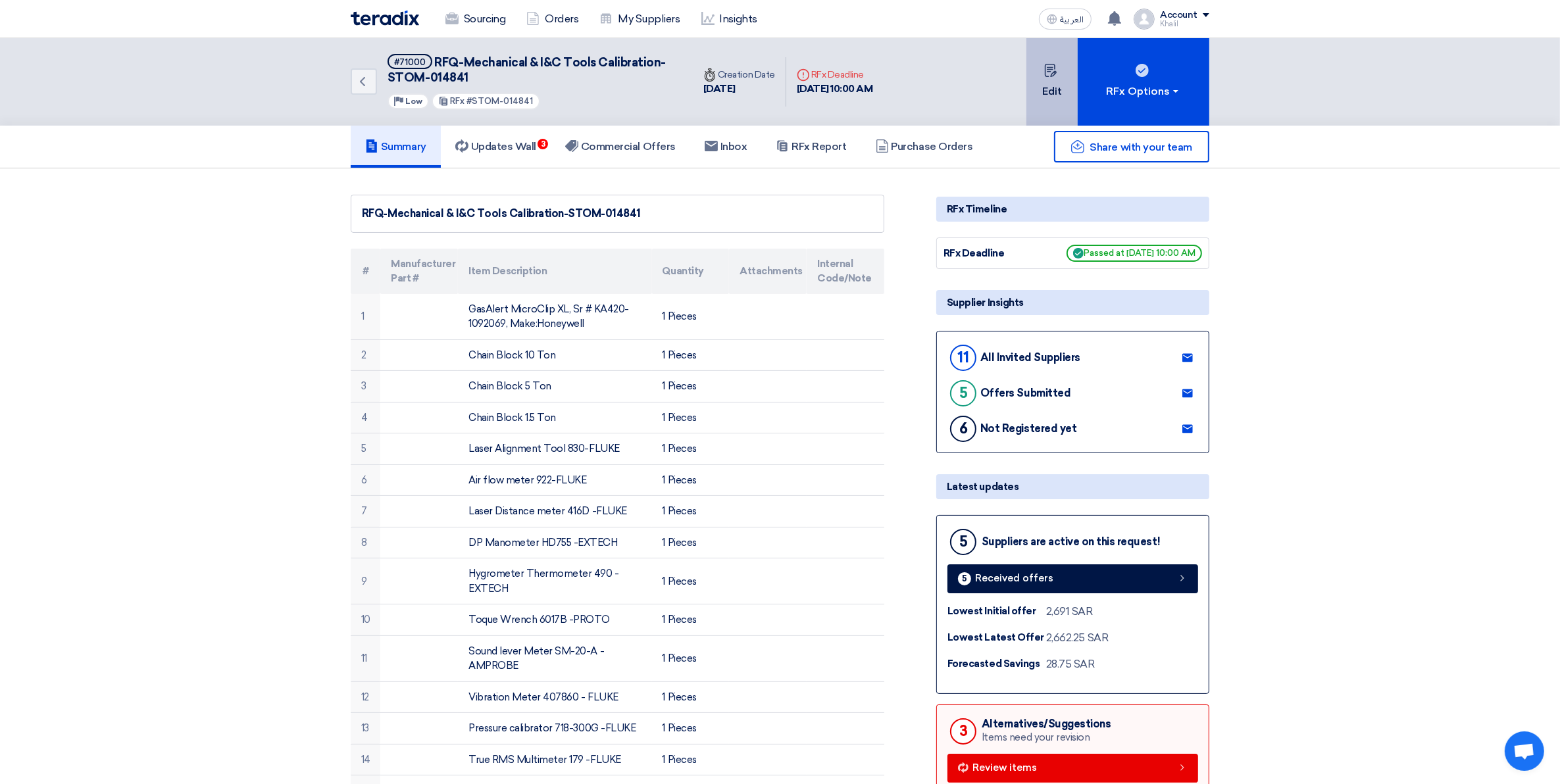
click at [1053, 89] on button "Edit" at bounding box center [1052, 82] width 51 height 88
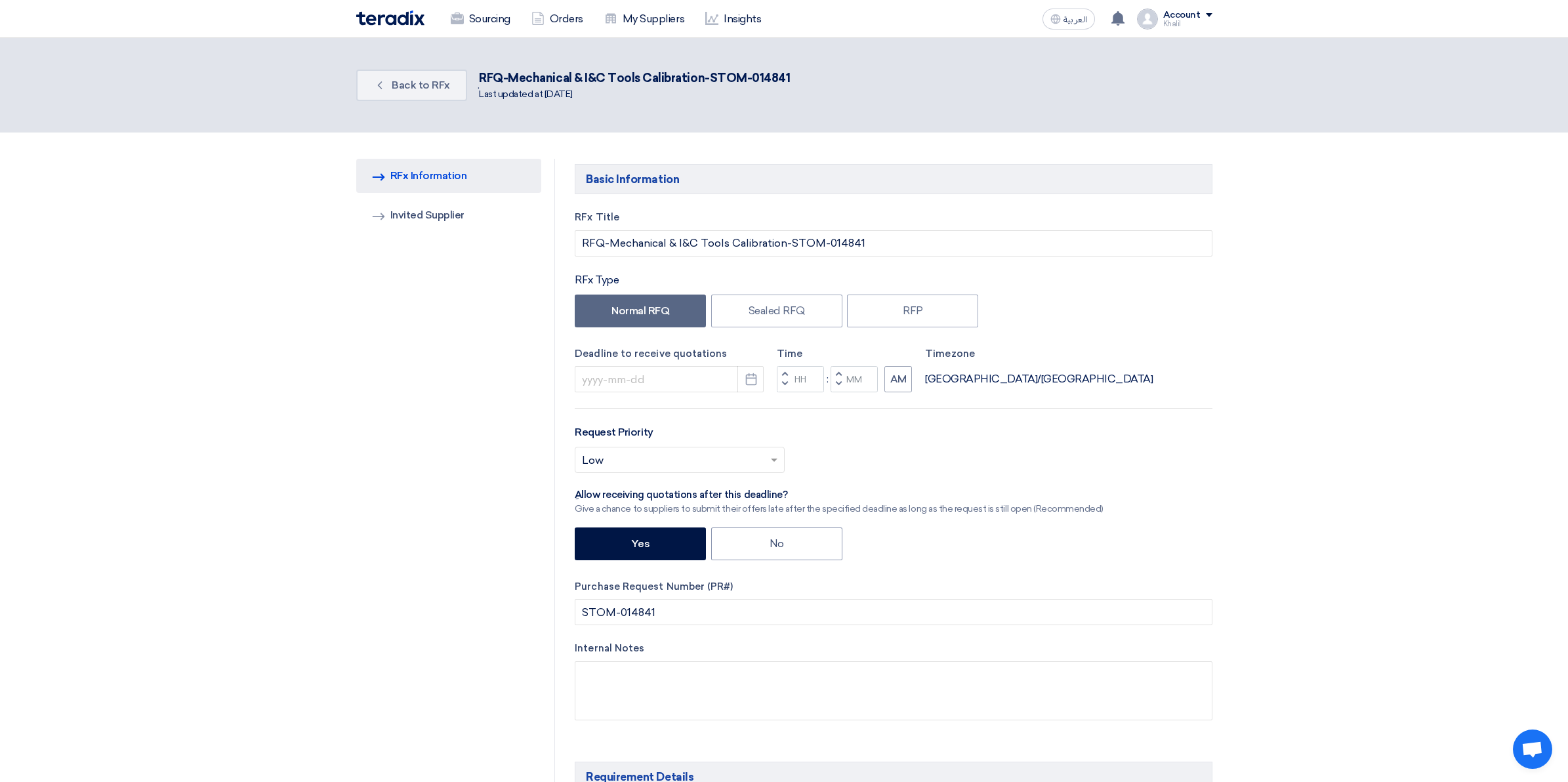
type input "[DATE]"
type input "10"
type input "00"
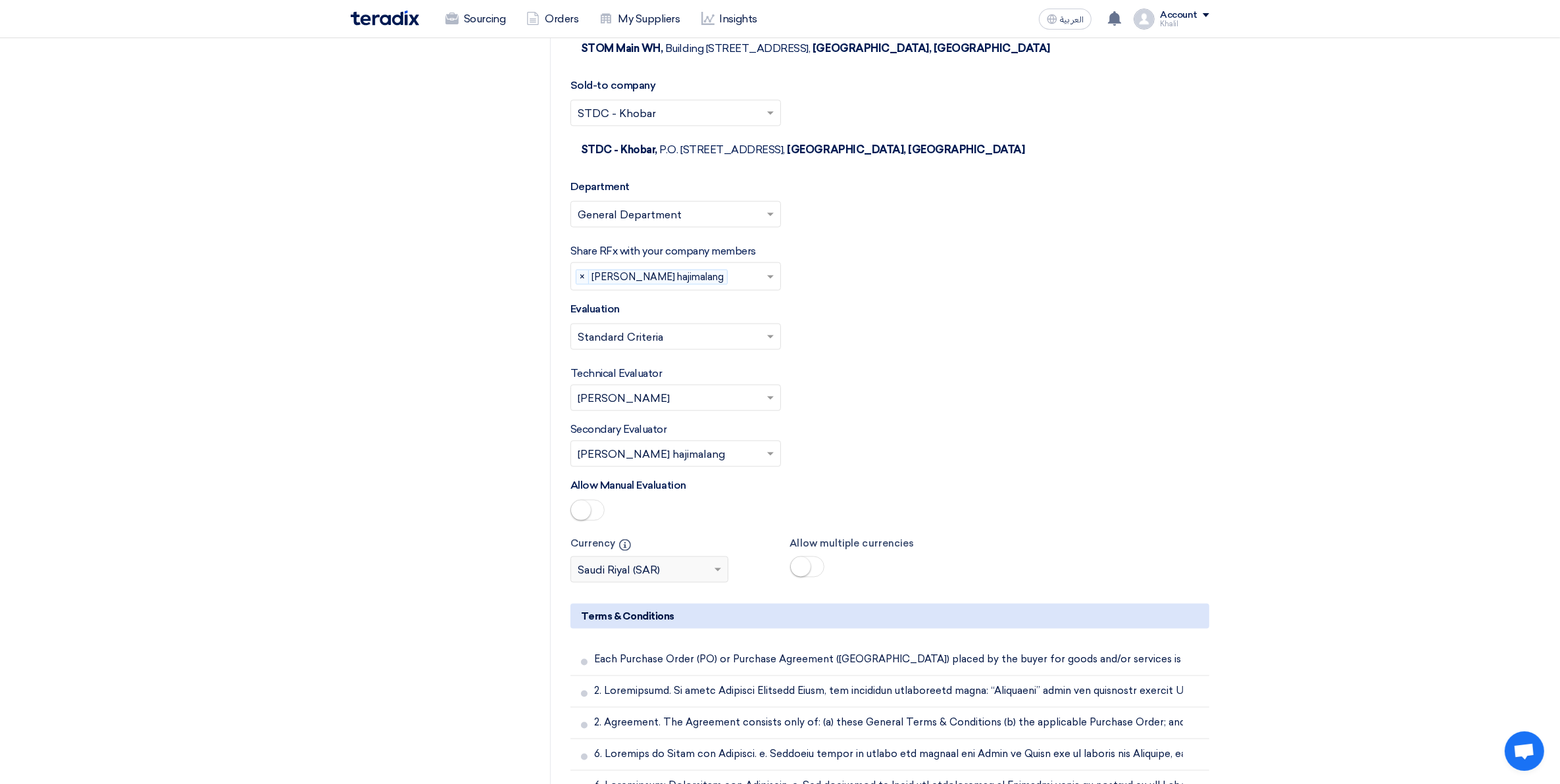
scroll to position [2549, 0]
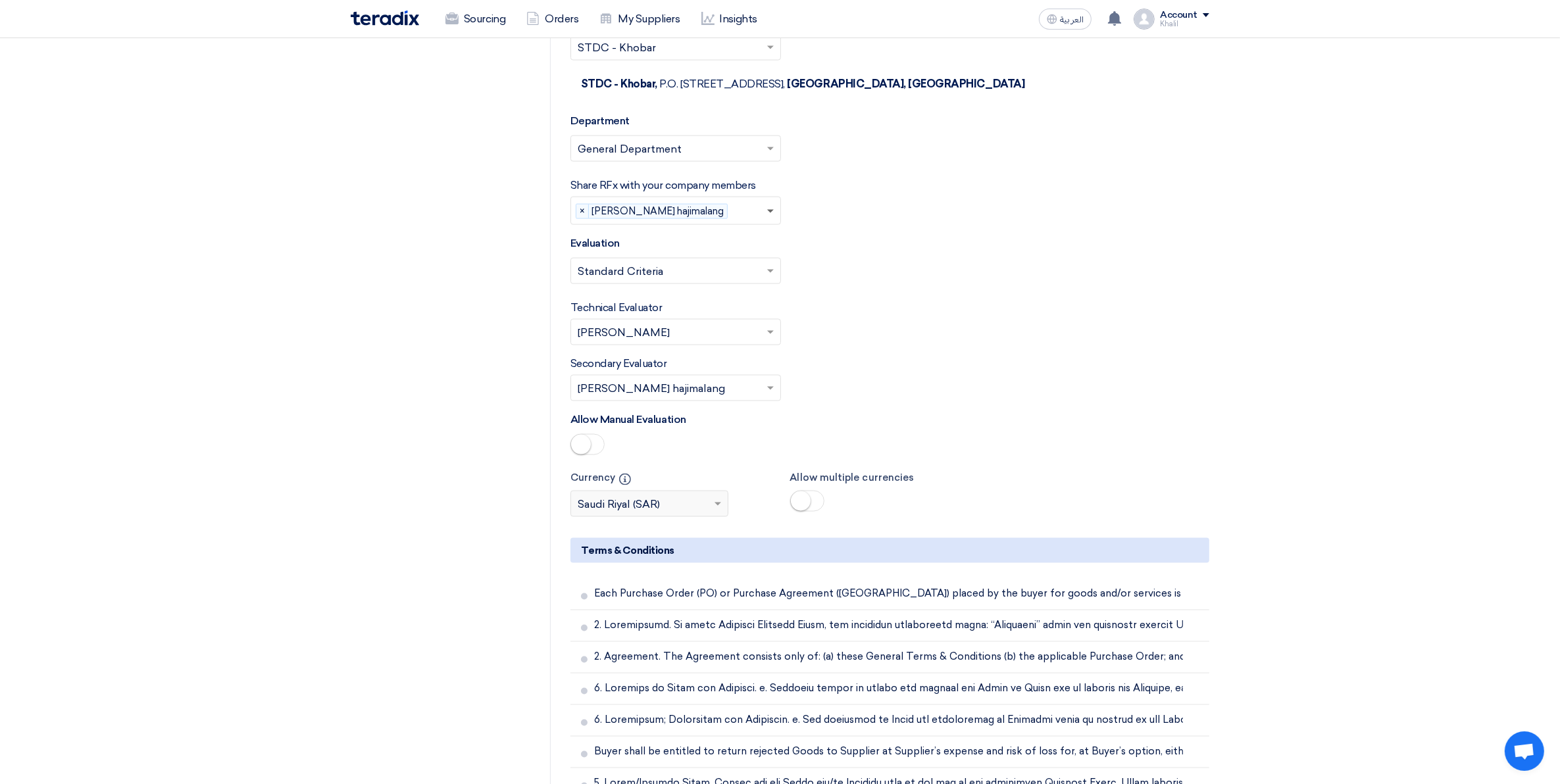
click at [768, 218] on span at bounding box center [772, 211] width 16 height 15
click at [708, 261] on div "[PERSON_NAME]" at bounding box center [676, 261] width 209 height 27
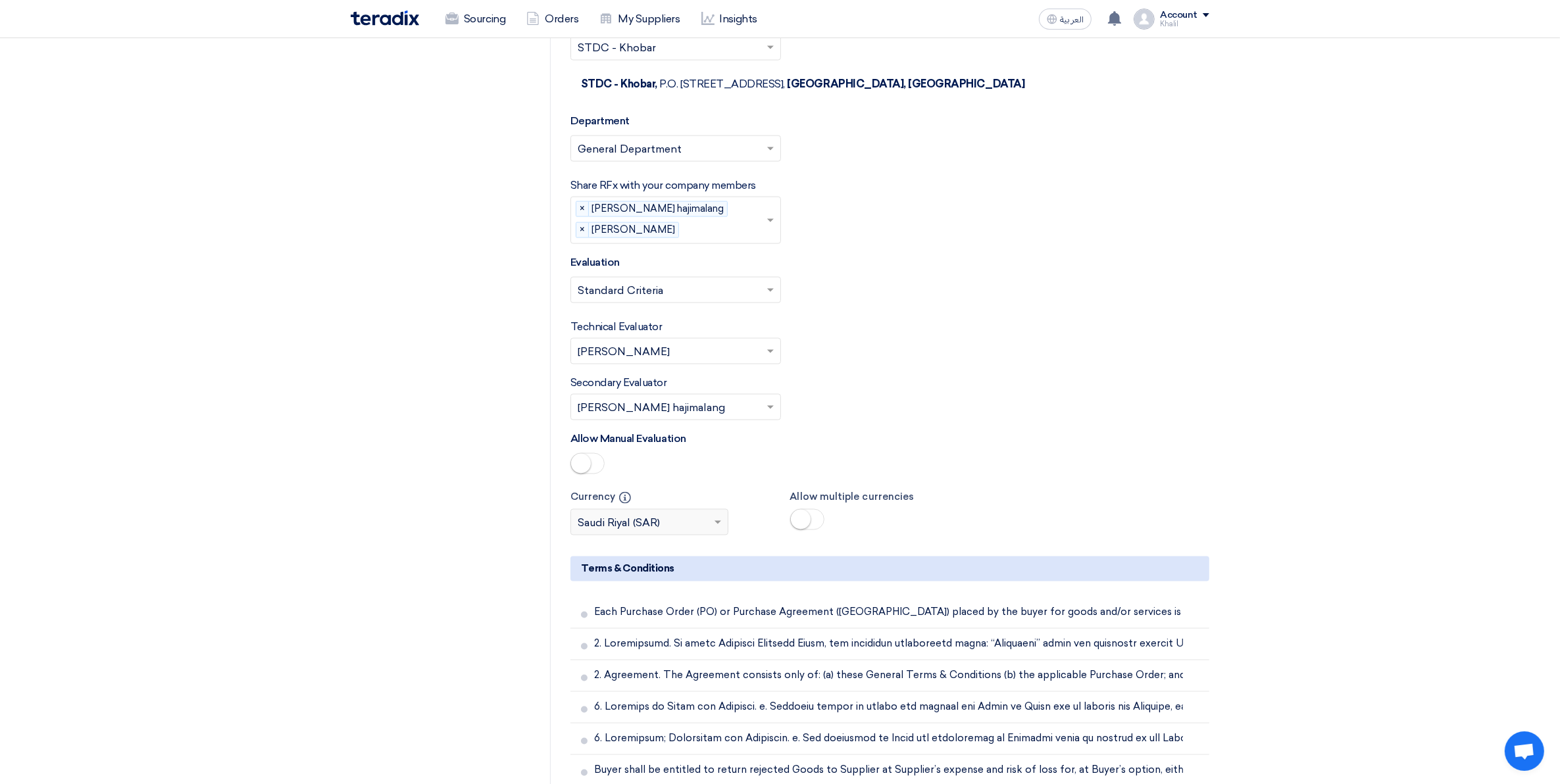
click at [912, 308] on div "Select Evaluation... × Standard Criteria ×" at bounding box center [890, 295] width 639 height 36
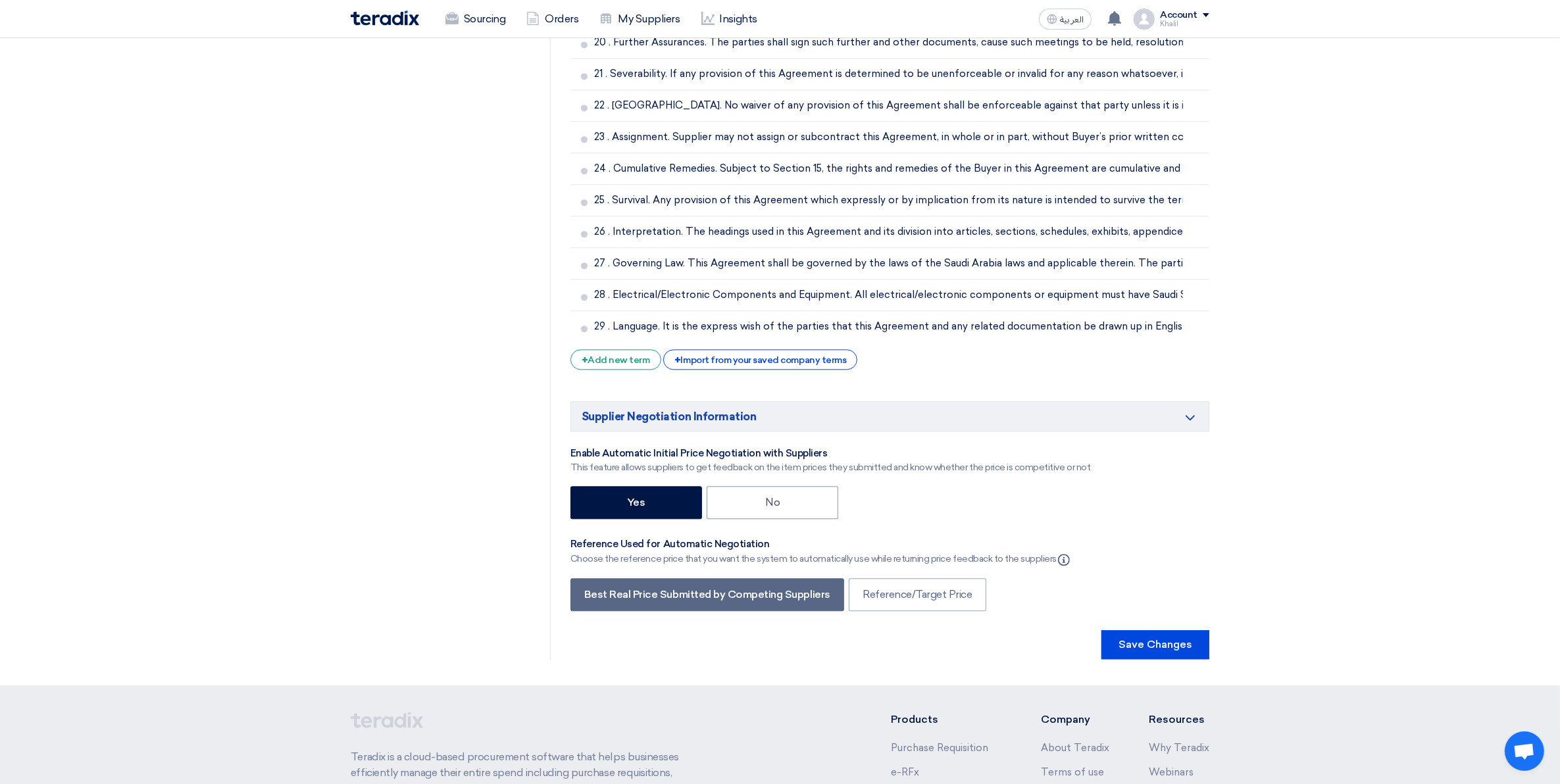
scroll to position [3986, 0]
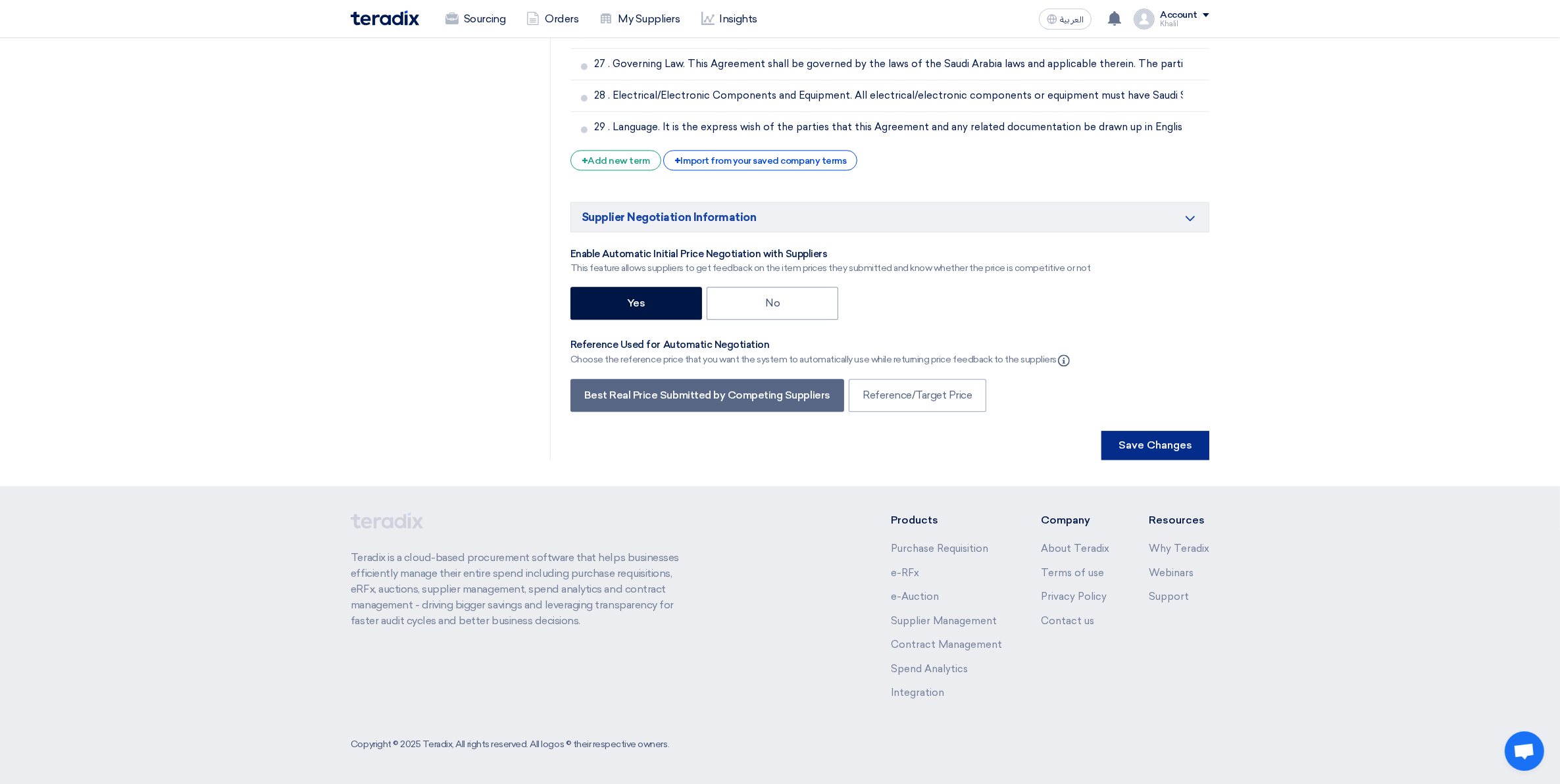
click at [1162, 444] on button "Save Changes" at bounding box center [1155, 445] width 108 height 29
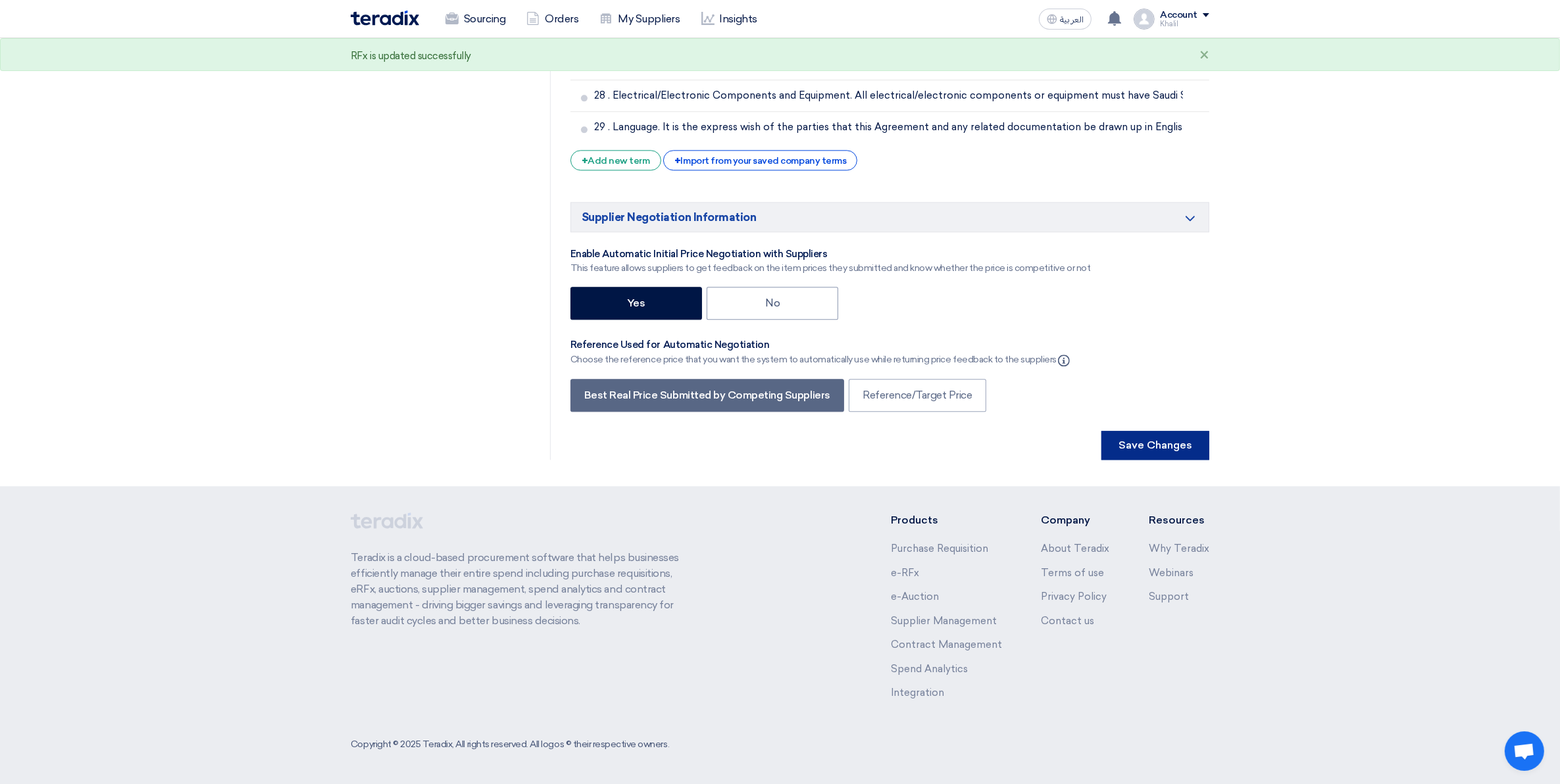
click at [1169, 444] on button "Save Changes" at bounding box center [1155, 445] width 108 height 29
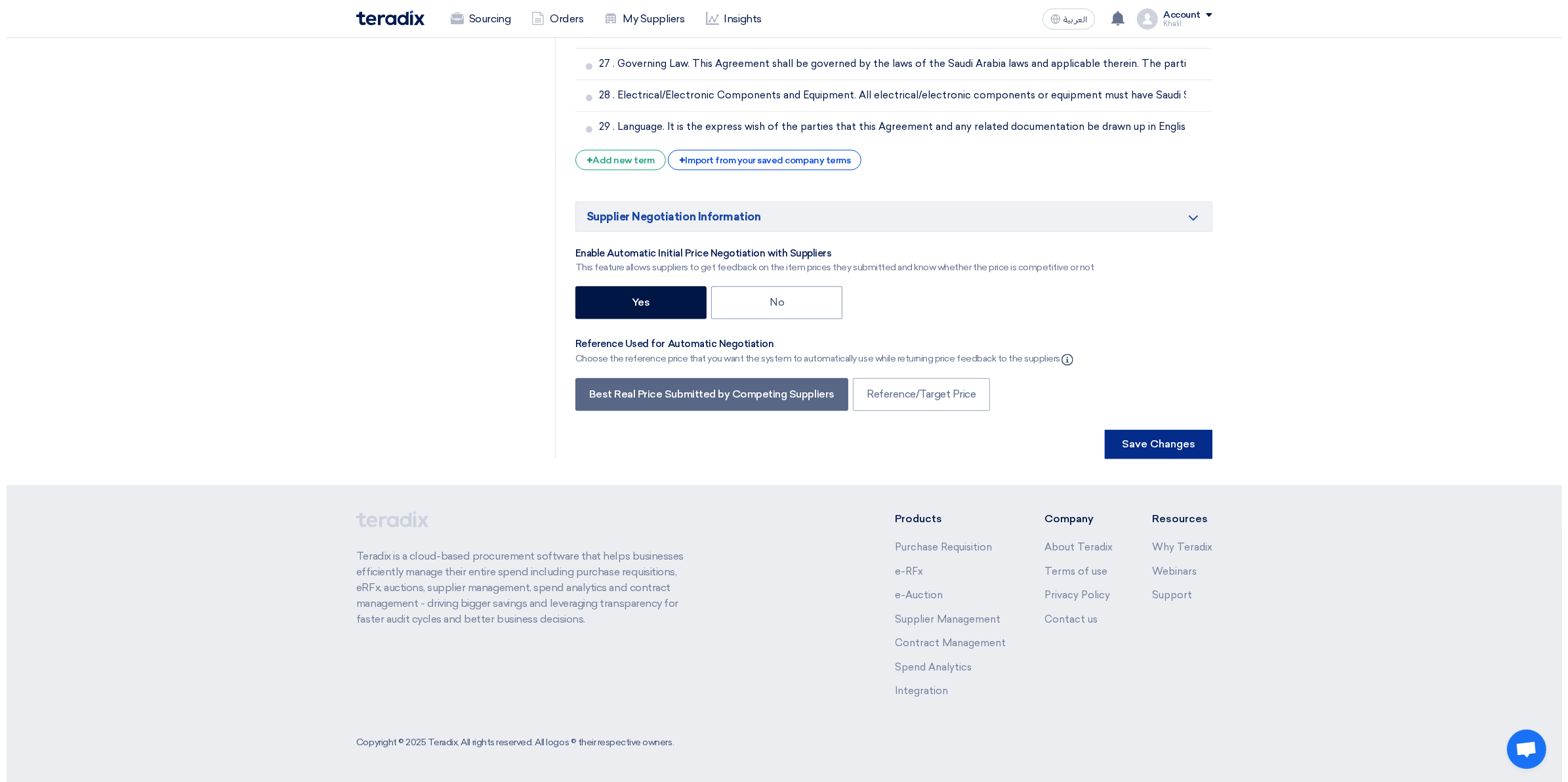
scroll to position [0, 0]
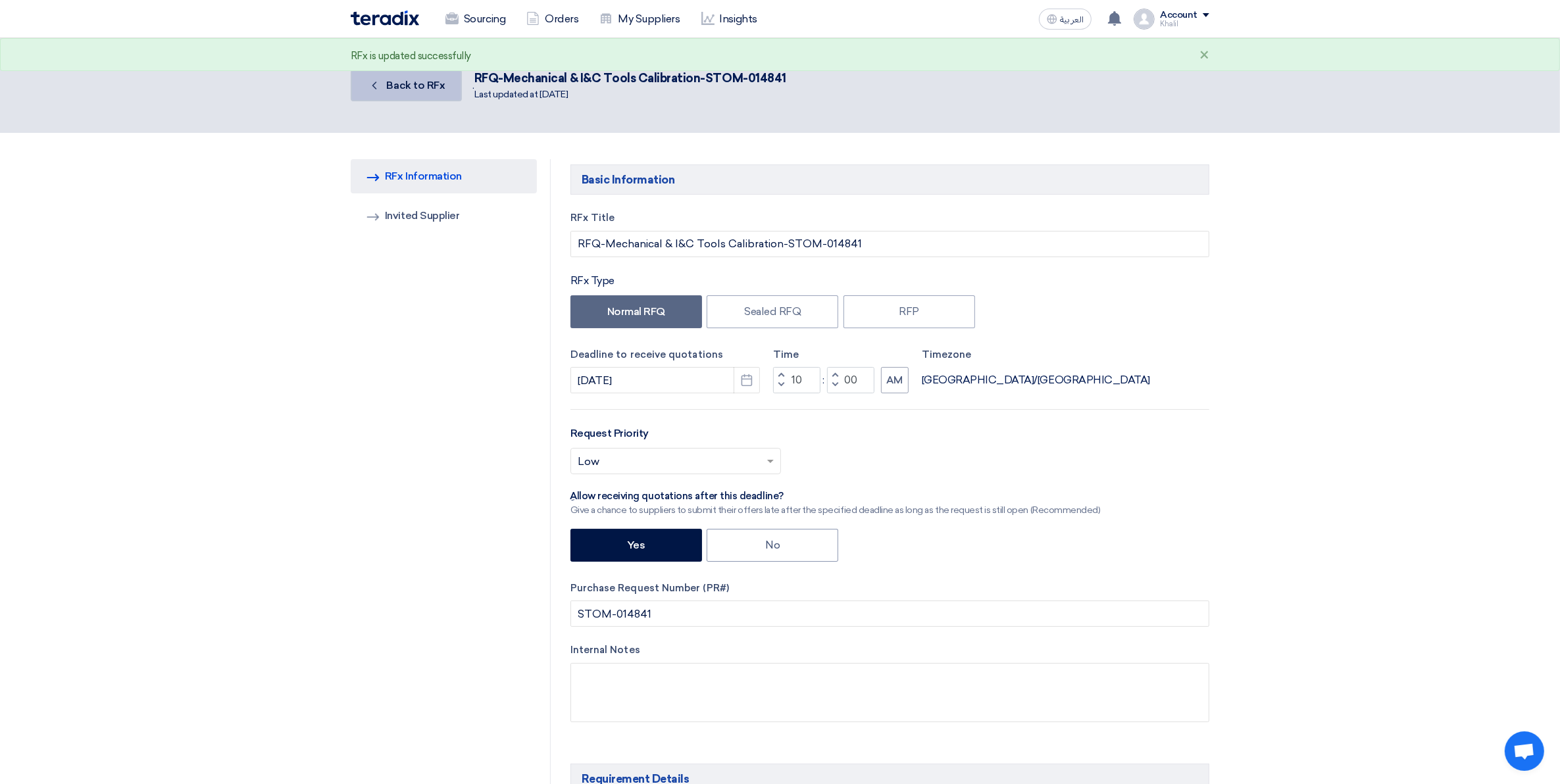
click at [405, 81] on span "Back to RFx" at bounding box center [416, 84] width 58 height 12
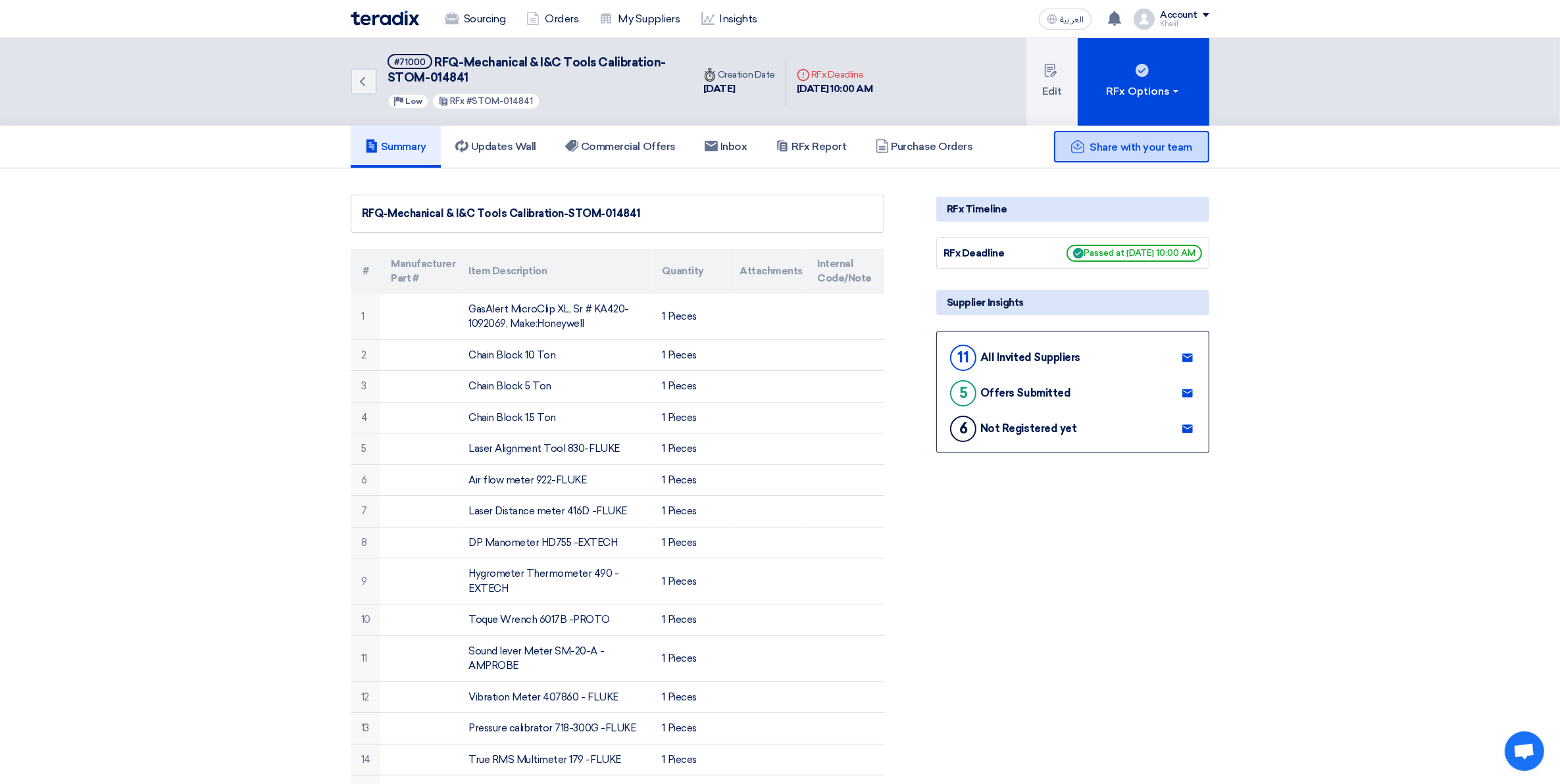
click at [1126, 146] on span "Share with your team" at bounding box center [1141, 147] width 102 height 12
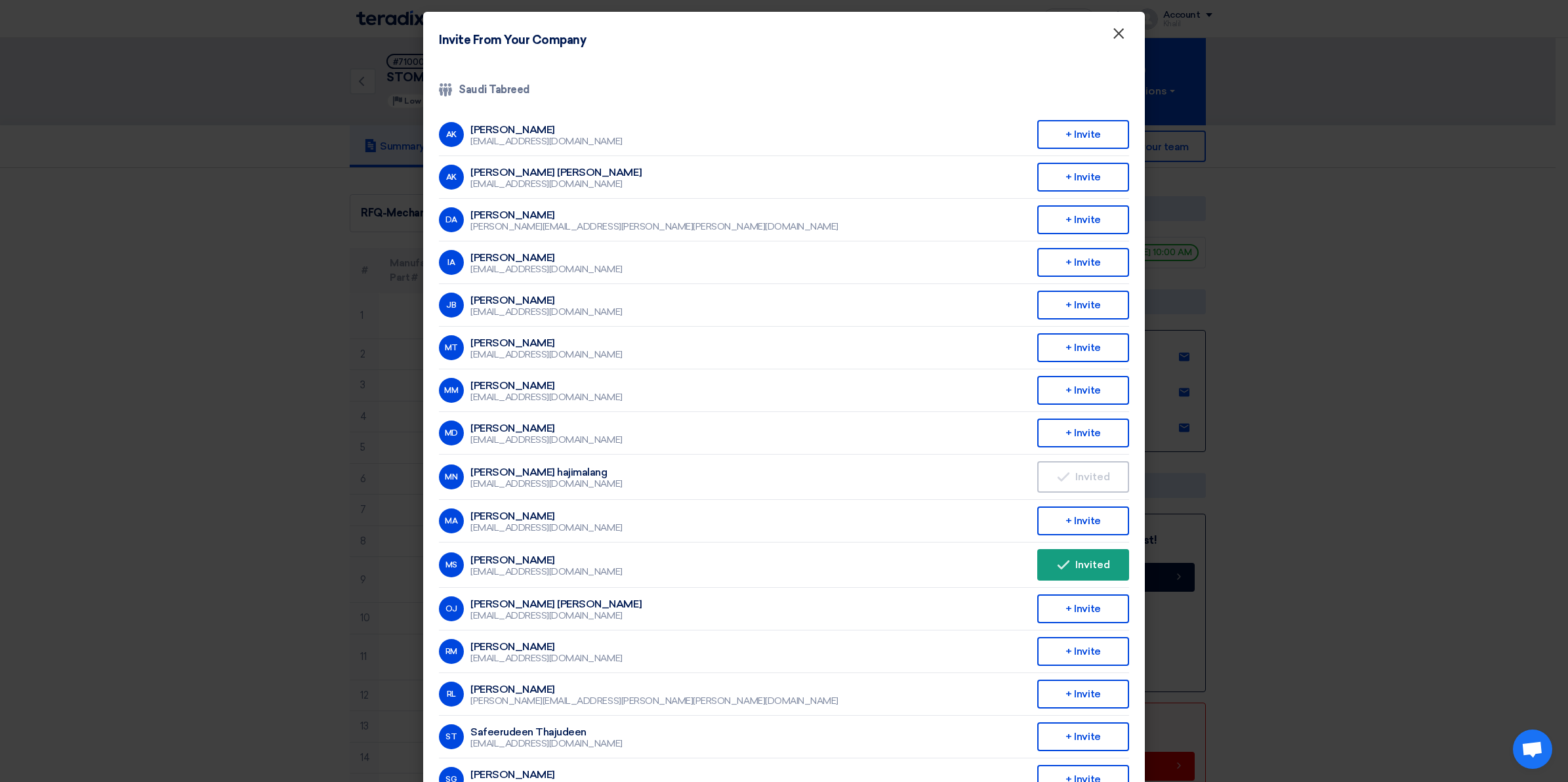
click at [1112, 34] on span "×" at bounding box center [1118, 36] width 13 height 26
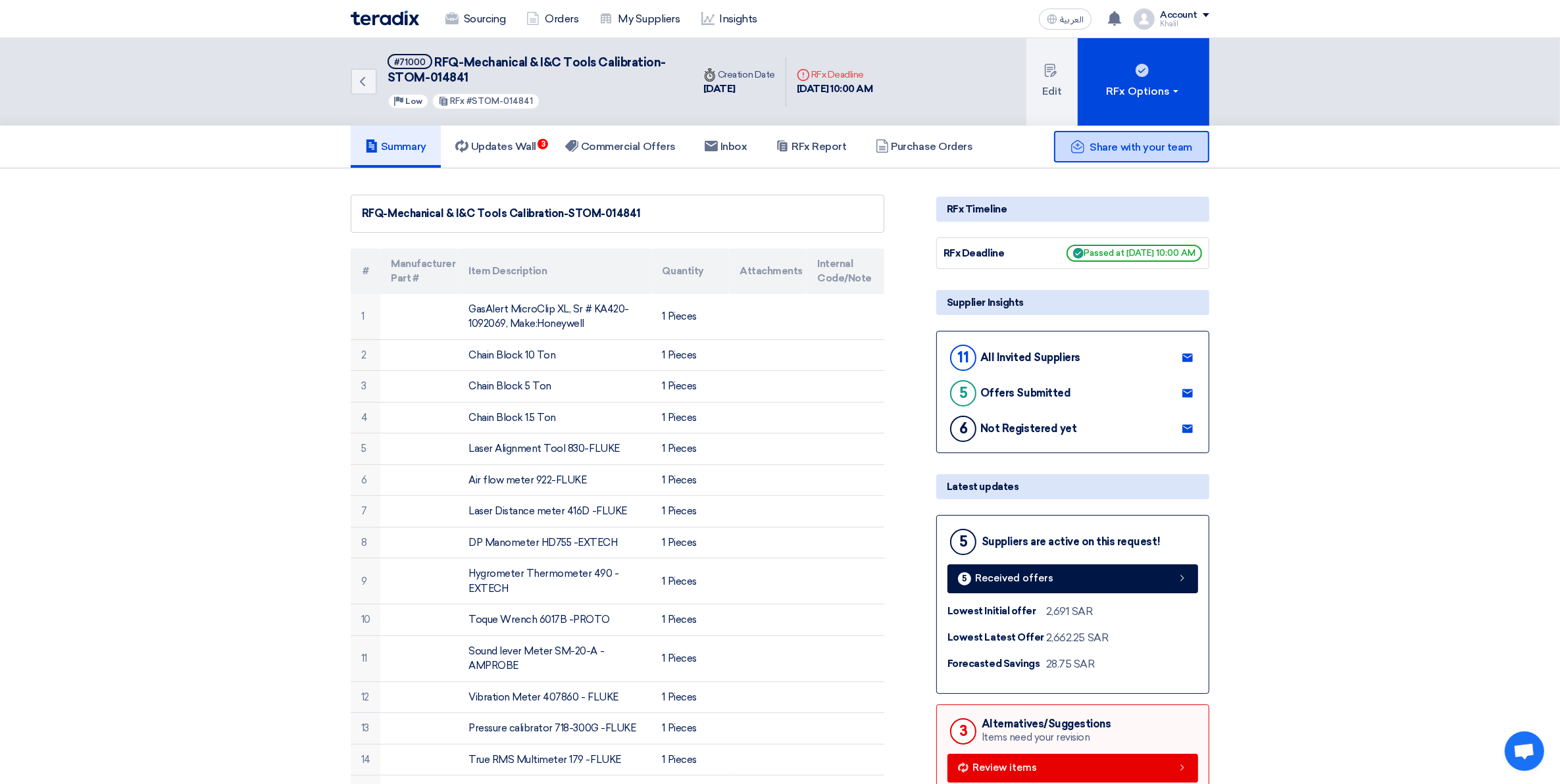
click at [1111, 149] on span "Share with your team" at bounding box center [1141, 147] width 102 height 12
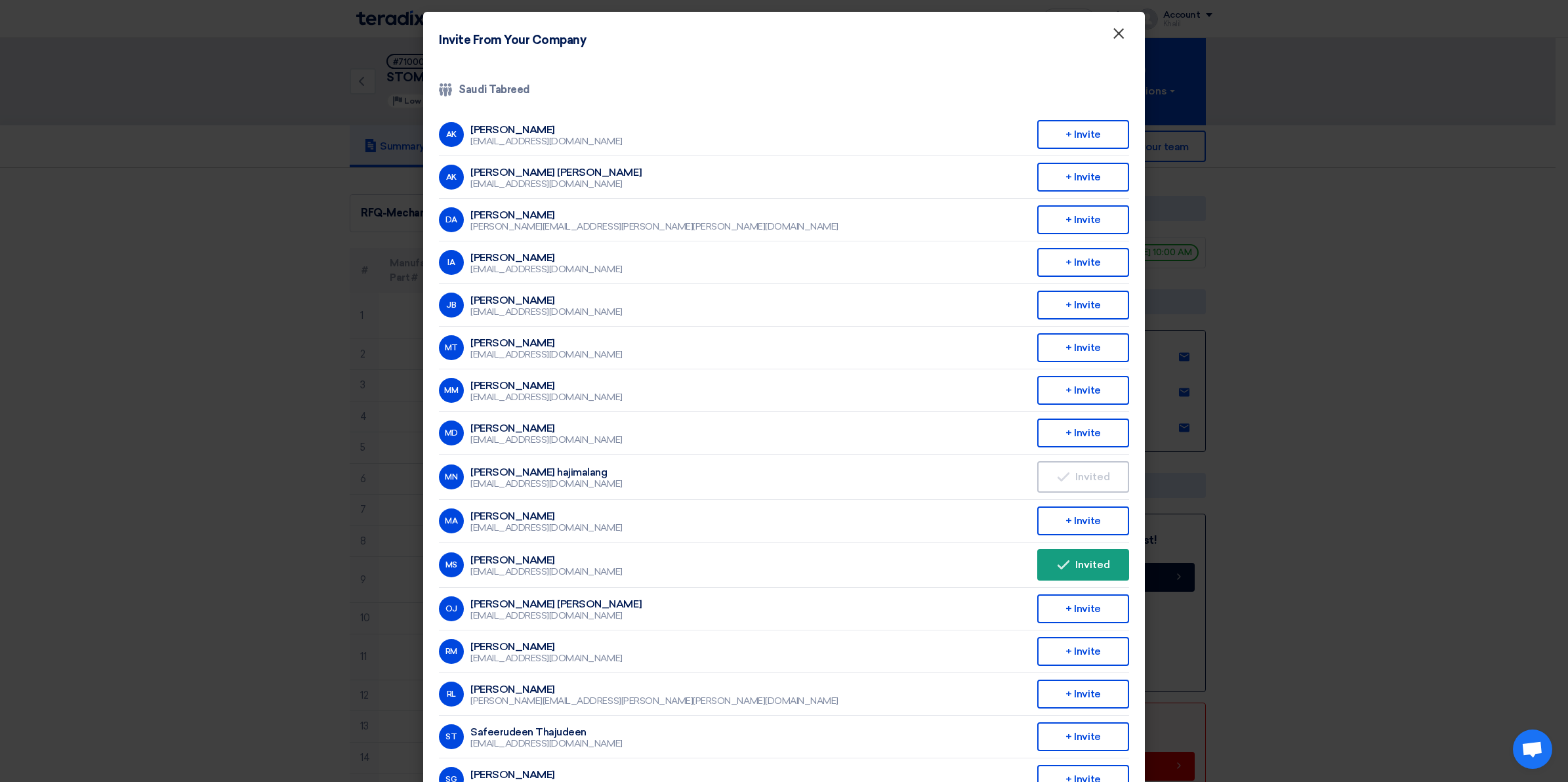
click at [1116, 40] on span "×" at bounding box center [1118, 36] width 13 height 26
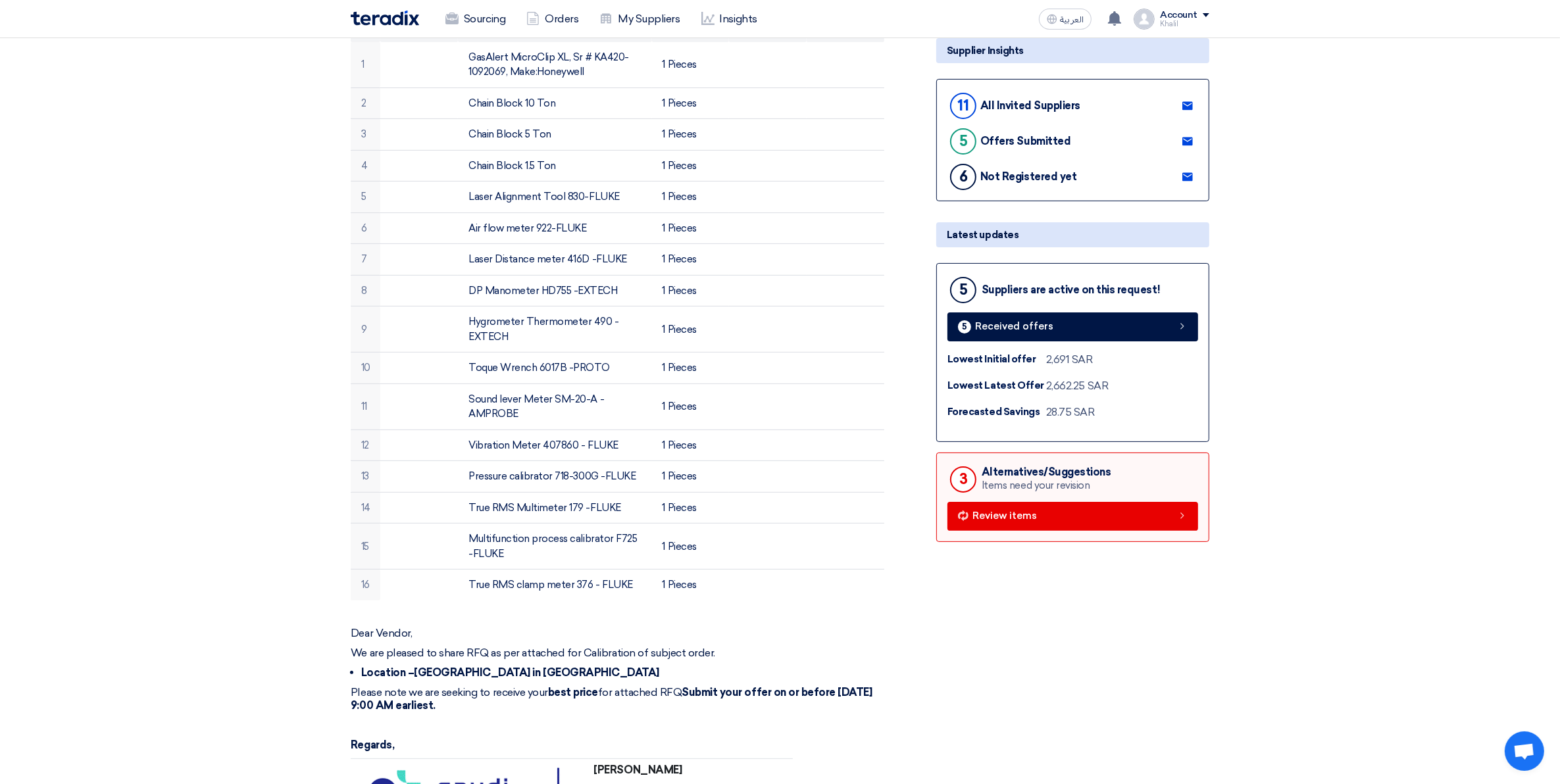
scroll to position [246, 0]
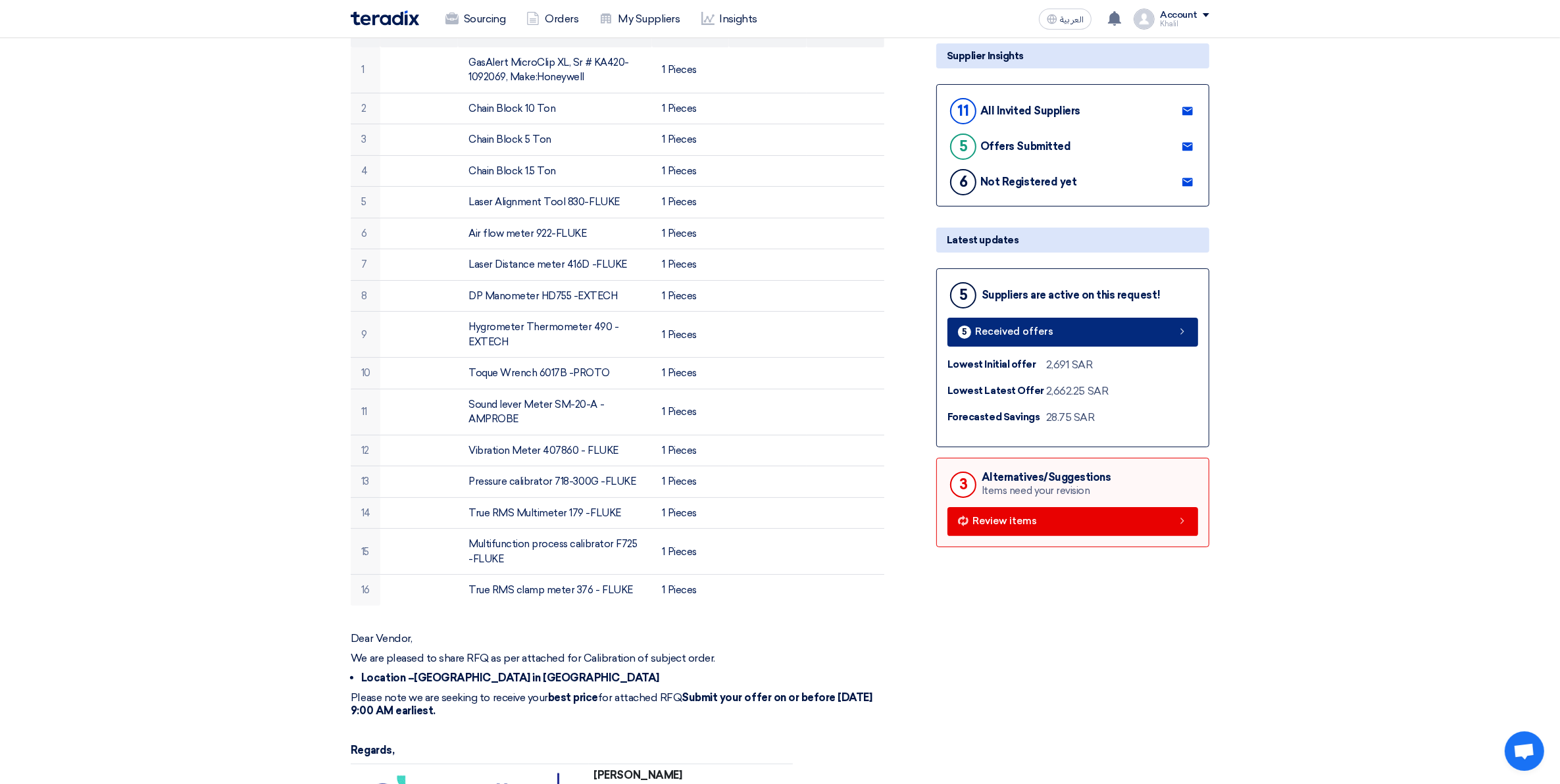
click at [1181, 329] on icon at bounding box center [1182, 331] width 11 height 11
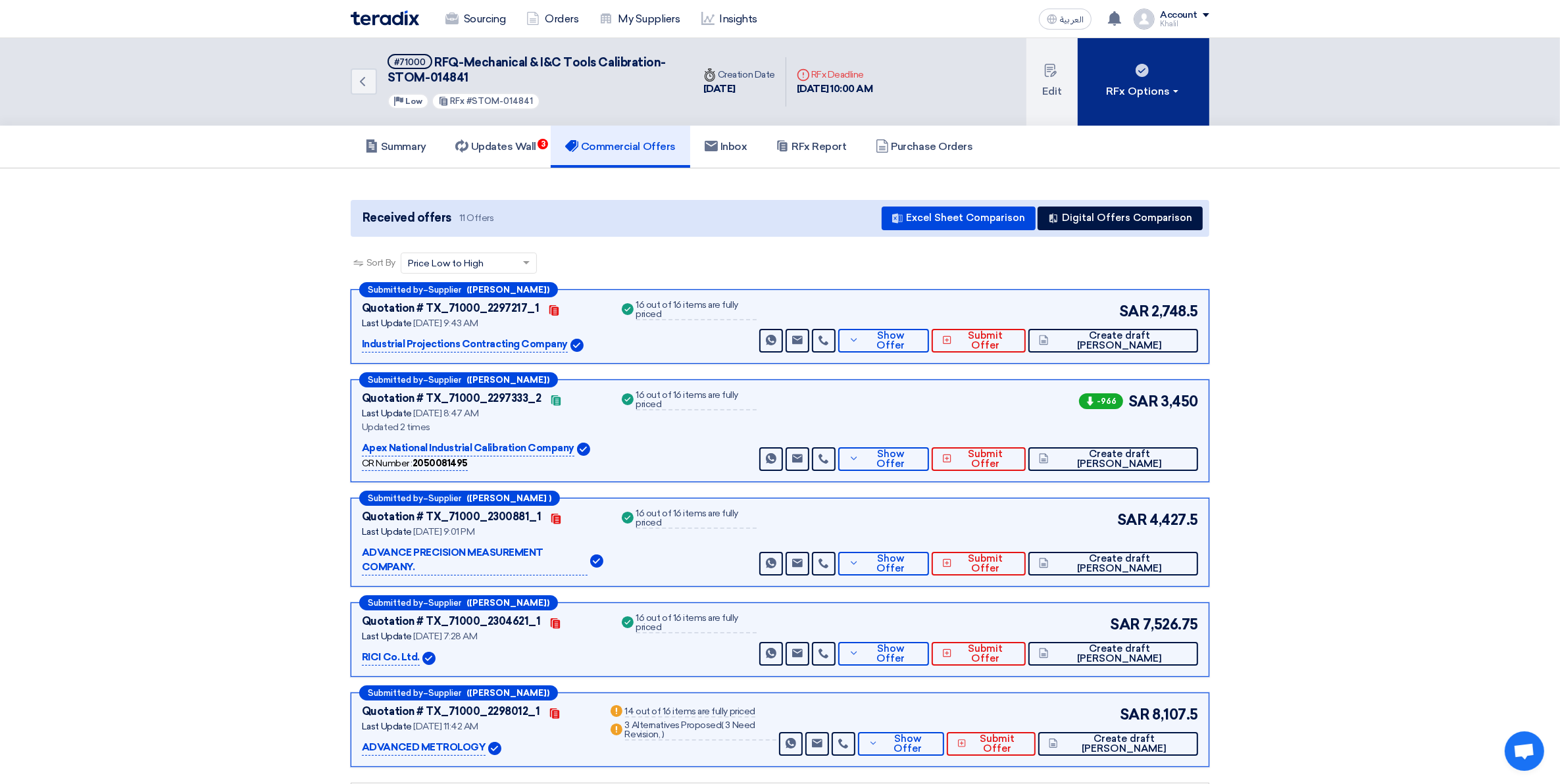
click at [1177, 99] on button "RFx Options" at bounding box center [1144, 82] width 131 height 88
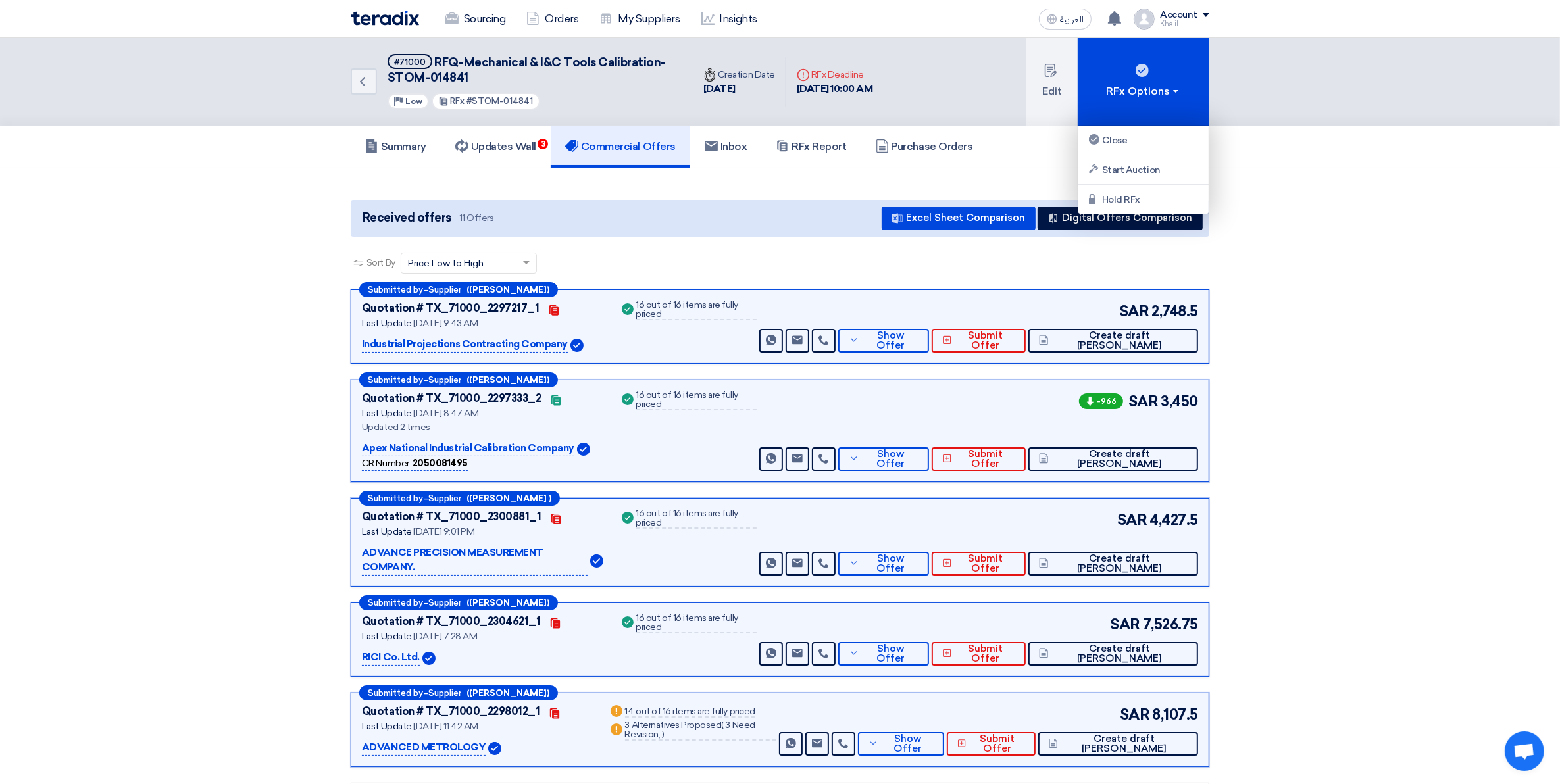
click at [1300, 242] on section "Received offers 11 Offers Excel Sheet Comparison Digital Offers Comparison Sort…" at bounding box center [780, 670] width 1560 height 1002
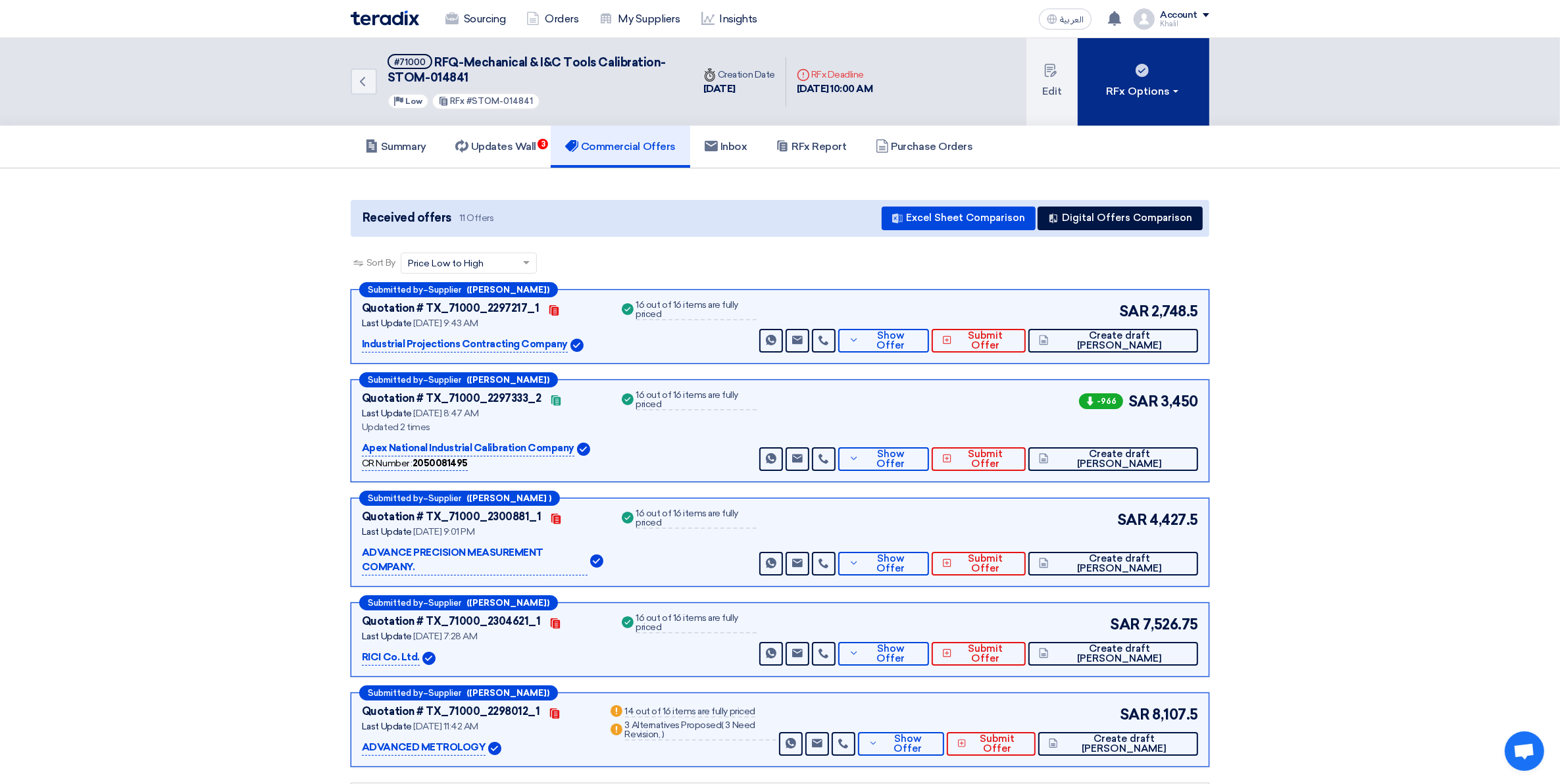
click at [1177, 90] on span at bounding box center [1175, 91] width 5 height 2
click at [1178, 90] on div "RFx Options" at bounding box center [1145, 91] width 75 height 15
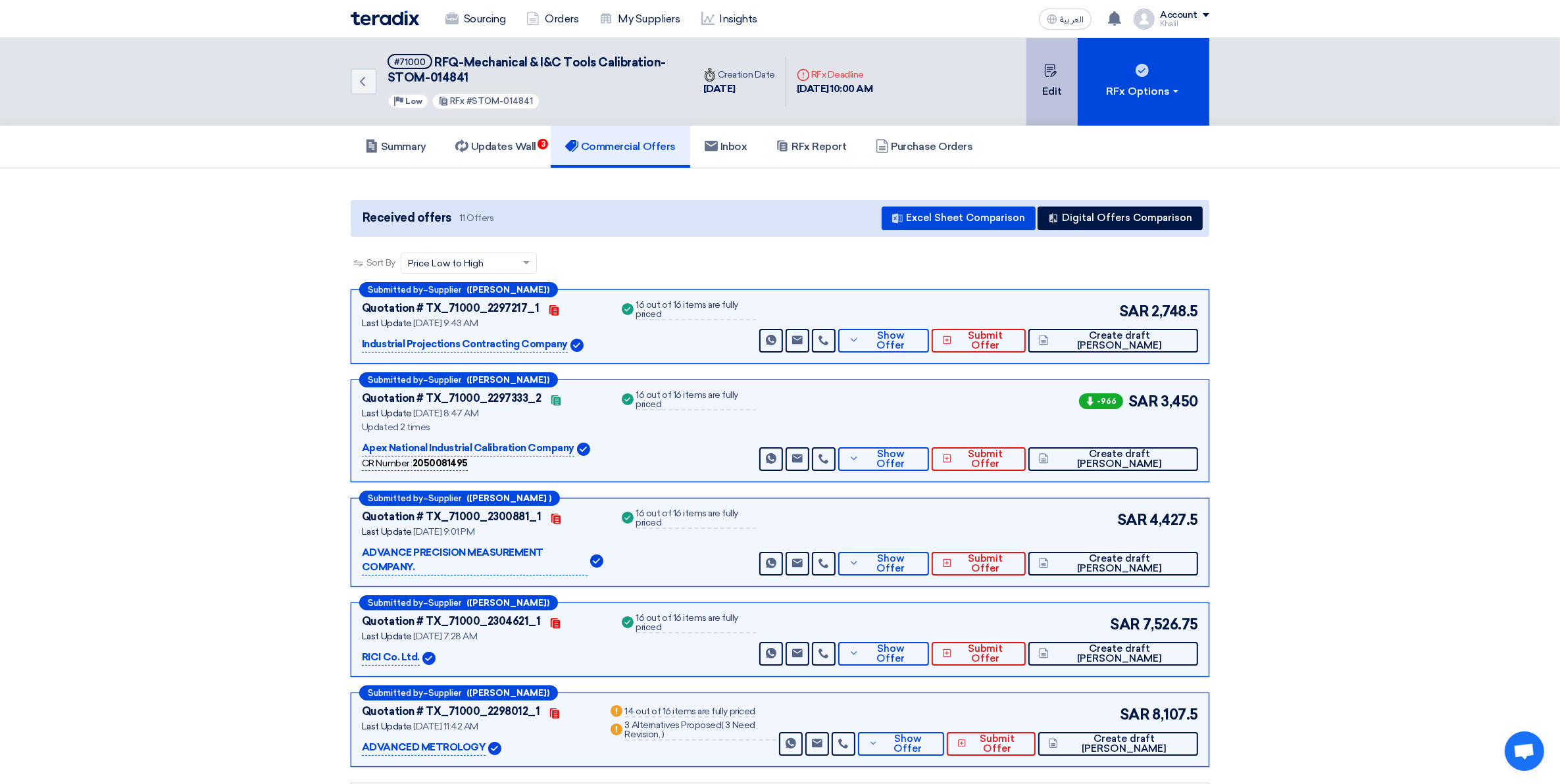
click at [1064, 91] on button "Edit" at bounding box center [1052, 82] width 51 height 88
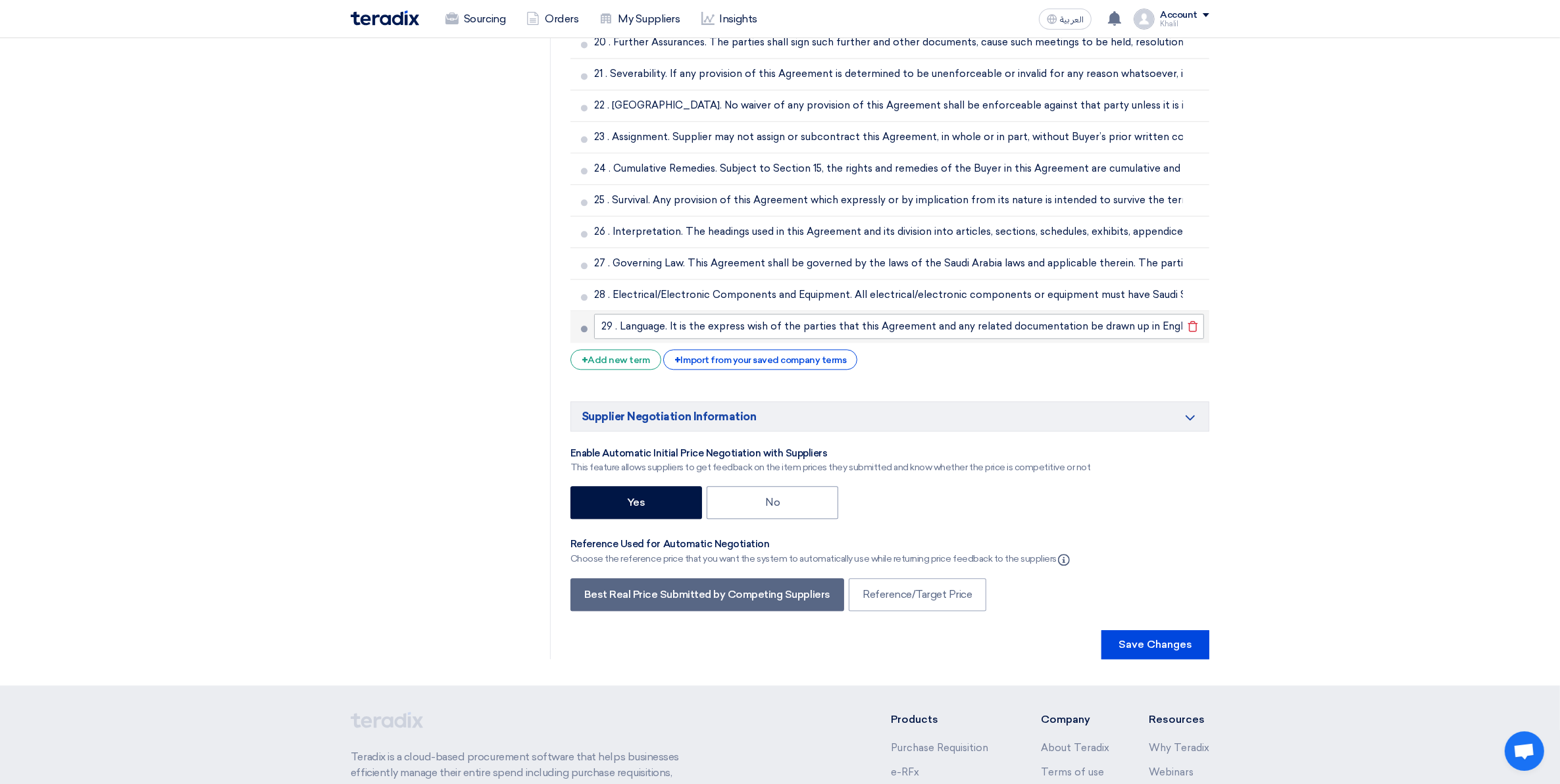
scroll to position [3986, 0]
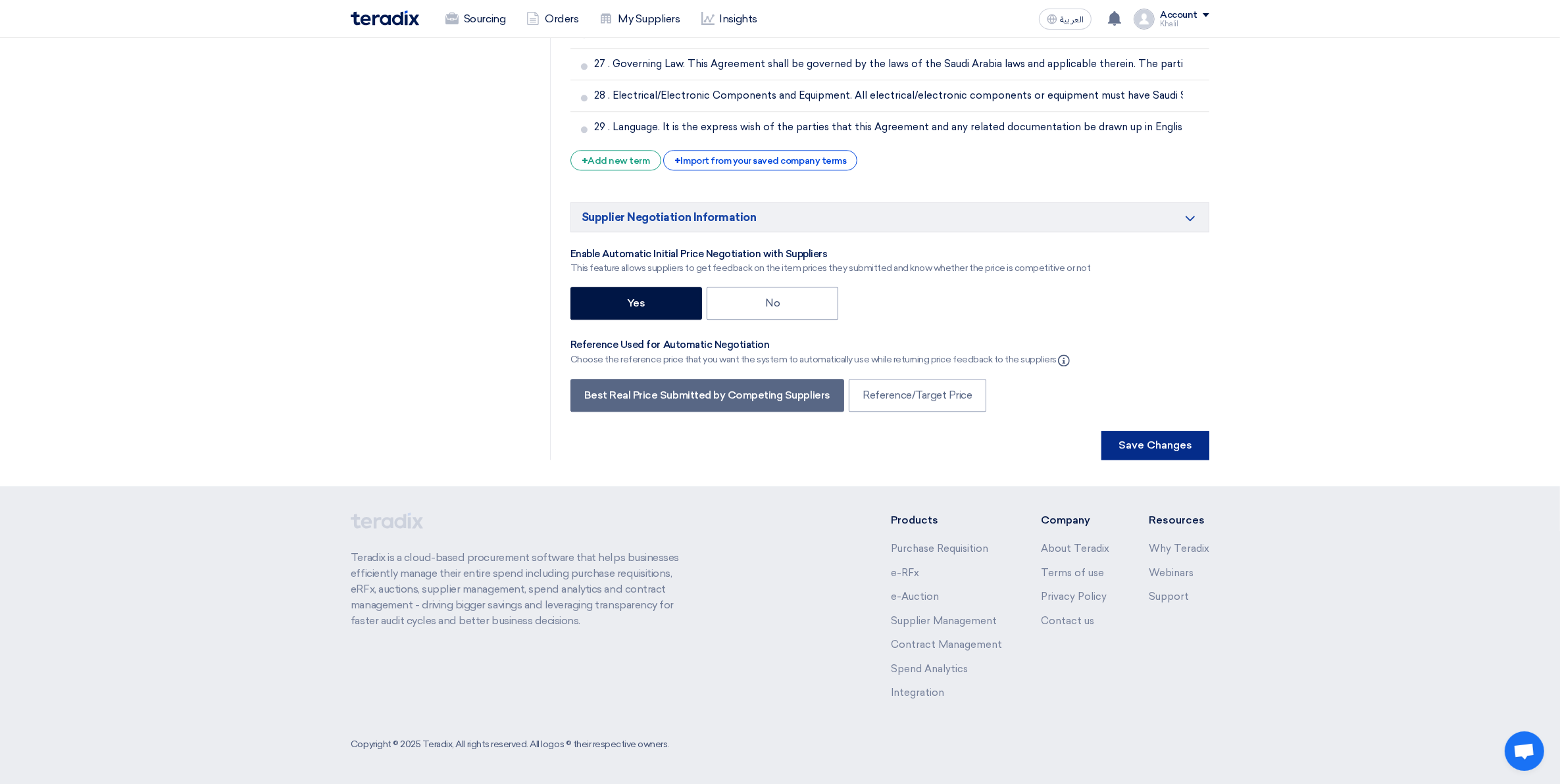
click at [1142, 444] on button "Save Changes" at bounding box center [1155, 445] width 108 height 29
click at [1173, 445] on button "Save Changes" at bounding box center [1155, 445] width 108 height 29
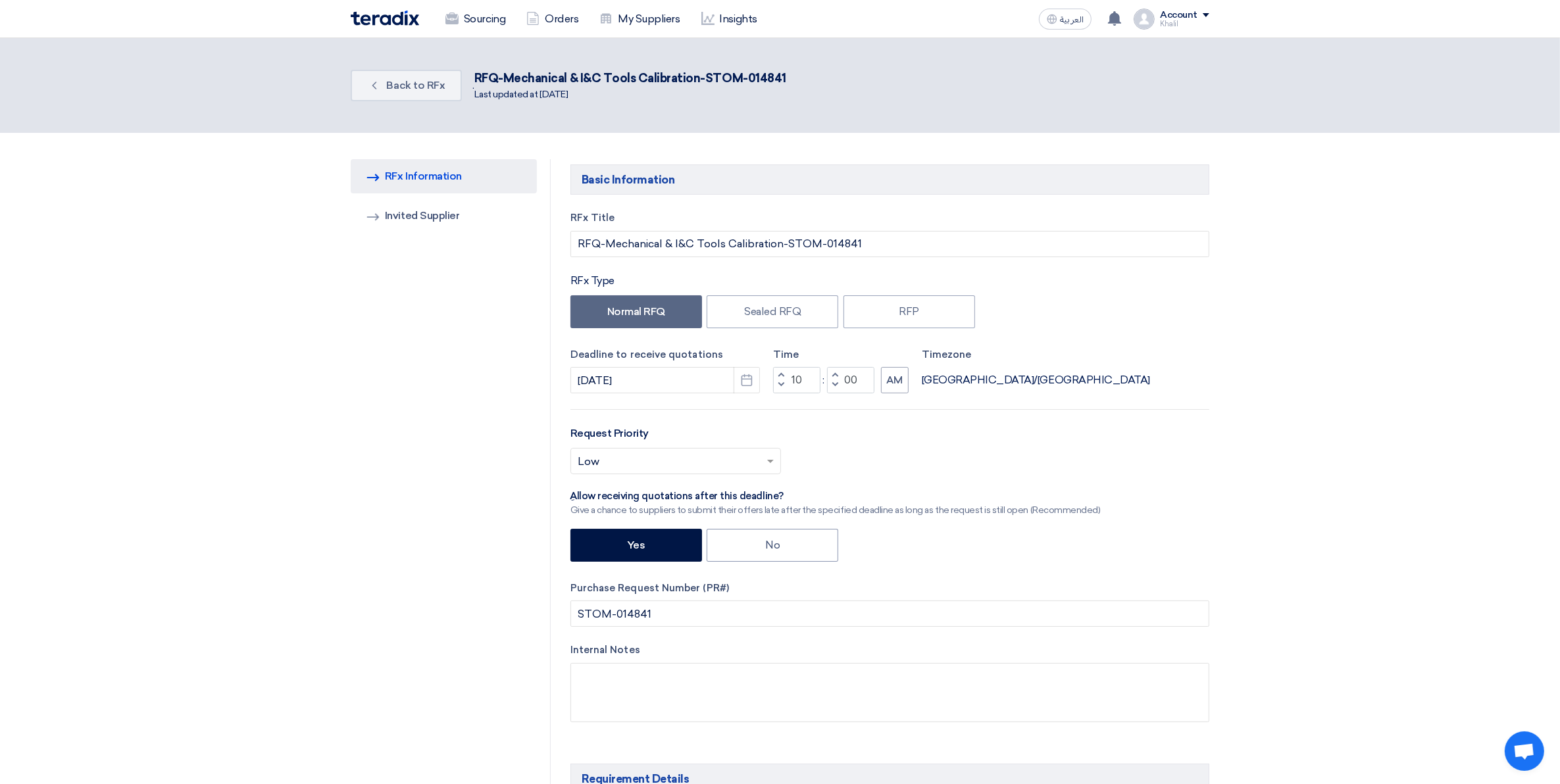
click at [1201, 54] on section "Back Back to RFx . RFQ-Mechanical & I&C Tools Calibration-STOM-014841 Last upda…" at bounding box center [780, 85] width 1560 height 95
click at [492, 21] on link "Sourcing" at bounding box center [475, 19] width 81 height 29
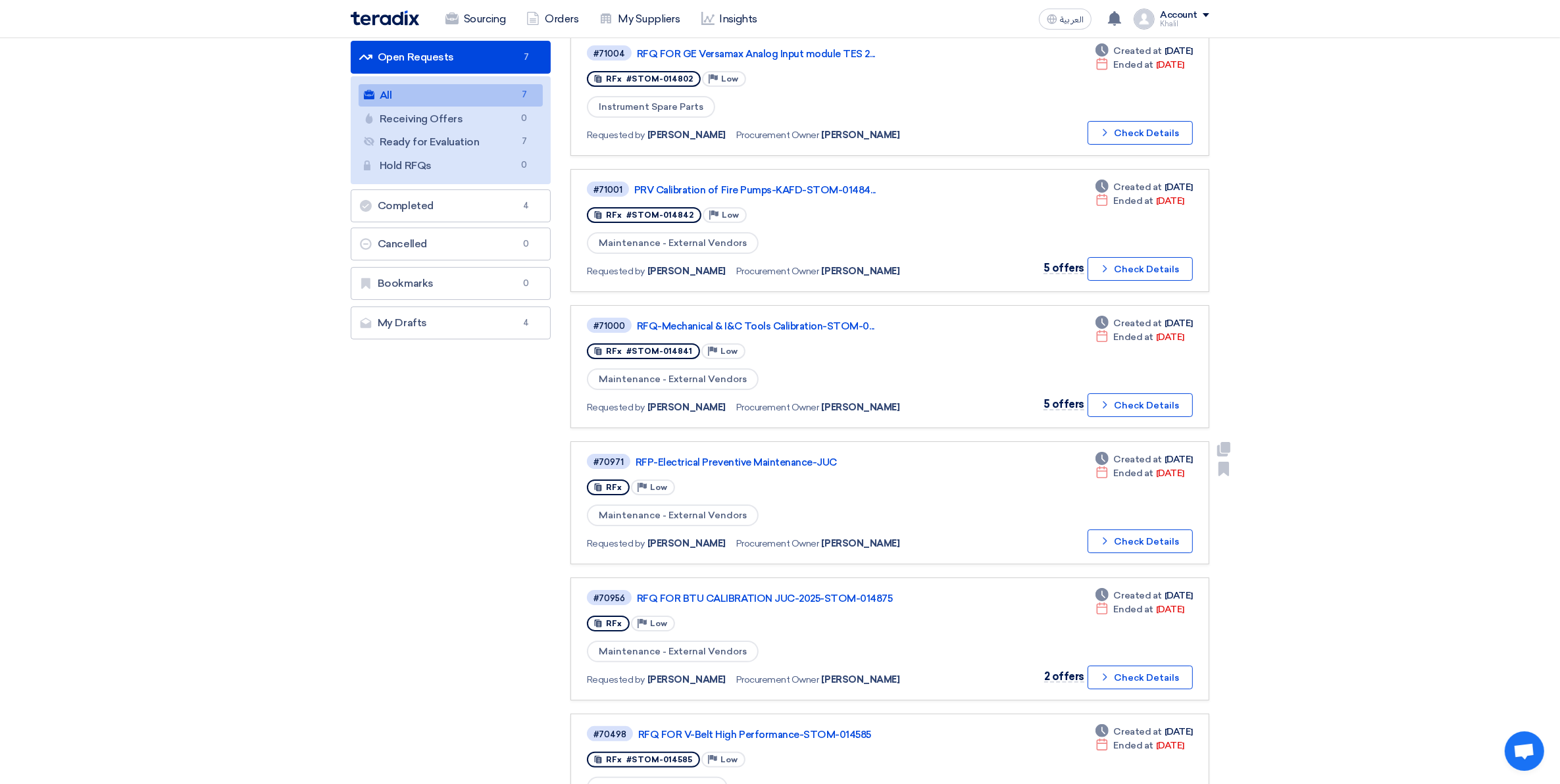
scroll to position [246, 0]
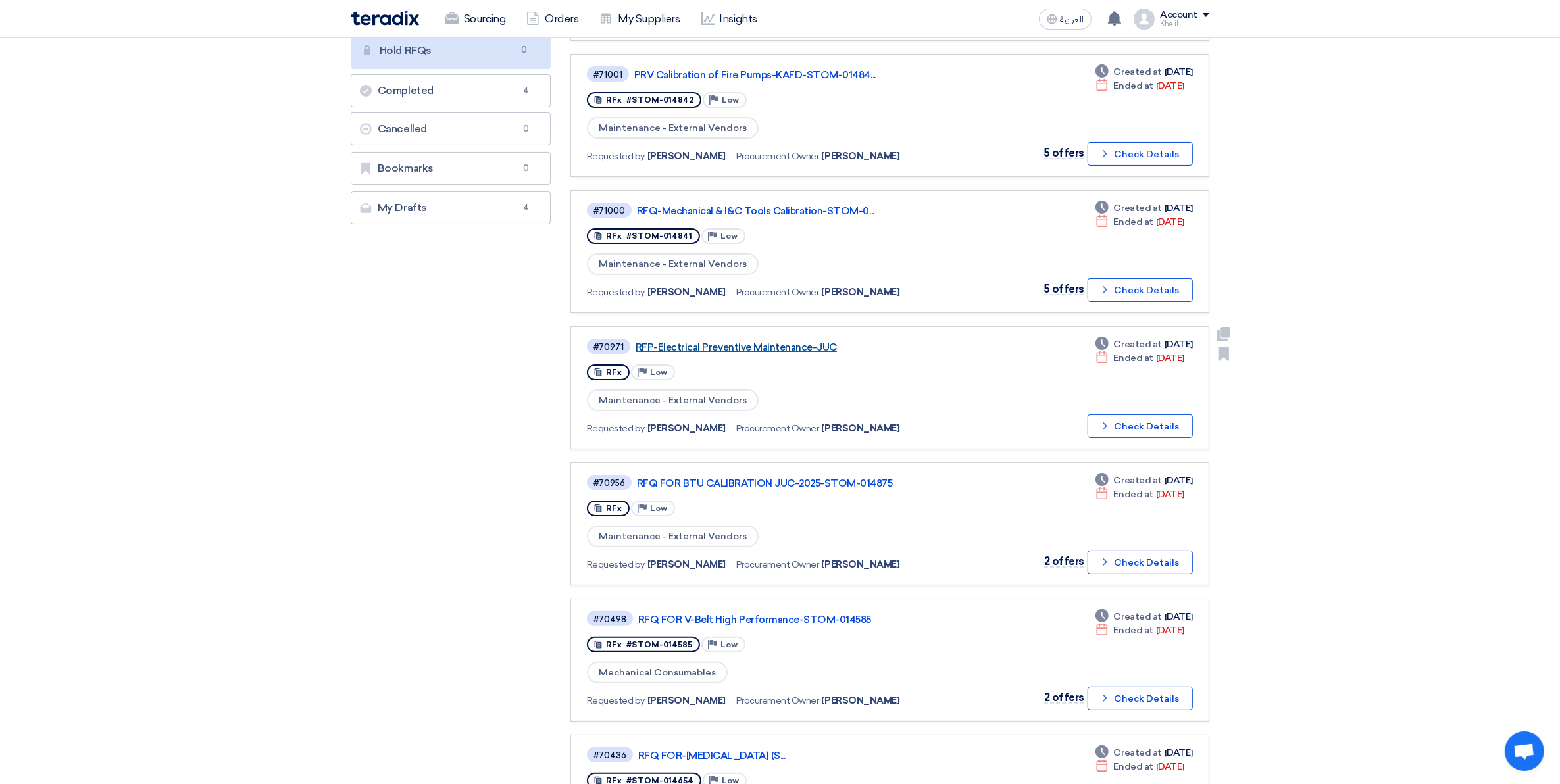
click at [778, 342] on link "RFP-Electrical Preventive Maintenance-JUC" at bounding box center [801, 347] width 329 height 12
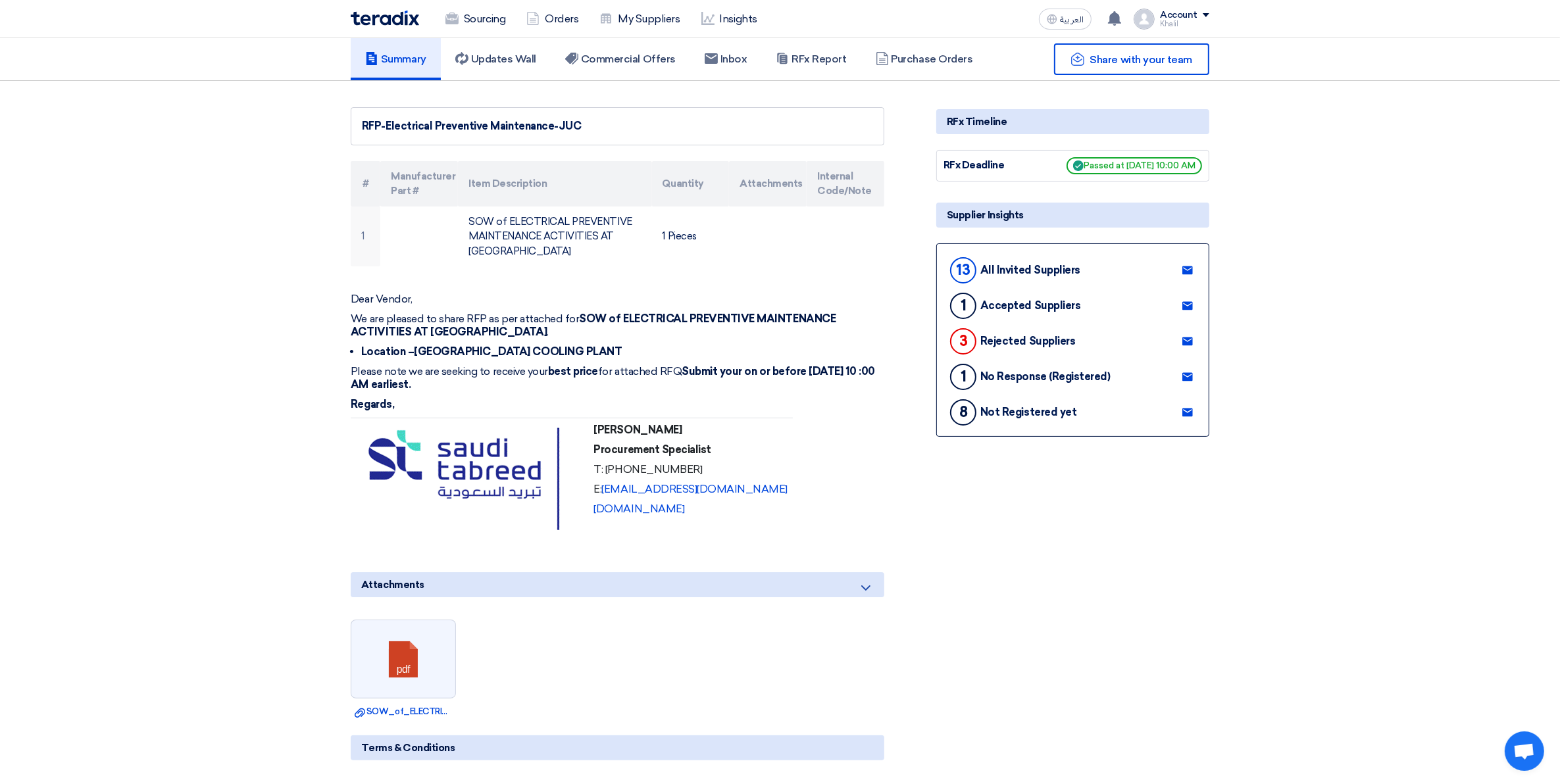
scroll to position [82, 0]
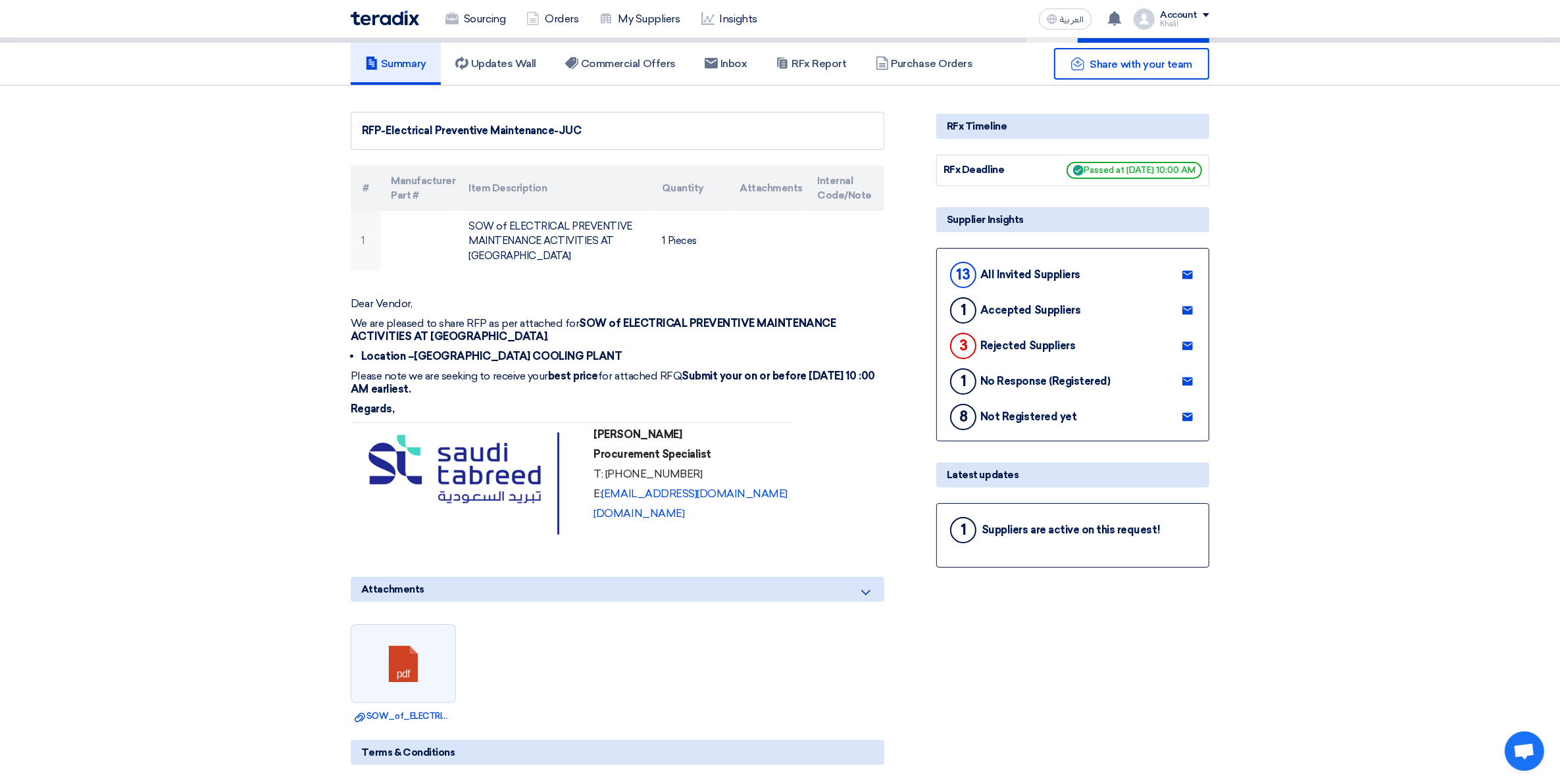
click at [1080, 375] on div "No Response (Registered)" at bounding box center [1046, 380] width 130 height 12
click at [1068, 294] on div "1 Accepted Suppliers" at bounding box center [1014, 310] width 133 height 32
click at [609, 58] on h5 "Commercial Offers" at bounding box center [621, 64] width 110 height 13
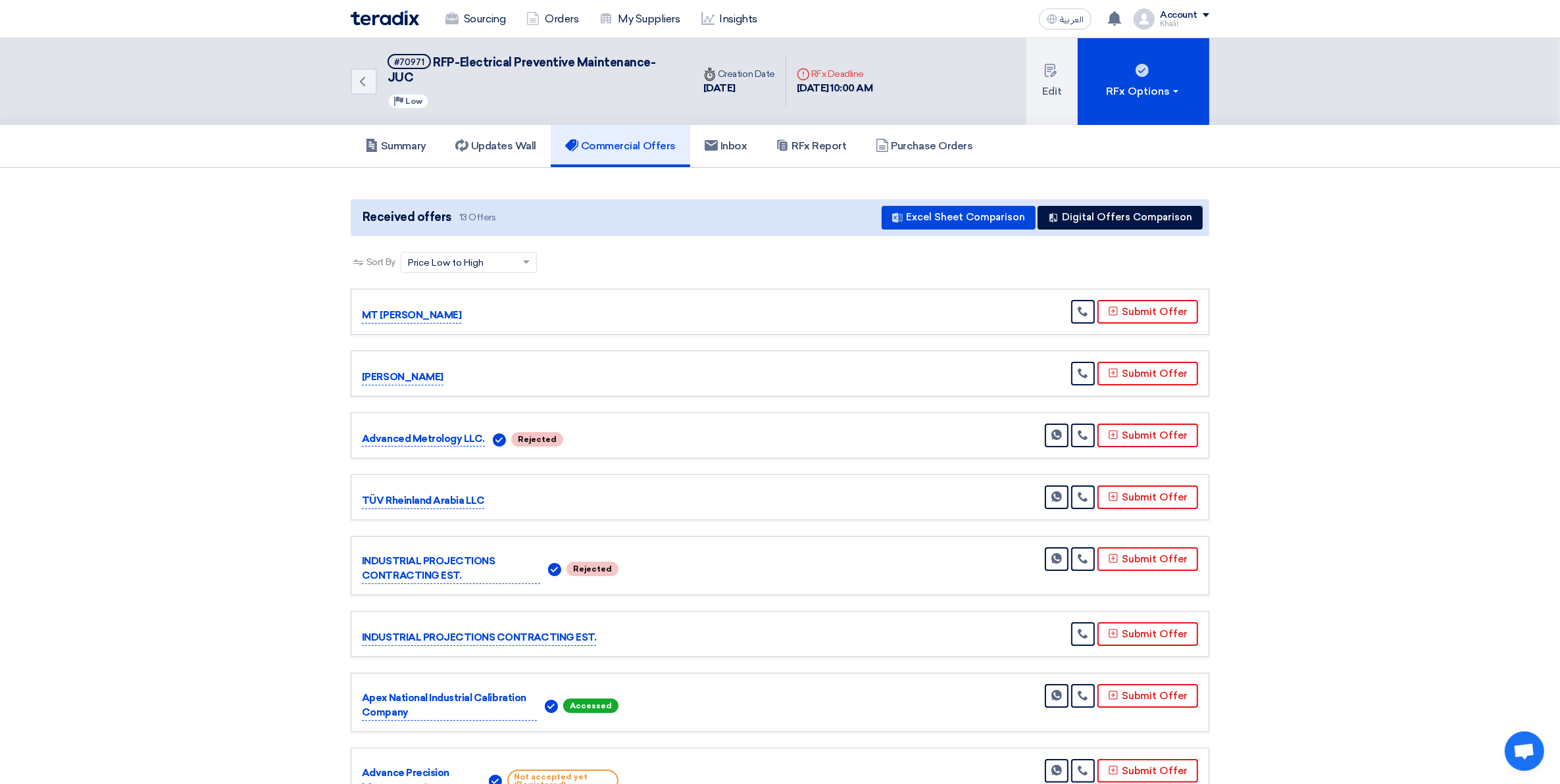
click at [374, 25] on div "Sourcing Orders My Suppliers Insights" at bounding box center [608, 19] width 515 height 29
click at [402, 139] on h5 "Summary" at bounding box center [395, 146] width 61 height 13
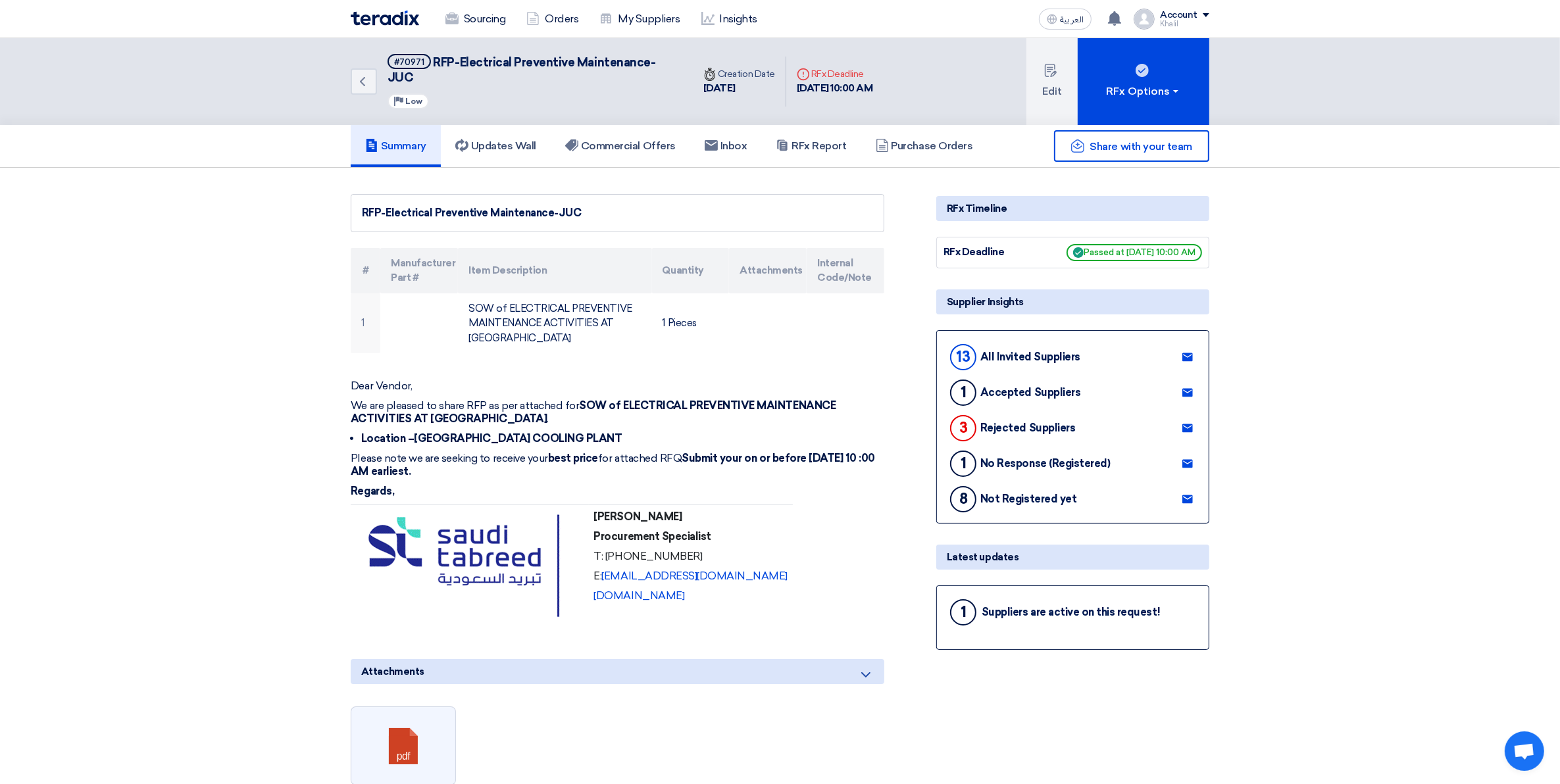
click at [406, 139] on h5 "Summary" at bounding box center [395, 146] width 61 height 13
click at [479, 139] on h5 "Updates Wall" at bounding box center [496, 146] width 81 height 13
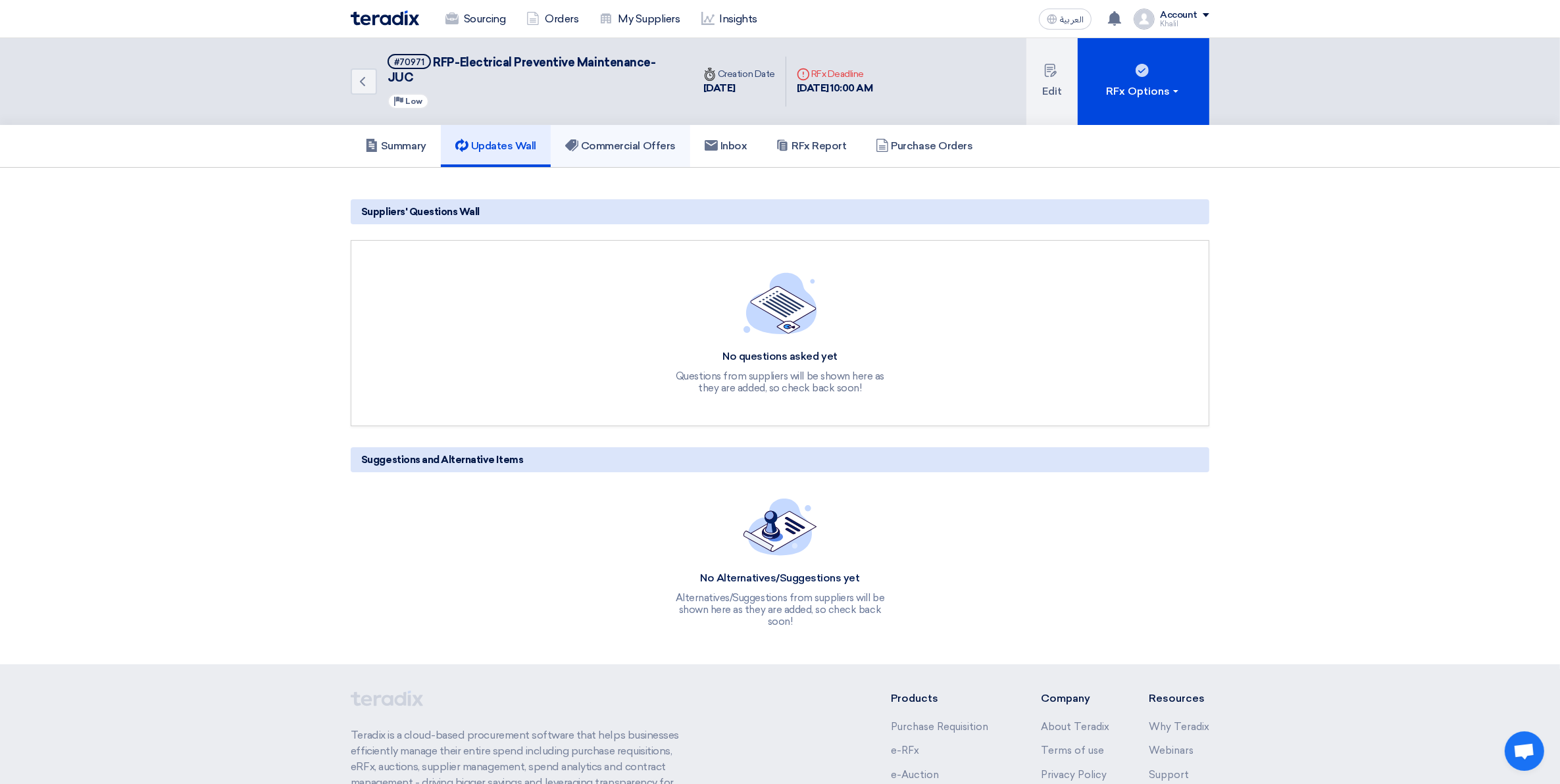
click at [604, 139] on h5 "Commercial Offers" at bounding box center [621, 146] width 110 height 13
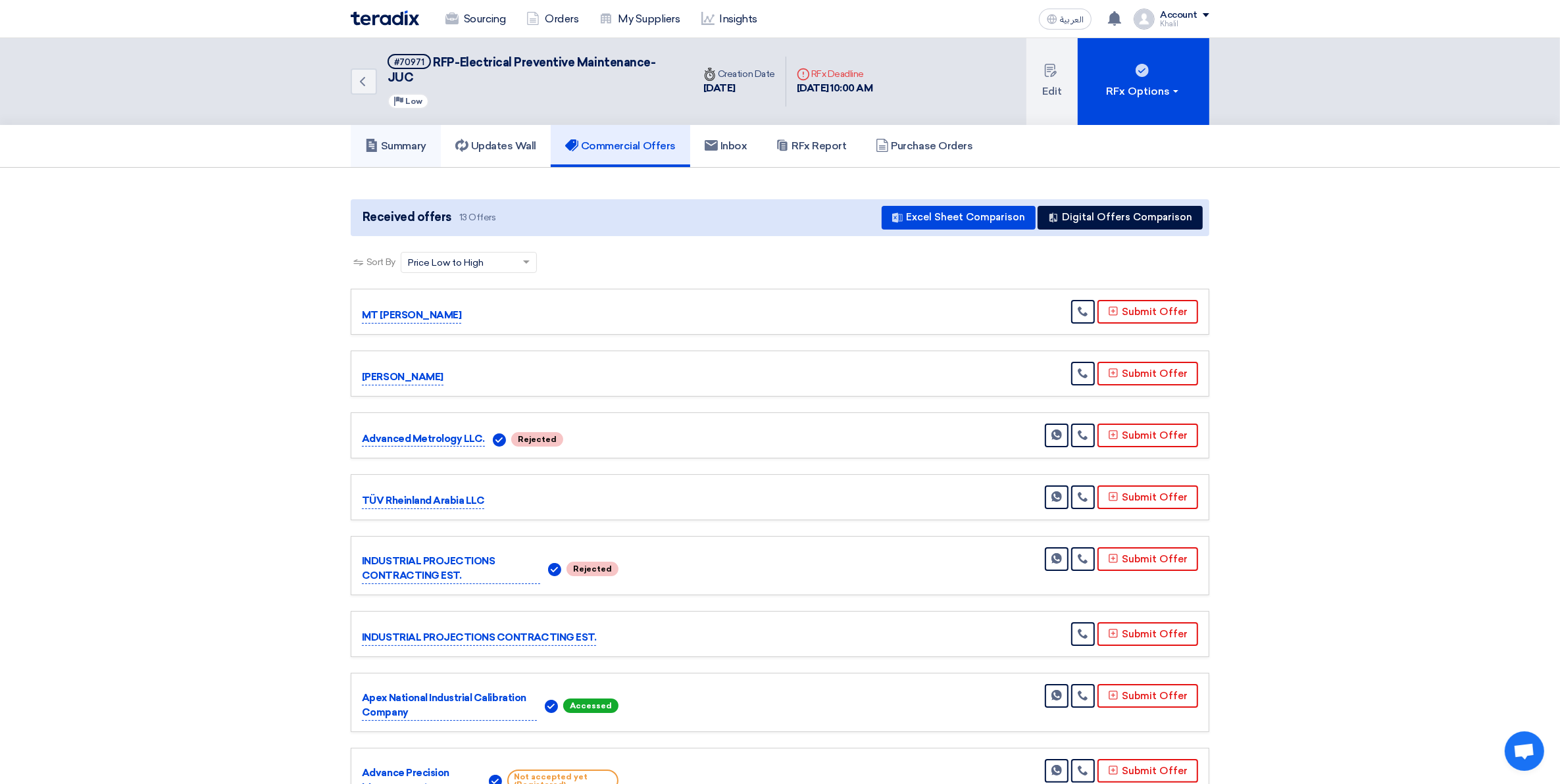
click at [399, 139] on h5 "Summary" at bounding box center [395, 146] width 61 height 13
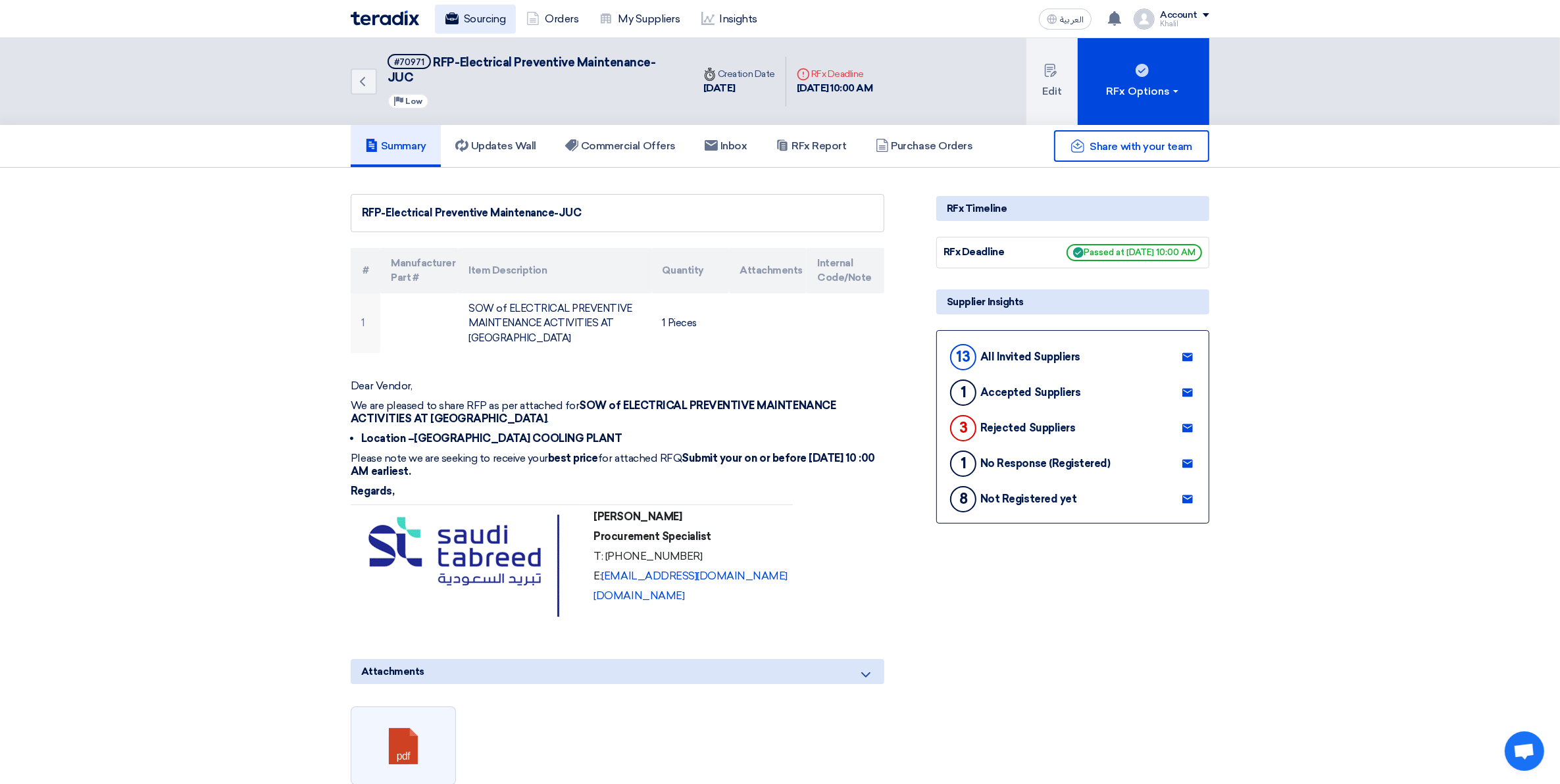
click at [480, 14] on link "Sourcing" at bounding box center [475, 19] width 81 height 29
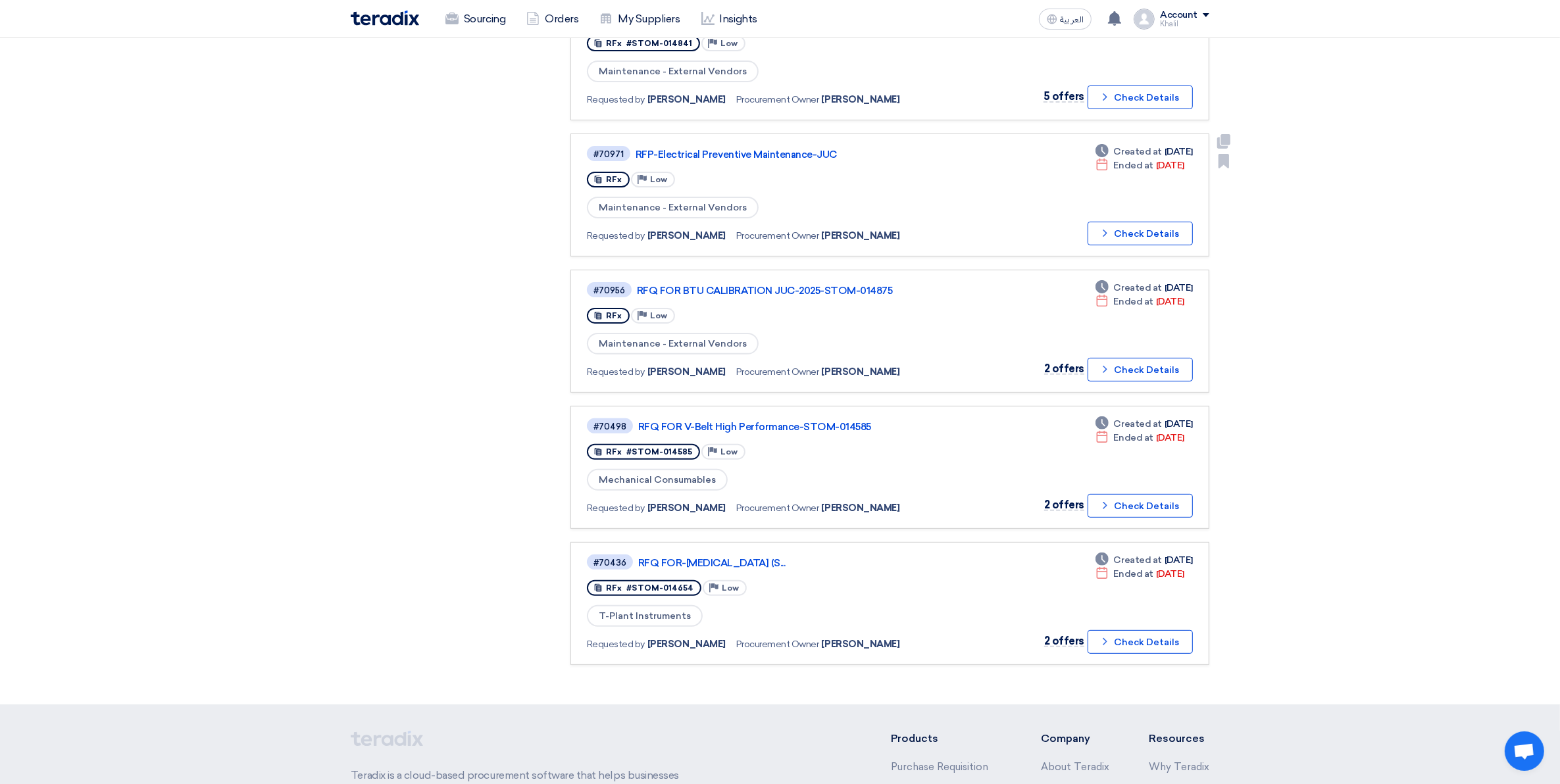
scroll to position [411, 0]
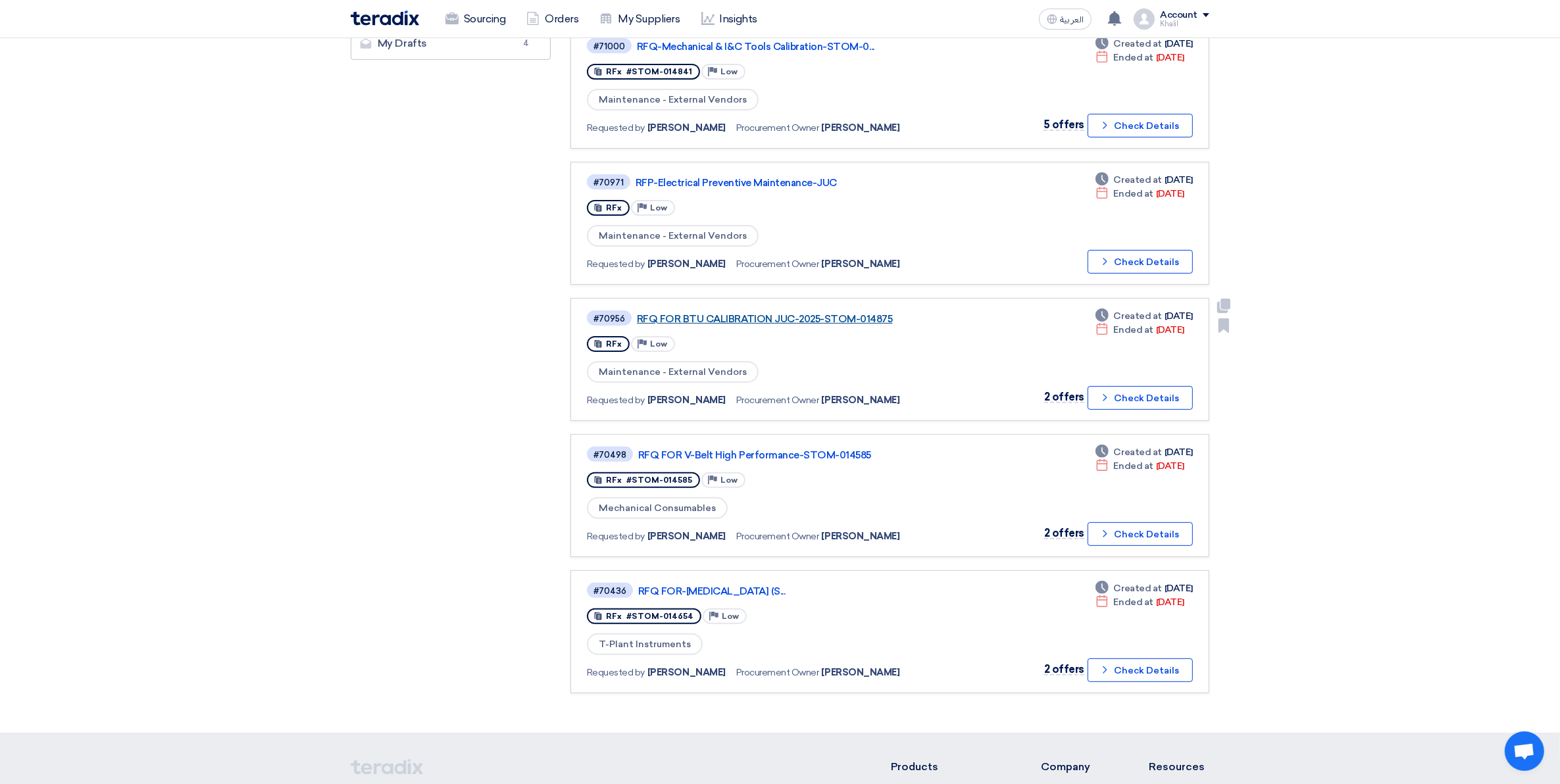
click at [805, 313] on link "RFQ FOR BTU CALIBRATION JUC-2025-STOM-014875" at bounding box center [801, 319] width 329 height 12
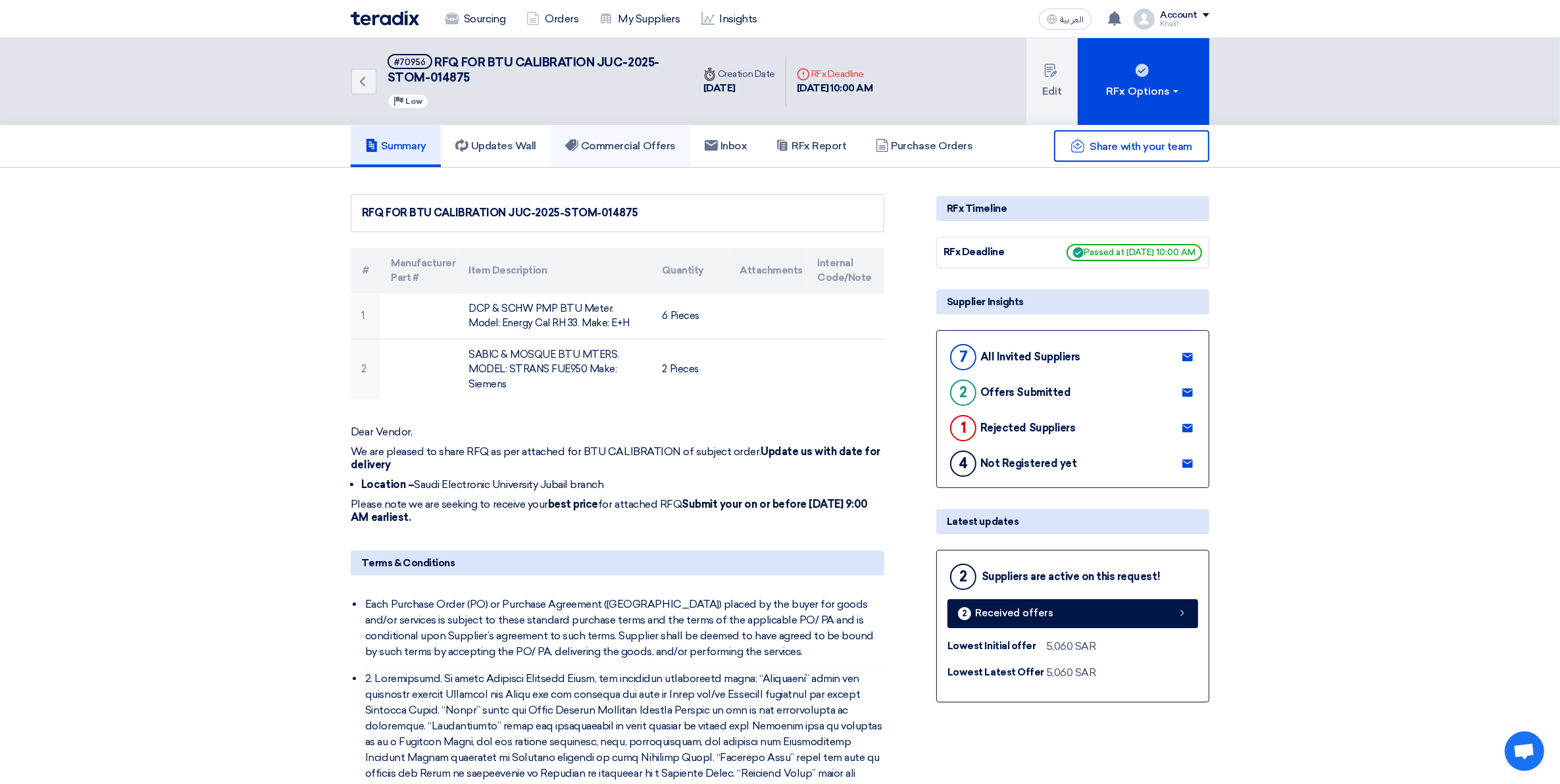
click at [625, 155] on link "Commercial Offers" at bounding box center [621, 146] width 140 height 42
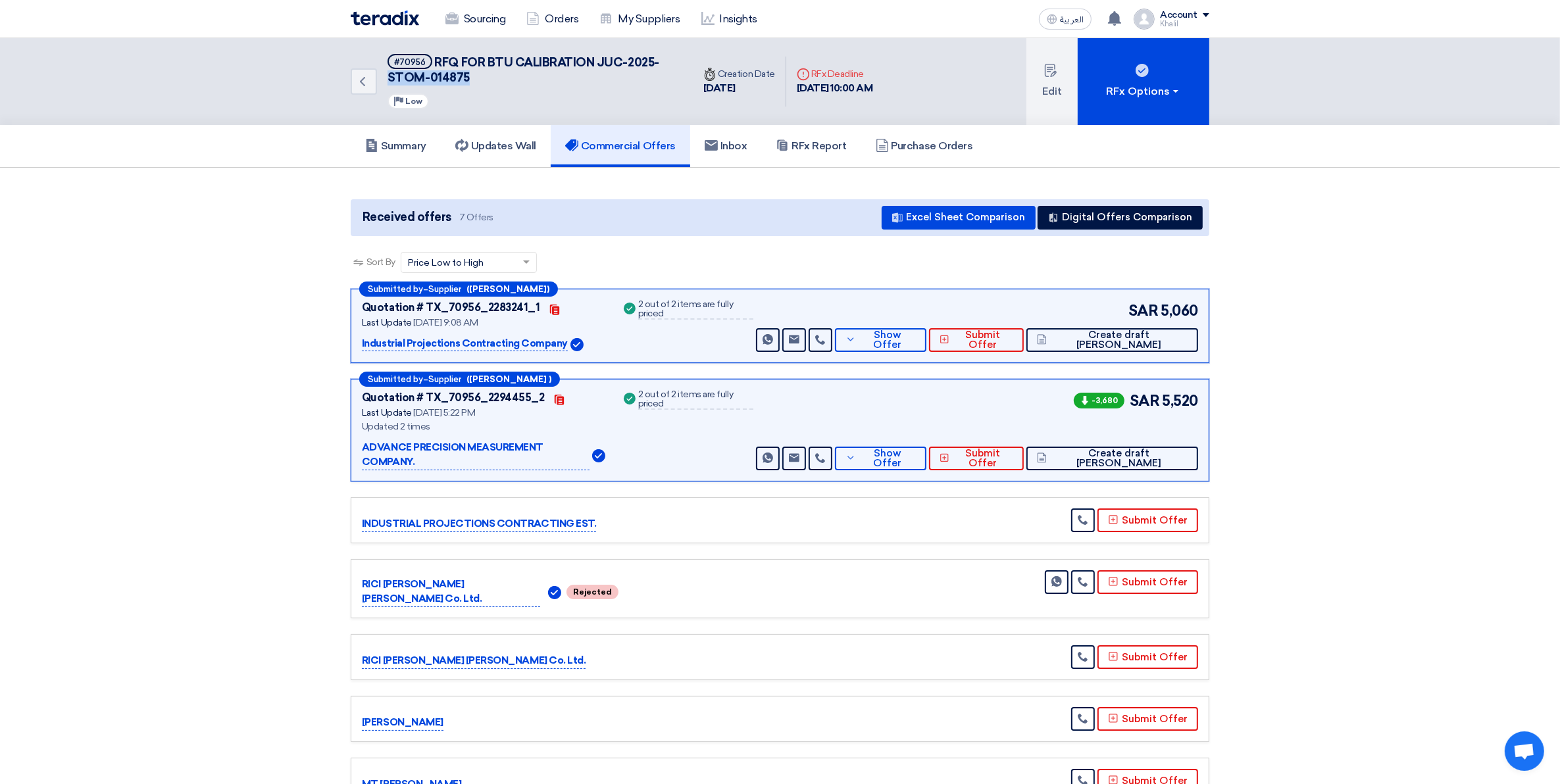
drag, startPoint x: 477, startPoint y: 76, endPoint x: 385, endPoint y: 71, distance: 92.1
click at [385, 71] on div "Back #70956 RFQ FOR BTU CALIBRATION JUC-2025-STOM-014875 Priority Low" at bounding box center [522, 81] width 342 height 87
copy span "STOM-014875"
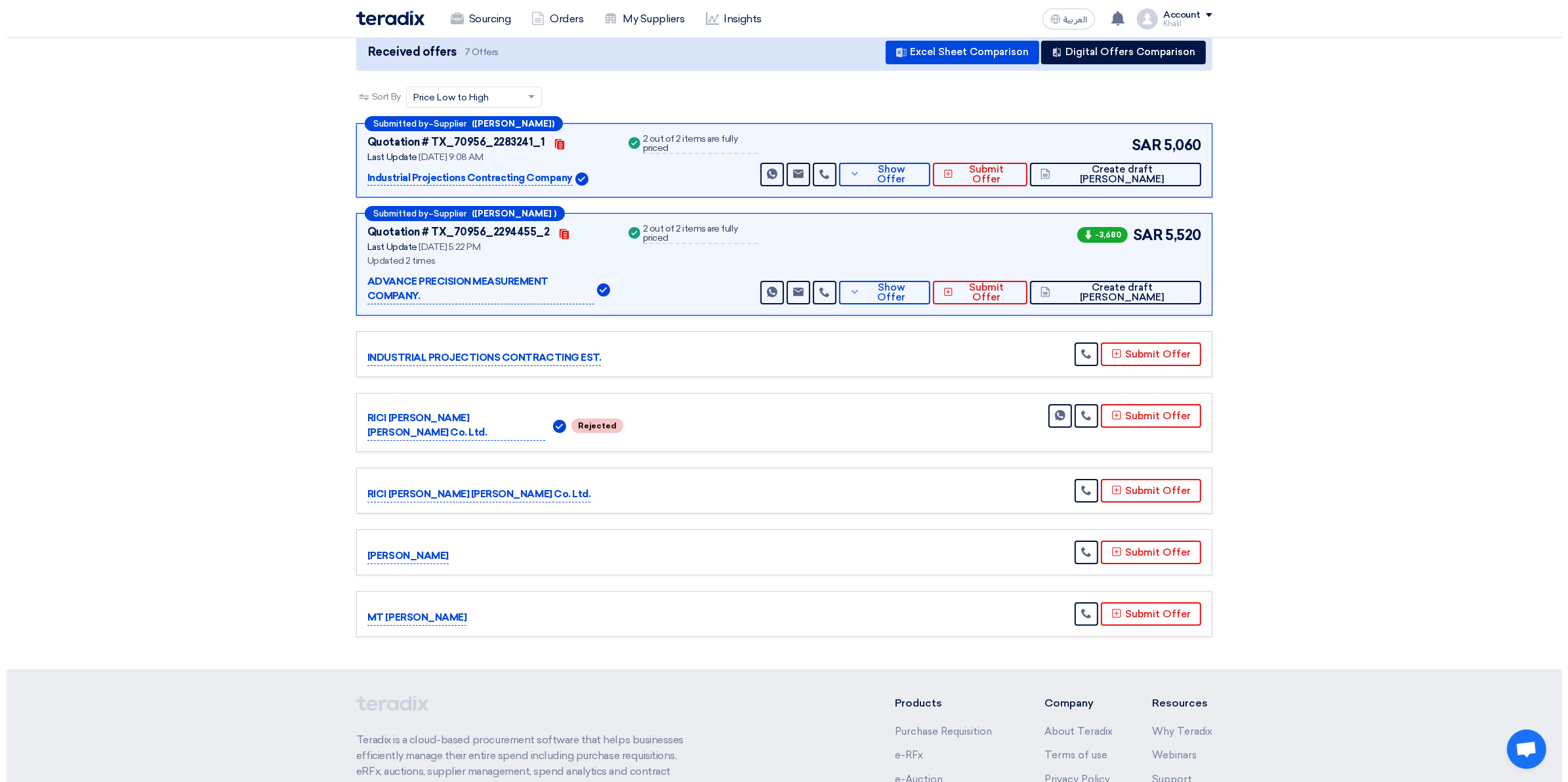
scroll to position [164, 0]
click at [1149, 541] on button "Submit Offer" at bounding box center [1144, 552] width 100 height 23
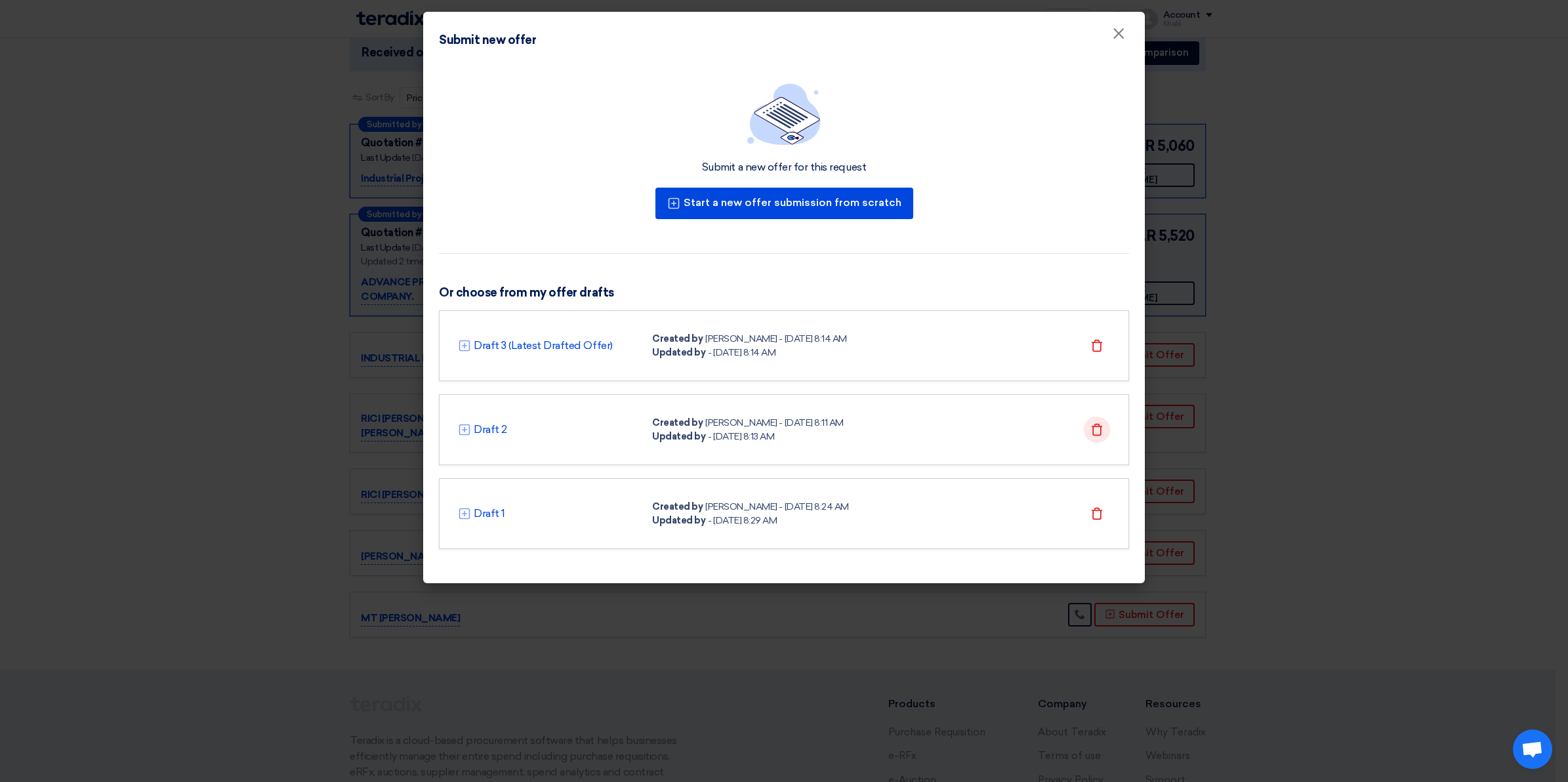
click at [1099, 431] on icon "Delete" at bounding box center [1097, 429] width 13 height 13
click at [1084, 425] on div "Delete" at bounding box center [1097, 429] width 26 height 26
click at [1099, 343] on icon "Delete" at bounding box center [1097, 345] width 13 height 13
click at [523, 346] on link "Draft 3 (Latest Drafted Offer)" at bounding box center [543, 345] width 139 height 15
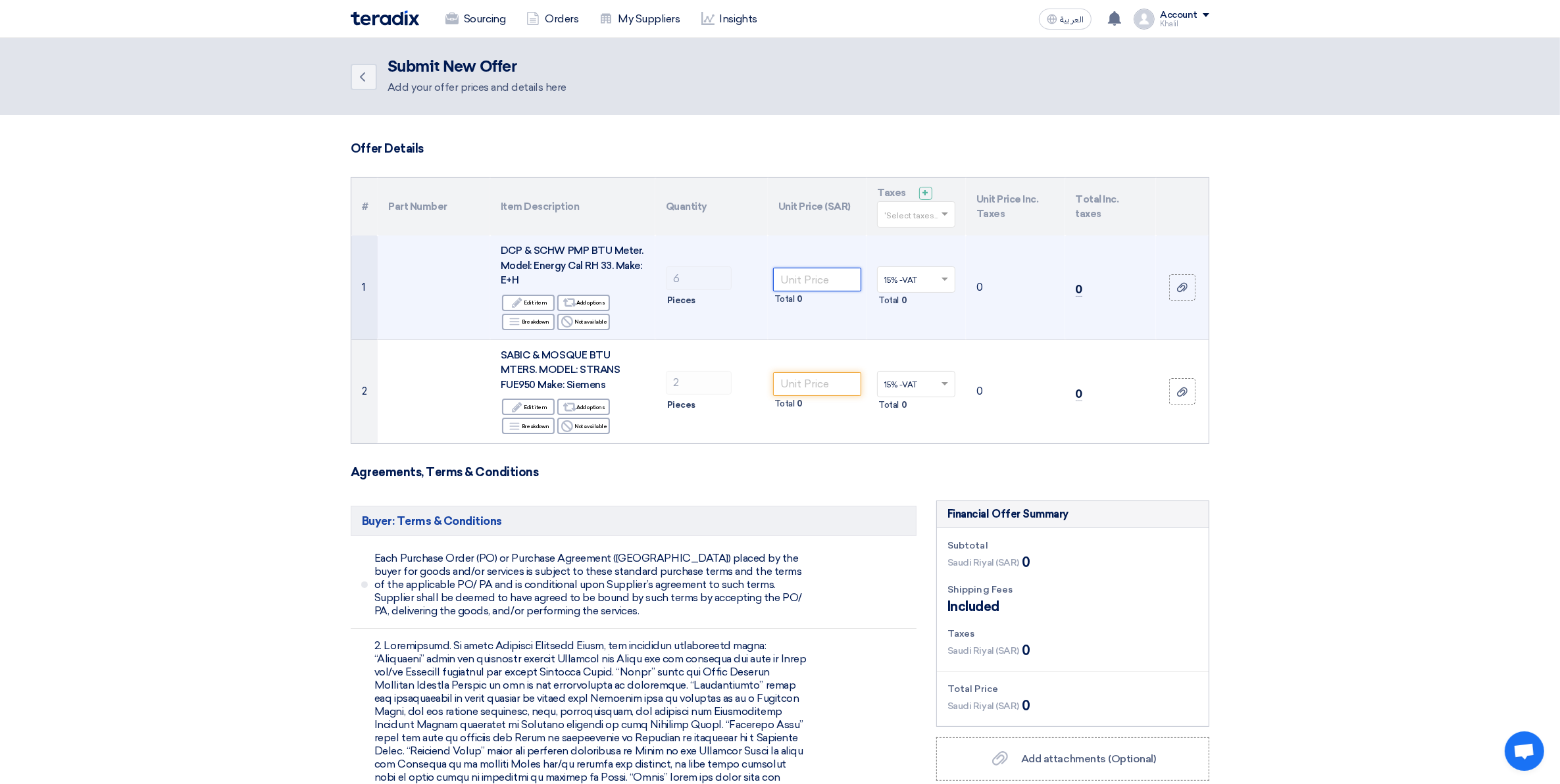
click at [813, 284] on input "number" at bounding box center [818, 279] width 89 height 24
paste input "350.00"
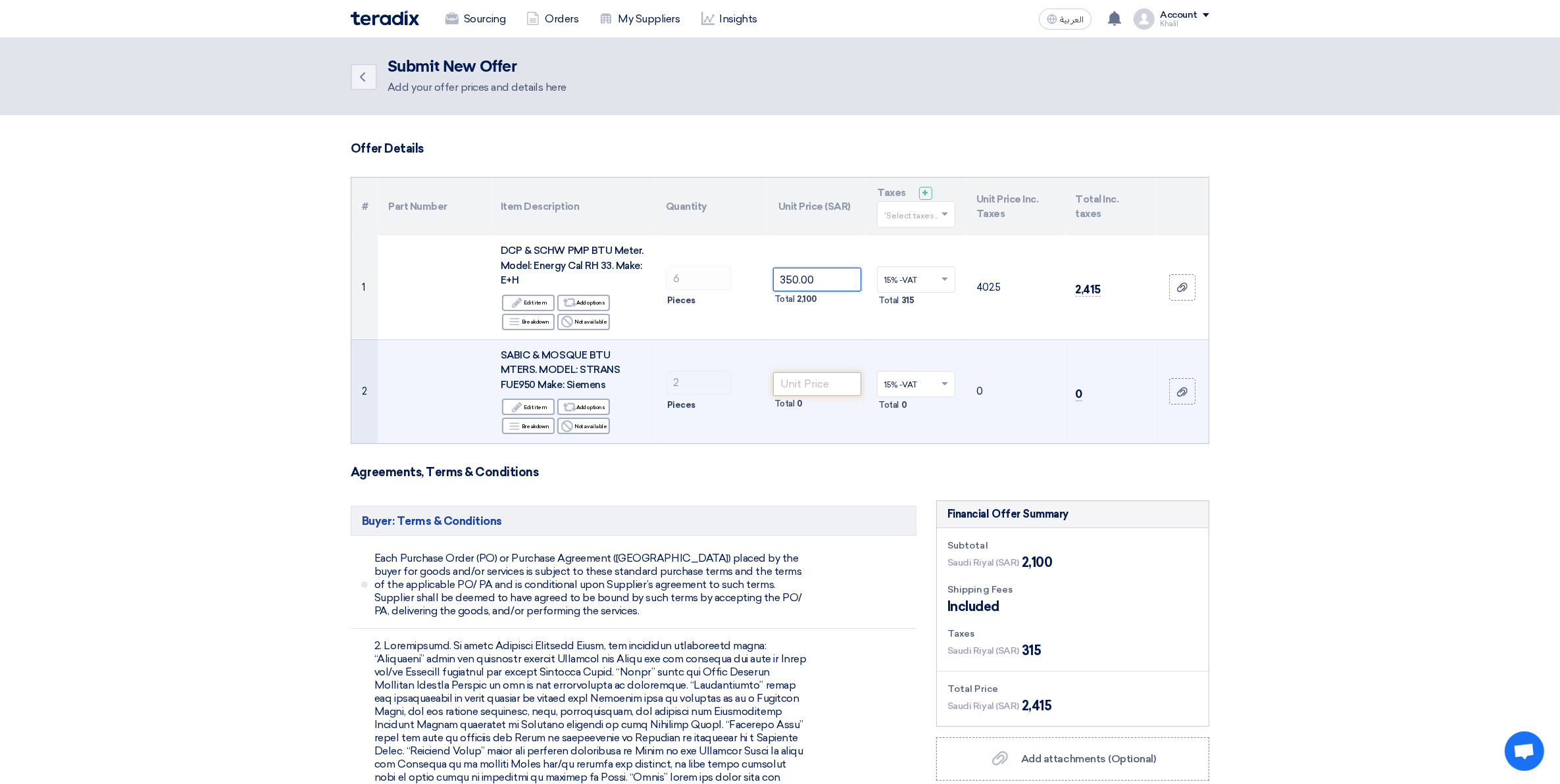
type input "350.00"
click at [816, 377] on input "number" at bounding box center [818, 383] width 89 height 24
paste input "350.00"
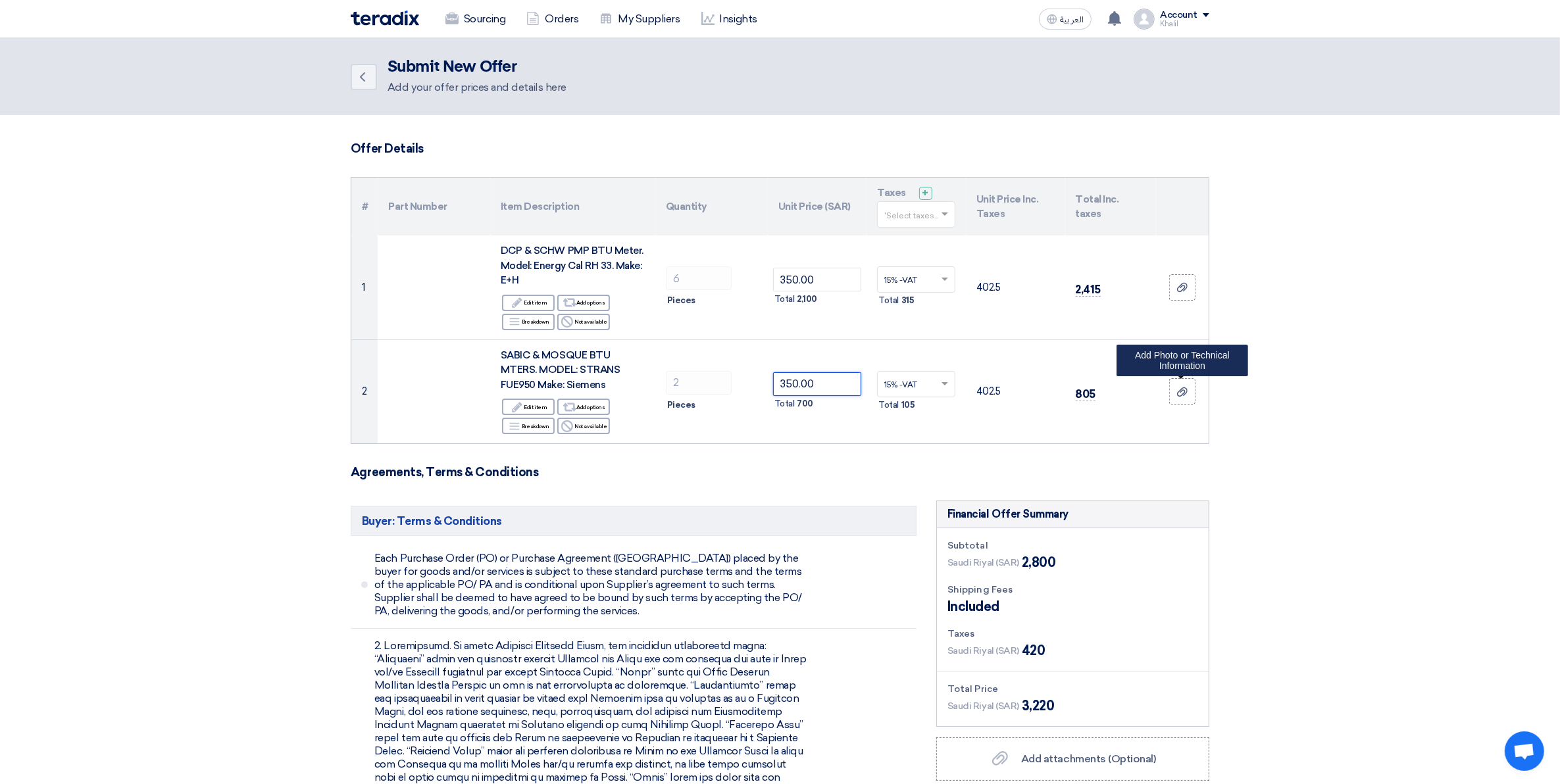
type input "350.00"
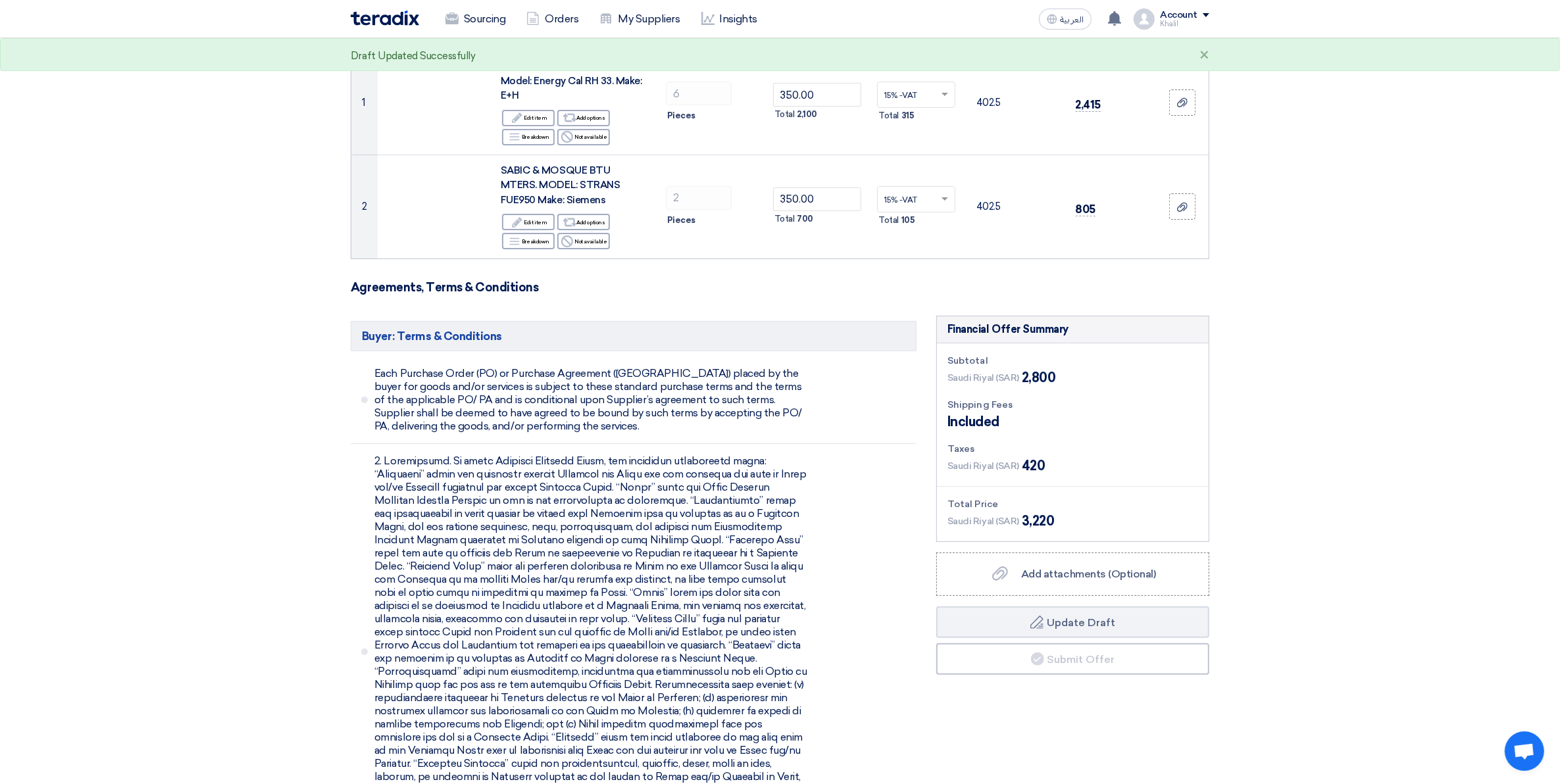
scroll to position [82, 0]
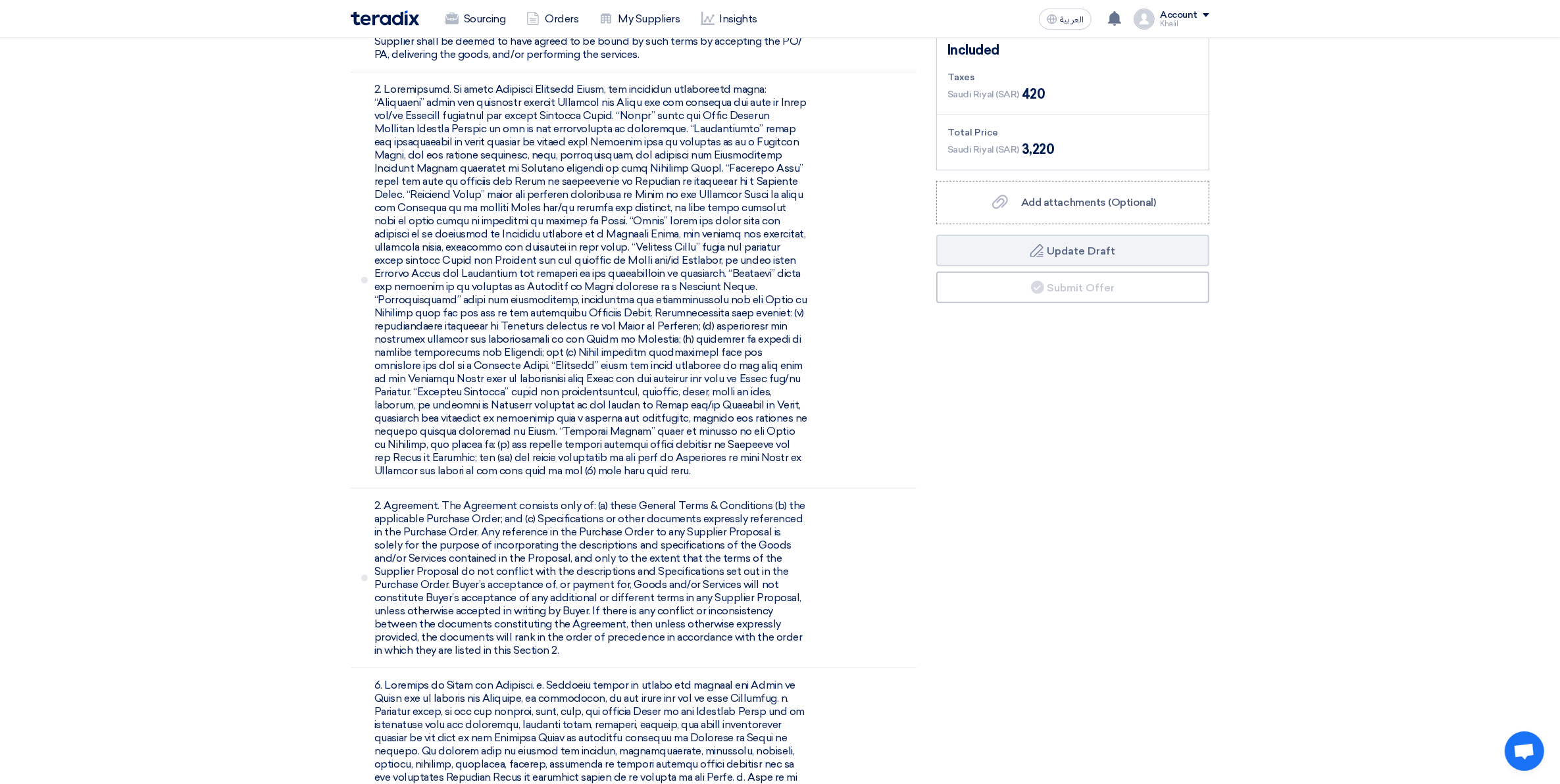
scroll to position [411, 0]
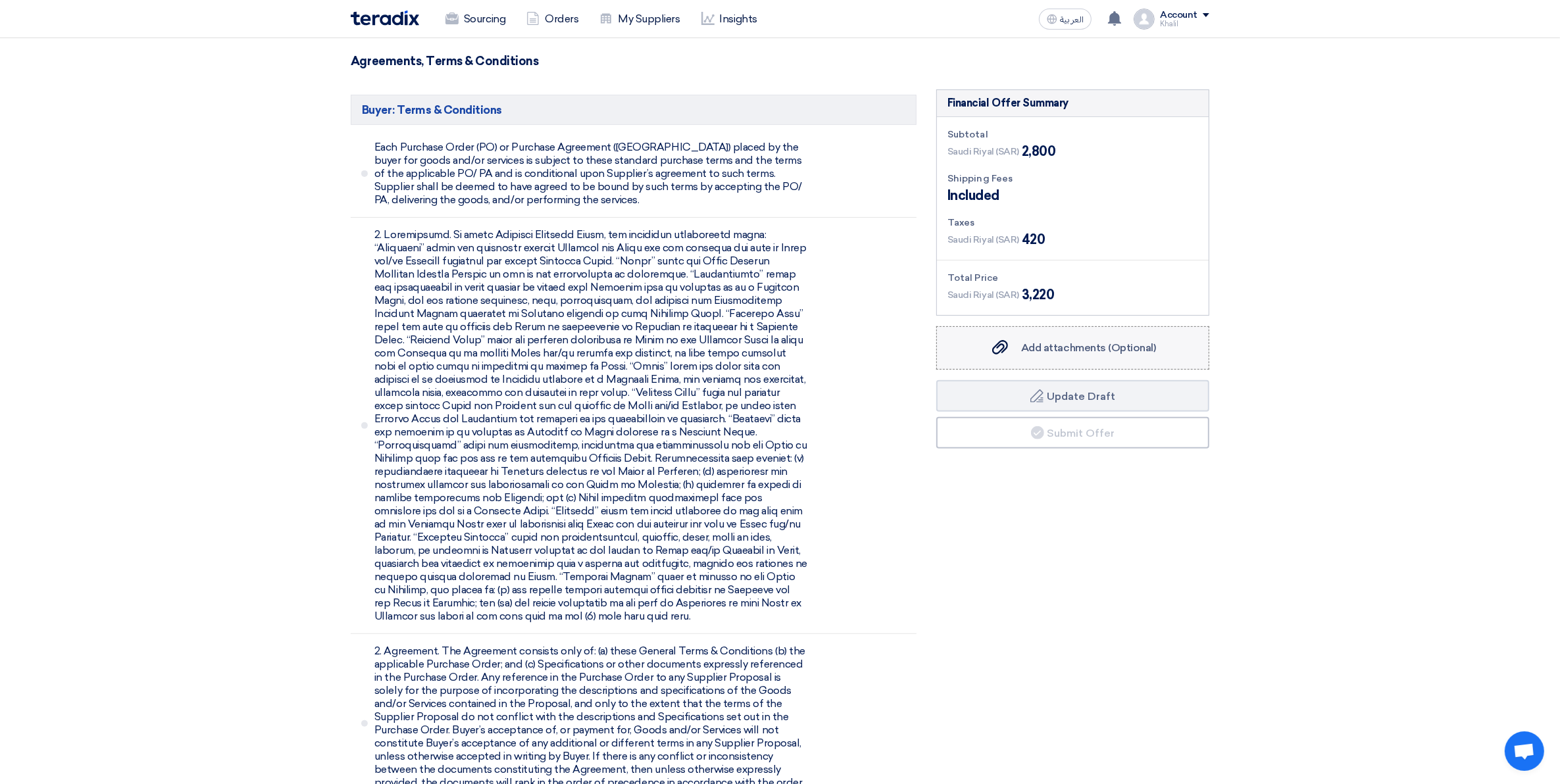
click at [1055, 353] on span "Add attachments (Optional)" at bounding box center [1089, 347] width 135 height 12
click at [0, 0] on input "Add attachments (Optional) Add attachments (Optional)" at bounding box center [0, 0] width 0 height 0
click at [1081, 389] on button "Draft Update Draft" at bounding box center [1072, 396] width 273 height 32
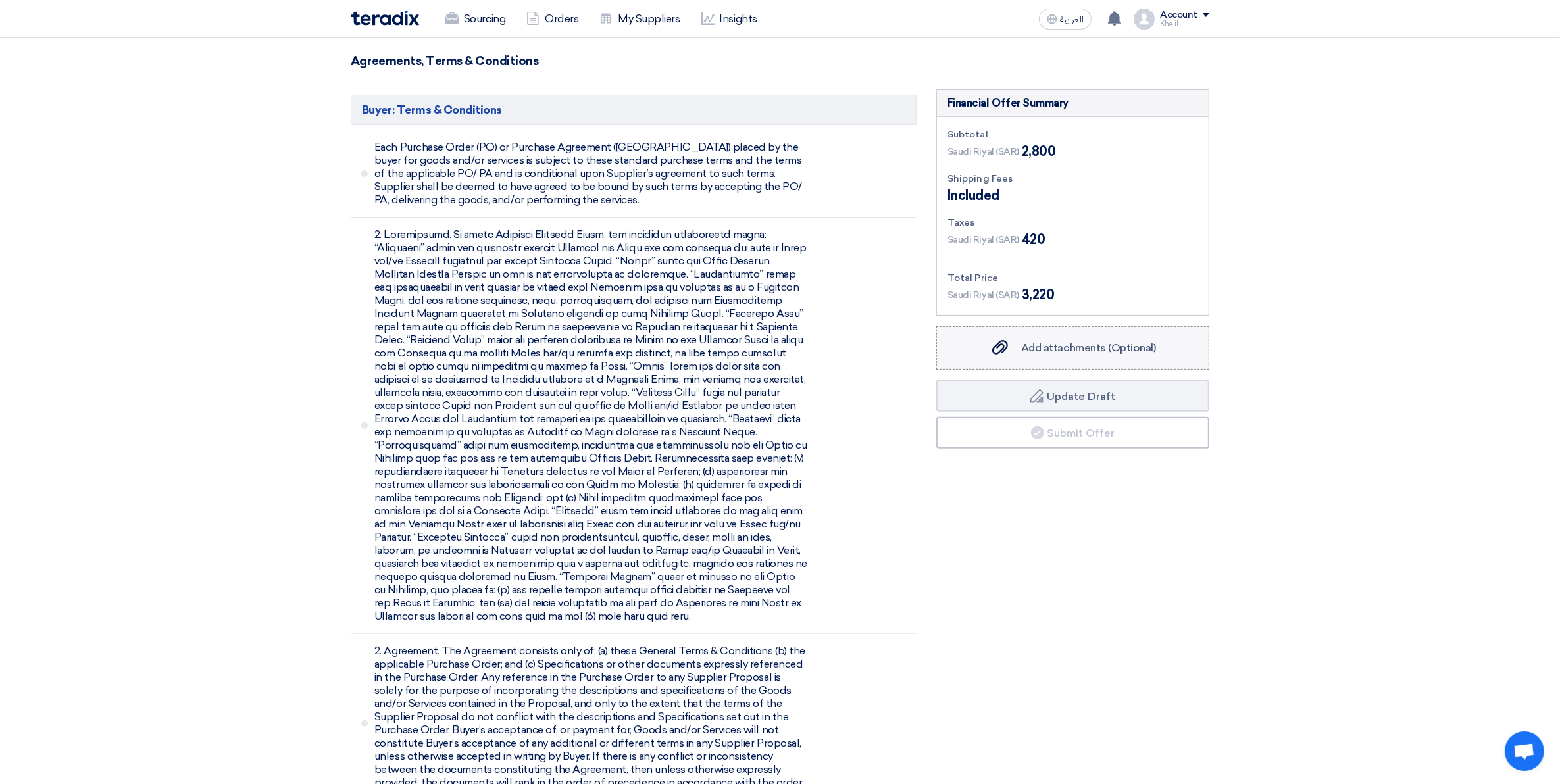
click at [1068, 349] on span "Add attachments (Optional)" at bounding box center [1089, 347] width 135 height 12
click at [0, 0] on input "Add attachments (Optional) Add attachments (Optional)" at bounding box center [0, 0] width 0 height 0
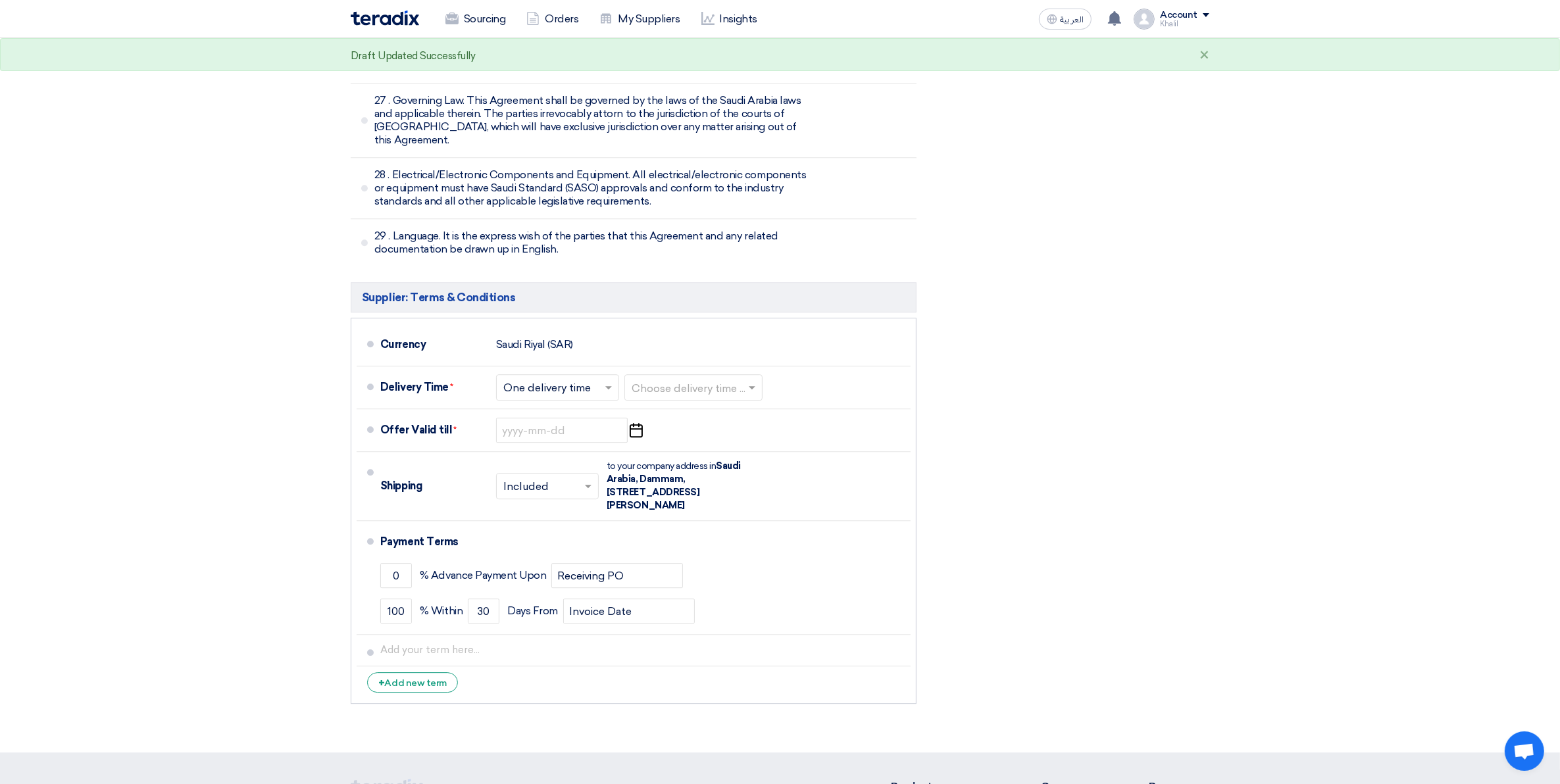
scroll to position [4524, 0]
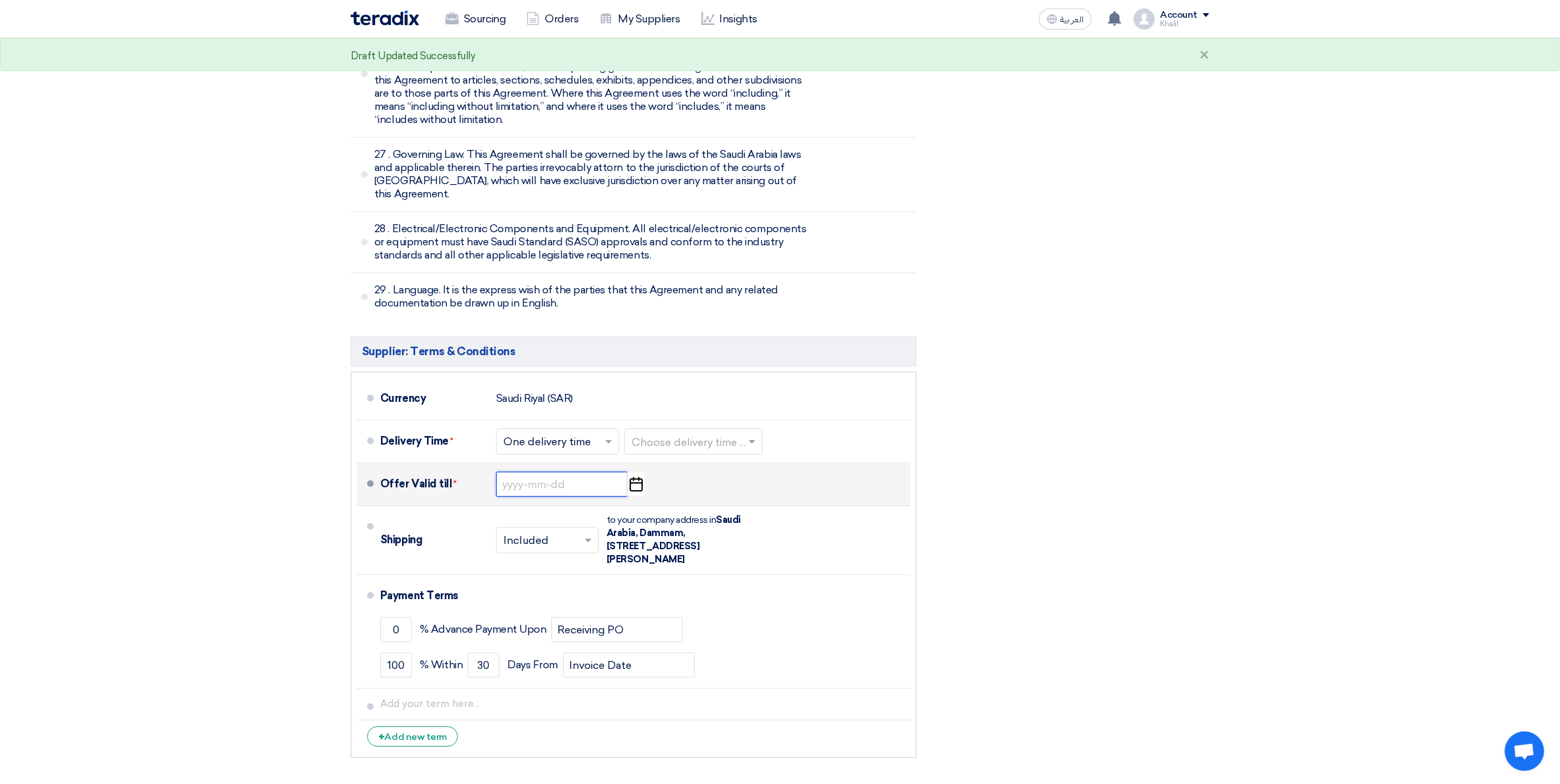
click at [566, 472] on input at bounding box center [562, 484] width 131 height 25
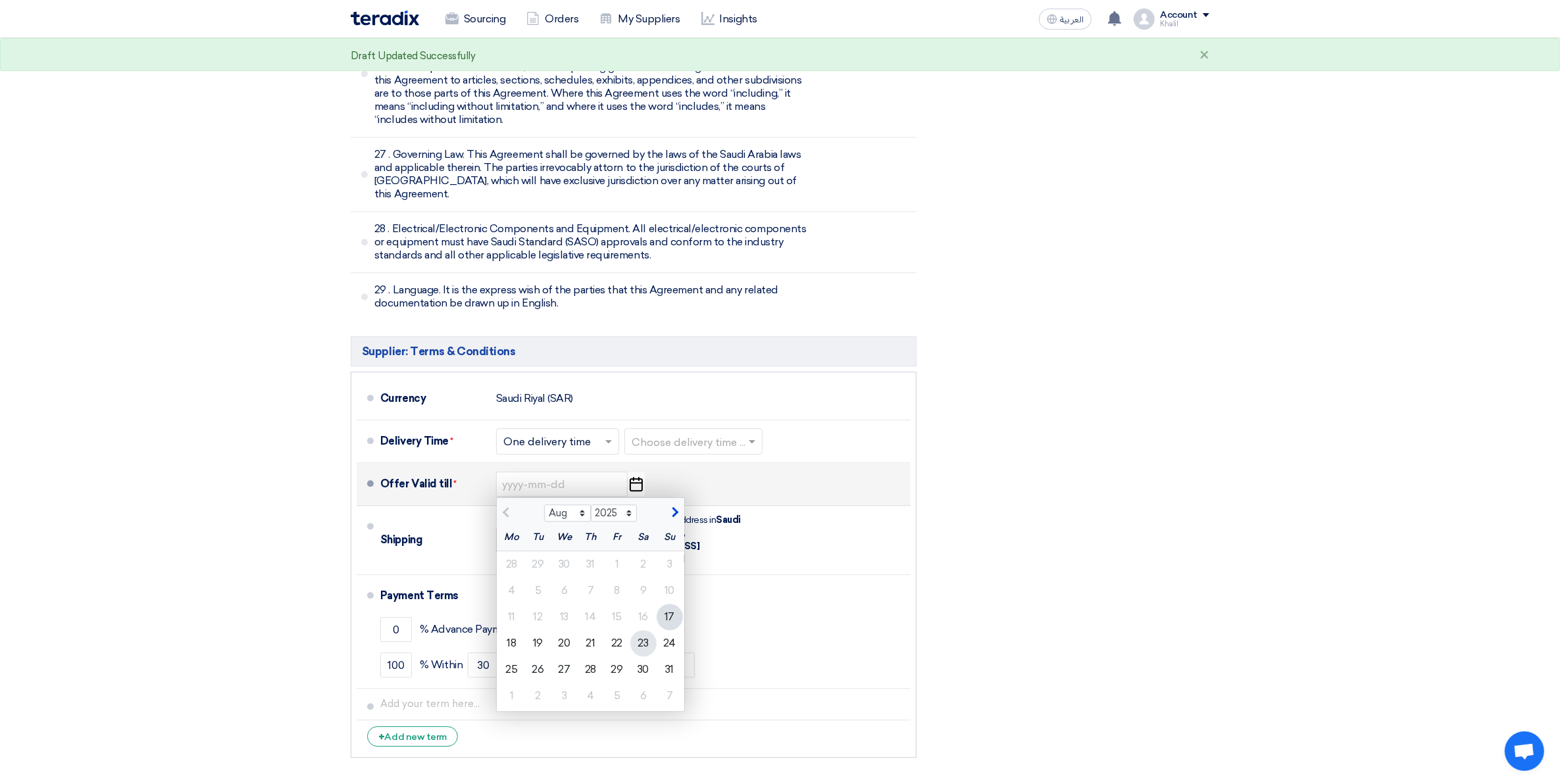
click at [640, 630] on div "23" at bounding box center [643, 643] width 26 height 26
type input "[DATE]"
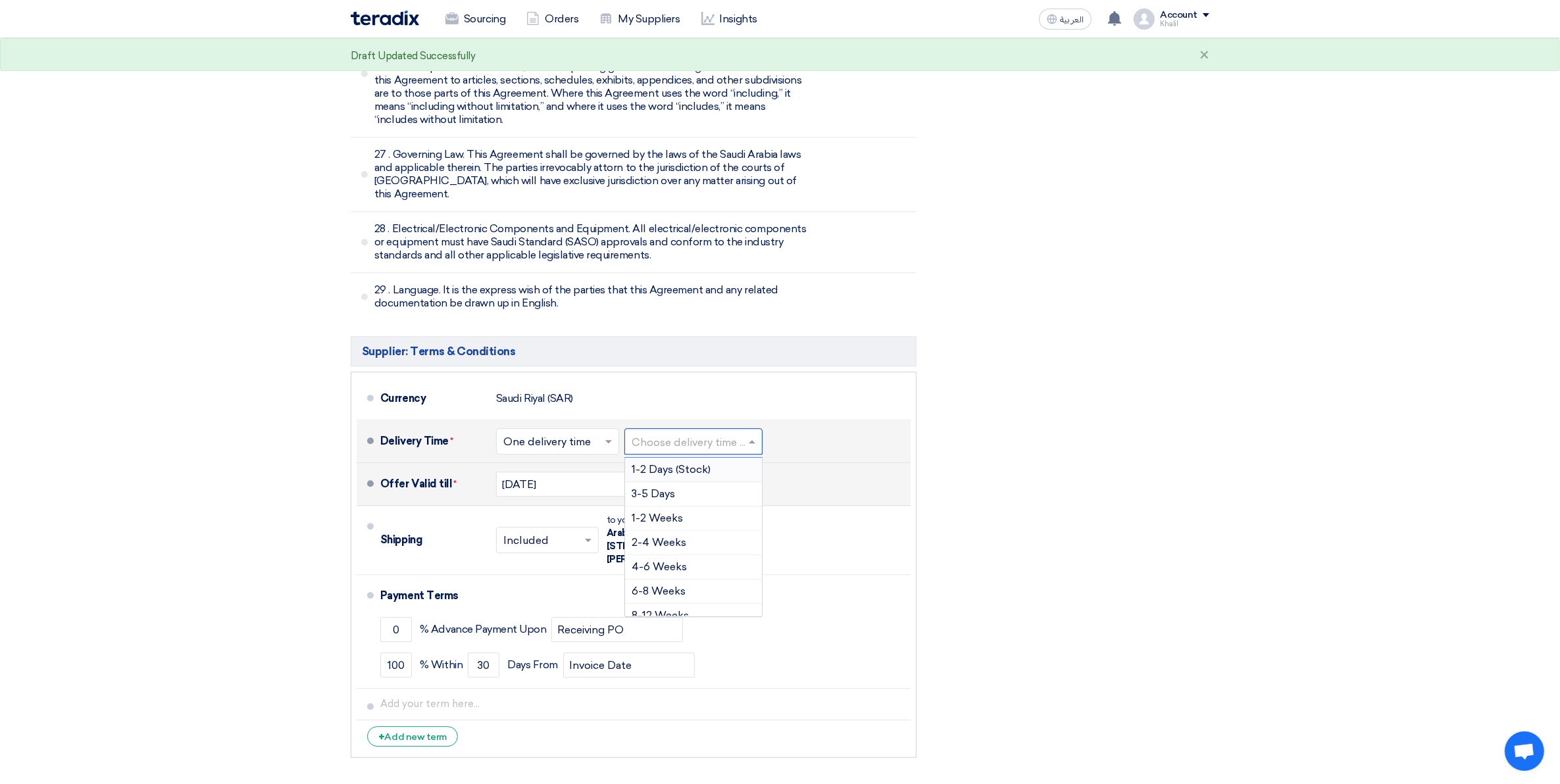
click at [751, 435] on span at bounding box center [754, 441] width 16 height 13
click at [720, 507] on div "1-2 Weeks" at bounding box center [694, 519] width 137 height 24
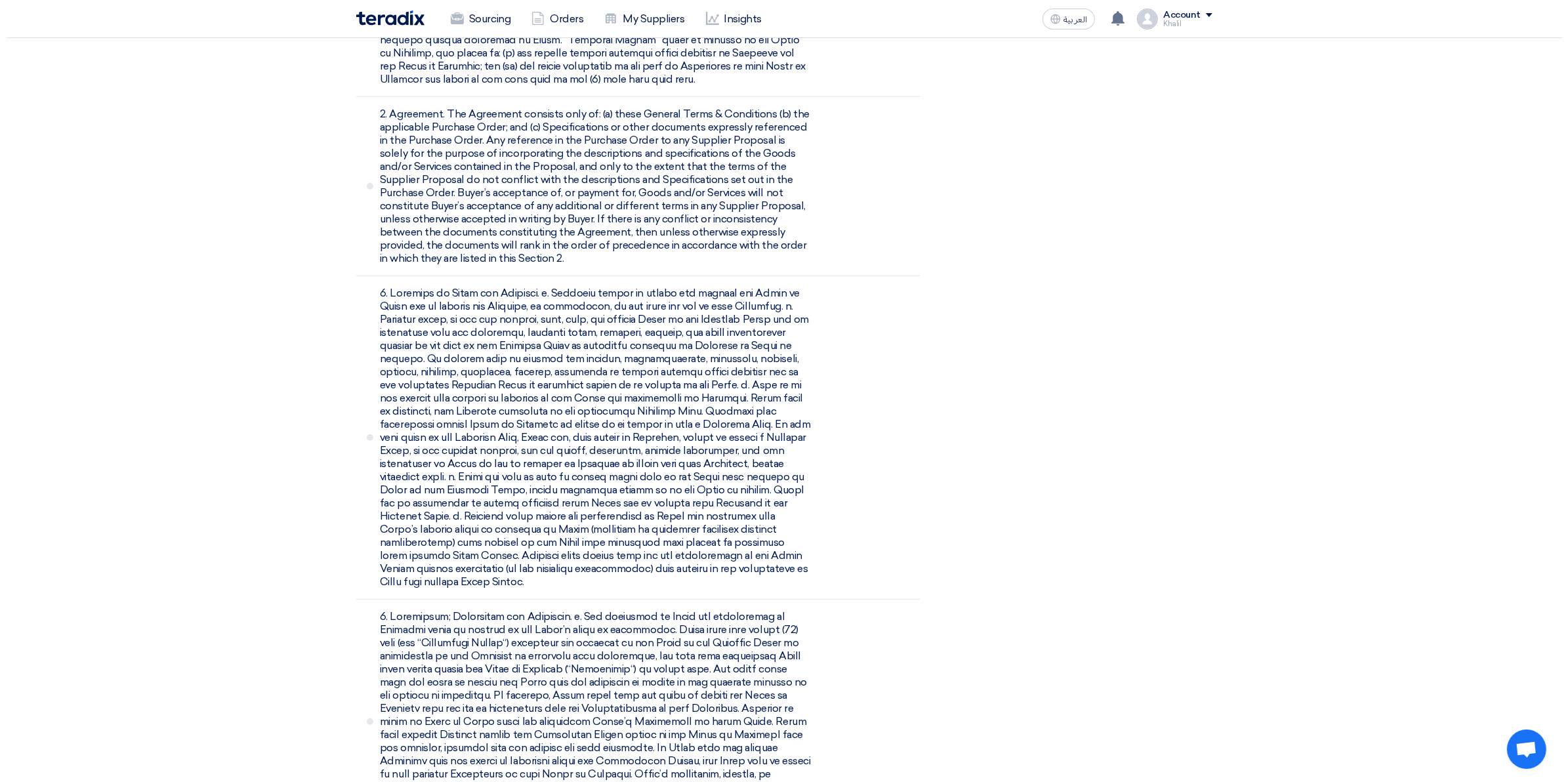
scroll to position [656, 0]
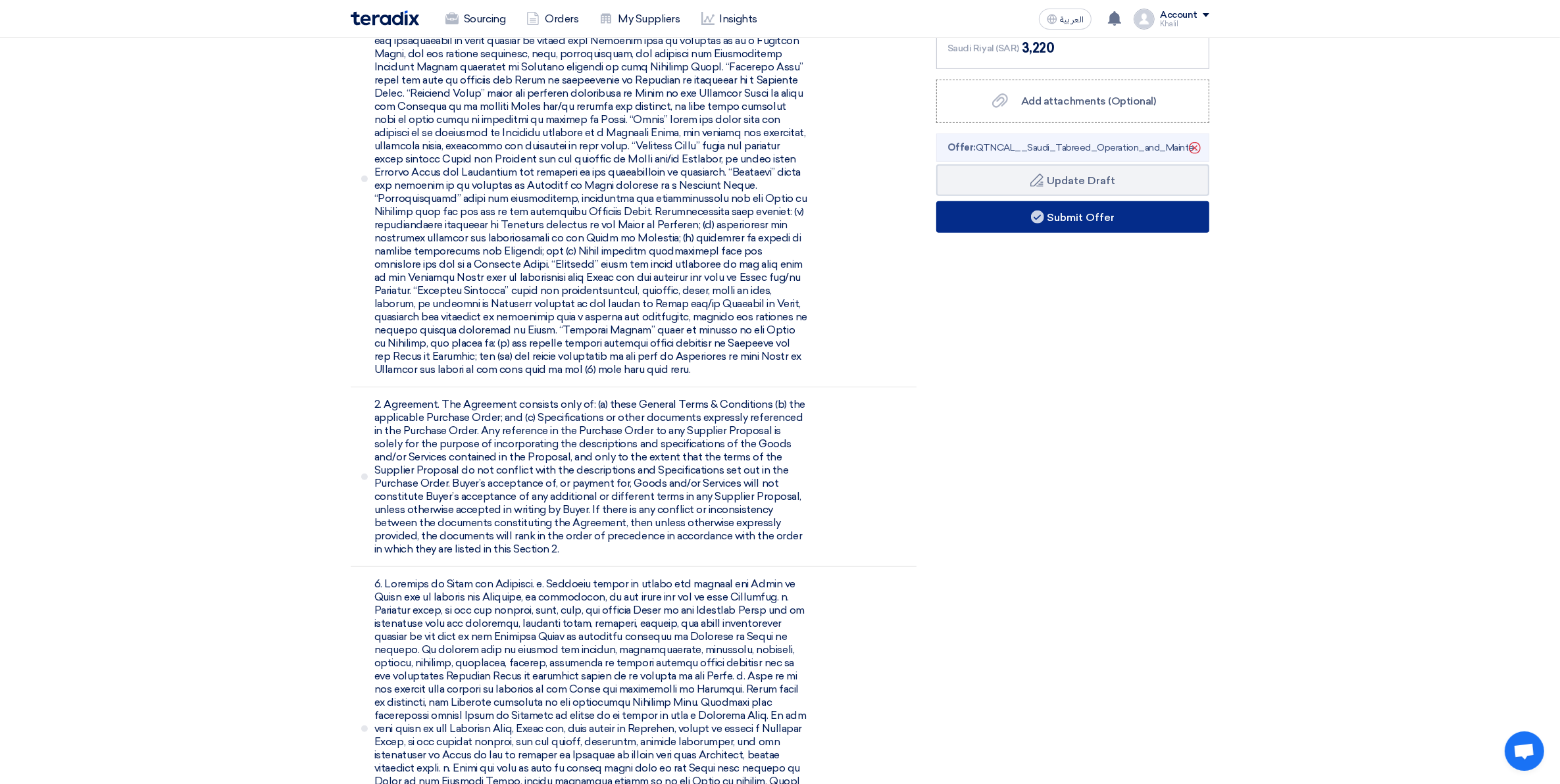
click at [1085, 219] on button "Submit Offer" at bounding box center [1072, 216] width 273 height 32
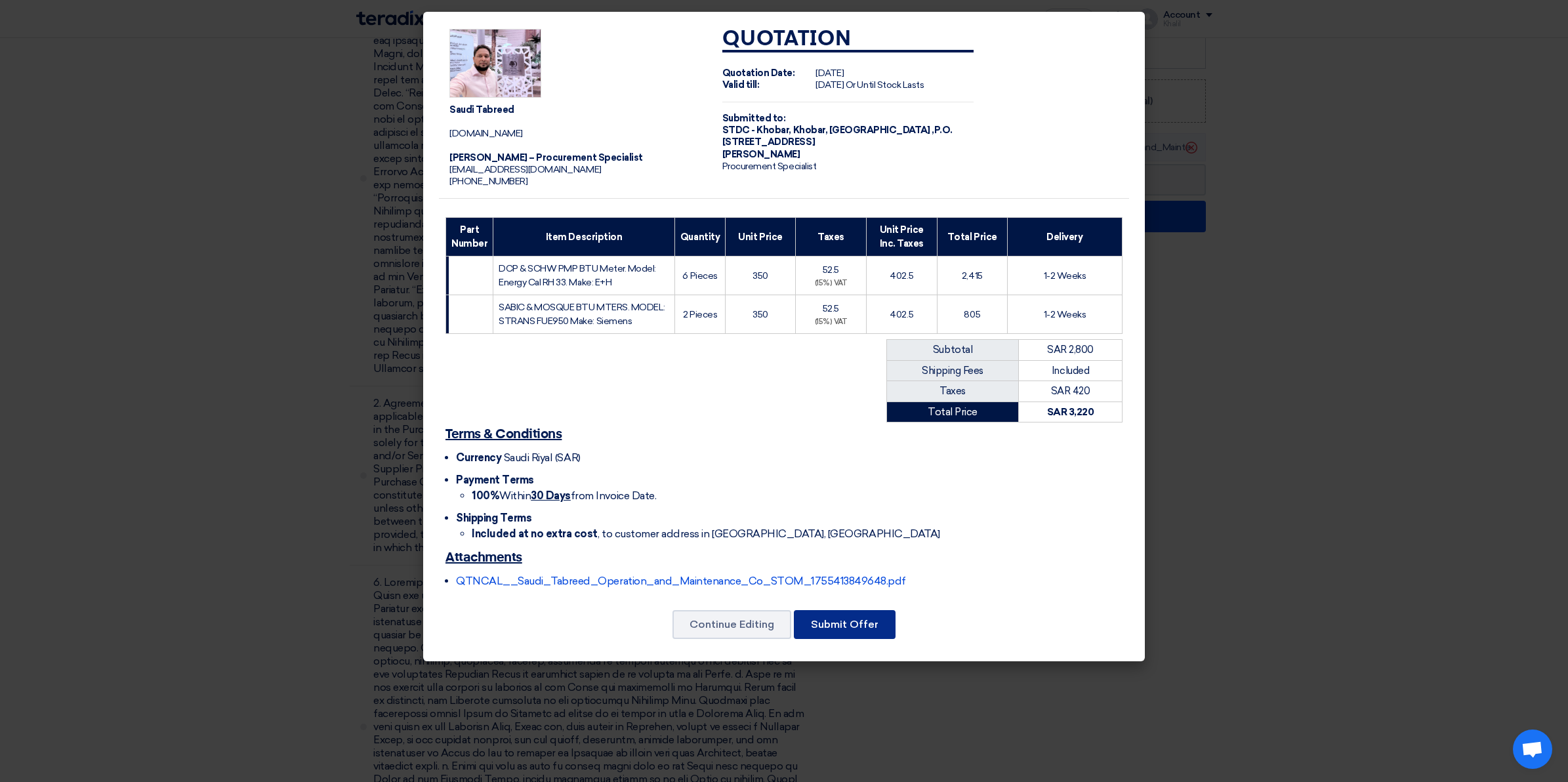
click at [847, 631] on button "Submit Offer" at bounding box center [845, 624] width 102 height 29
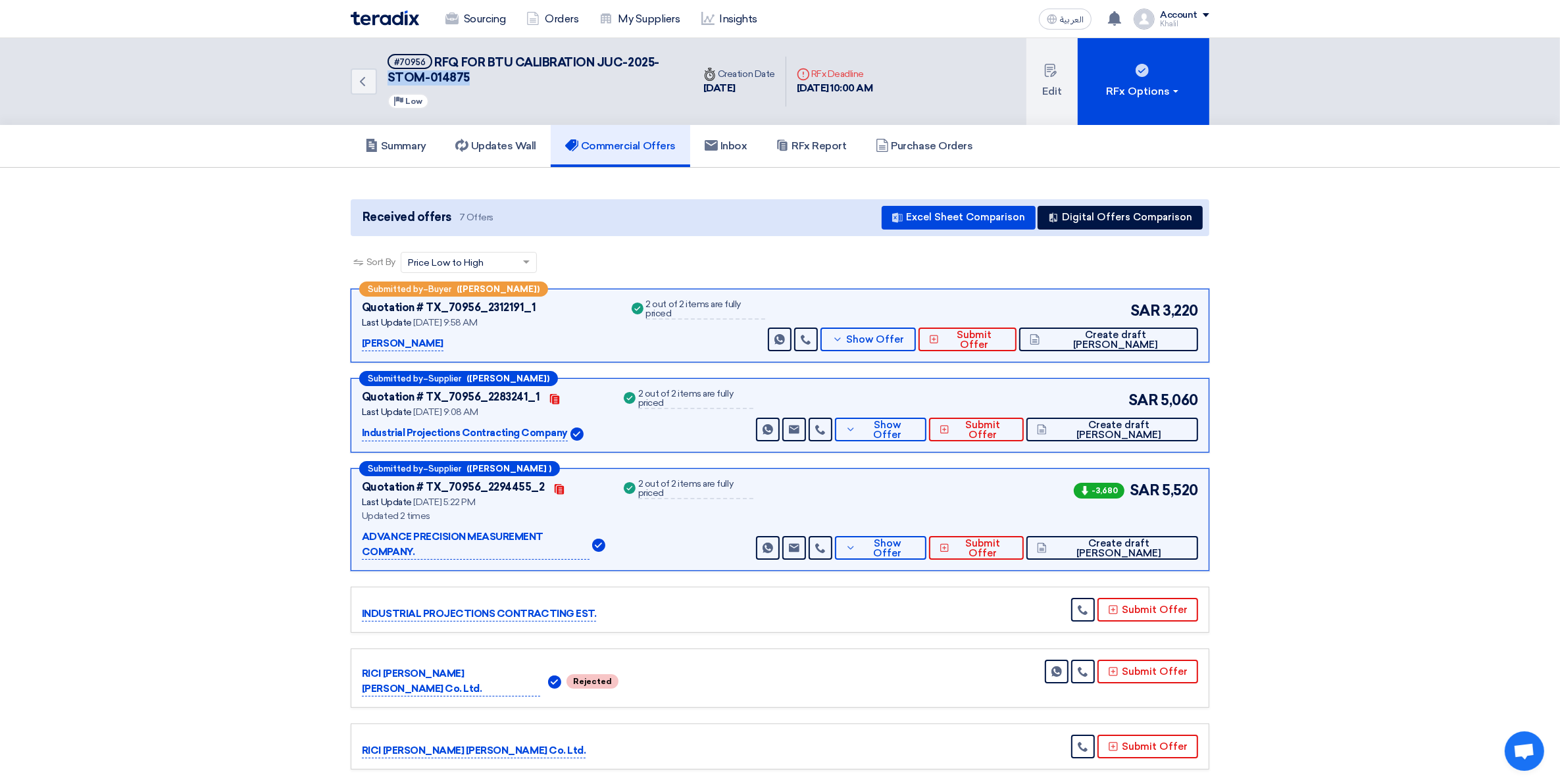
drag, startPoint x: 472, startPoint y: 74, endPoint x: 385, endPoint y: 79, distance: 87.1
click at [385, 79] on div "Back #70956 RFQ FOR BTU CALIBRATION JUC-2025-STOM-014875 Priority Low" at bounding box center [522, 81] width 342 height 87
copy span "STOM-014875"
